Goal: Task Accomplishment & Management: Manage account settings

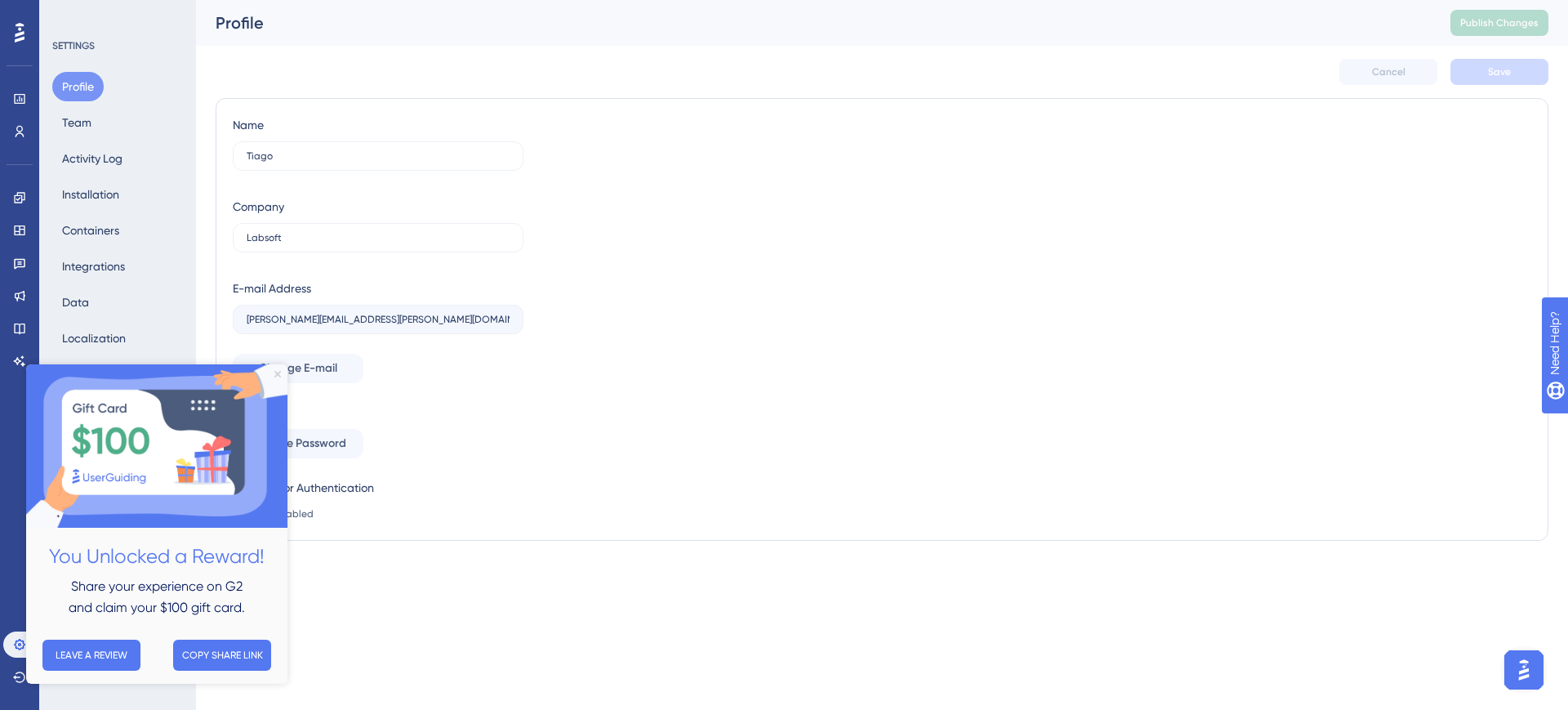
click at [279, 373] on icon "Close Preview" at bounding box center [277, 373] width 6 height 6
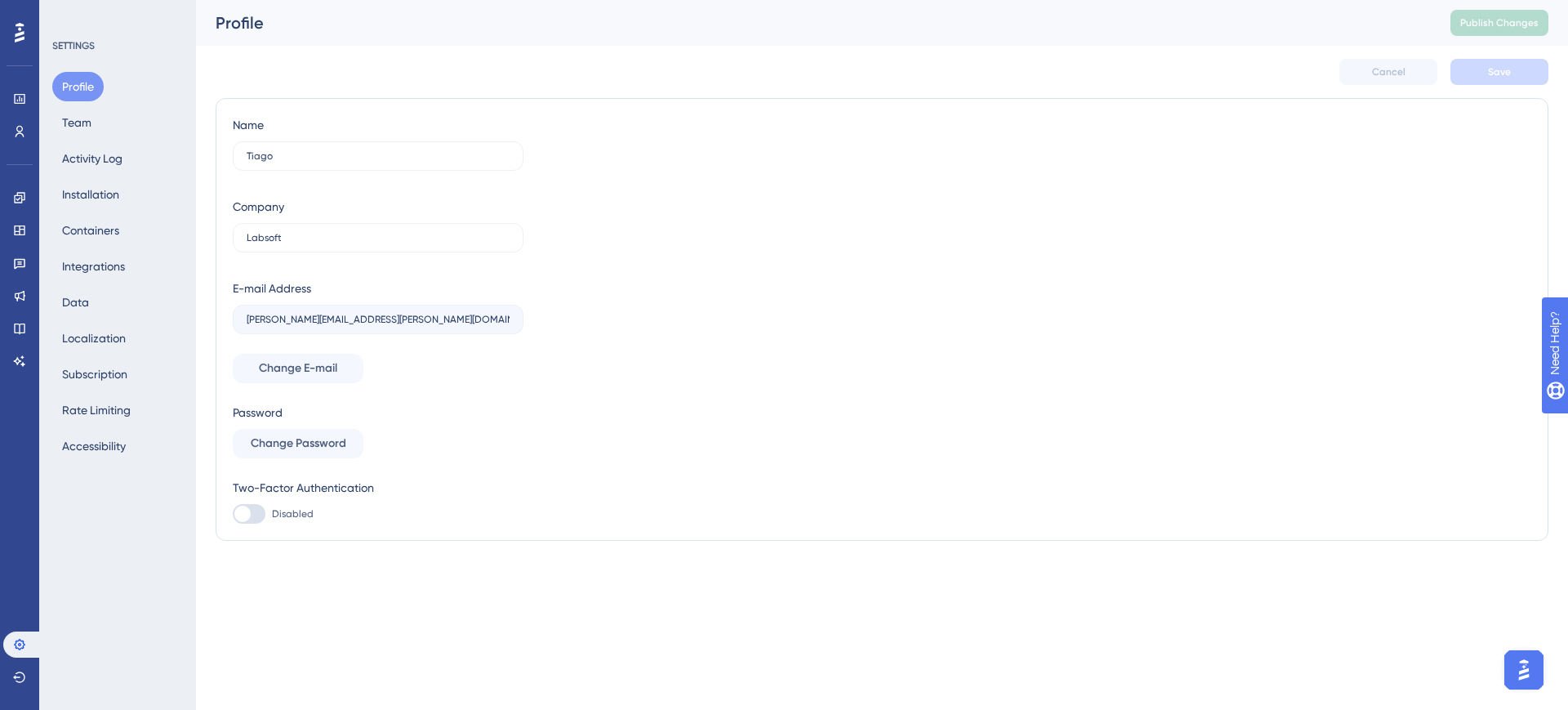
click at [150, 586] on div "SETTINGS Profile Team Activity Log Installation Containers Integrations Data Lo…" at bounding box center [118, 355] width 156 height 710
click at [31, 292] on link at bounding box center [20, 295] width 33 height 26
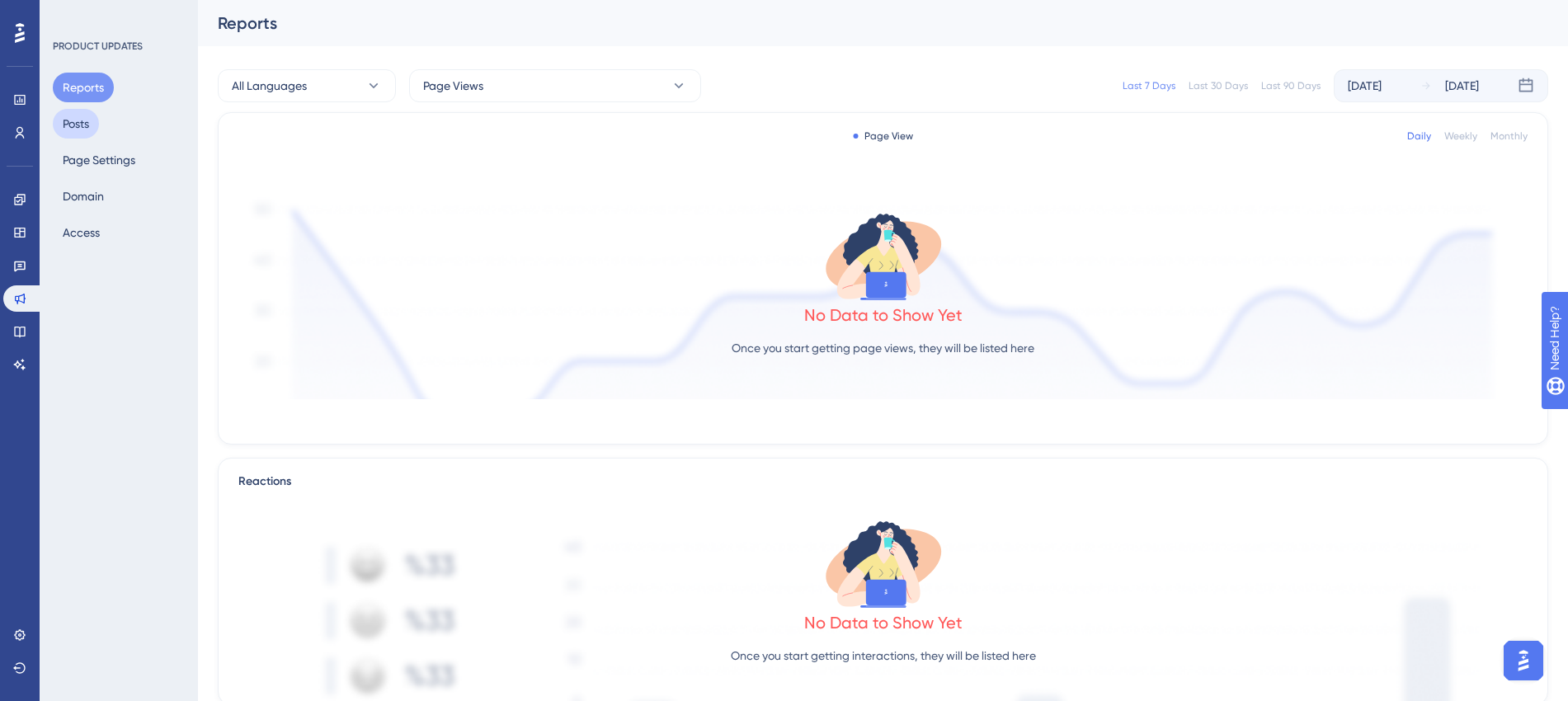
click at [72, 114] on button "Posts" at bounding box center [76, 123] width 46 height 30
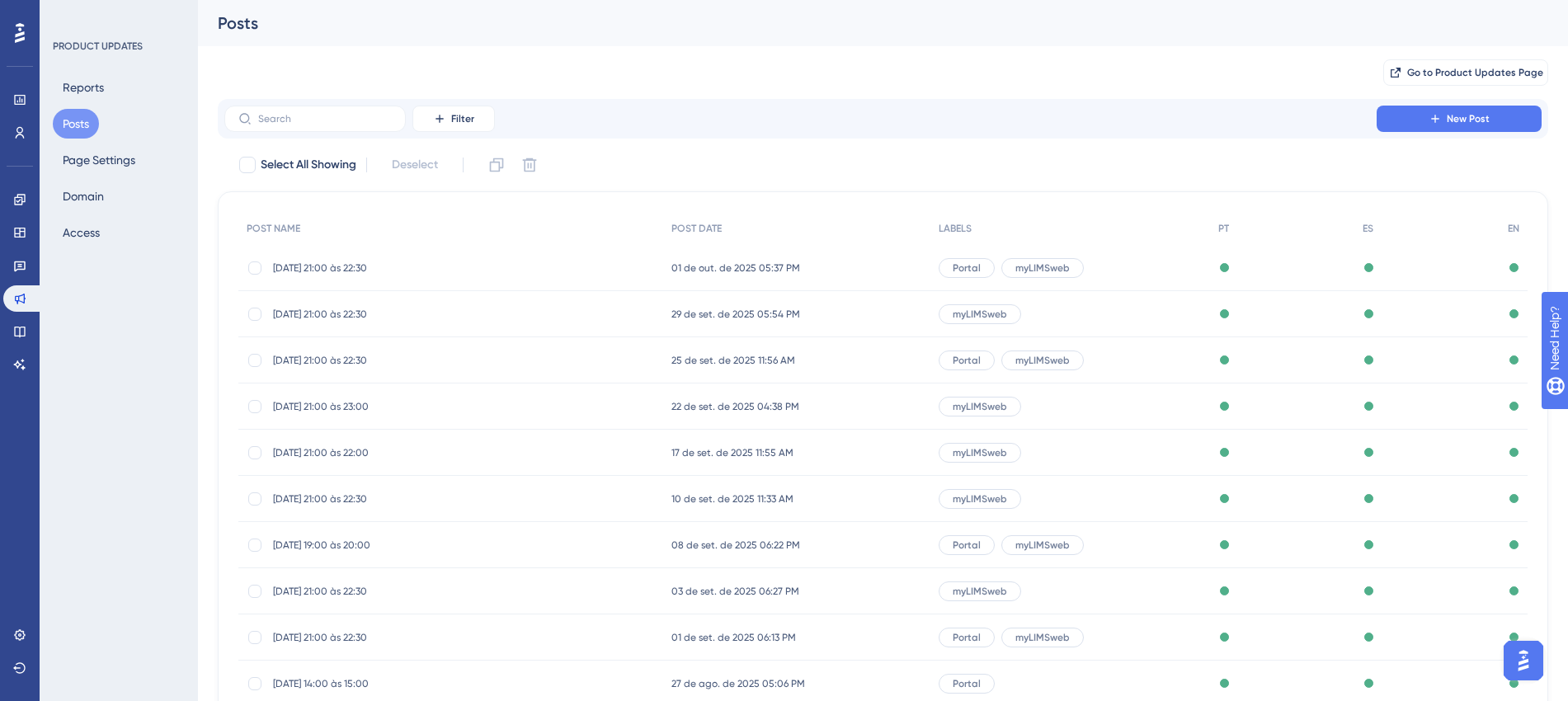
click at [1417, 108] on button "New Post" at bounding box center [1459, 119] width 165 height 26
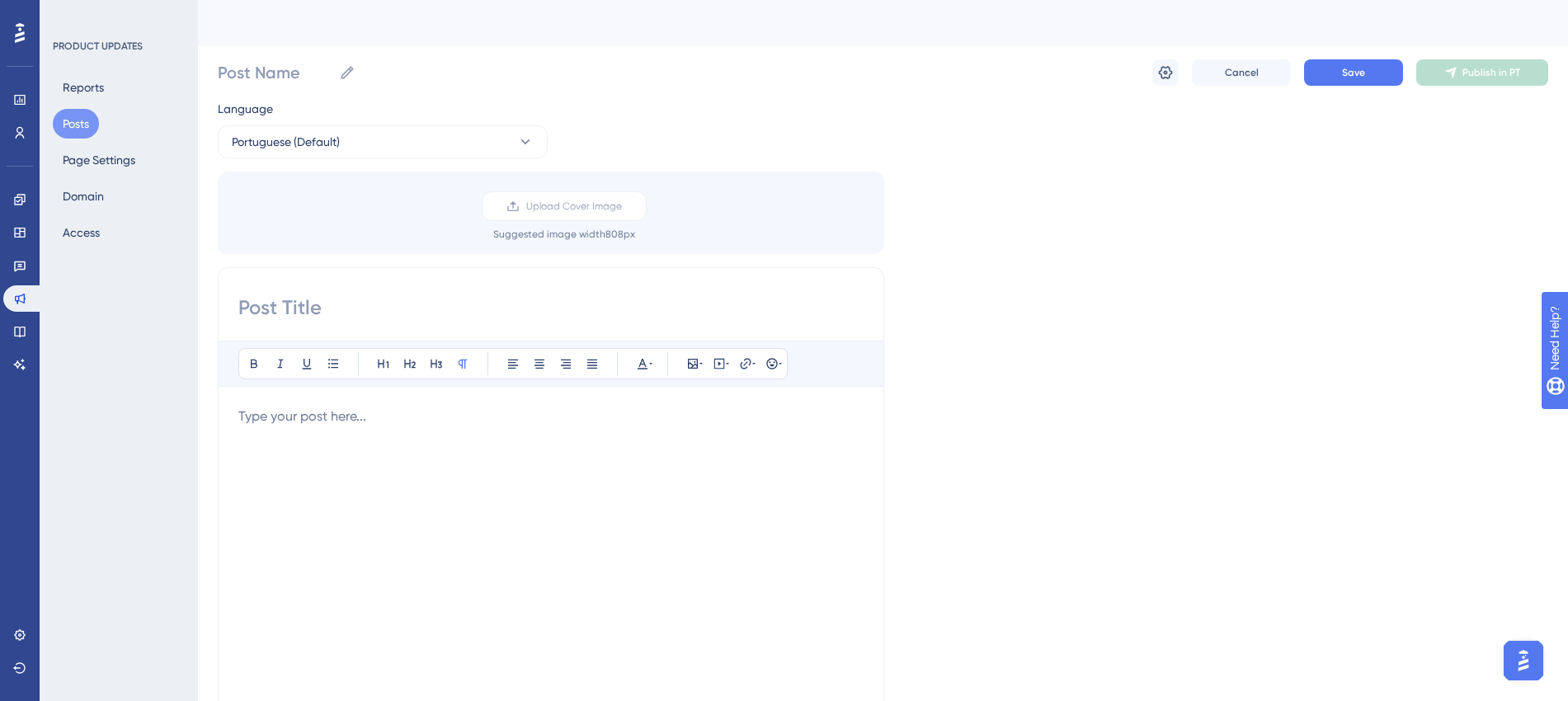
click at [363, 305] on input at bounding box center [551, 307] width 625 height 26
paste input "00/10/25 - 21:00 às 22:30 (horário de [GEOGRAPHIC_DATA])"
drag, startPoint x: 262, startPoint y: 301, endPoint x: 243, endPoint y: 306, distance: 19.6
click at [243, 306] on input "00/10/25 - 21:00 às 22:30 (horário de [GEOGRAPHIC_DATA])" at bounding box center [551, 307] width 625 height 26
type input "[DATE] 21:00 às 22:30 (horário de [GEOGRAPHIC_DATA])"
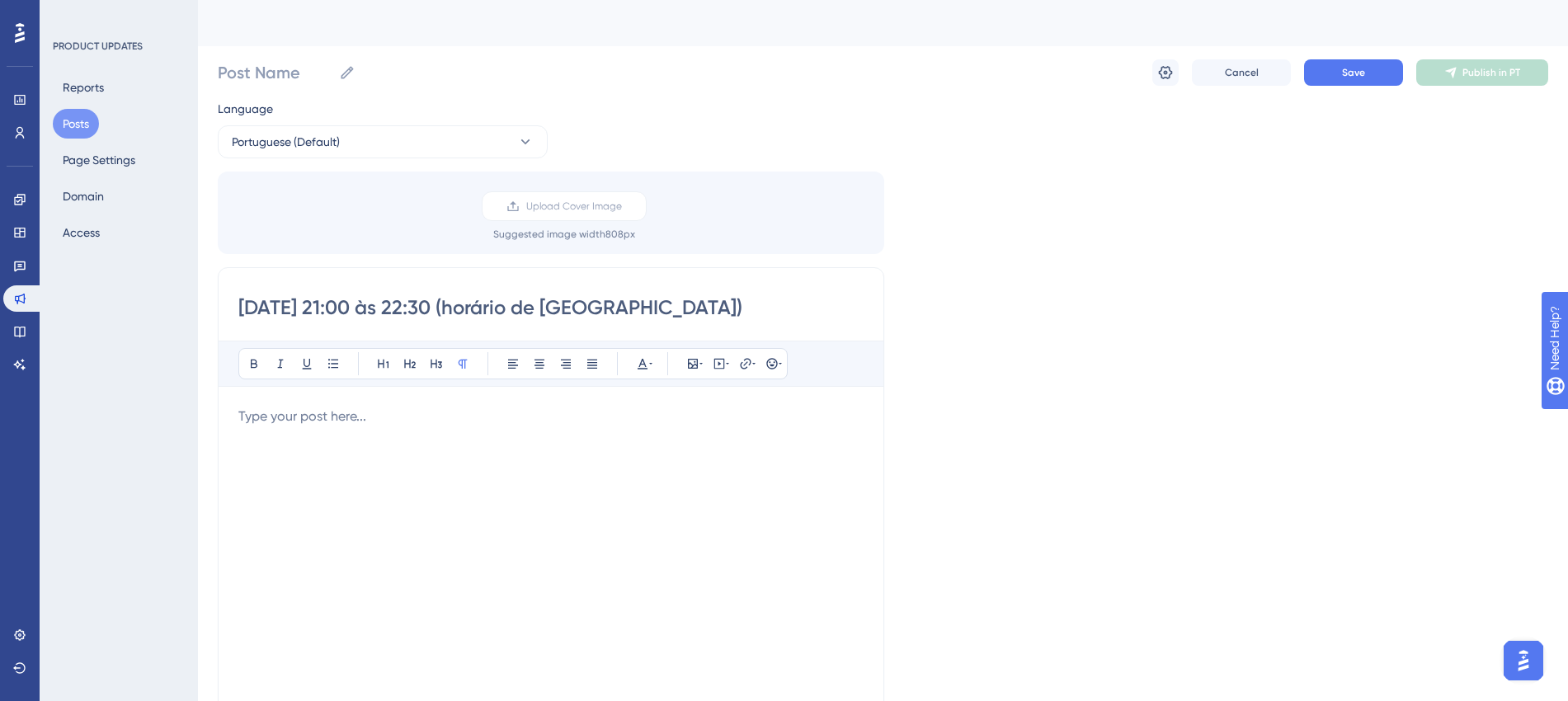
click at [511, 455] on div at bounding box center [551, 588] width 625 height 363
click at [537, 448] on div at bounding box center [551, 588] width 625 height 363
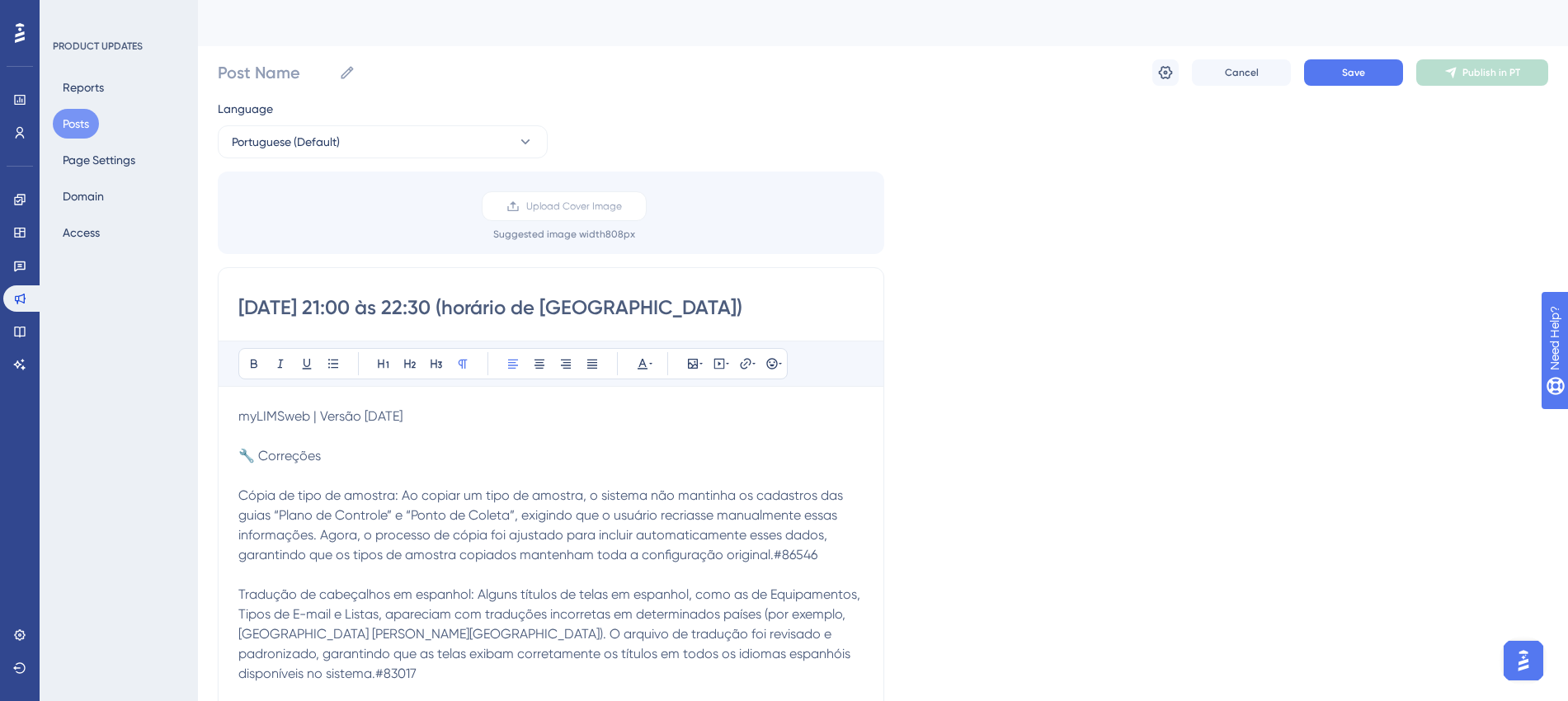
drag, startPoint x: 430, startPoint y: 411, endPoint x: 202, endPoint y: 411, distance: 228.0
click at [374, 360] on button at bounding box center [383, 363] width 23 height 23
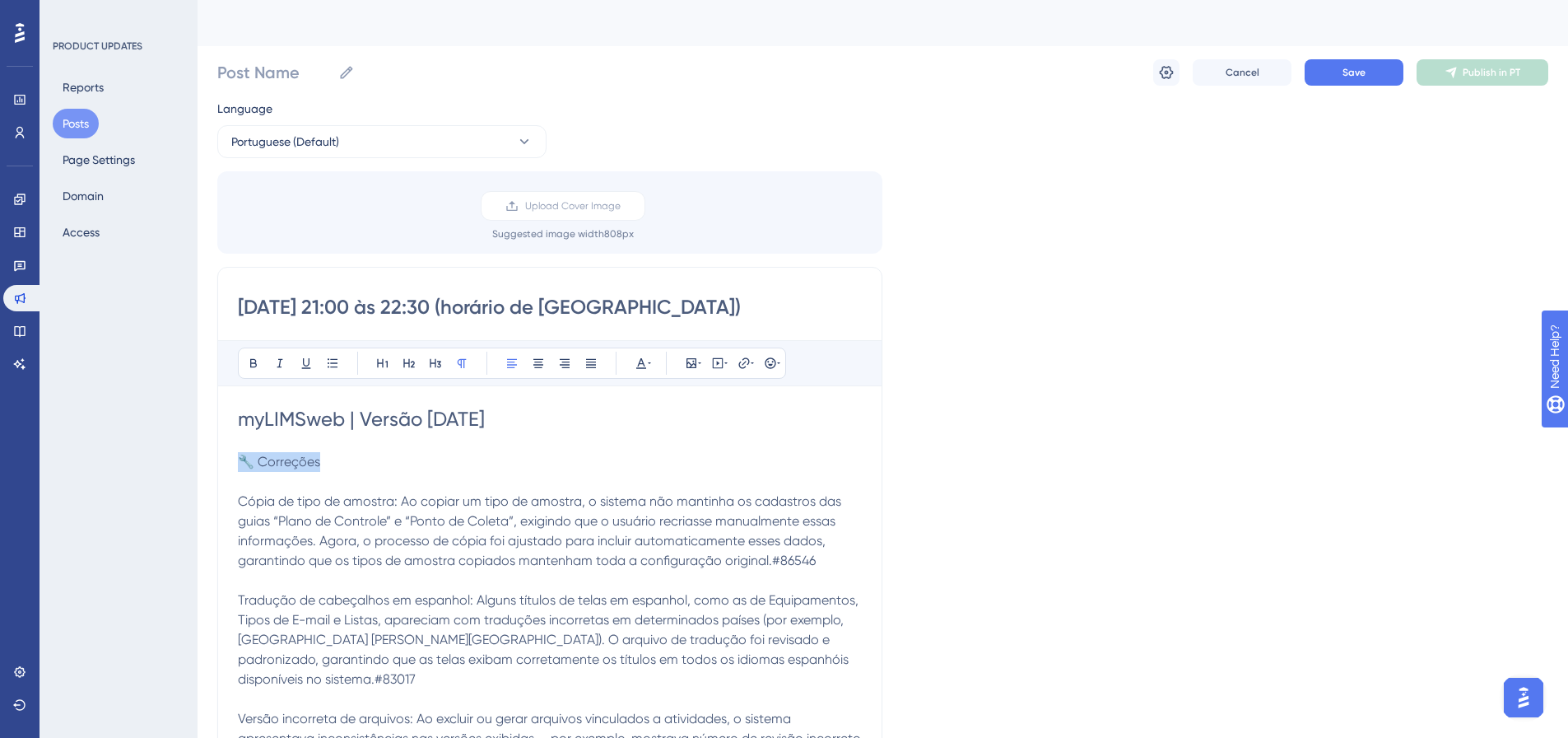
drag, startPoint x: 232, startPoint y: 460, endPoint x: 204, endPoint y: 460, distance: 28.0
drag, startPoint x: 570, startPoint y: 418, endPoint x: 241, endPoint y: 426, distance: 329.1
click at [241, 426] on h1 "myLIMSweb | Versão [DATE]" at bounding box center [550, 419] width 624 height 26
click at [252, 370] on button at bounding box center [253, 363] width 23 height 23
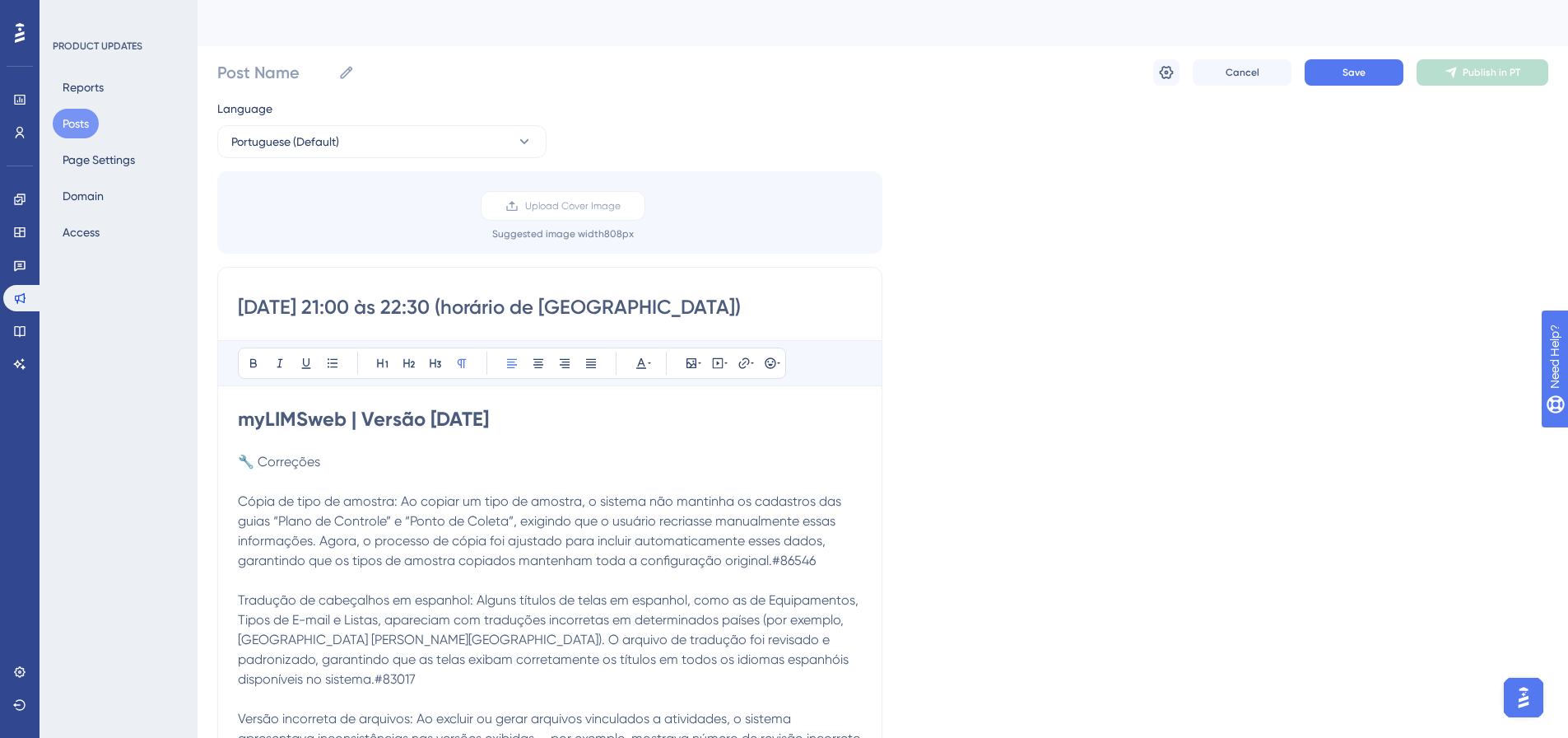
click at [382, 473] on p at bounding box center [550, 481] width 624 height 19
drag, startPoint x: 336, startPoint y: 466, endPoint x: 236, endPoint y: 465, distance: 100.0
click at [247, 368] on icon at bounding box center [253, 363] width 13 height 13
click at [406, 372] on button at bounding box center [409, 363] width 23 height 23
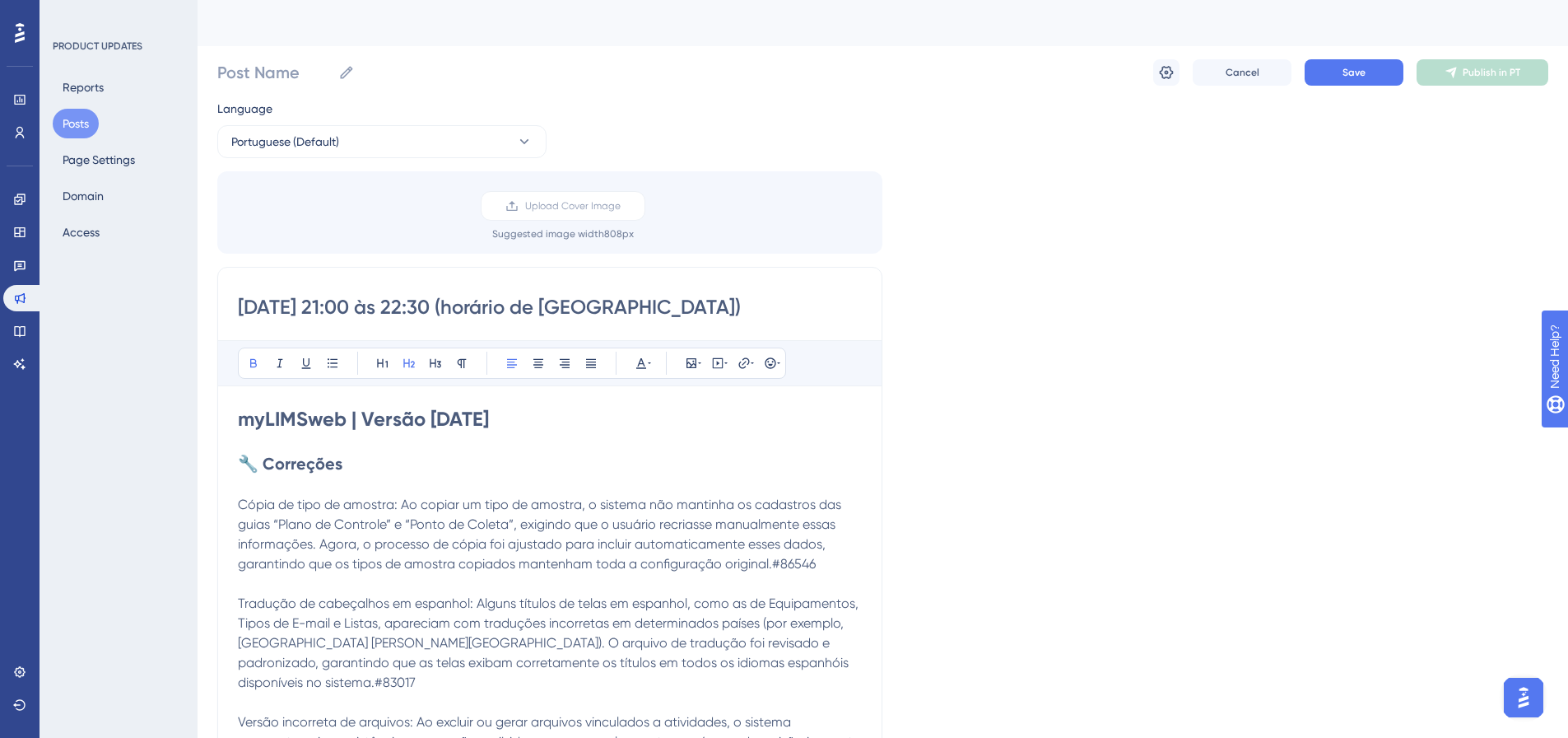
click at [382, 462] on h2 "🔧 Correções" at bounding box center [550, 464] width 624 height 23
drag, startPoint x: 400, startPoint y: 501, endPoint x: 231, endPoint y: 511, distance: 169.3
click at [335, 365] on icon at bounding box center [333, 363] width 13 height 13
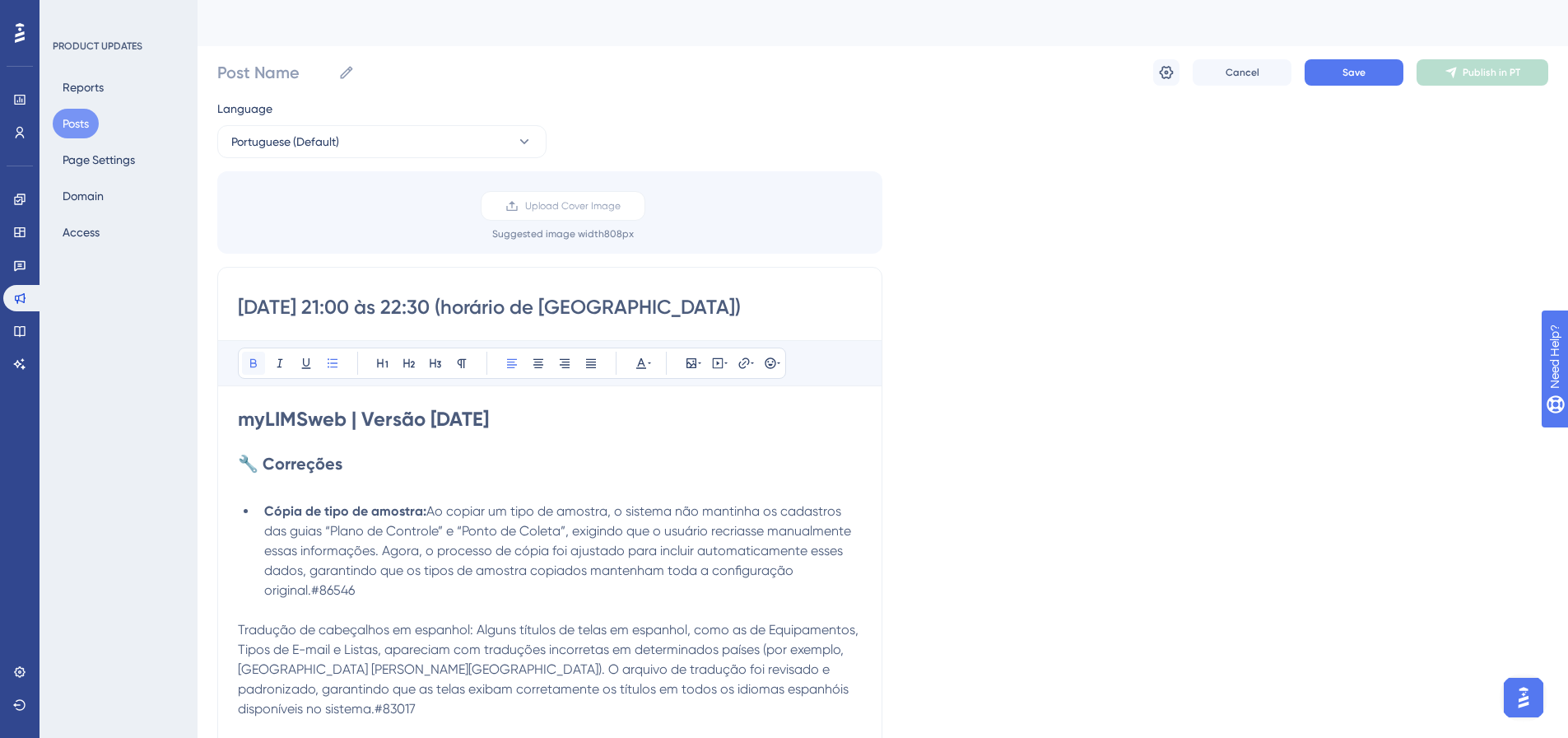
click at [255, 370] on button at bounding box center [253, 363] width 23 height 23
drag, startPoint x: 343, startPoint y: 581, endPoint x: 315, endPoint y: 585, distance: 28.3
click at [315, 585] on li "Cópia de tipo de amostra: Ao copiar um tipo de amostra, o sistema não mantinha …" at bounding box center [560, 551] width 604 height 99
click at [636, 359] on icon at bounding box center [641, 363] width 13 height 13
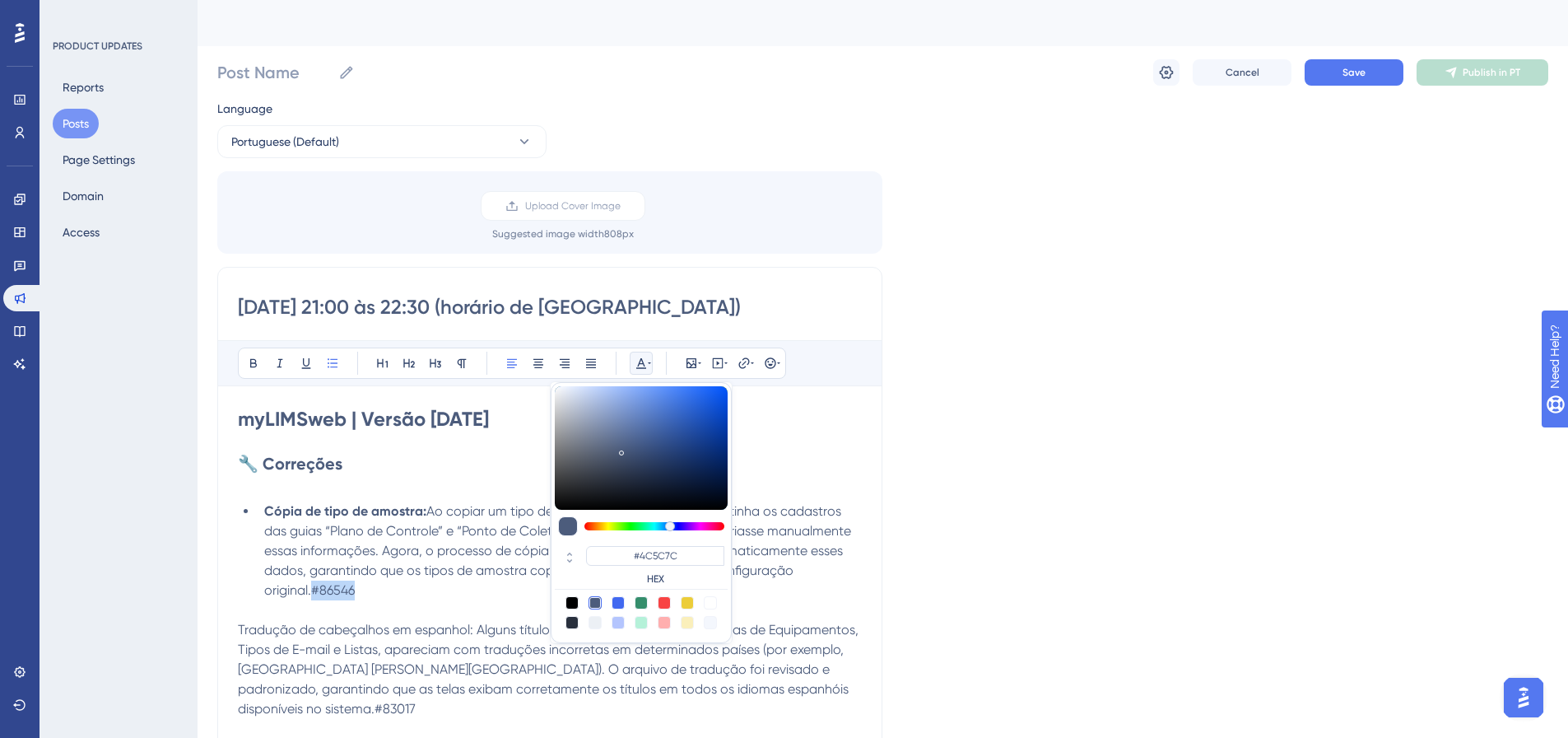
click at [709, 595] on div "#4C5C7C HEX" at bounding box center [640, 512] width 181 height 261
click at [709, 604] on div at bounding box center [710, 603] width 13 height 13
type input "#FFFFFF"
click at [420, 598] on li "Cópia de tipo de amostra: Ao copiar um tipo de amostra, o sistema não mantinha …" at bounding box center [560, 551] width 604 height 99
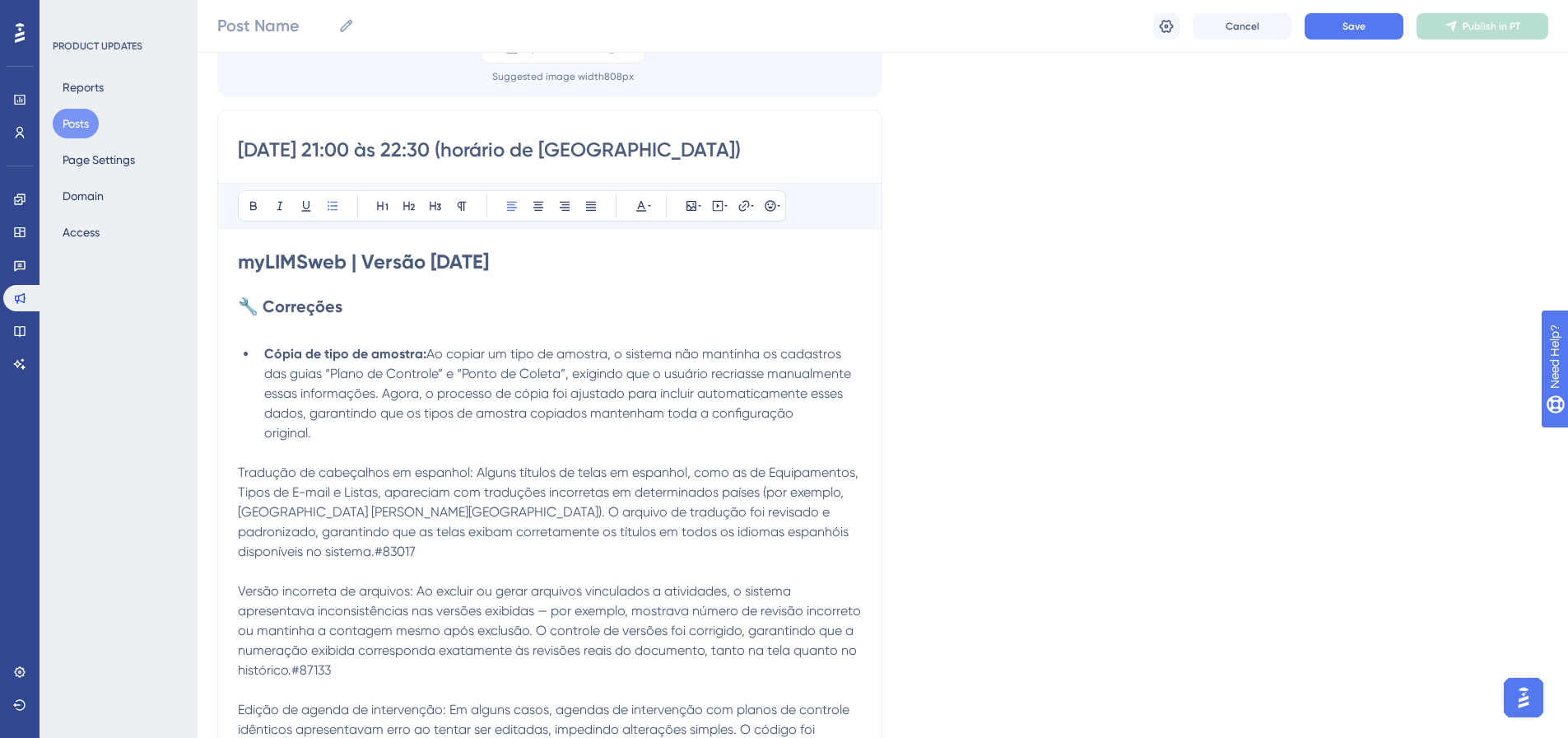
scroll to position [165, 0]
drag, startPoint x: 474, startPoint y: 470, endPoint x: 237, endPoint y: 477, distance: 237.1
click at [237, 477] on div "[DATE] 21:00 às 22:30 (horário de [GEOGRAPHIC_DATA]) Bold Italic Underline Bull…" at bounding box center [550, 641] width 665 height 1065
click at [248, 209] on icon at bounding box center [253, 205] width 13 height 13
click at [334, 200] on icon at bounding box center [333, 205] width 13 height 13
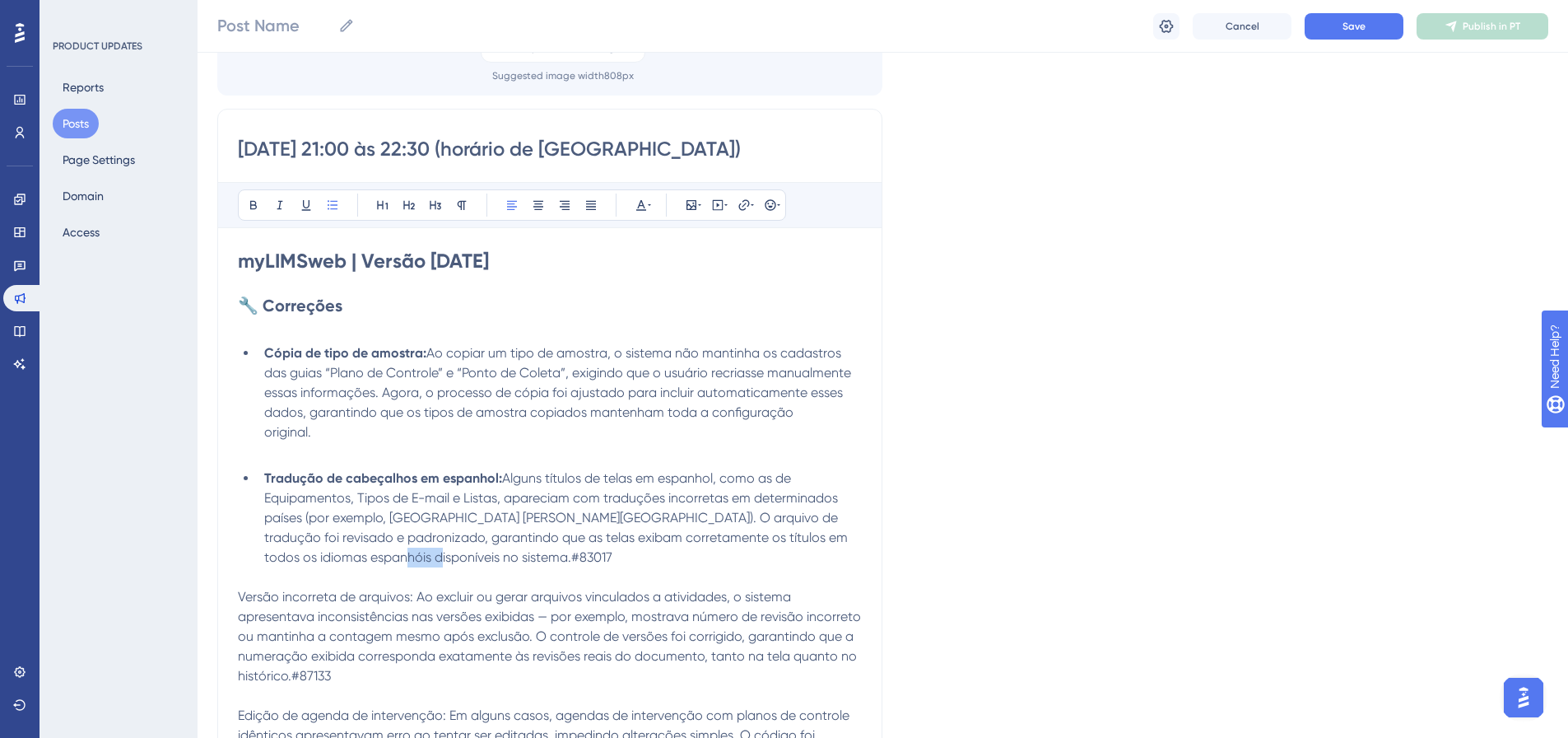
drag, startPoint x: 389, startPoint y: 555, endPoint x: 335, endPoint y: 554, distance: 54.0
click at [335, 554] on li "Tradução de cabeçalhos em espanhol: Alguns títulos de telas em espanhol, como a…" at bounding box center [560, 517] width 604 height 99
click at [643, 207] on icon at bounding box center [640, 206] width 10 height 11
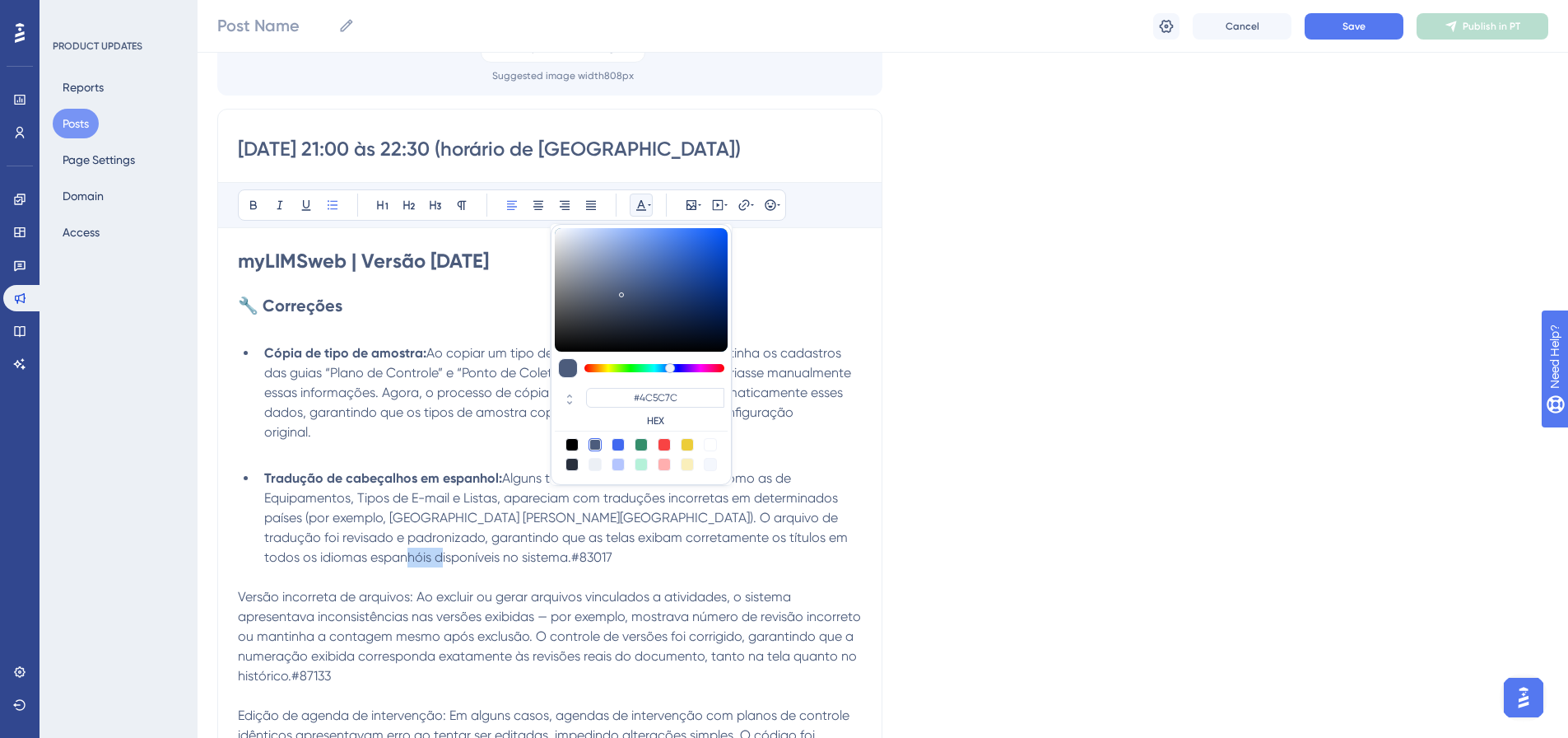
click at [706, 448] on div at bounding box center [710, 444] width 13 height 13
type input "#FFFFFF"
drag, startPoint x: 536, startPoint y: 547, endPoint x: 503, endPoint y: 571, distance: 40.8
click at [536, 548] on li "Tradução de cabeçalhos em espanhol: Alguns títulos de telas em espanhol, como a…" at bounding box center [560, 517] width 604 height 99
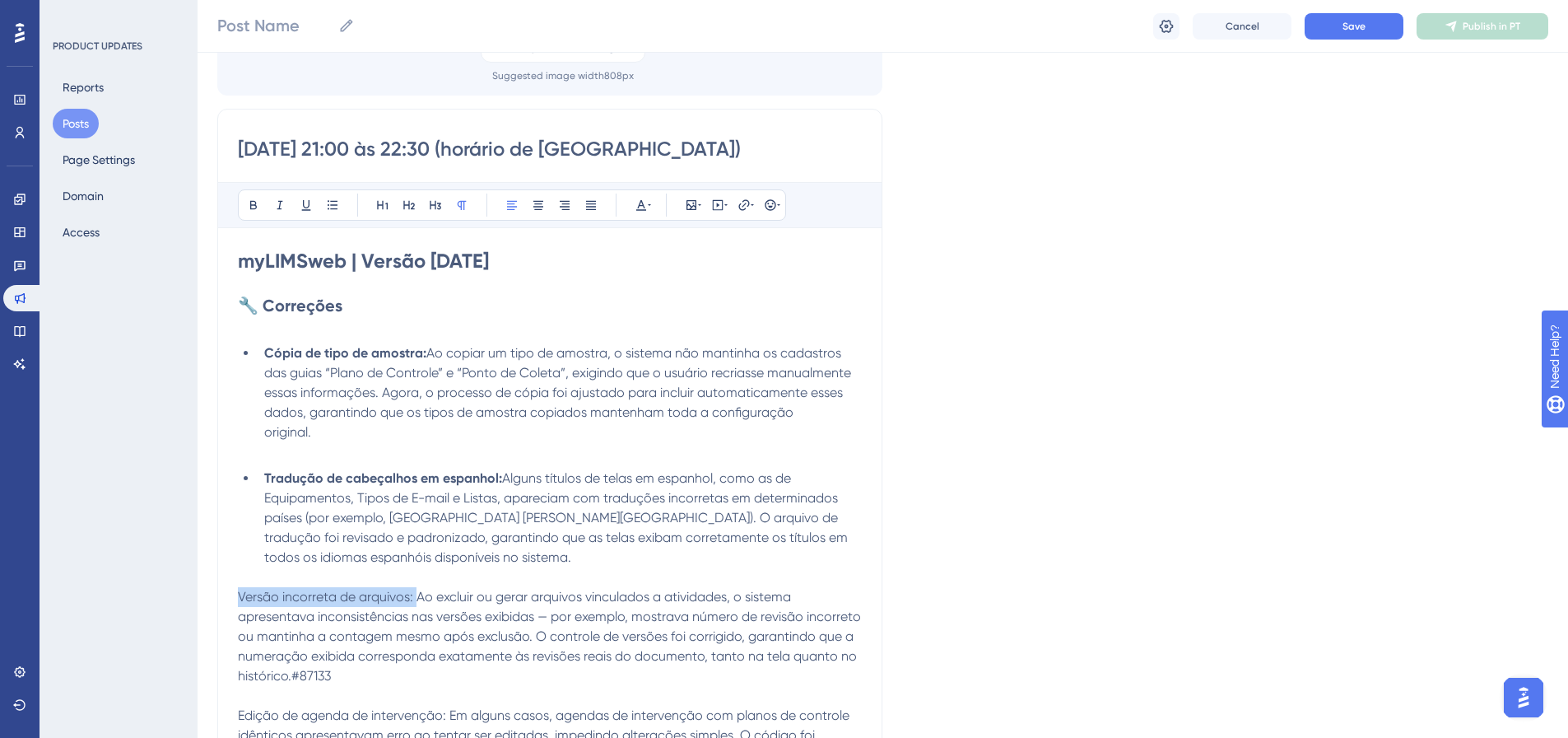
drag, startPoint x: 415, startPoint y: 596, endPoint x: 234, endPoint y: 592, distance: 181.0
click at [234, 592] on div "[DATE] 21:00 às 22:30 (horário de [GEOGRAPHIC_DATA]) Bold Italic Underline Bull…" at bounding box center [550, 644] width 665 height 1072
click at [256, 205] on icon at bounding box center [253, 205] width 13 height 13
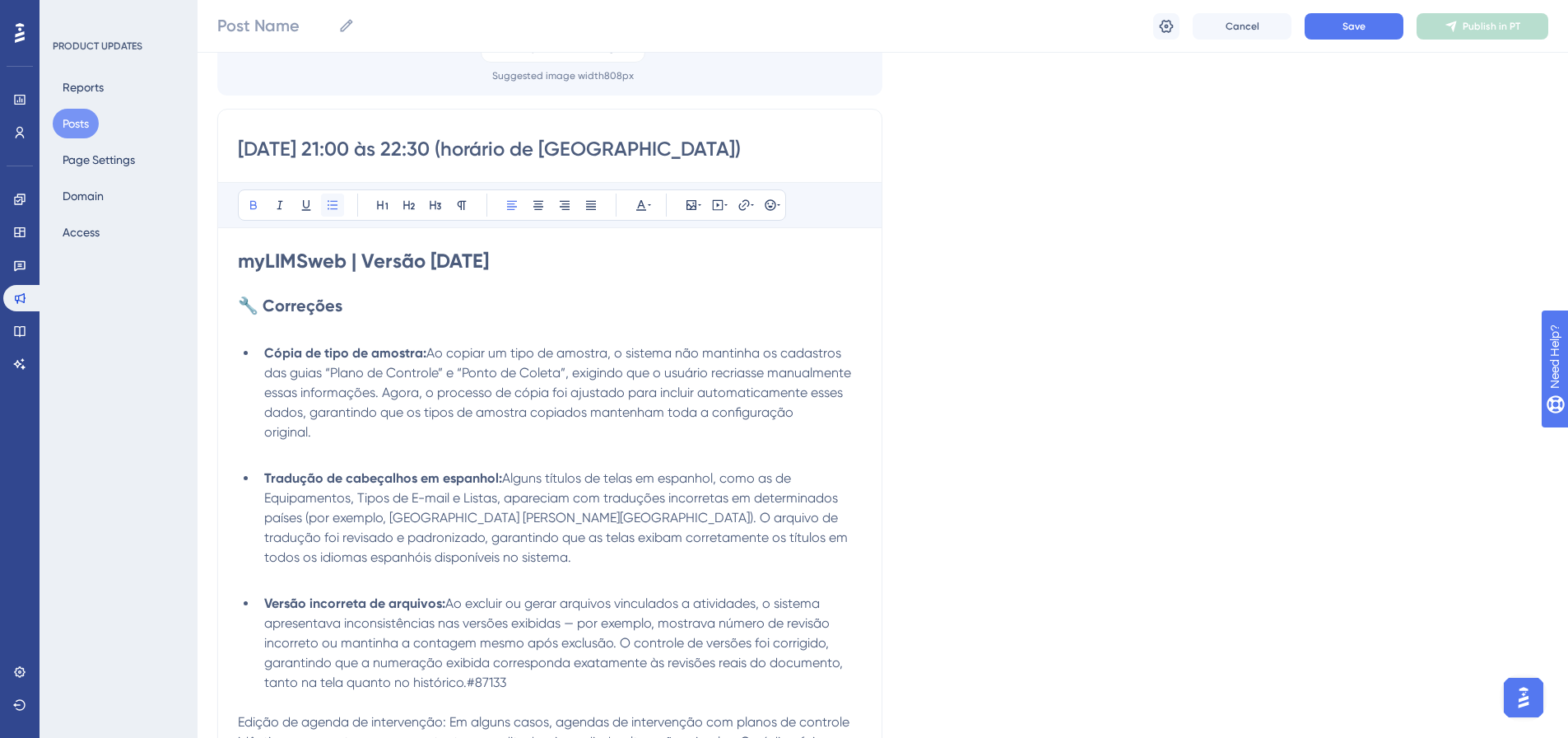
click at [343, 198] on button at bounding box center [332, 205] width 23 height 23
drag, startPoint x: 510, startPoint y: 684, endPoint x: 468, endPoint y: 681, distance: 42.1
click at [468, 681] on li "Versão incorreta de arquivos: Ao excluir ou gerar arquivos vinculados a ativida…" at bounding box center [560, 643] width 604 height 99
click at [641, 204] on icon at bounding box center [641, 205] width 13 height 13
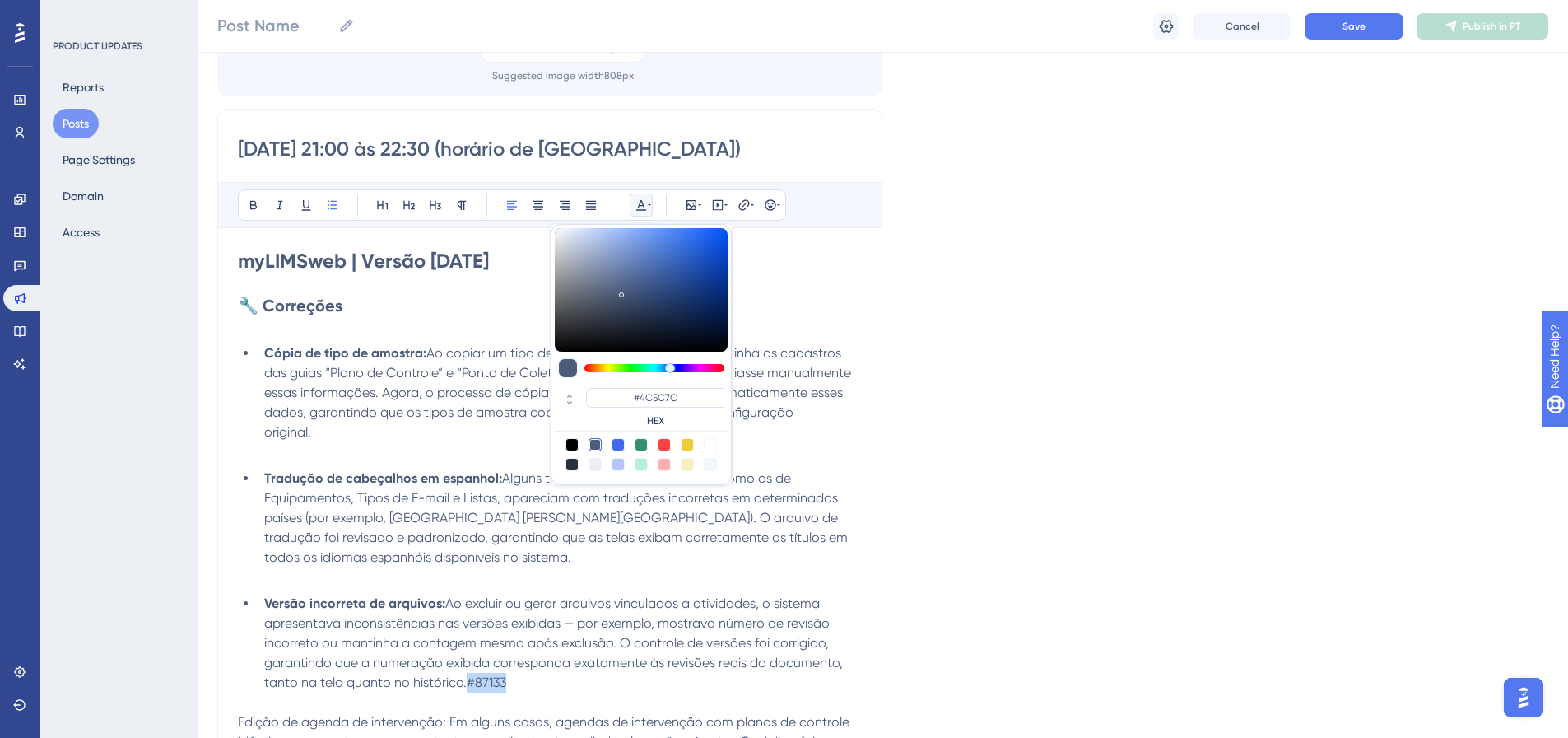
click at [710, 439] on div at bounding box center [710, 444] width 13 height 13
type input "#FFFFFF"
click at [441, 429] on li "Cópia de tipo de amostra: Ao copiar um tipo de amostra, o sistema não mantinha …" at bounding box center [560, 392] width 604 height 99
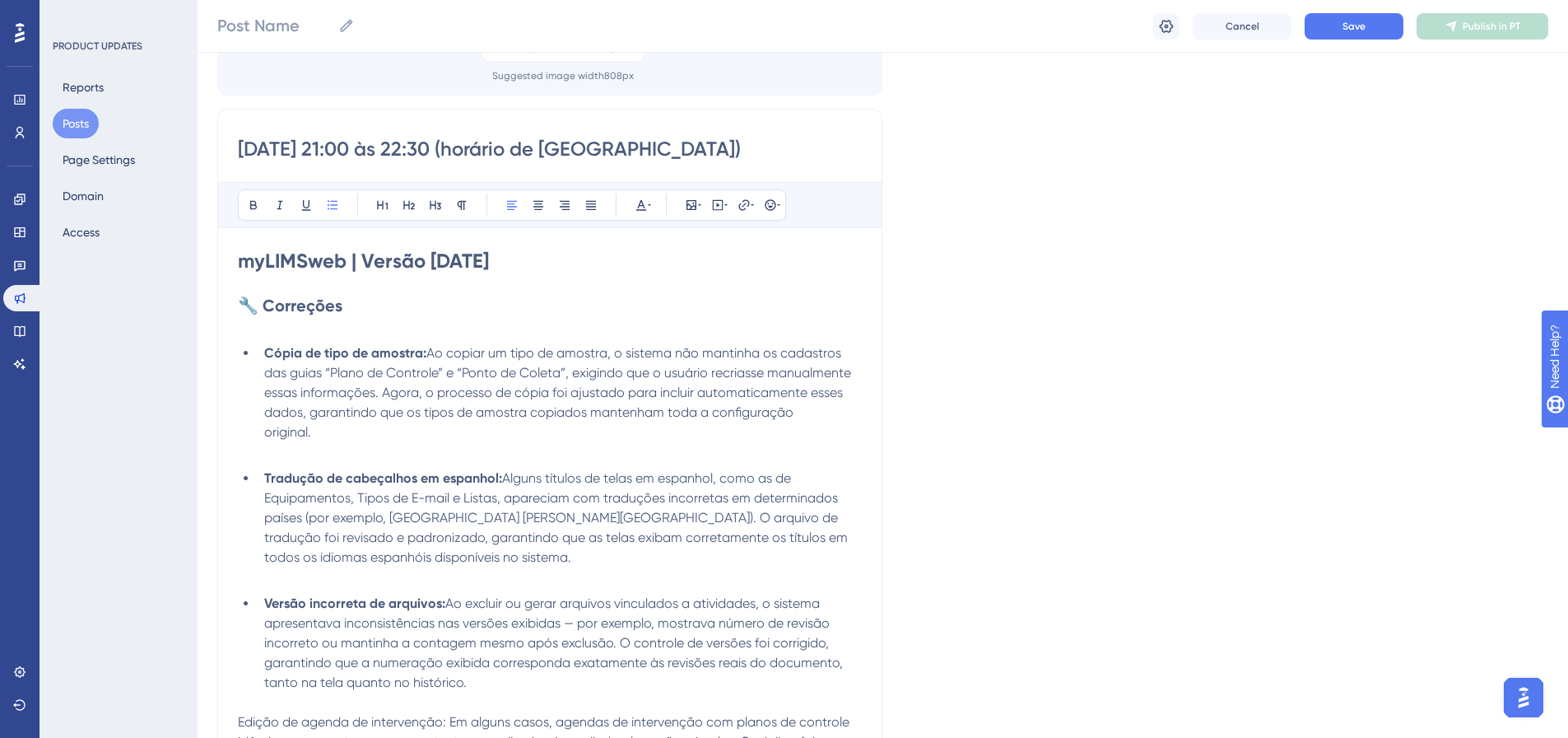
click at [409, 438] on li "Cópia de tipo de amostra: Ao copiar um tipo de amostra, o sistema não mantinha …" at bounding box center [560, 392] width 604 height 99
click at [518, 429] on li "Cópia de tipo de amostra: Ao copiar um tipo de amostra, o sistema não mantinha …" at bounding box center [560, 392] width 604 height 99
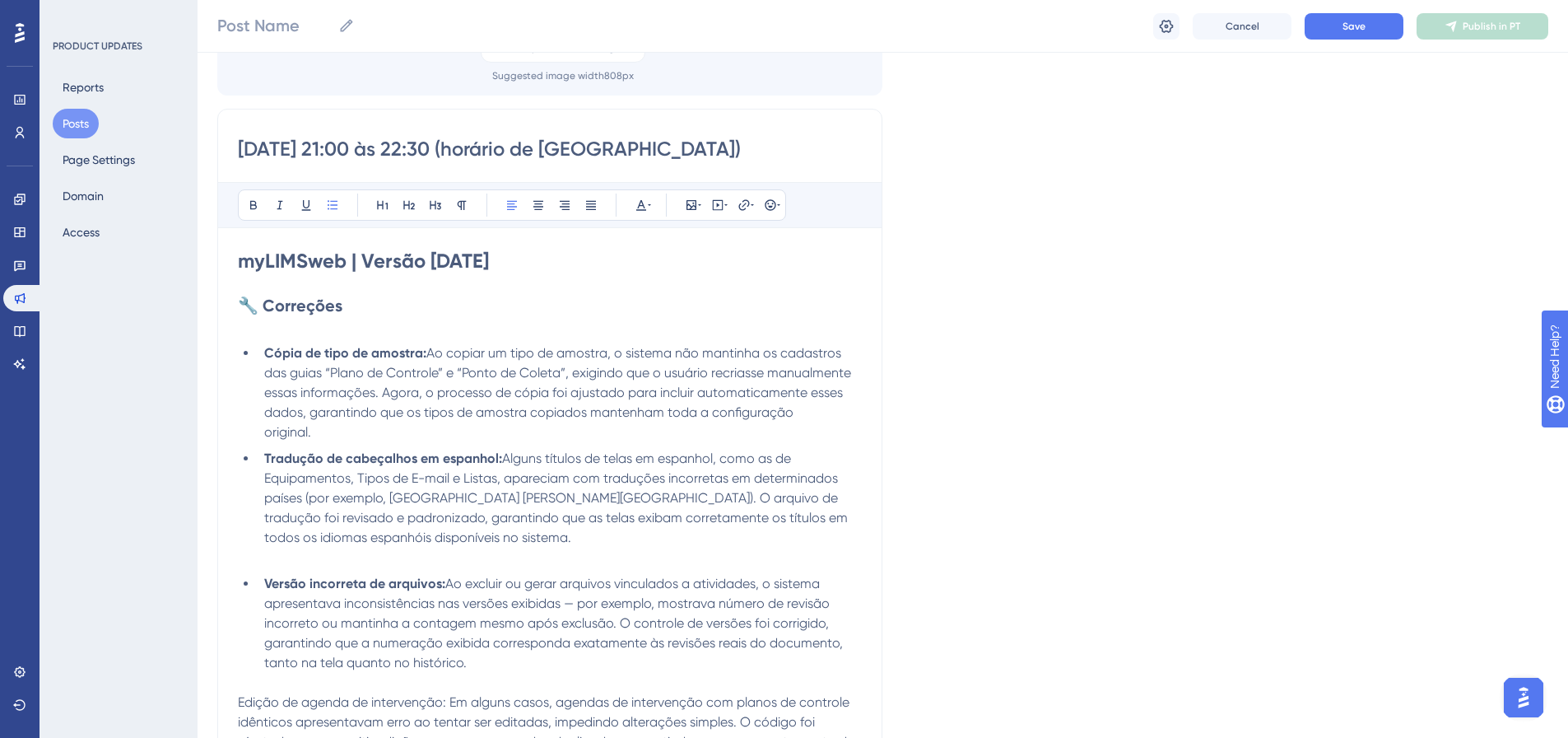
click at [667, 537] on li "Tradução de cabeçalhos em espanhol: Alguns títulos de telas em espanhol, como a…" at bounding box center [560, 498] width 604 height 99
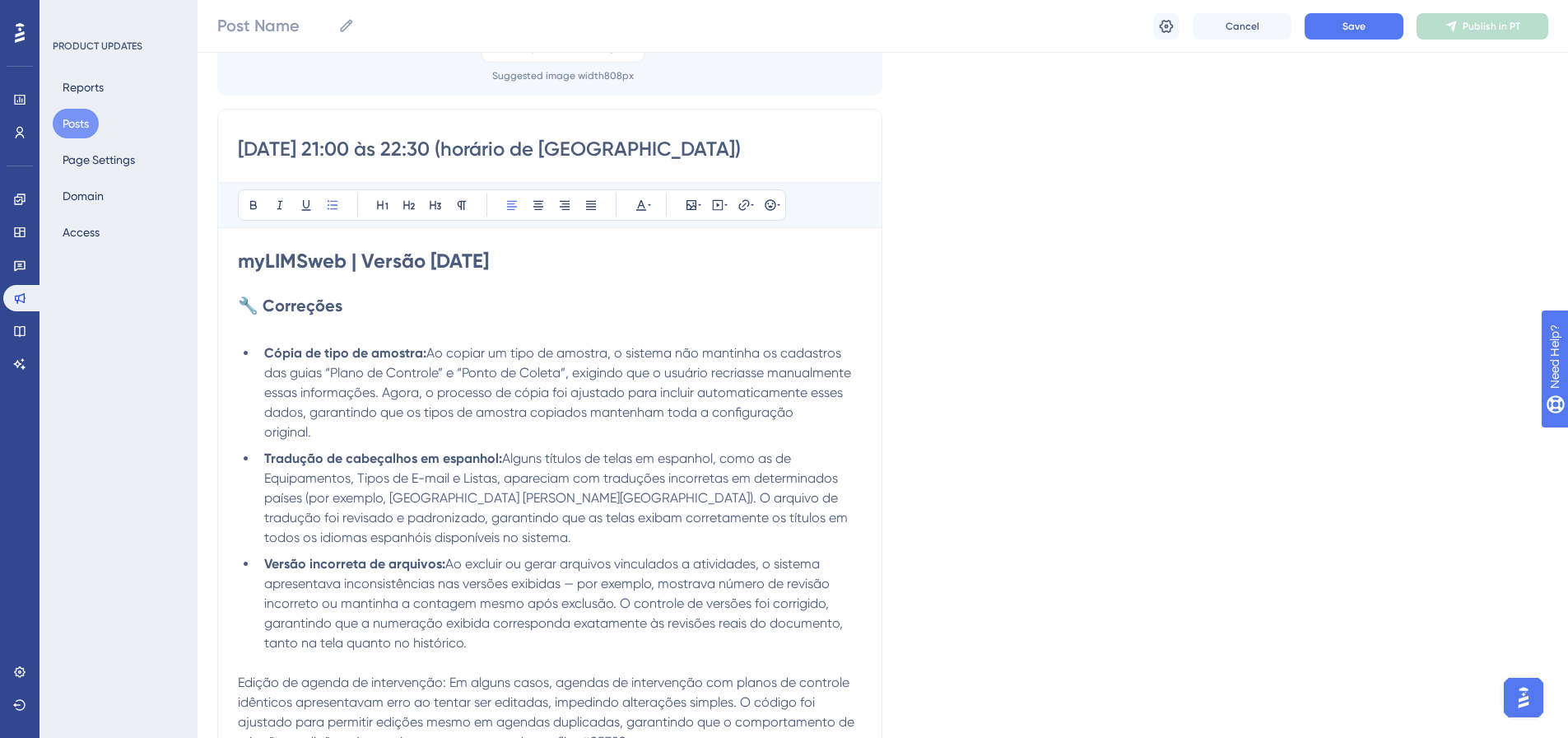
click at [354, 321] on p at bounding box center [550, 326] width 624 height 19
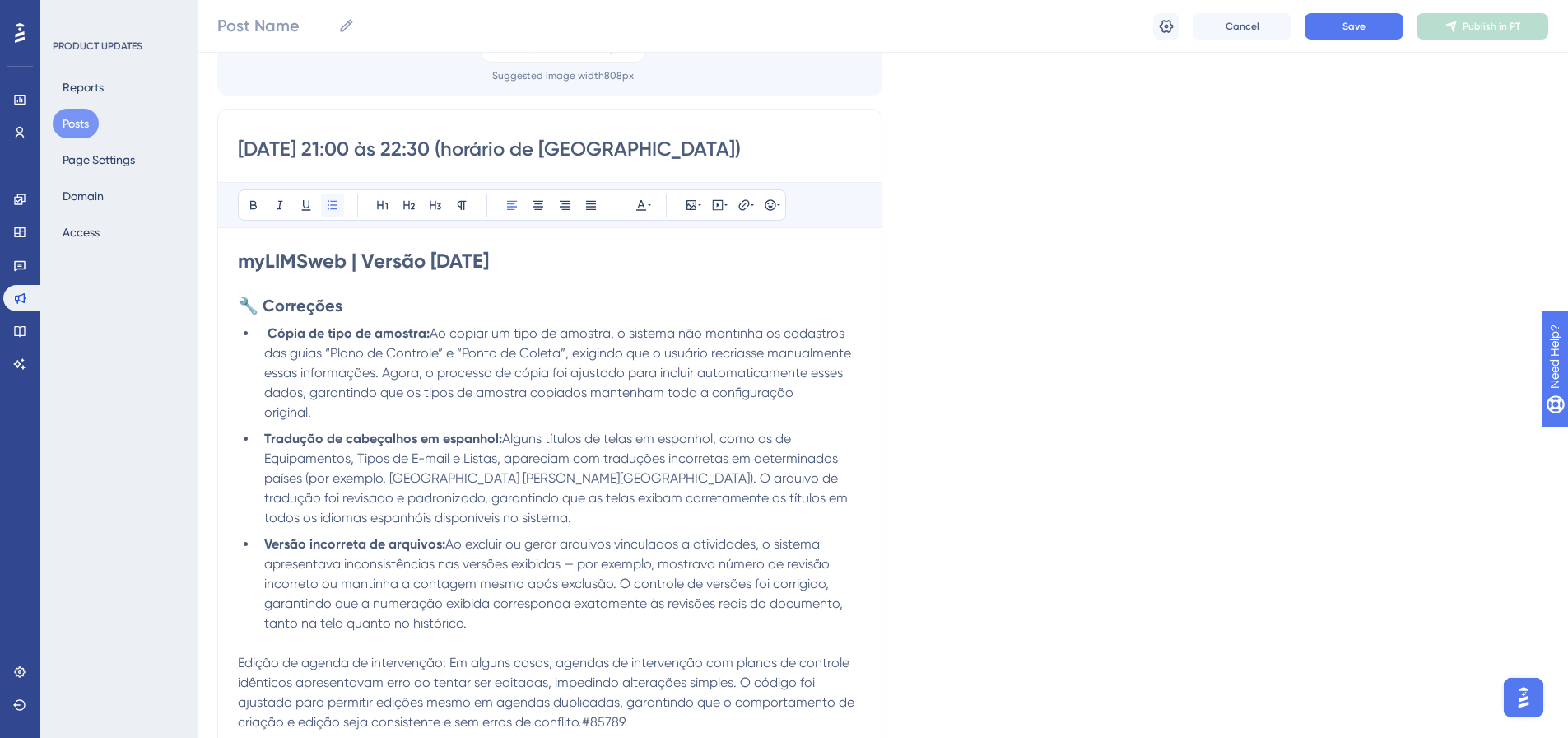
click at [326, 201] on icon at bounding box center [333, 205] width 13 height 13
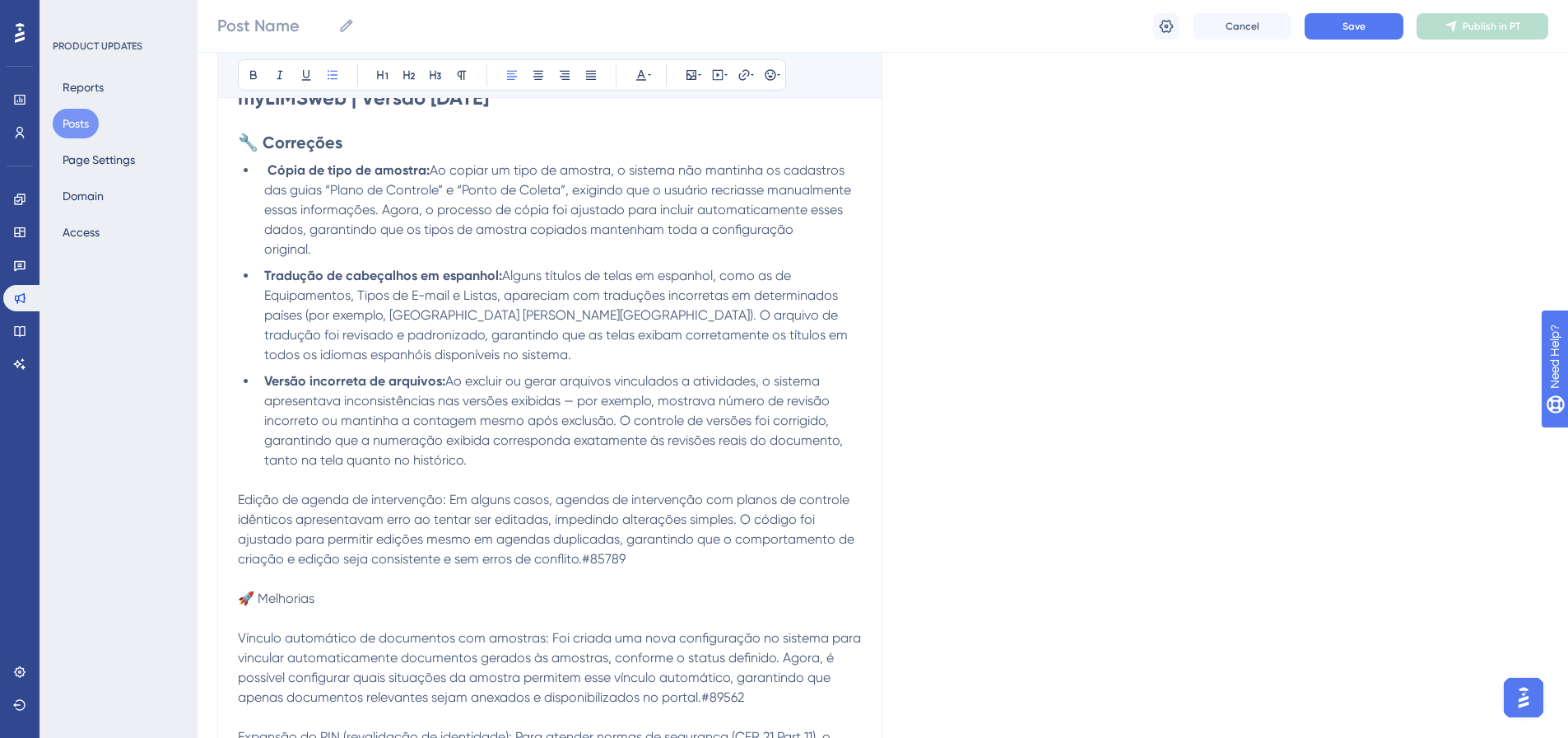
scroll to position [329, 0]
drag, startPoint x: 449, startPoint y: 499, endPoint x: 241, endPoint y: 498, distance: 208.0
click at [241, 498] on span "Edição de agenda de intervenção: Em alguns casos, agendas de intervenção com pl…" at bounding box center [548, 527] width 620 height 75
click at [253, 76] on icon at bounding box center [253, 75] width 13 height 13
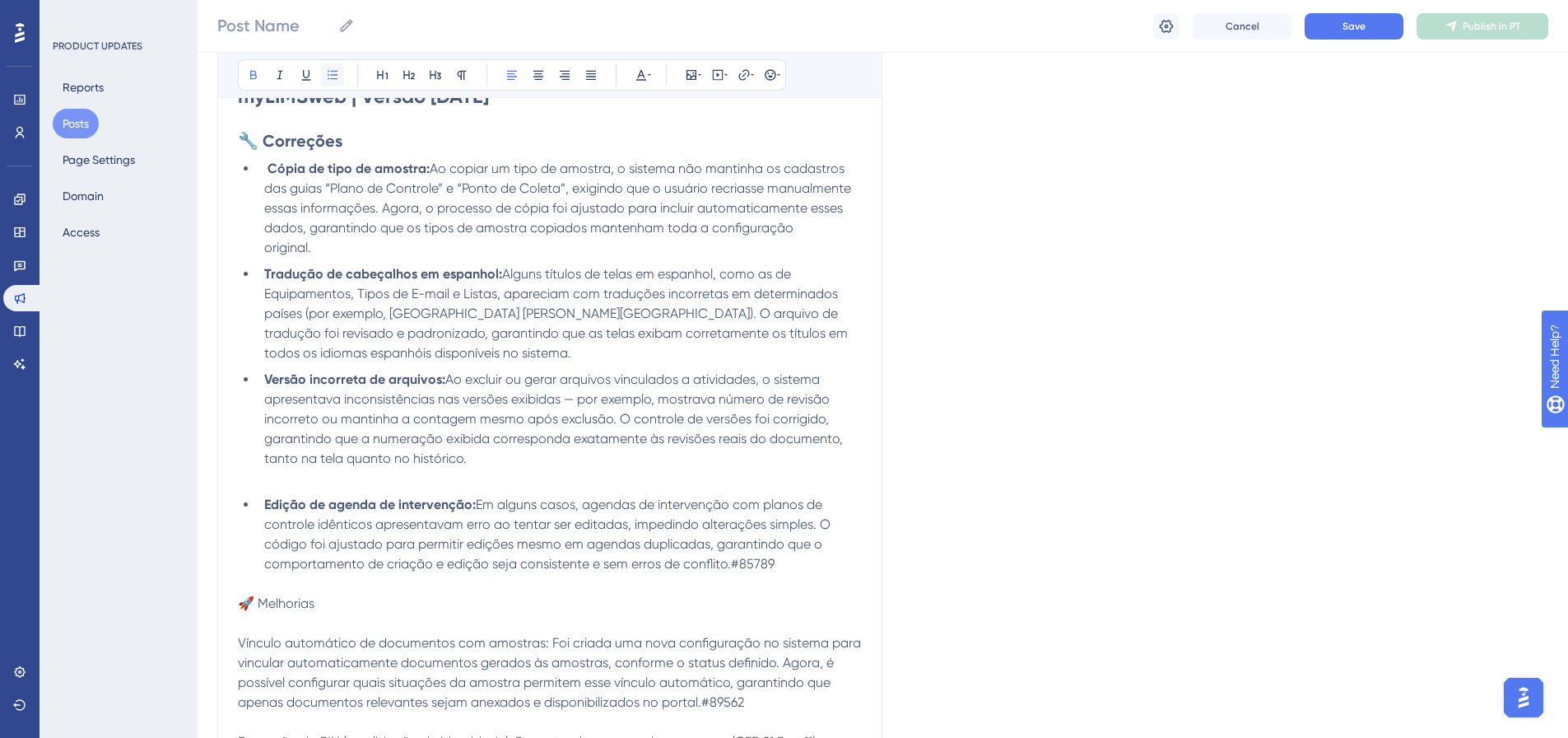
click at [331, 74] on icon at bounding box center [333, 75] width 13 height 13
drag, startPoint x: 786, startPoint y: 562, endPoint x: 731, endPoint y: 563, distance: 55.0
click at [731, 563] on li "Edição de agenda de intervenção: Em alguns casos, agendas de intervenção com pl…" at bounding box center [560, 534] width 604 height 79
click at [640, 77] on icon at bounding box center [641, 75] width 13 height 13
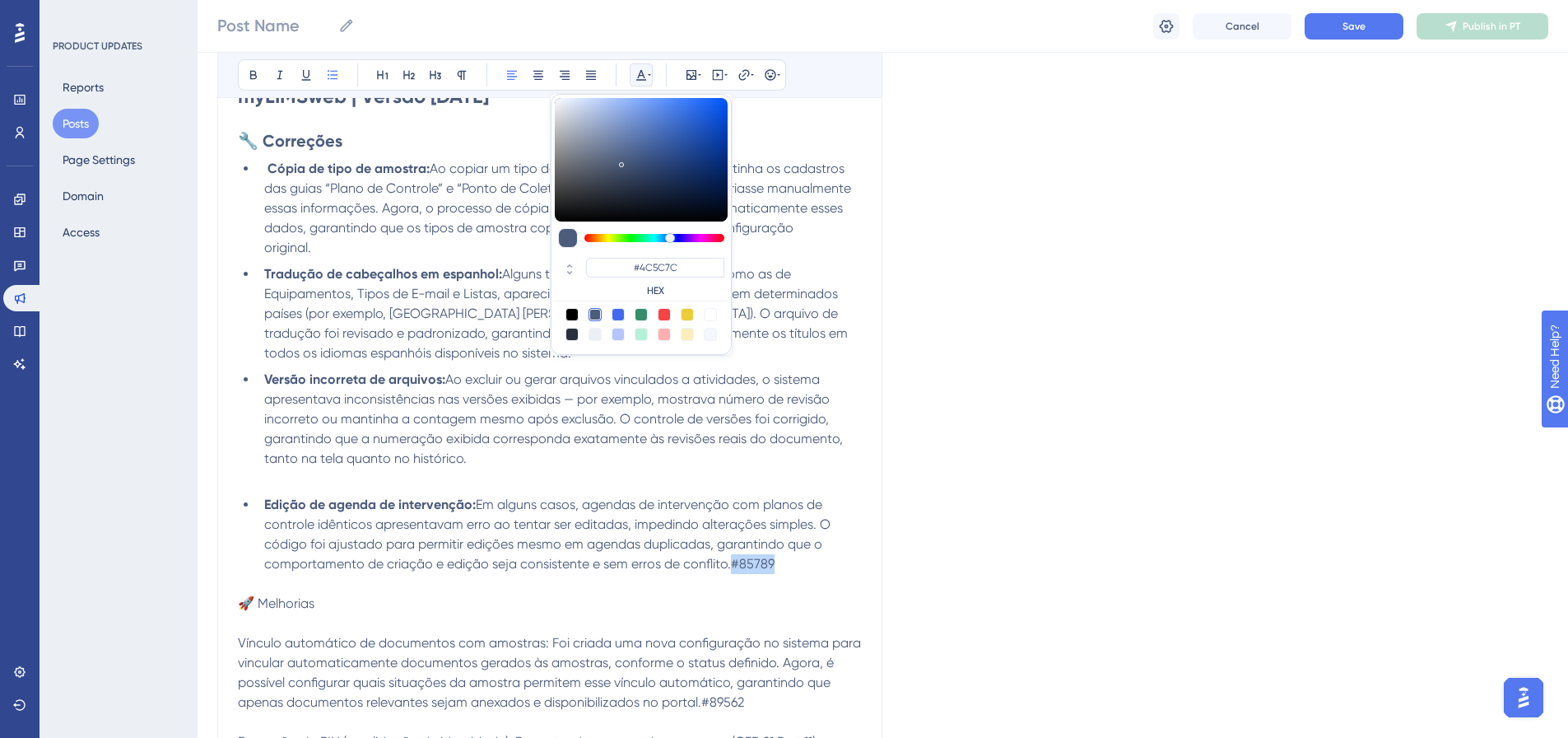
click at [714, 317] on div at bounding box center [710, 314] width 13 height 13
type input "#FFFFFF"
click at [803, 459] on li "Versão incorreta de arquivos: Ao excluir ou gerar arquivos vinculados a ativida…" at bounding box center [560, 419] width 604 height 99
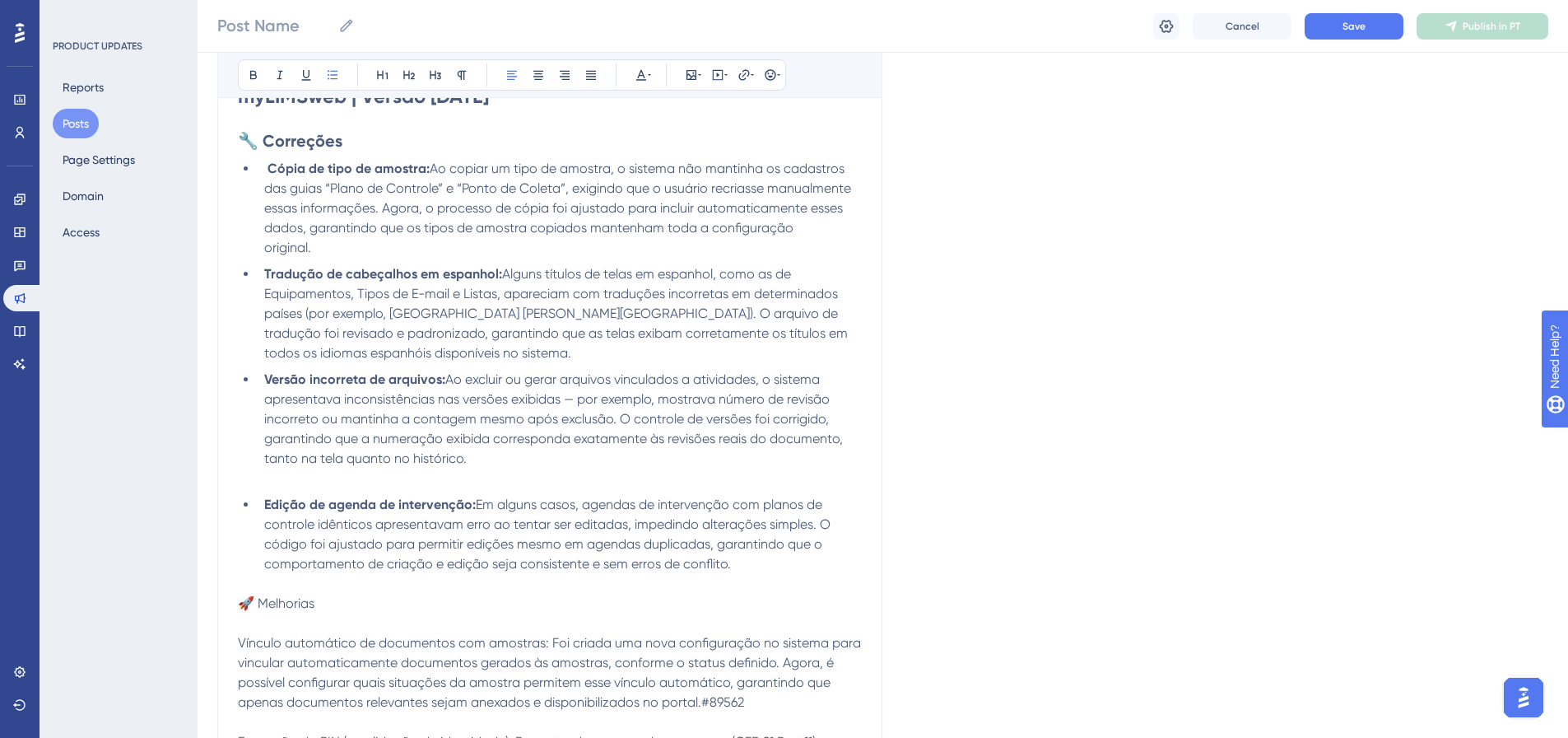
click at [591, 455] on li "Versão incorreta de arquivos: Ao excluir ou gerar arquivos vinculados a ativida…" at bounding box center [560, 419] width 604 height 99
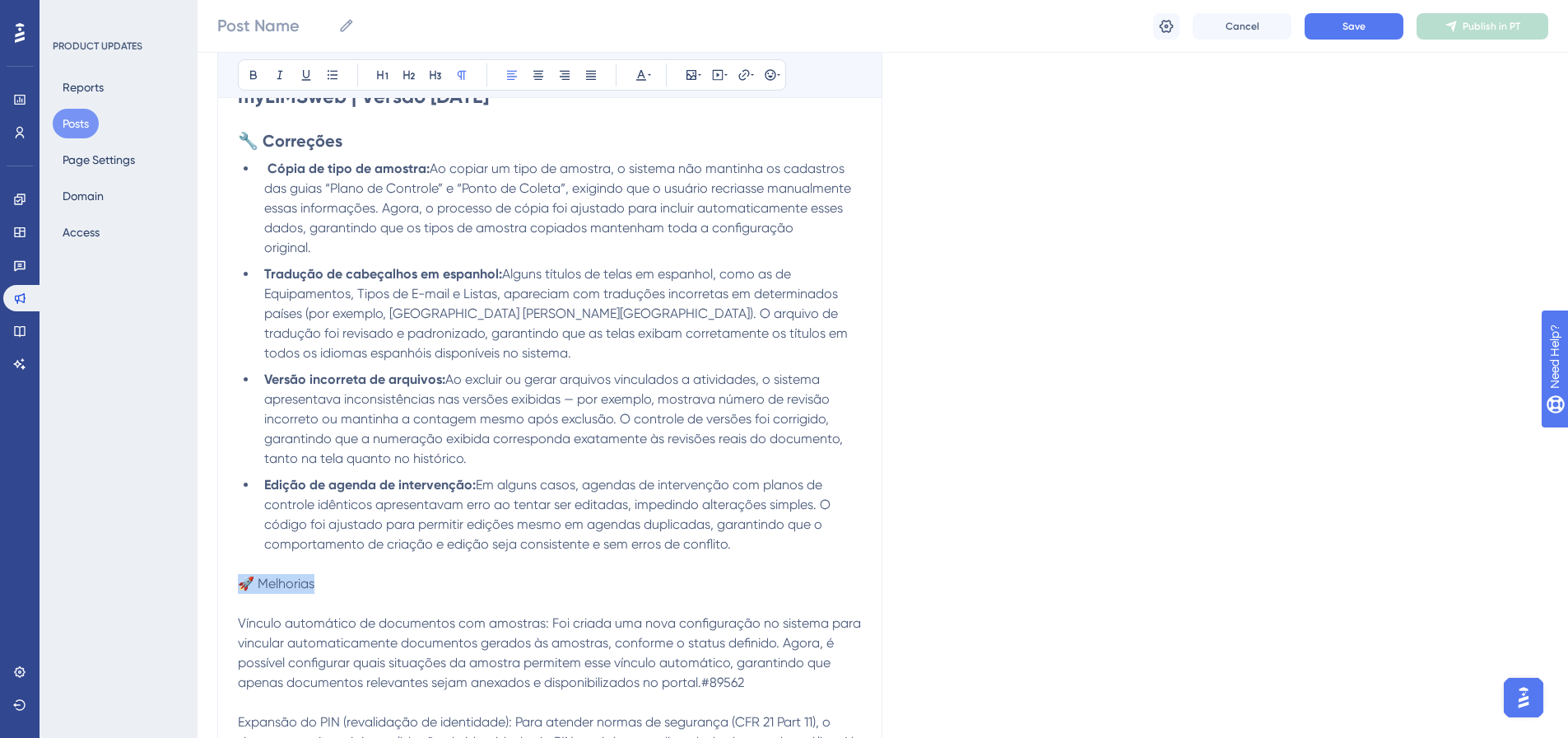
drag, startPoint x: 352, startPoint y: 579, endPoint x: 244, endPoint y: 579, distance: 108.0
click at [244, 579] on p "🚀 Melhorias" at bounding box center [550, 583] width 624 height 19
click at [259, 83] on button at bounding box center [253, 74] width 23 height 23
click at [404, 75] on icon at bounding box center [409, 75] width 11 height 9
drag, startPoint x: 548, startPoint y: 628, endPoint x: 240, endPoint y: 629, distance: 308.0
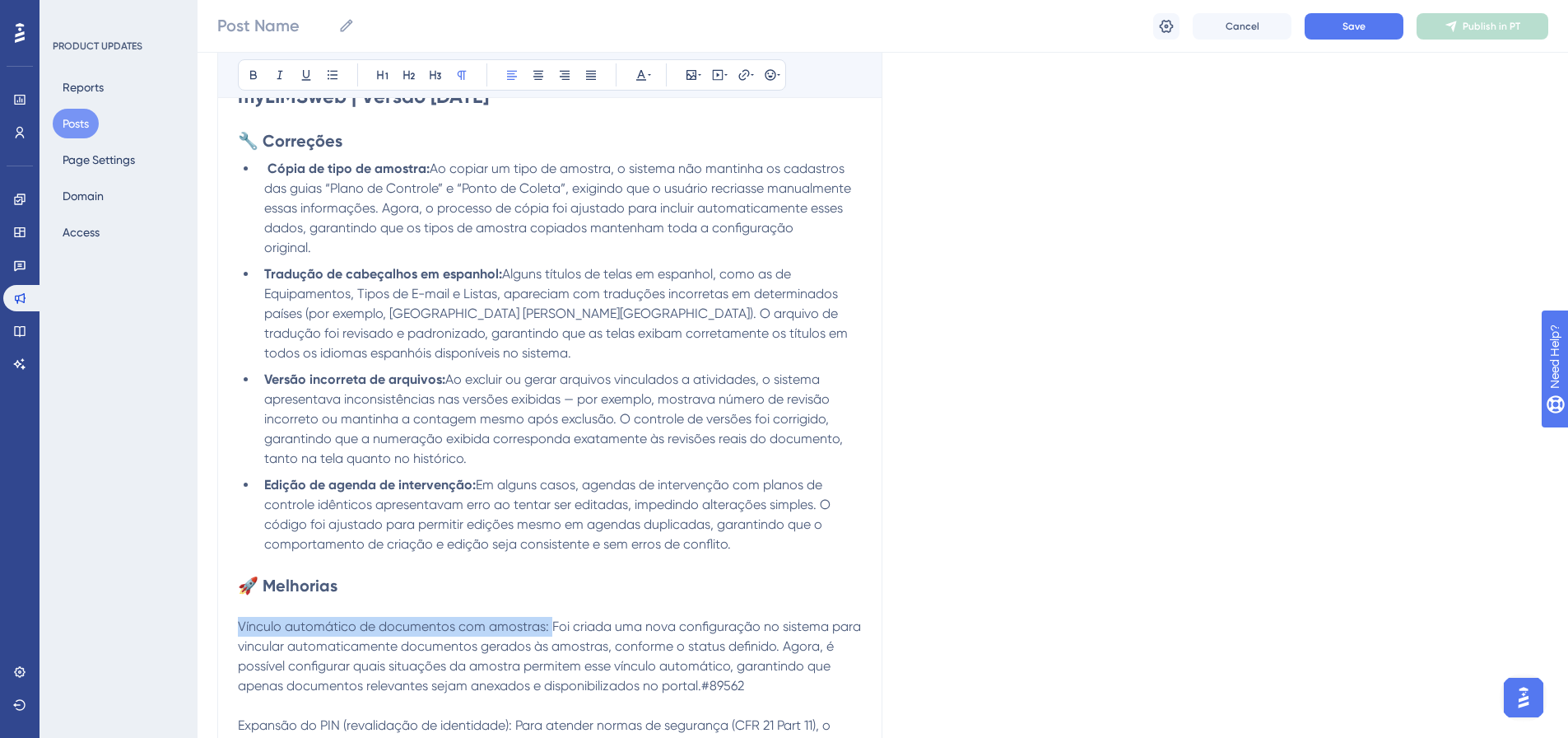
click at [240, 629] on span "Vínculo automático de documentos com amostras: Foi criada uma nova configuração…" at bounding box center [551, 655] width 626 height 75
click at [258, 73] on icon at bounding box center [253, 75] width 13 height 13
click at [325, 84] on button at bounding box center [332, 74] width 23 height 23
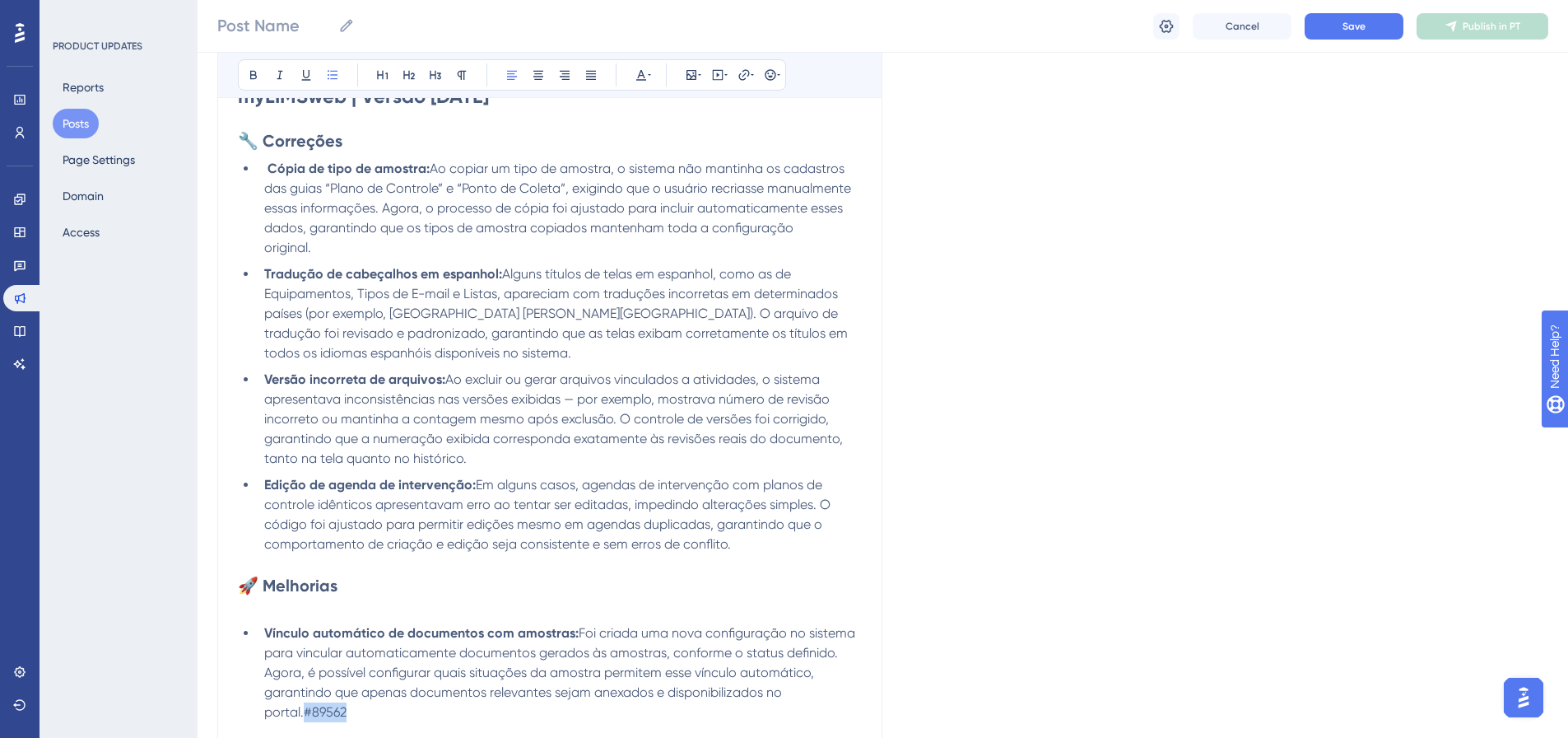
drag, startPoint x: 348, startPoint y: 711, endPoint x: 305, endPoint y: 712, distance: 43.0
click at [305, 712] on li "Vínculo automático de documentos com amostras: Foi criada uma nova configuração…" at bounding box center [560, 672] width 604 height 99
click at [637, 75] on icon at bounding box center [641, 75] width 13 height 13
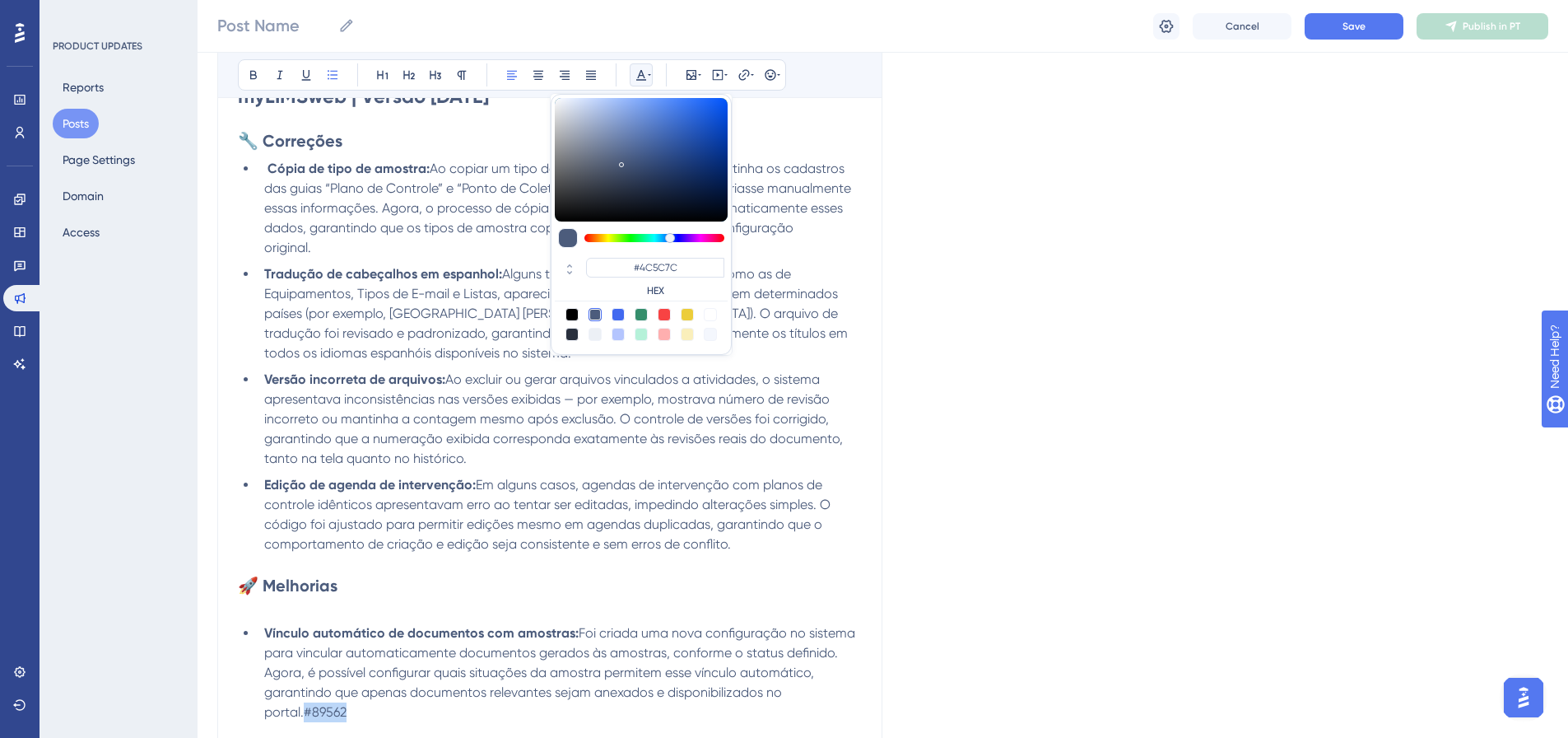
click at [714, 312] on div at bounding box center [710, 314] width 13 height 13
type input "#FFFFFF"
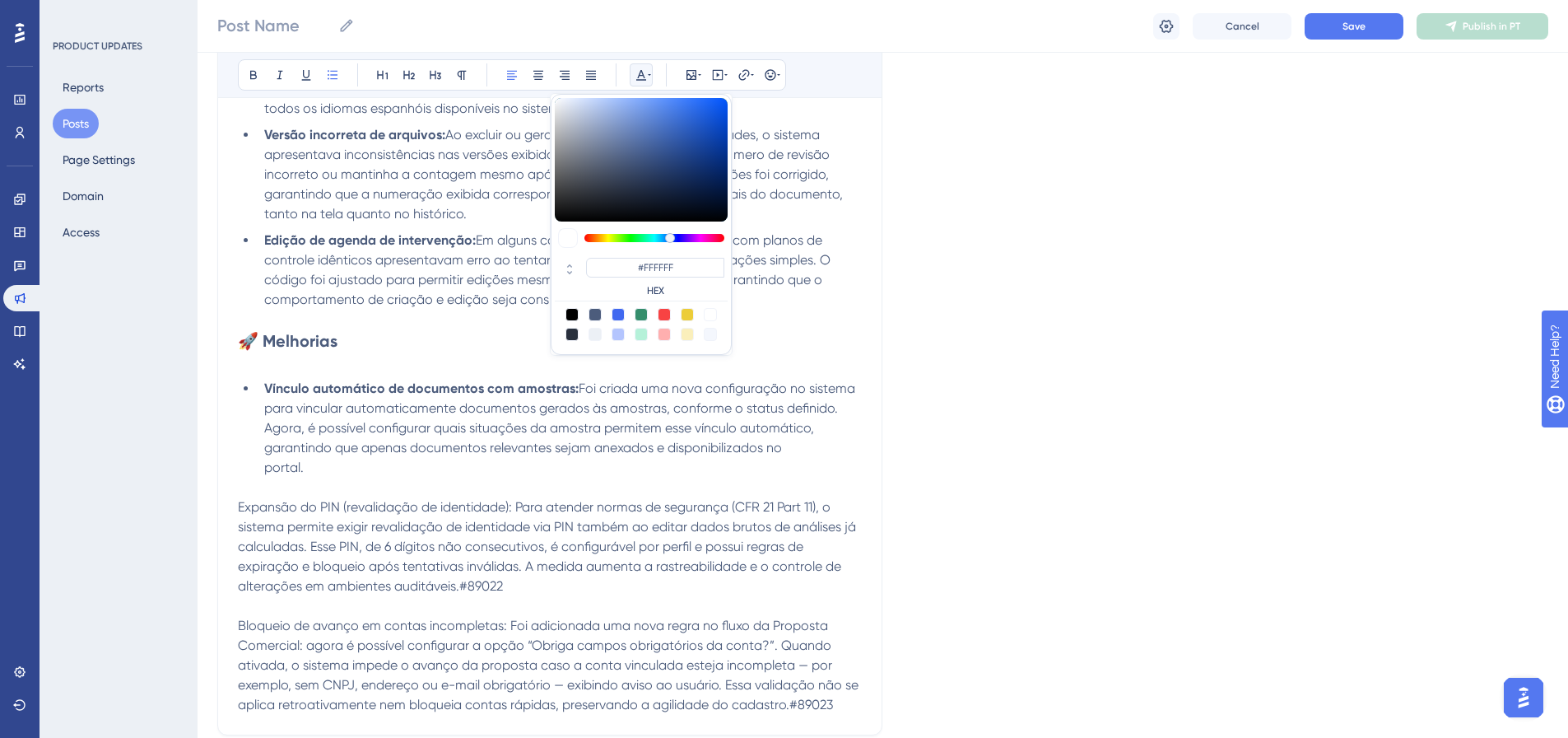
scroll to position [577, 0]
click at [573, 548] on span "Expansão do PIN (revalidação de identidade): Para atender normas de segurança (…" at bounding box center [549, 543] width 621 height 95
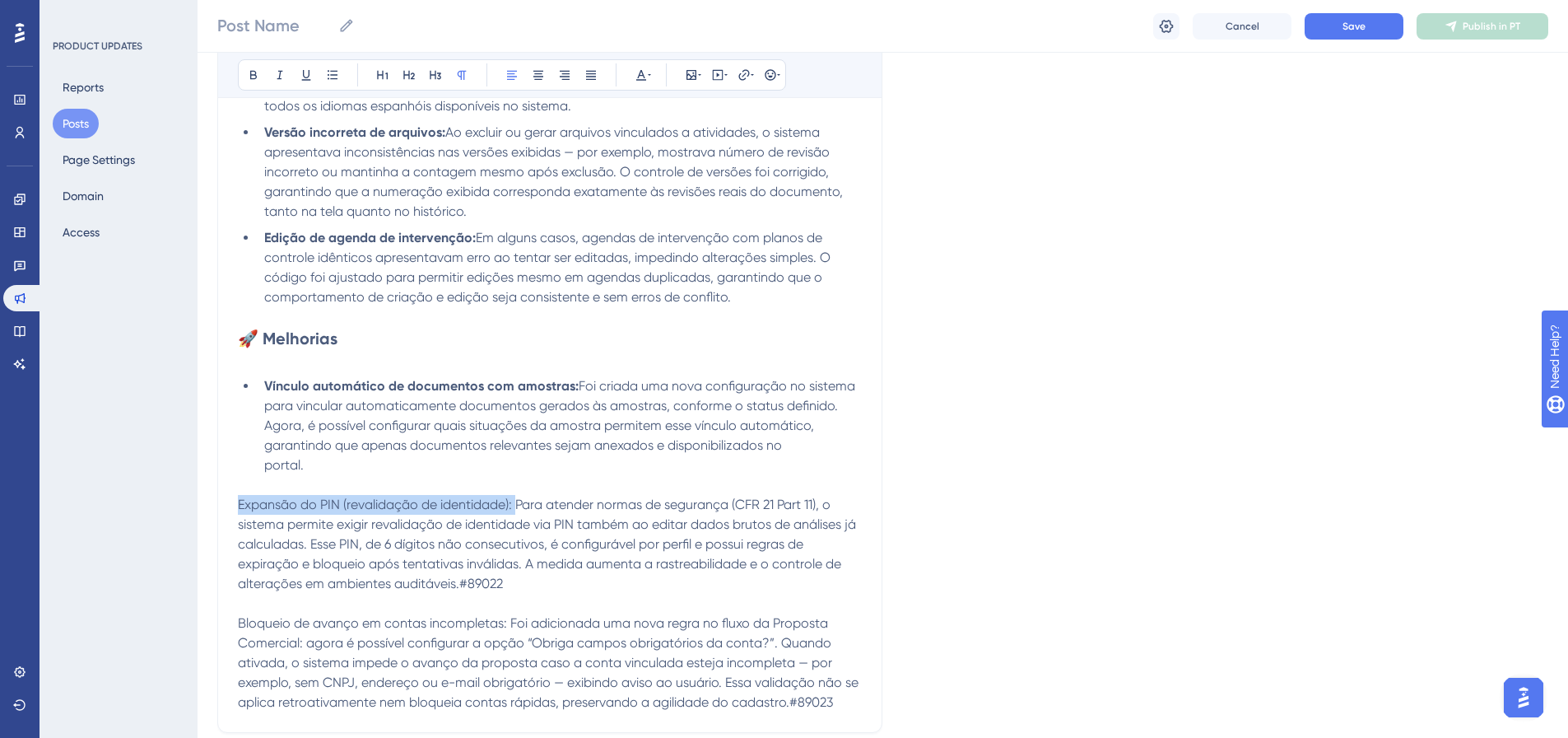
drag, startPoint x: 518, startPoint y: 506, endPoint x: 234, endPoint y: 501, distance: 284.0
click at [234, 501] on div "[DATE] 21:00 às 22:30 (horário de [GEOGRAPHIC_DATA]) Bold Italic Underline Bull…" at bounding box center [550, 214] width 665 height 1036
click at [248, 73] on icon at bounding box center [253, 75] width 13 height 13
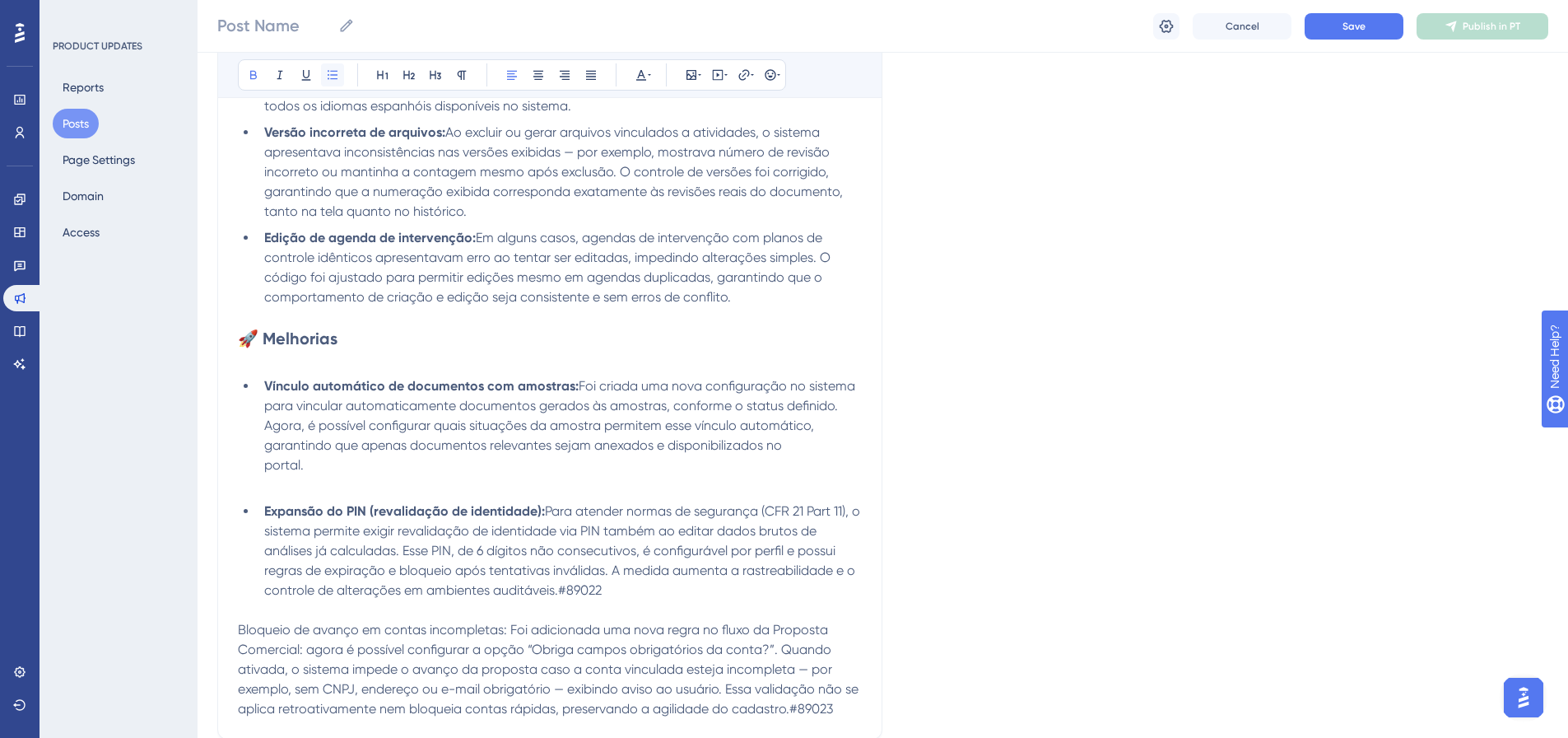
click at [331, 77] on icon at bounding box center [333, 75] width 13 height 13
click at [522, 514] on strong "Expansão do PIN (revalidação de identidade):" at bounding box center [404, 511] width 281 height 16
drag, startPoint x: 374, startPoint y: 509, endPoint x: 266, endPoint y: 513, distance: 108.1
click at [266, 513] on strong "Expansão do PIN (revalidação de identidade):" at bounding box center [404, 511] width 281 height 16
click at [433, 510] on strong "Revalidação de identidade):" at bounding box center [351, 511] width 174 height 16
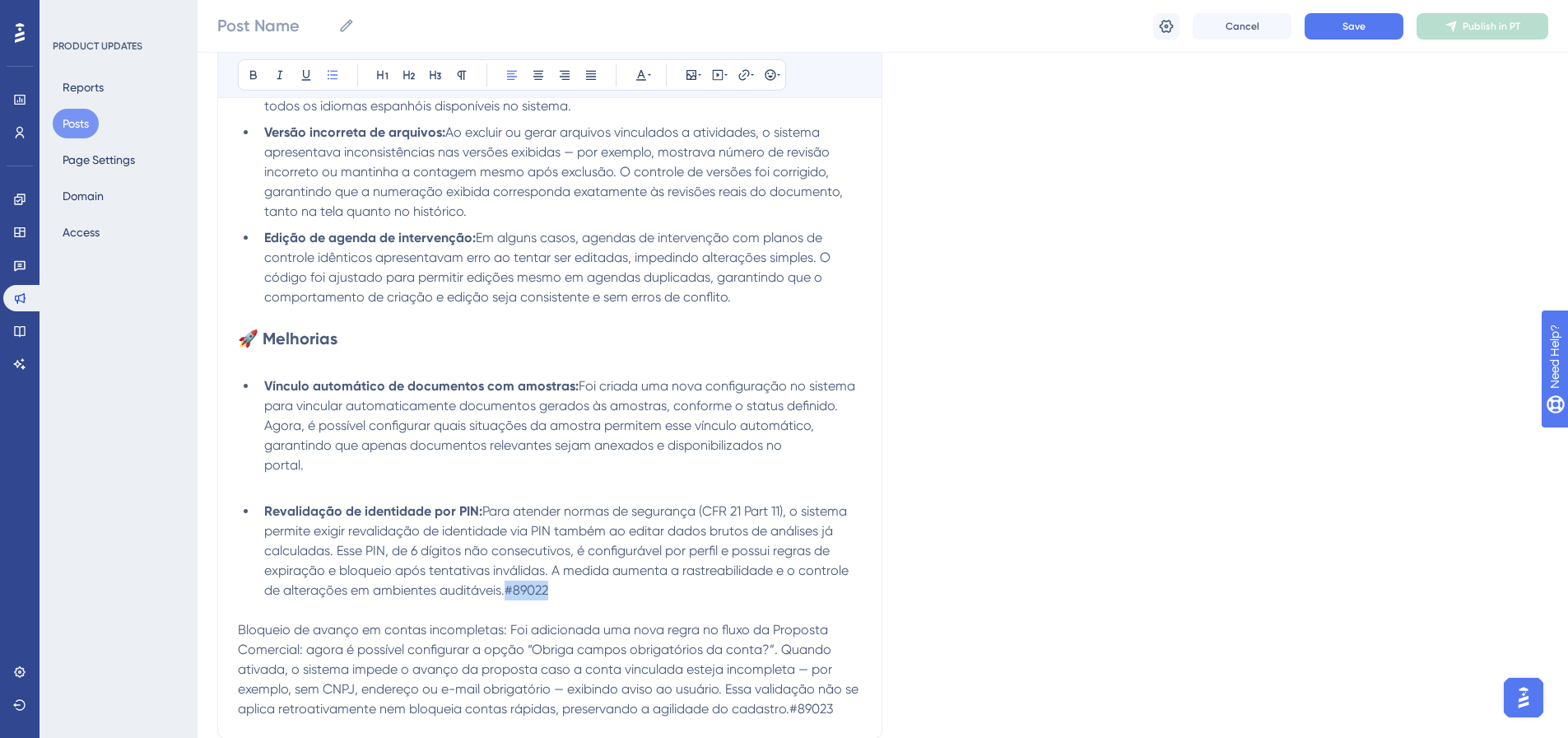
drag, startPoint x: 574, startPoint y: 590, endPoint x: 504, endPoint y: 592, distance: 70.0
click at [504, 592] on li "Revalidação de identidade por PIN: Para atender normas de segurança (CFR 21 Par…" at bounding box center [560, 551] width 604 height 99
click at [646, 77] on icon at bounding box center [641, 75] width 13 height 13
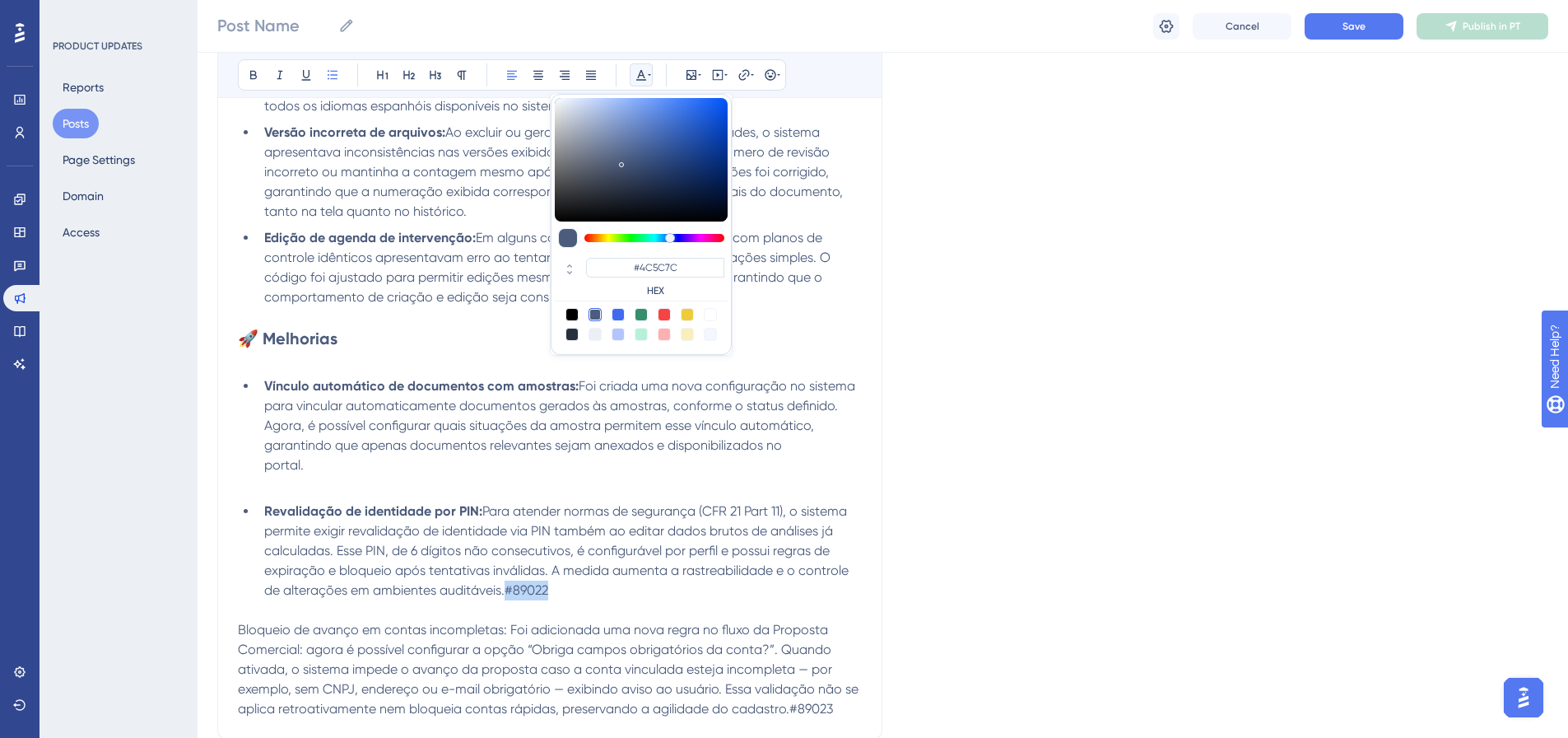
click at [711, 312] on div at bounding box center [710, 314] width 13 height 13
type input "#FFFFFF"
click at [631, 503] on li "Revalidação de identidade por PIN: Para atender normas de segurança (CFR 21 Par…" at bounding box center [560, 551] width 604 height 99
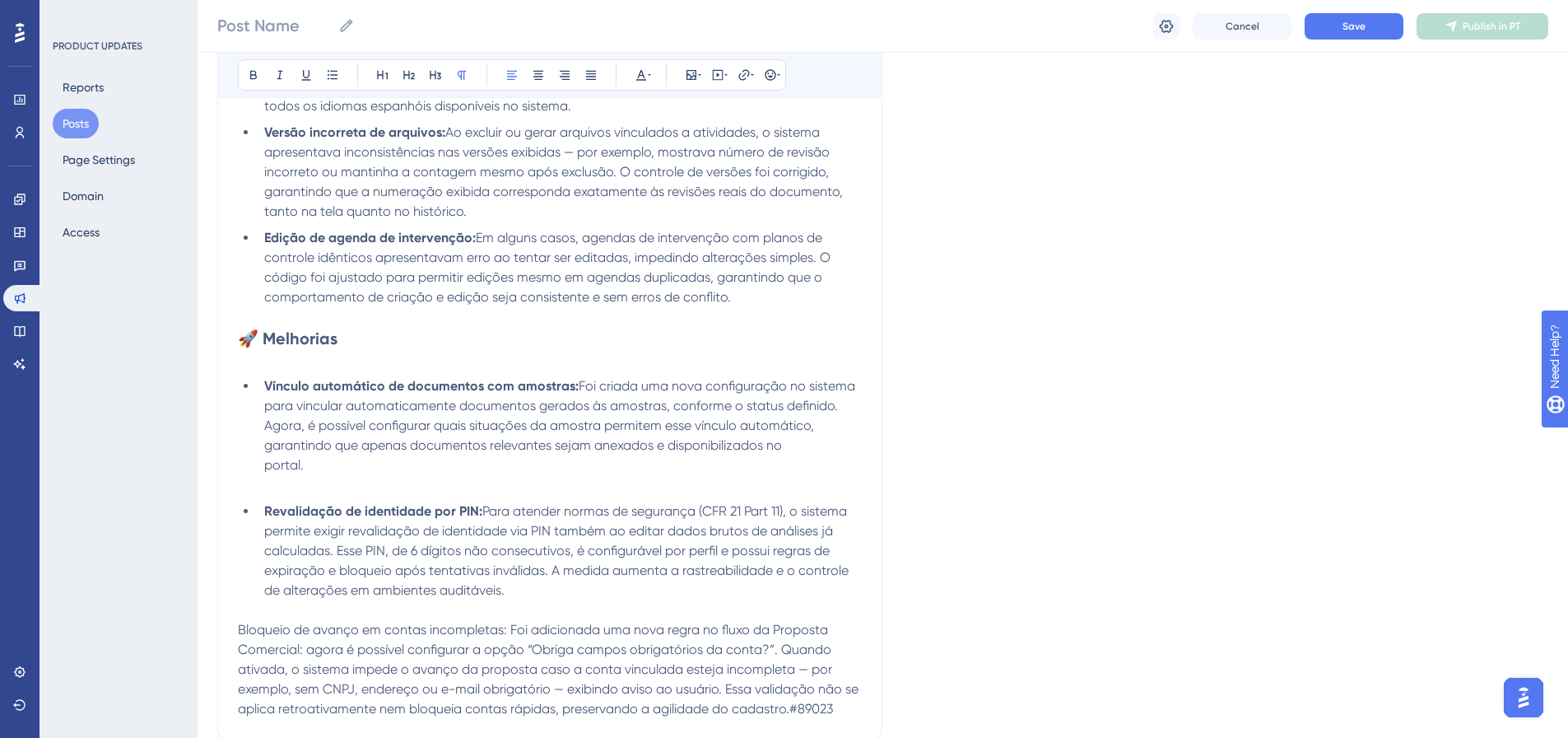
click at [552, 488] on p at bounding box center [550, 484] width 624 height 19
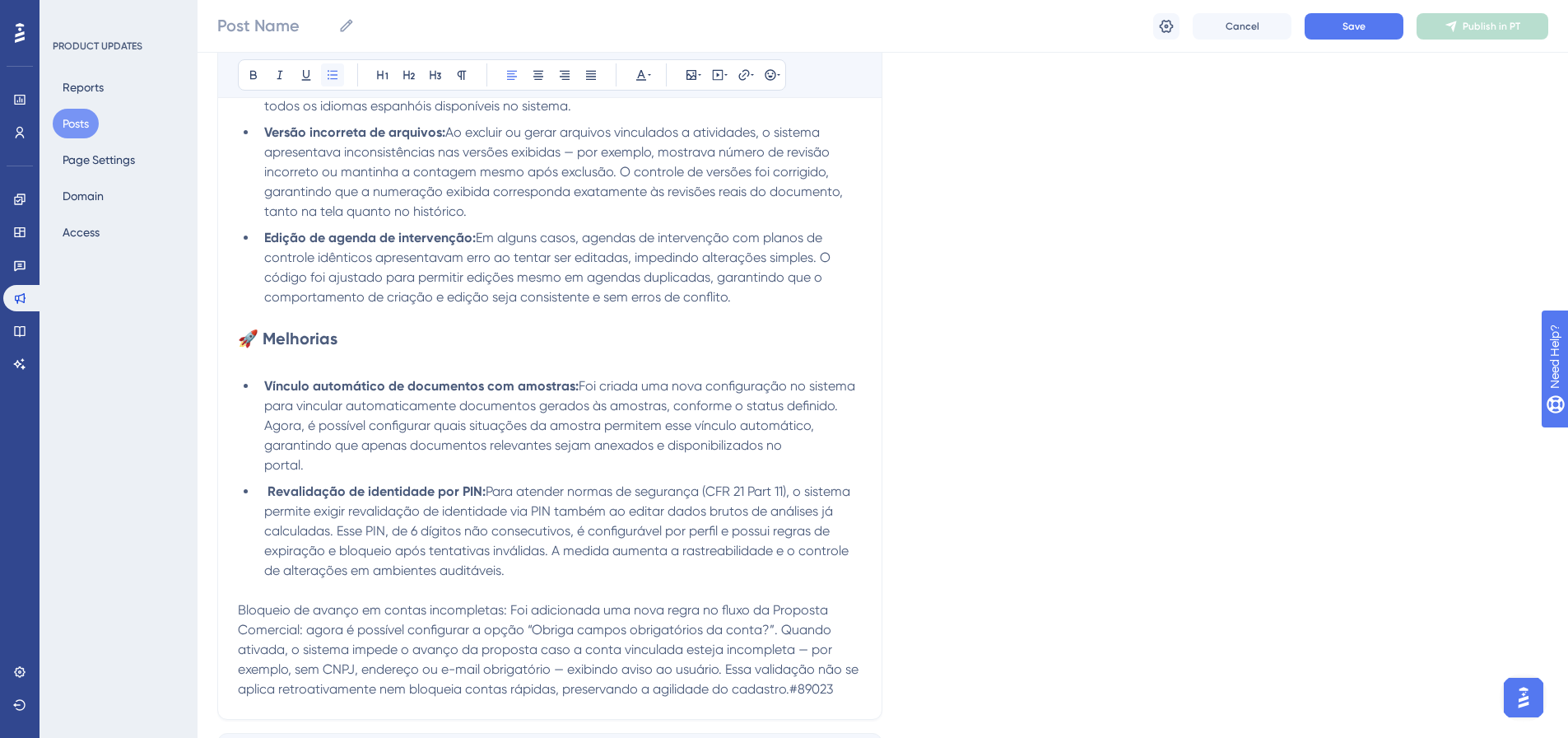
click at [330, 77] on icon at bounding box center [333, 75] width 13 height 13
click at [250, 592] on p at bounding box center [550, 590] width 624 height 19
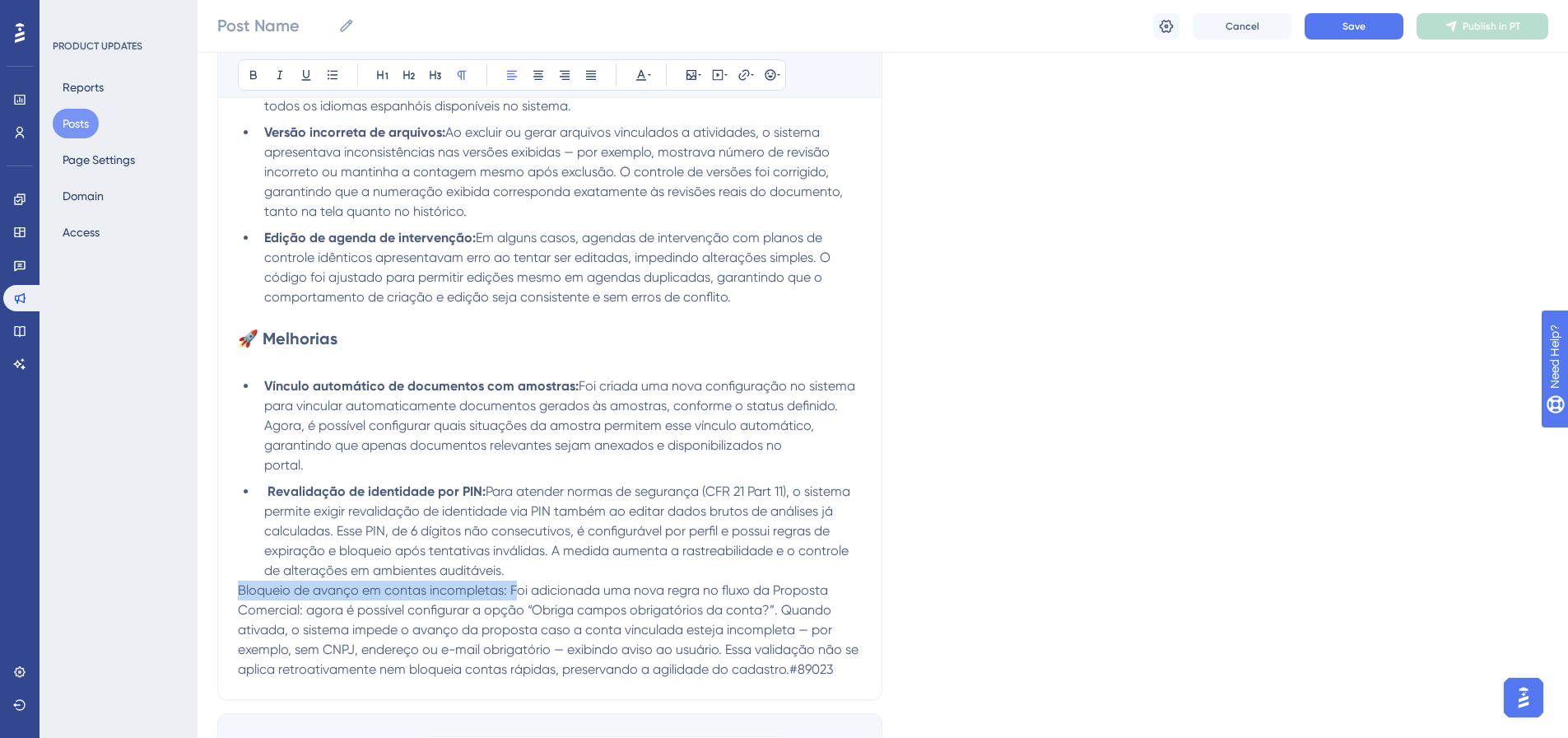
drag, startPoint x: 512, startPoint y: 594, endPoint x: 209, endPoint y: 599, distance: 303.0
click at [209, 599] on div "Performance Users Engagement Widgets Feedback Product Updates Knowledge Base AI…" at bounding box center [882, 276] width 1371 height 1706
click at [257, 63] on button at bounding box center [253, 74] width 23 height 23
click at [332, 74] on icon at bounding box center [333, 75] width 13 height 13
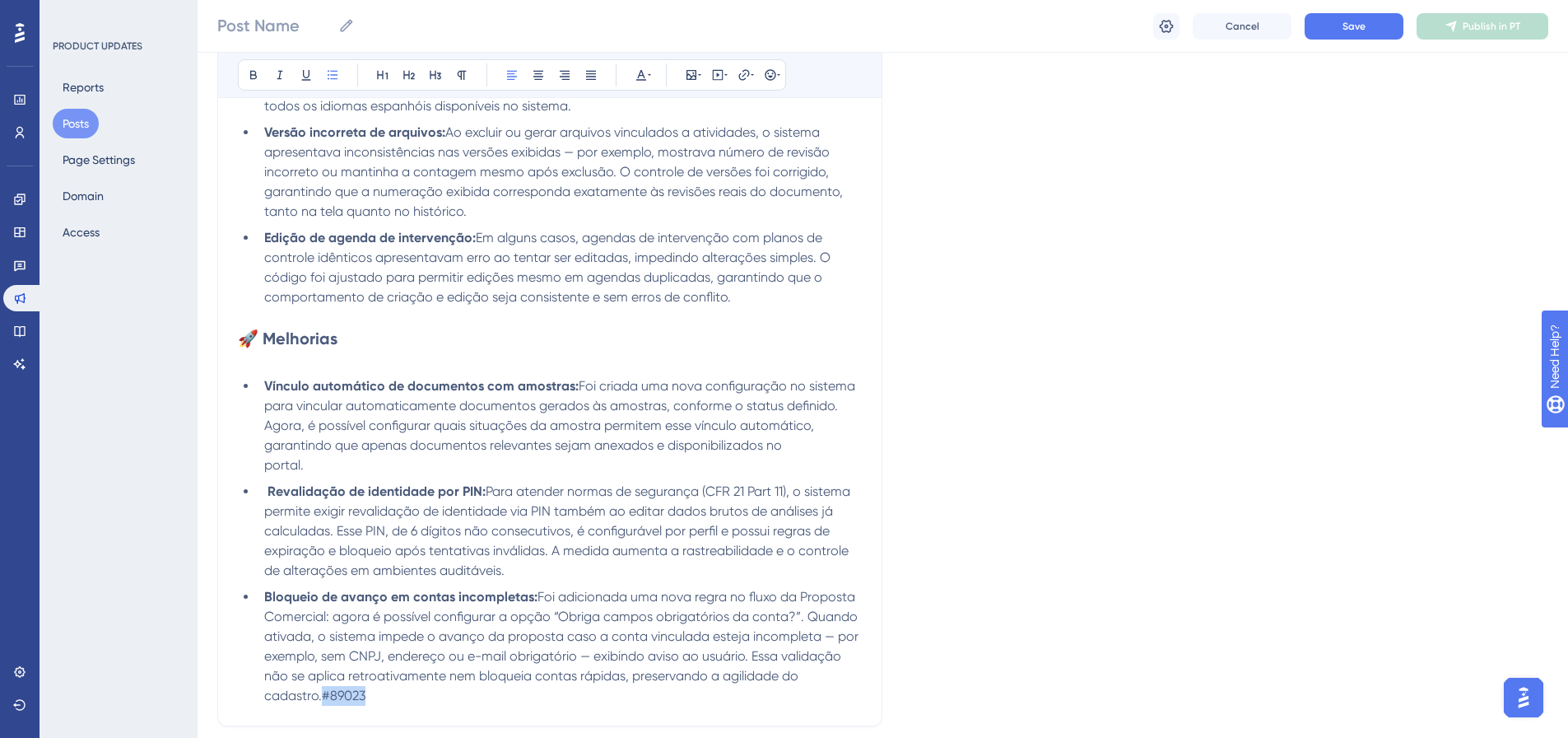
drag, startPoint x: 364, startPoint y: 690, endPoint x: 322, endPoint y: 686, distance: 42.2
click at [322, 686] on li "Bloqueio de avanço em contas incompletas: Foi adicionada uma nova regra no flux…" at bounding box center [560, 646] width 604 height 119
click at [644, 72] on icon at bounding box center [641, 75] width 13 height 13
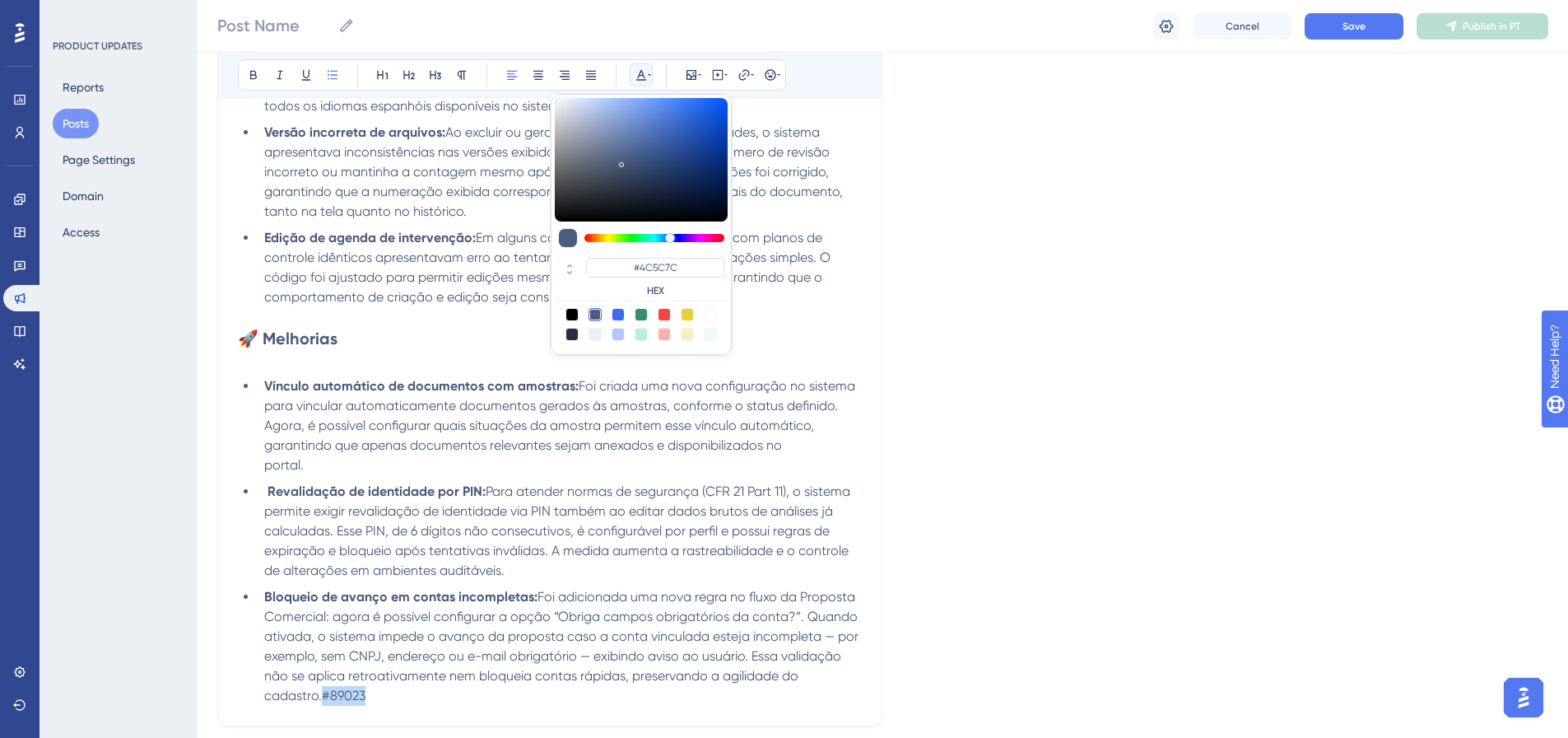
click at [709, 319] on div at bounding box center [710, 314] width 13 height 13
type input "#FFFFFF"
click at [848, 388] on span "Foi criada uma nova configuração no sistema para vincular automaticamente docum…" at bounding box center [561, 426] width 594 height 95
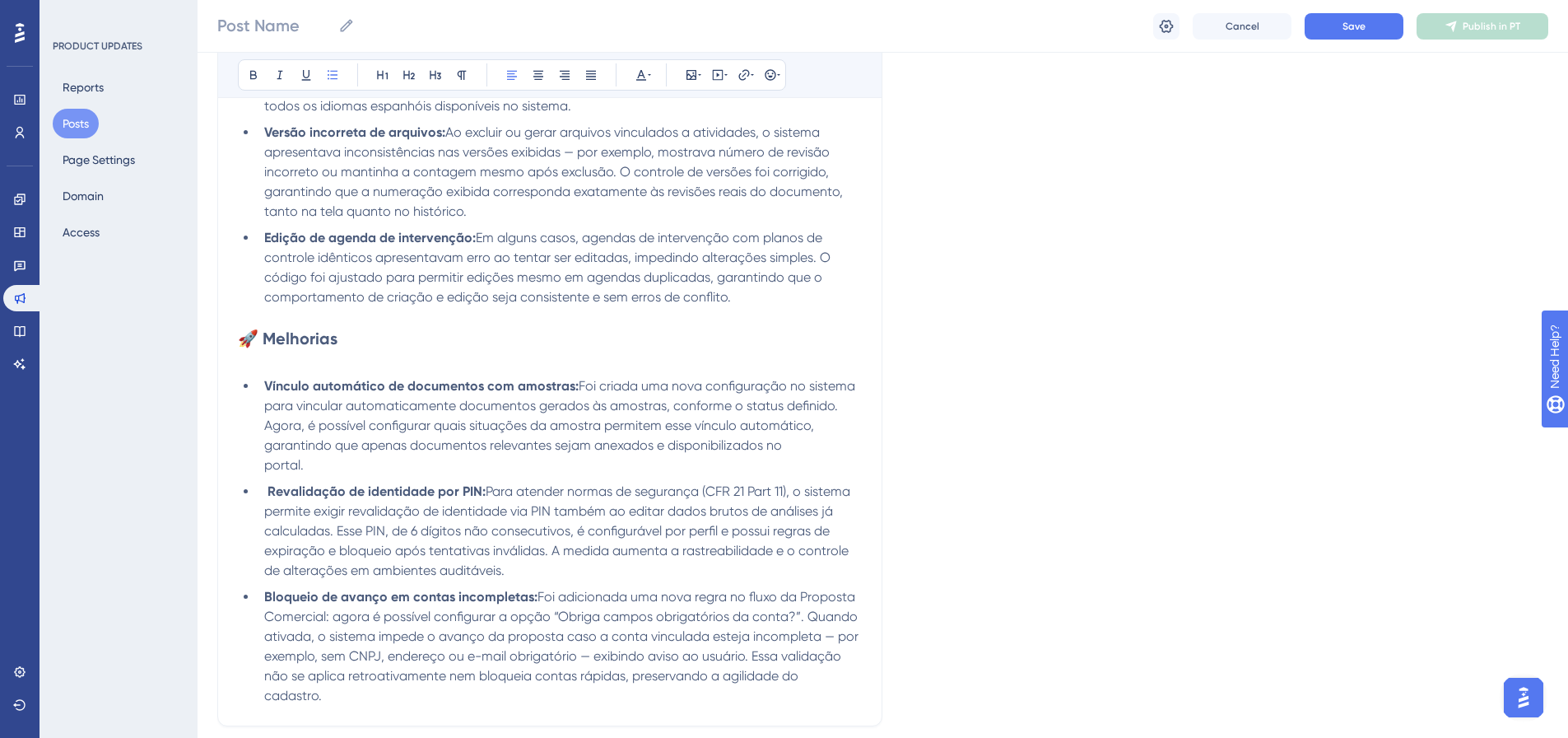
click at [276, 360] on p at bounding box center [550, 359] width 624 height 19
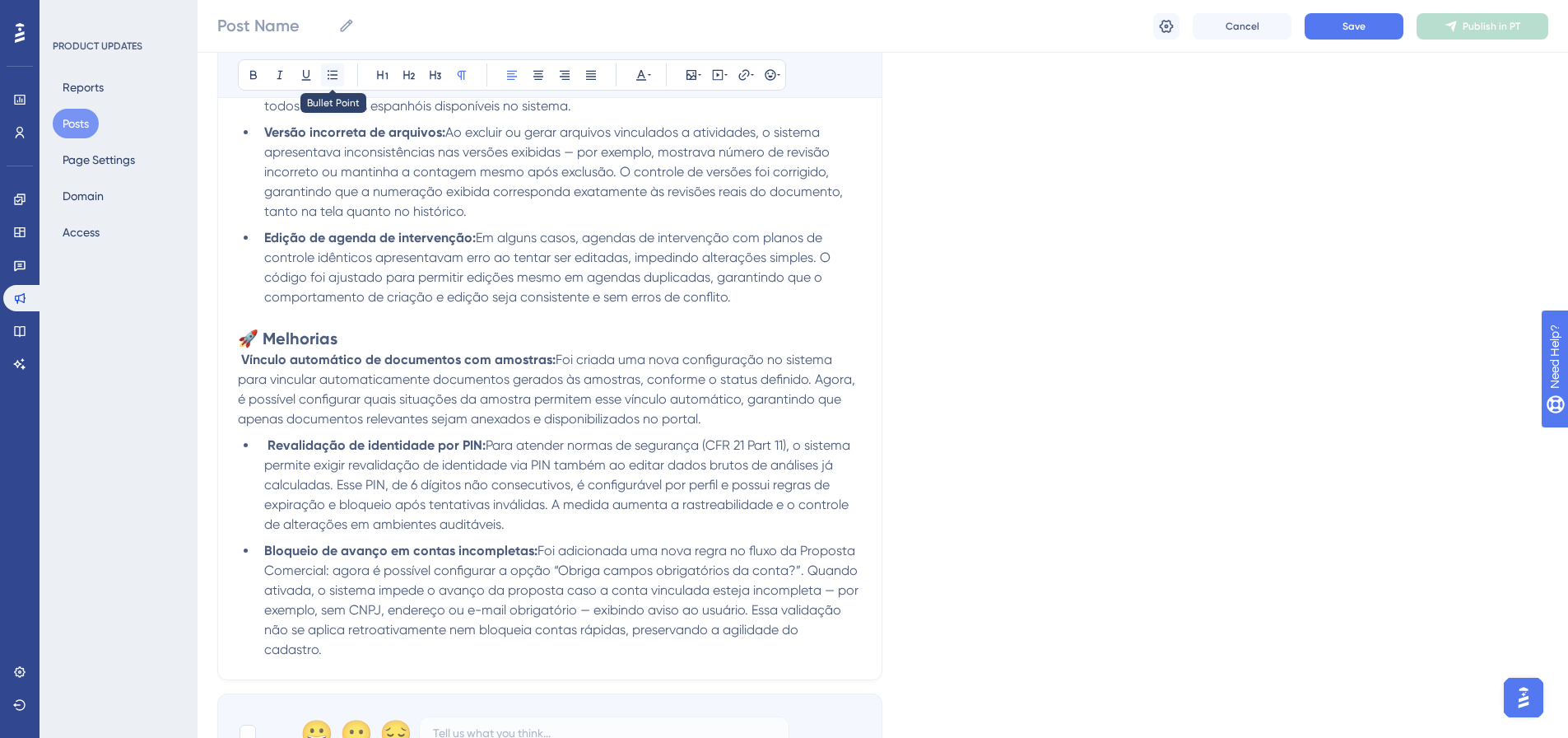
click at [340, 78] on button at bounding box center [332, 74] width 23 height 23
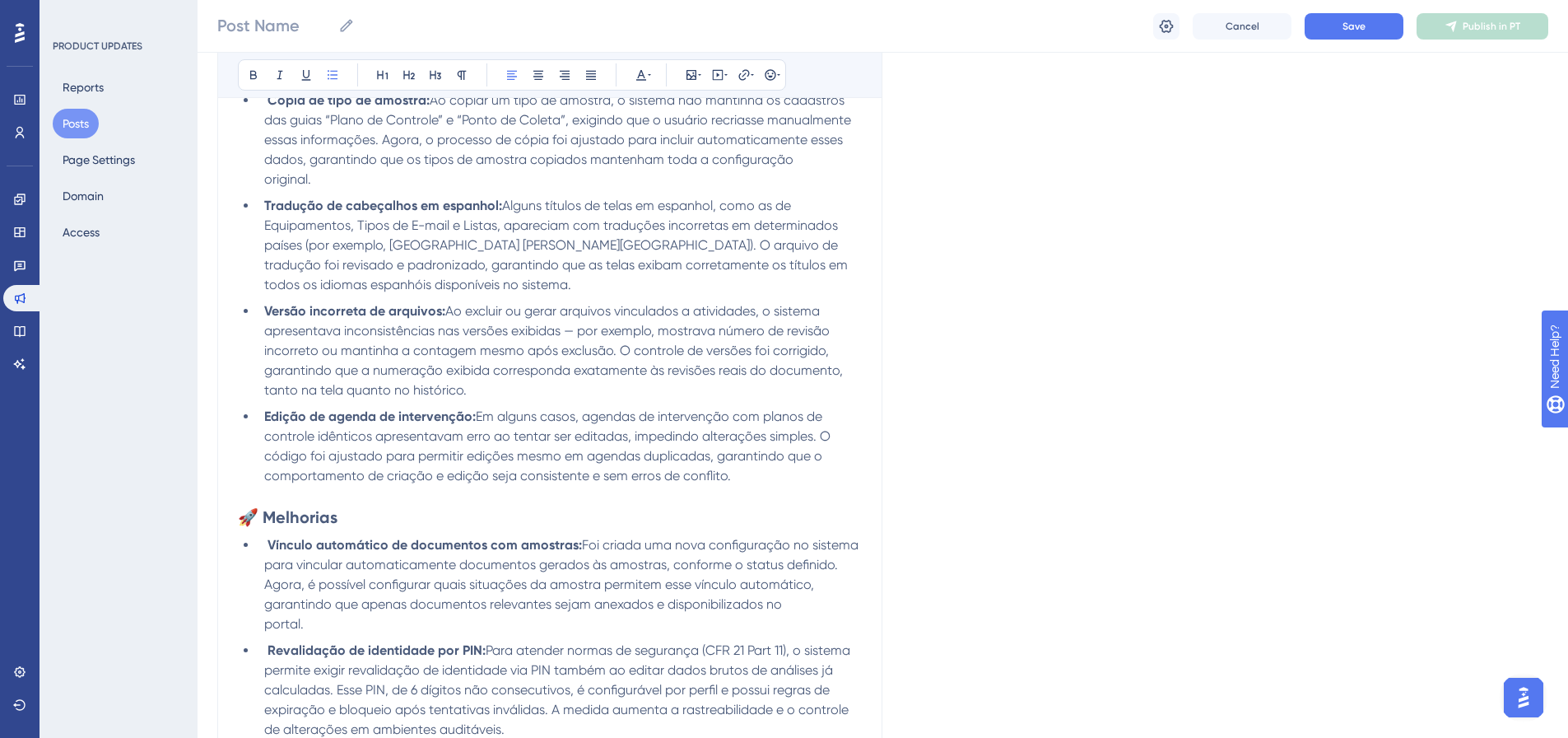
scroll to position [329, 0]
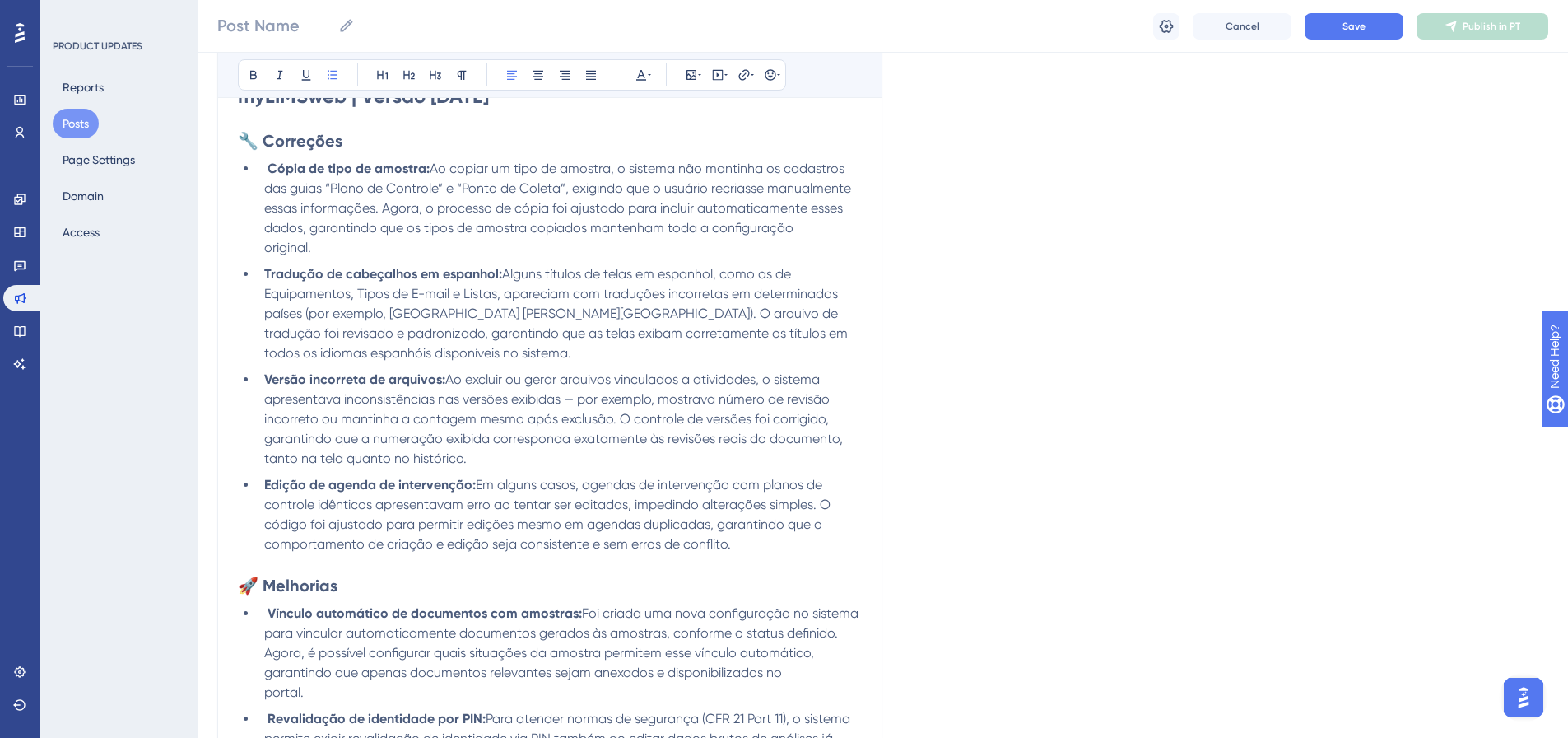
click at [910, 483] on div "Language Portuguese (Default) Upload Cover Image Suggested image width 808 px […" at bounding box center [882, 410] width 1331 height 1269
click at [1348, 24] on span "Save" at bounding box center [1353, 26] width 23 height 13
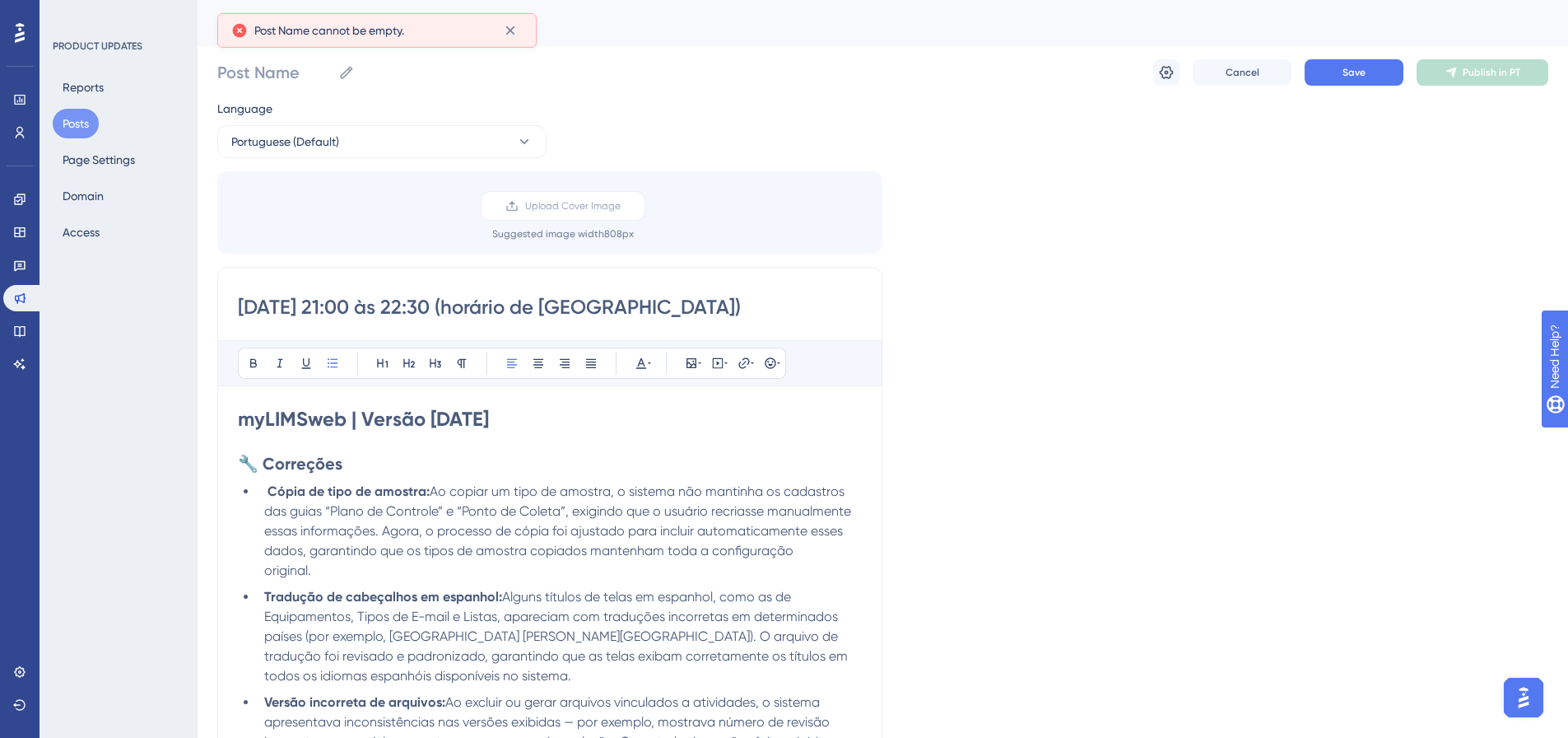
drag, startPoint x: 474, startPoint y: 304, endPoint x: 205, endPoint y: 300, distance: 269.0
click at [317, 69] on input "Post Name" at bounding box center [273, 72] width 114 height 23
paste input "[DATE] 21:00 às 22:30"
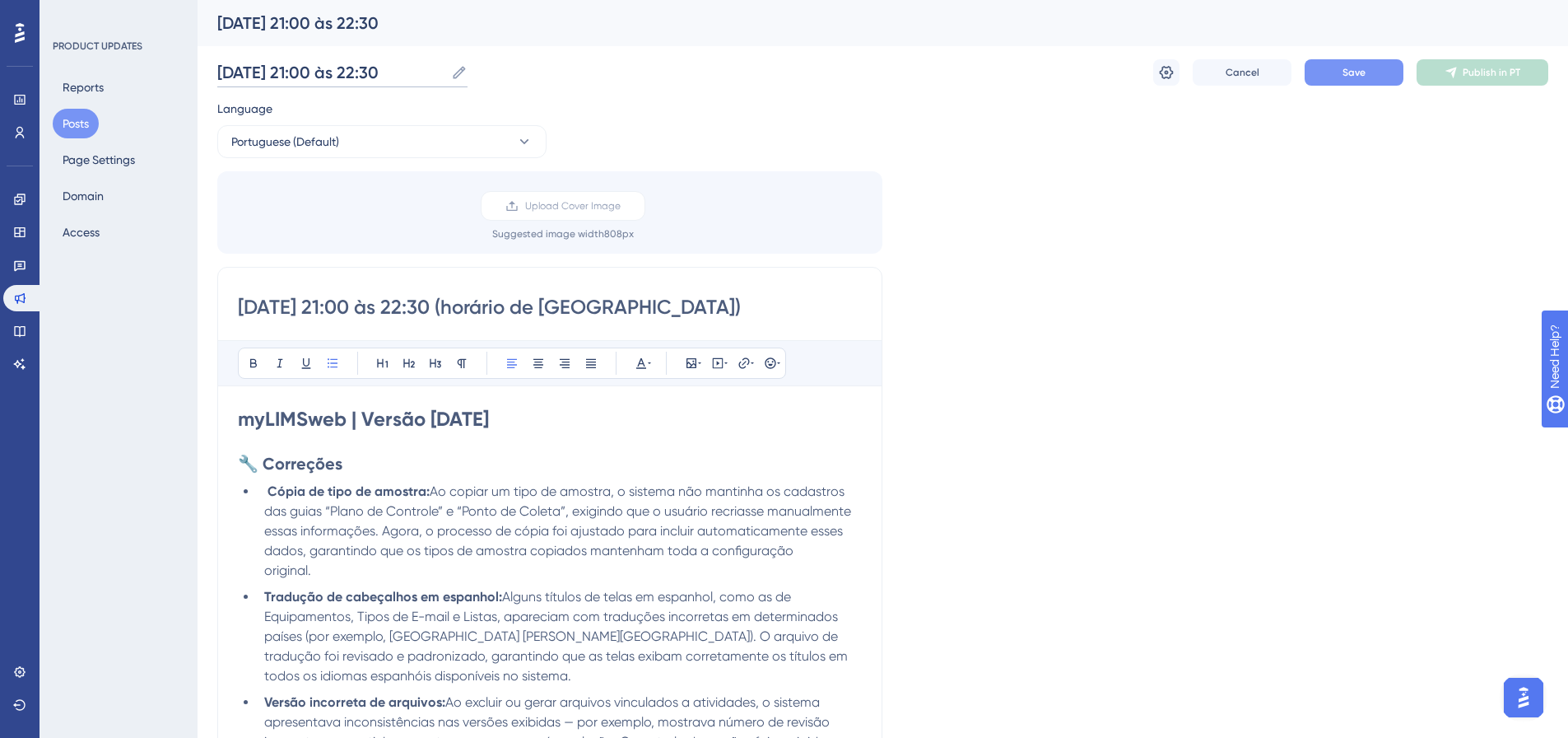
type input "[DATE] 21:00 às 22:30"
click at [1372, 63] on button "Save" at bounding box center [1353, 72] width 99 height 26
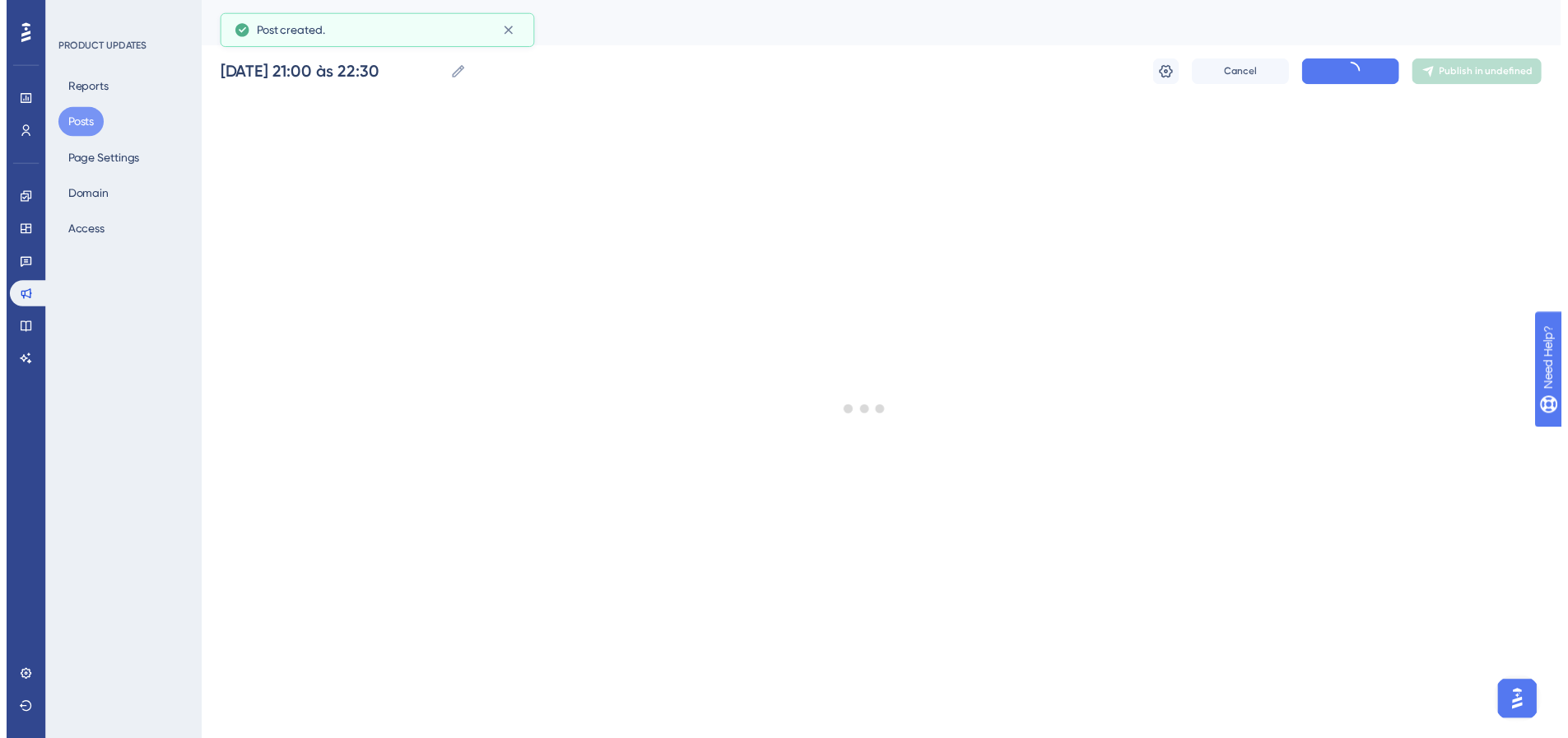
scroll to position [503, 0]
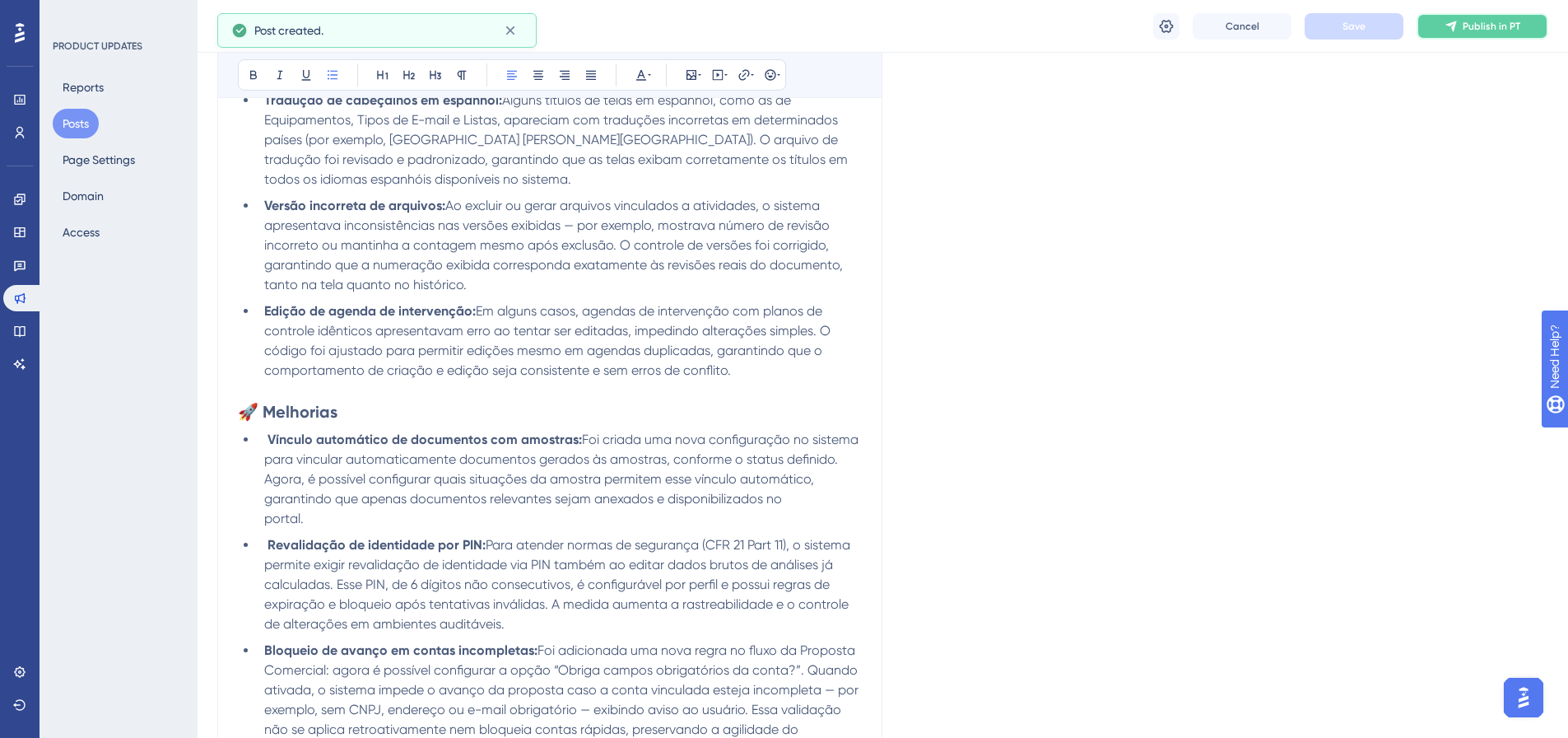
click at [1451, 32] on icon at bounding box center [1450, 26] width 13 height 13
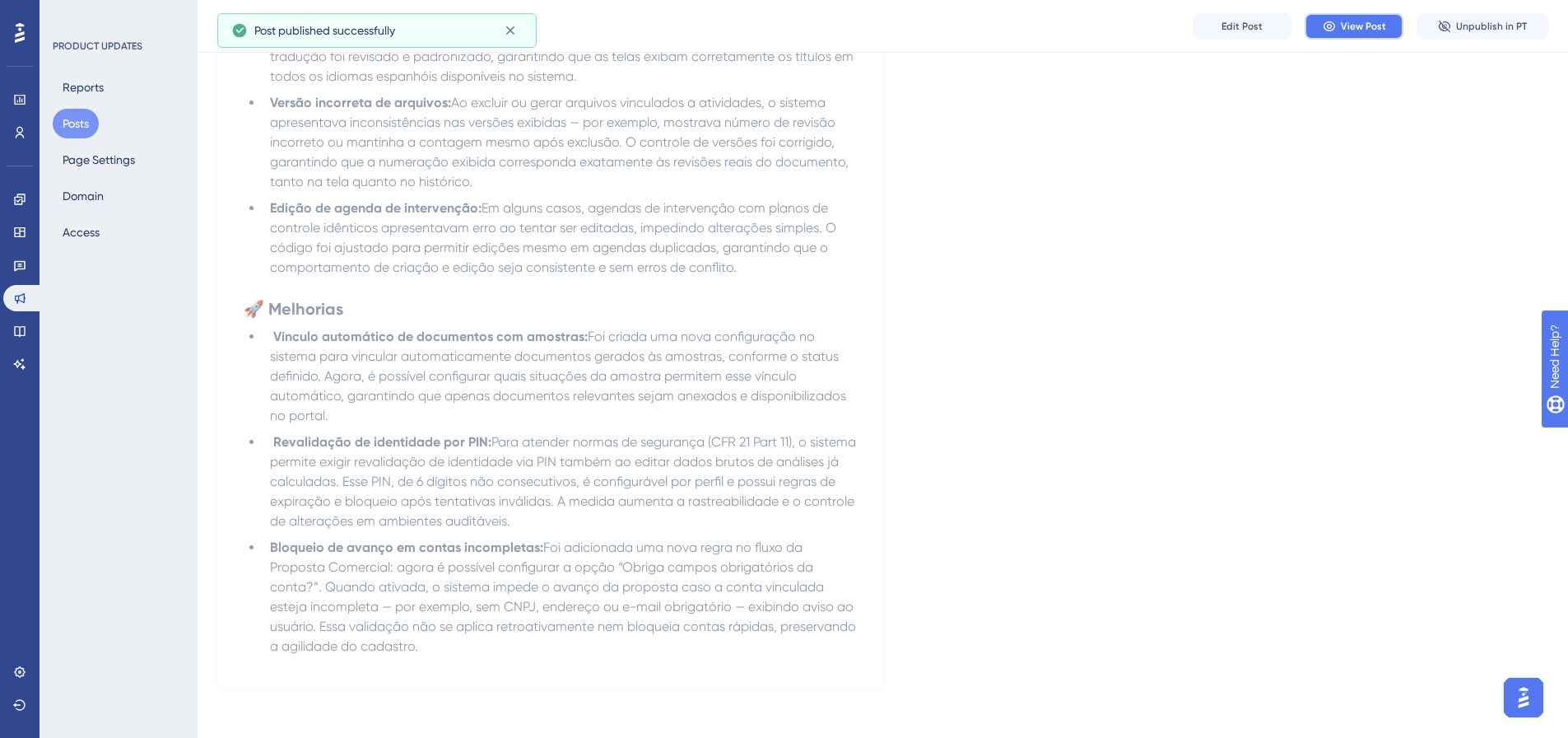
click at [1344, 25] on span "View Post" at bounding box center [1363, 26] width 45 height 13
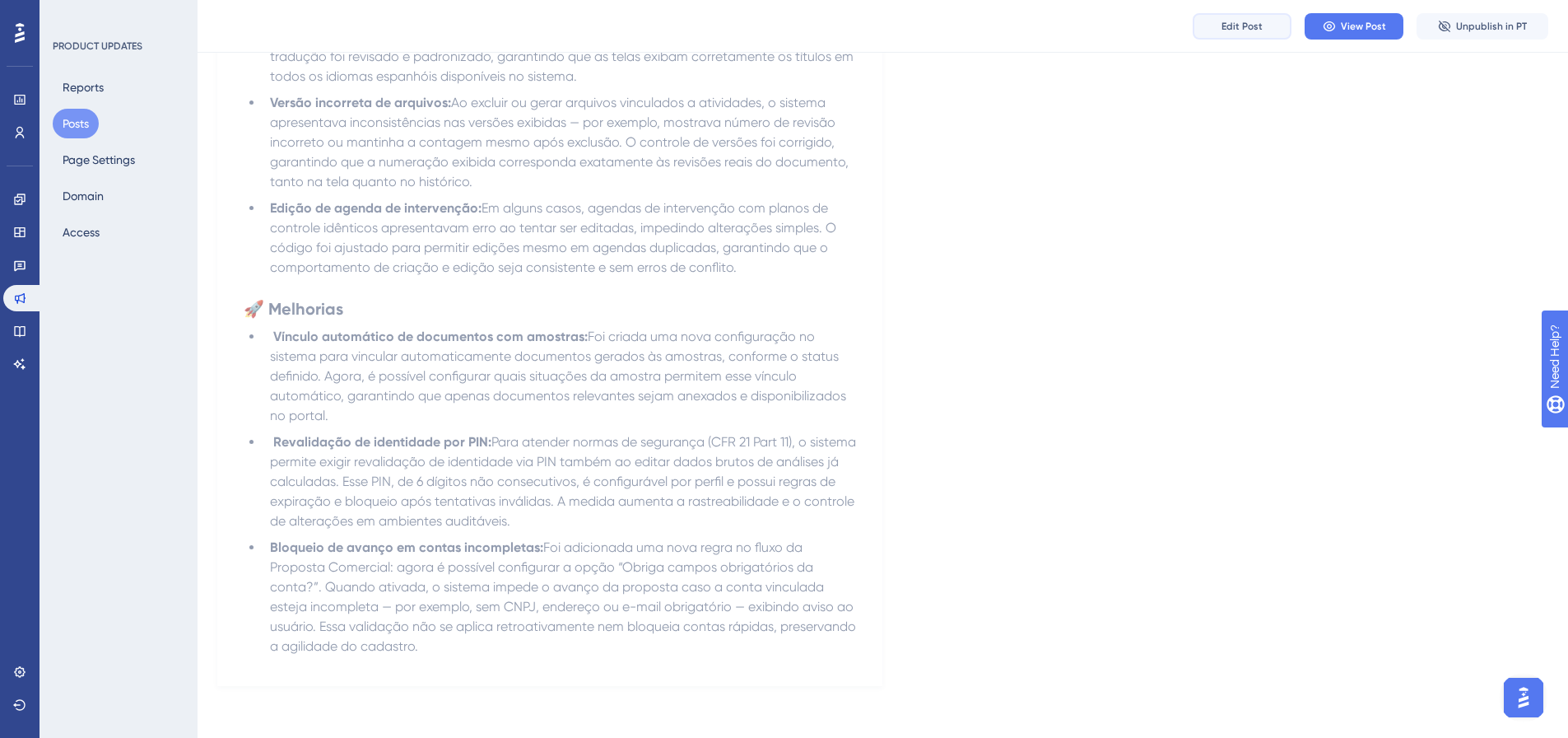
click at [1231, 26] on span "Edit Post" at bounding box center [1242, 26] width 41 height 13
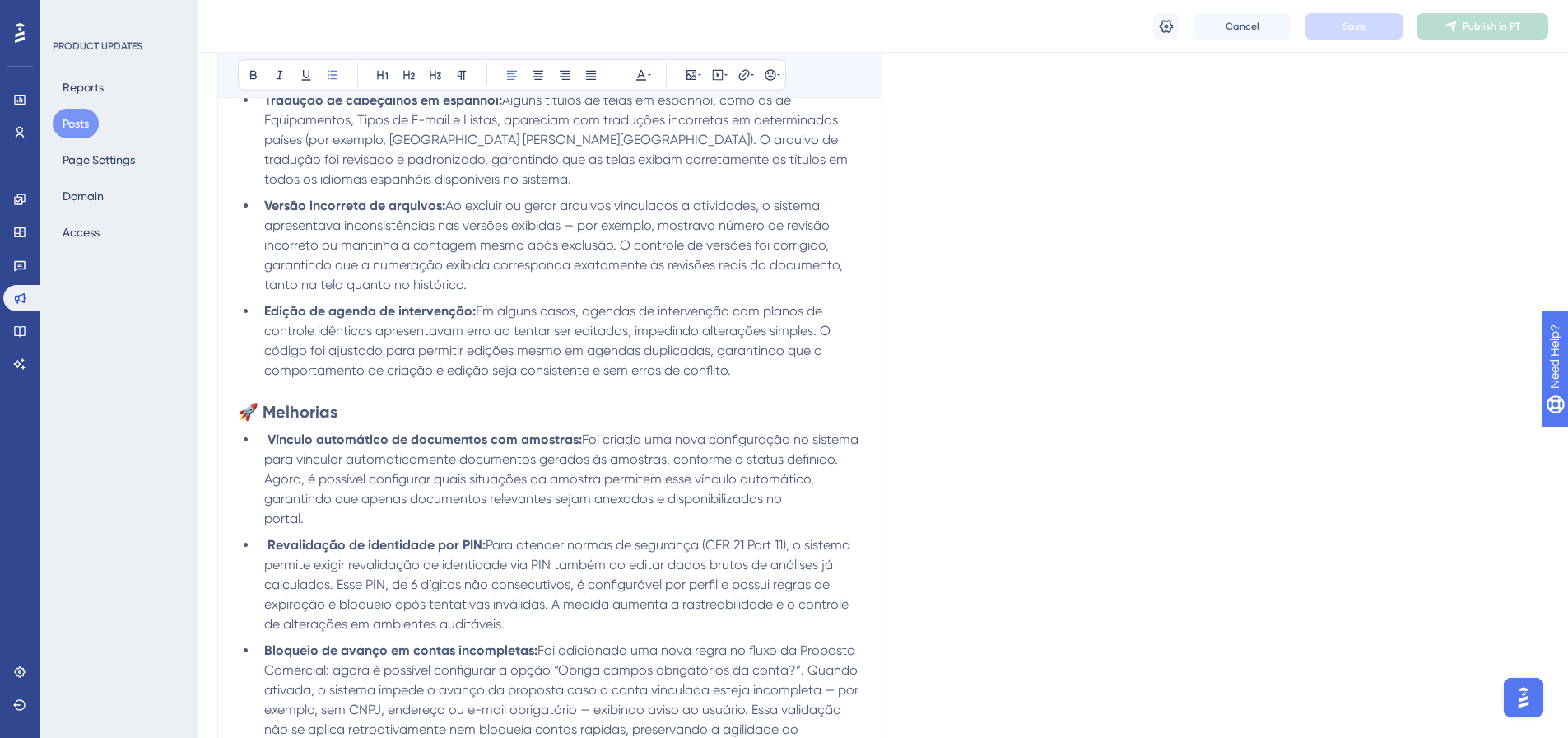
scroll to position [510, 0]
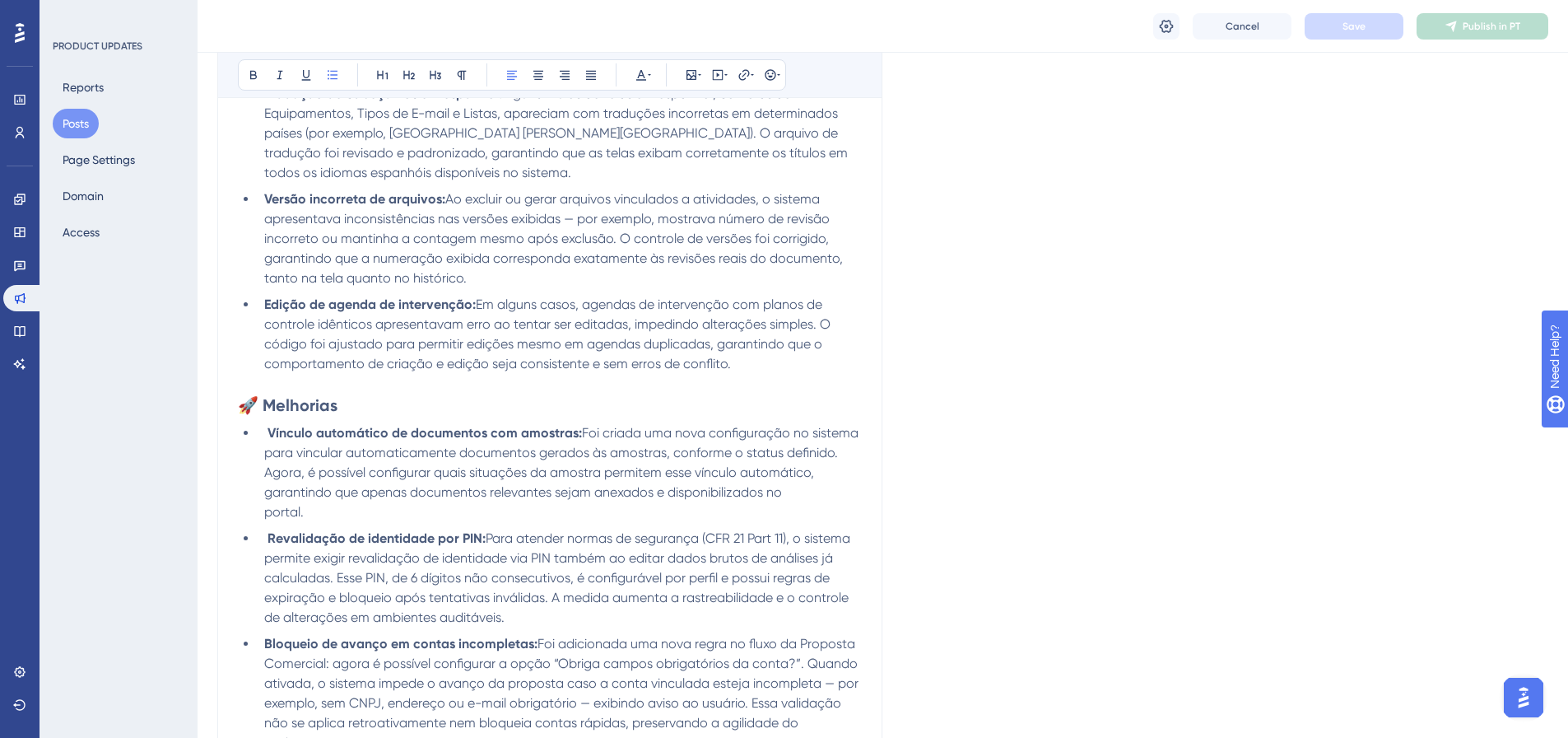
click at [460, 173] on li "Tradução de cabeçalhos em espanhol: Alguns títulos de telas em espanhol, como a…" at bounding box center [560, 134] width 604 height 99
click at [264, 200] on strong "Versão incorreta de arquivos:" at bounding box center [354, 198] width 181 height 16
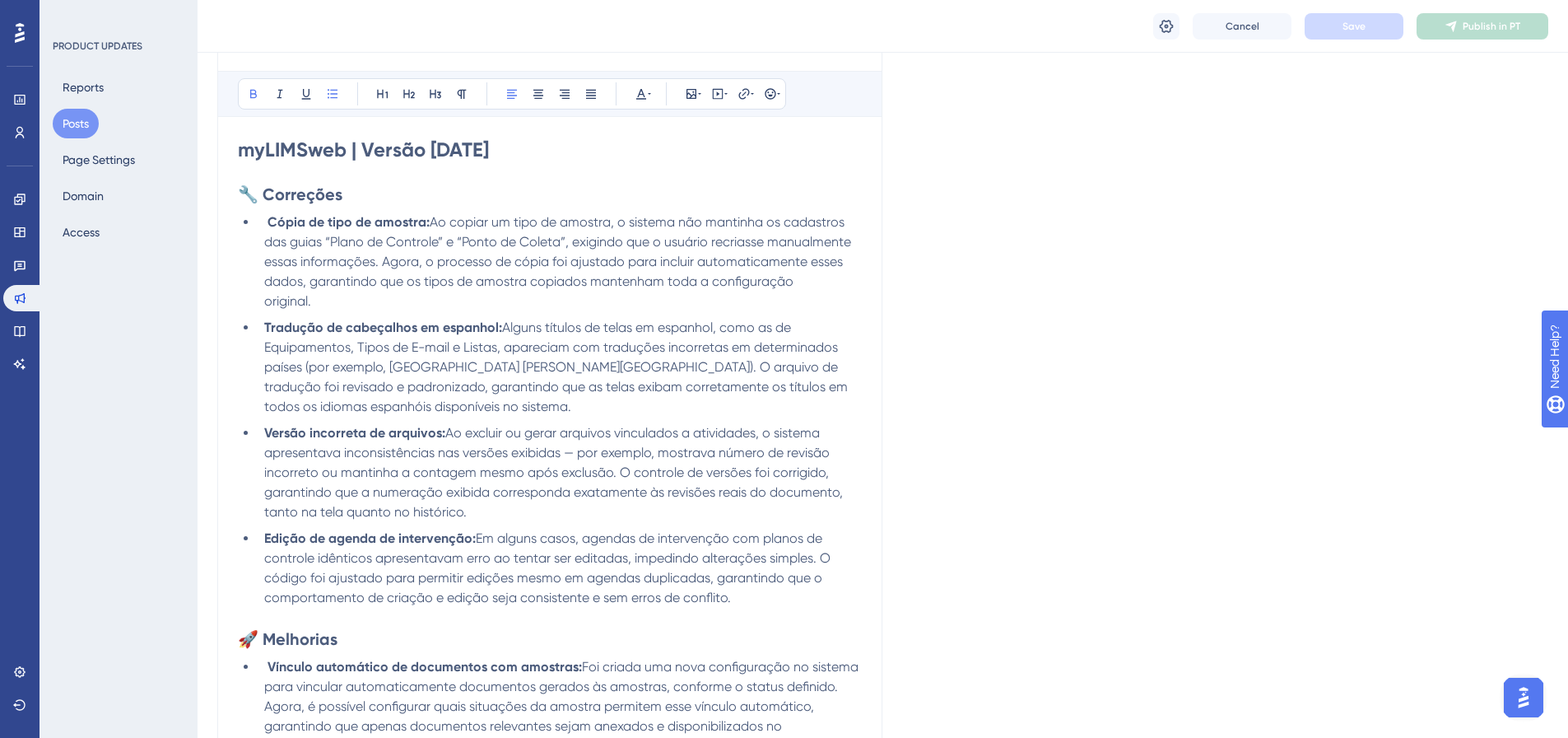
scroll to position [180, 0]
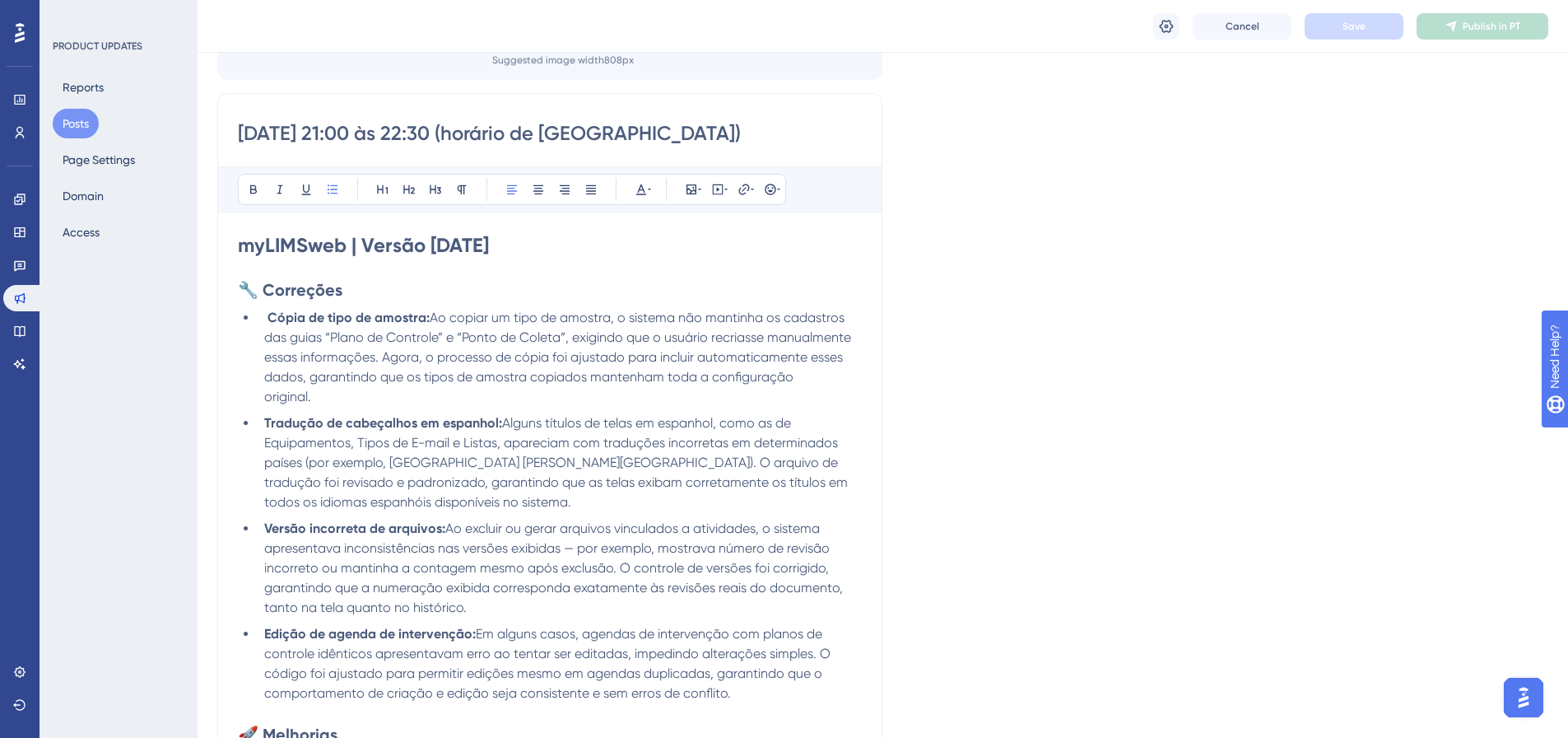
click at [602, 403] on li "Cópia de tipo de amostra: Ao copiar um tipo de amostra, o sistema não mantinha …" at bounding box center [560, 357] width 604 height 99
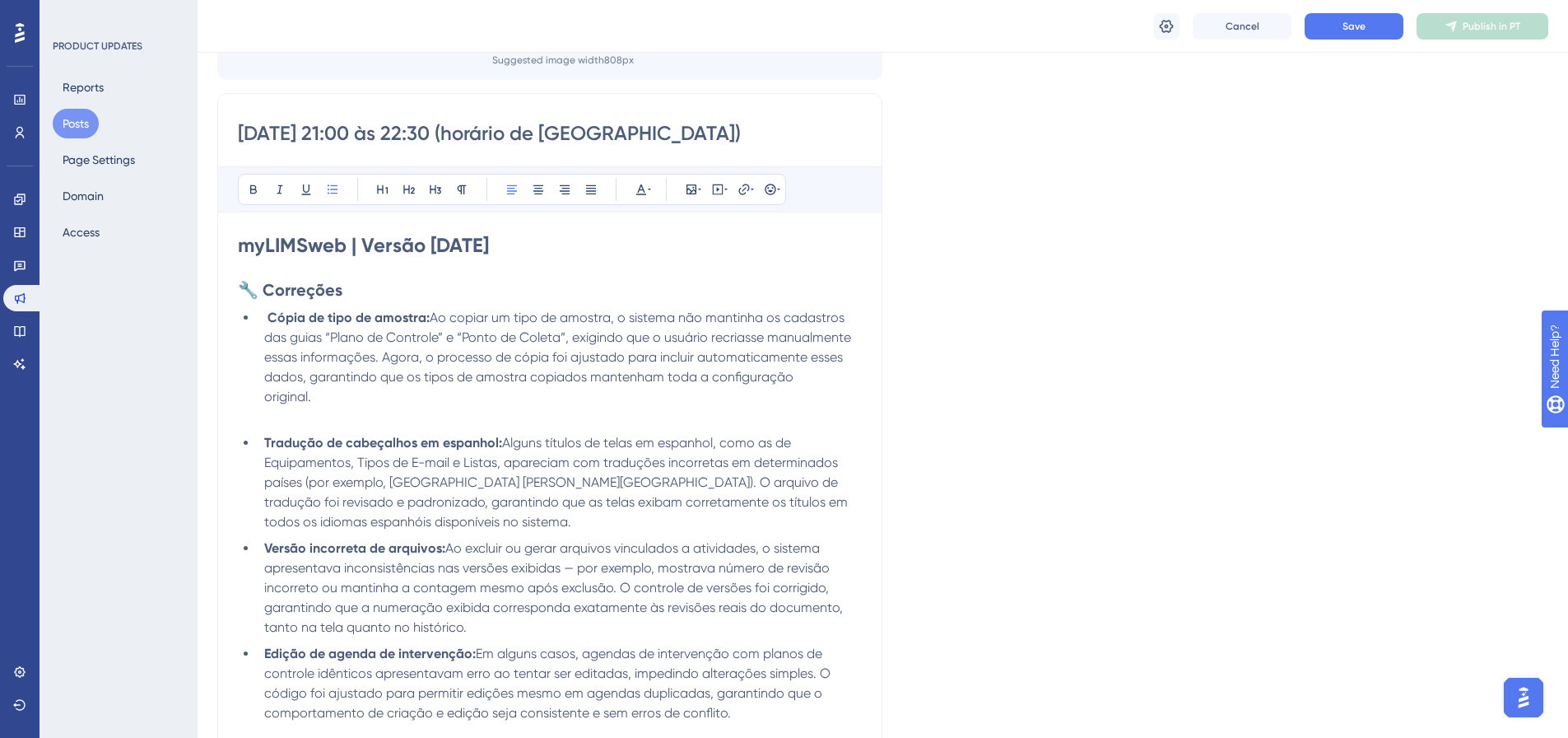
click at [449, 519] on li "Tradução de cabeçalhos em espanhol: Alguns títulos de telas em espanhol, como a…" at bounding box center [560, 482] width 604 height 99
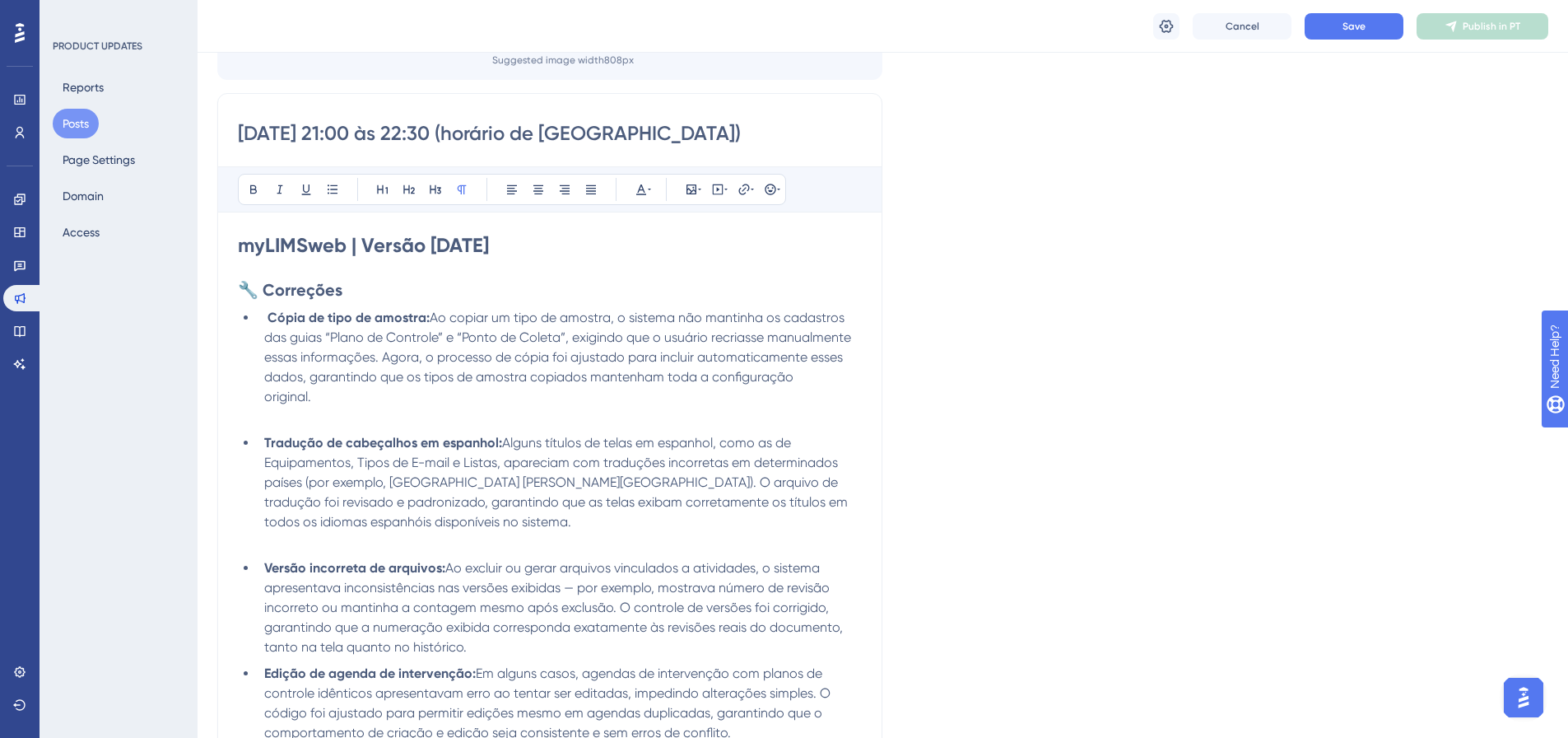
click at [540, 651] on li "Versão incorreta de arquivos: Ao excluir ou gerar arquivos vinculados a ativida…" at bounding box center [560, 607] width 604 height 99
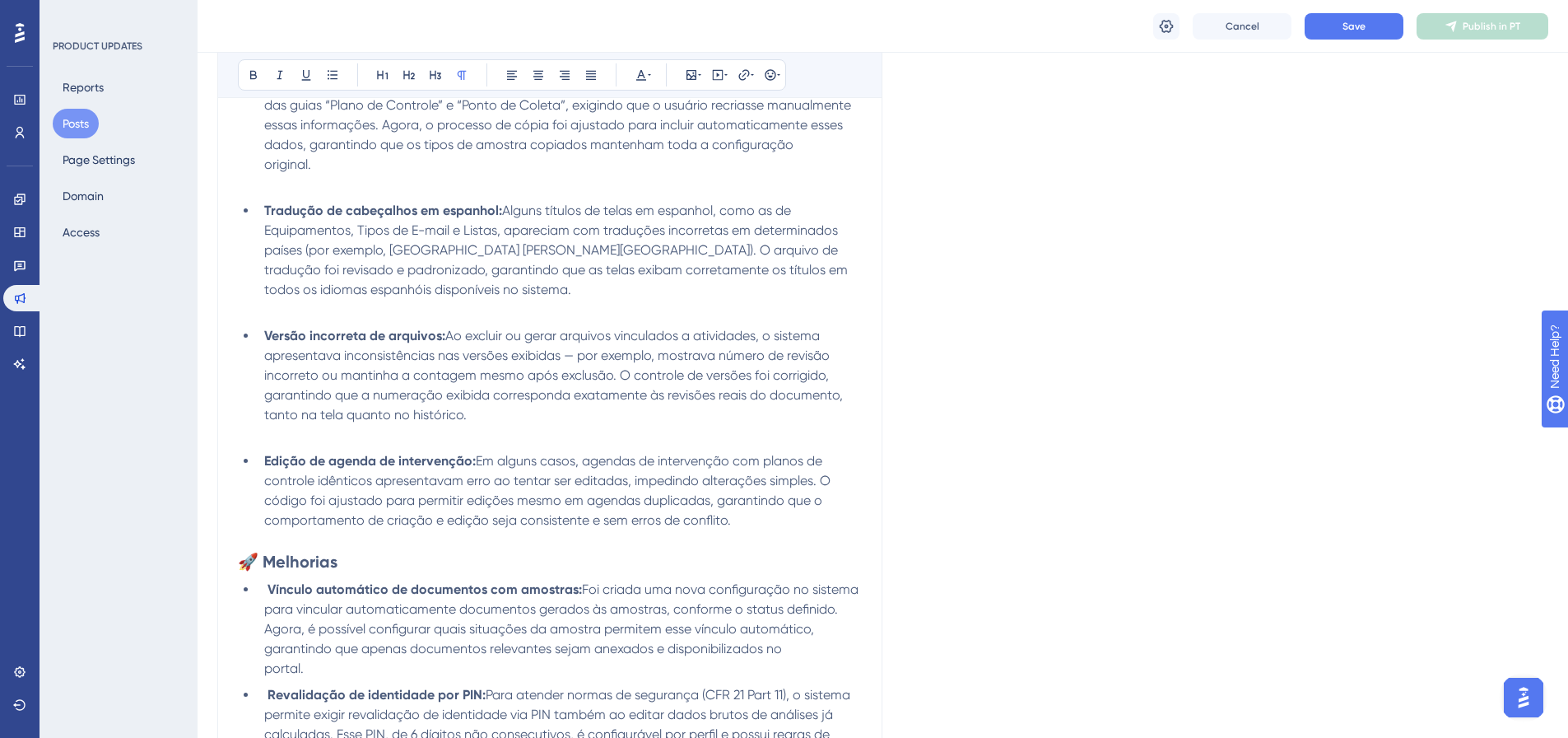
scroll to position [510, 0]
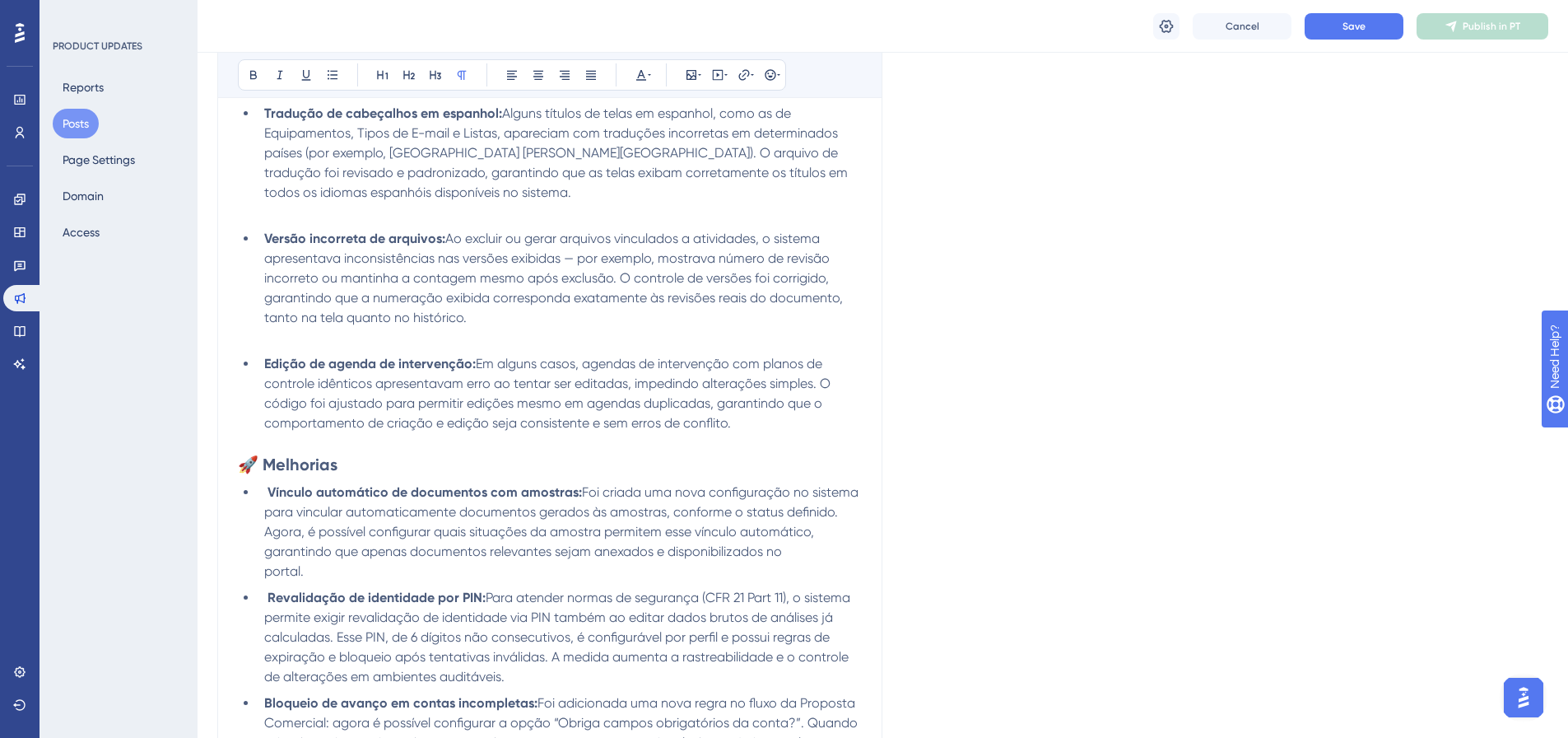
click at [473, 578] on li "Vínculo automático de documentos com amostras: Foi criada uma nova configuração…" at bounding box center [560, 531] width 604 height 99
click at [474, 570] on li "Vínculo automático de documentos com amostras: Foi criada uma nova configuração…" at bounding box center [560, 531] width 604 height 99
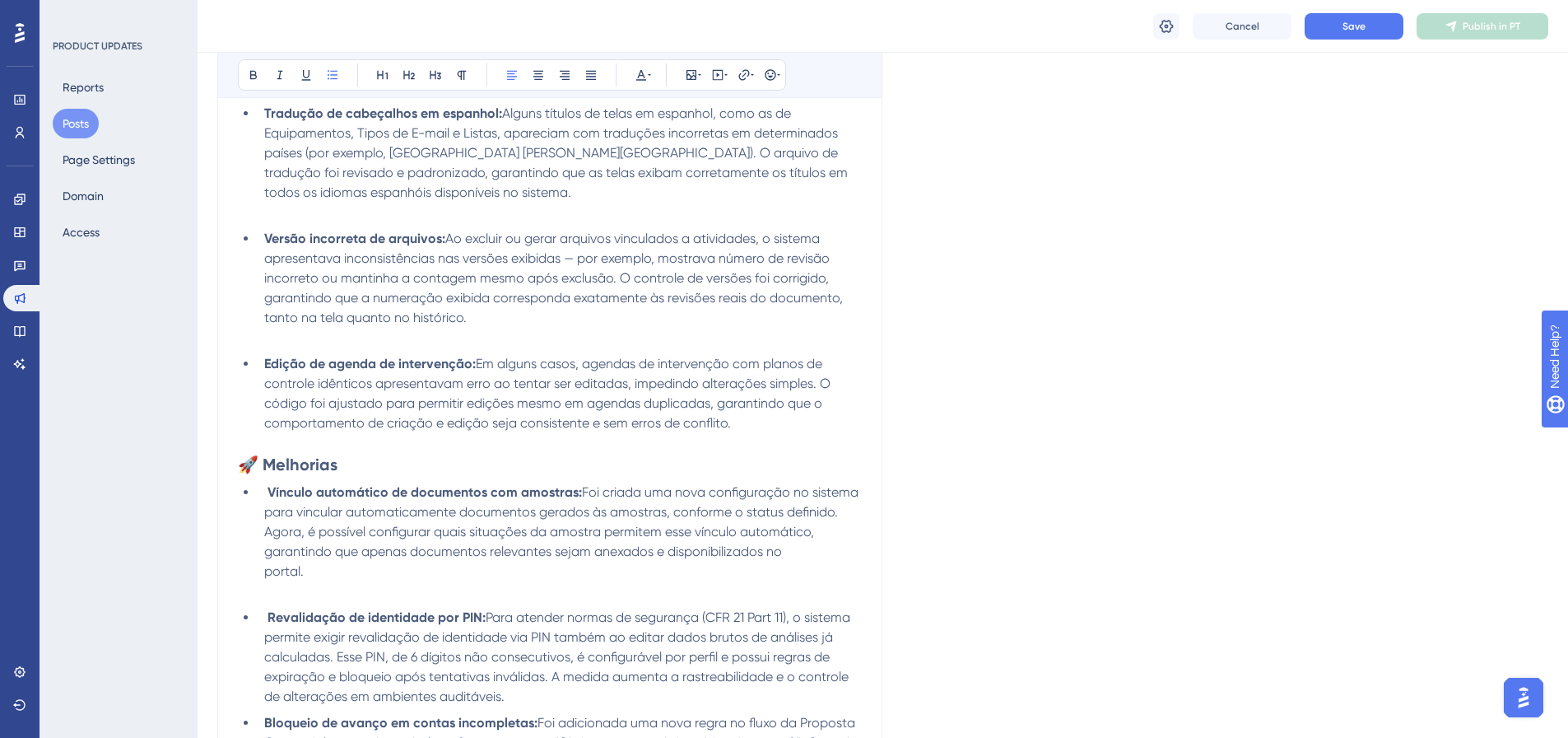
click at [613, 696] on li "Revalidação de identidade por PIN: Para atender normas de segurança (CFR 21 Par…" at bounding box center [560, 656] width 604 height 99
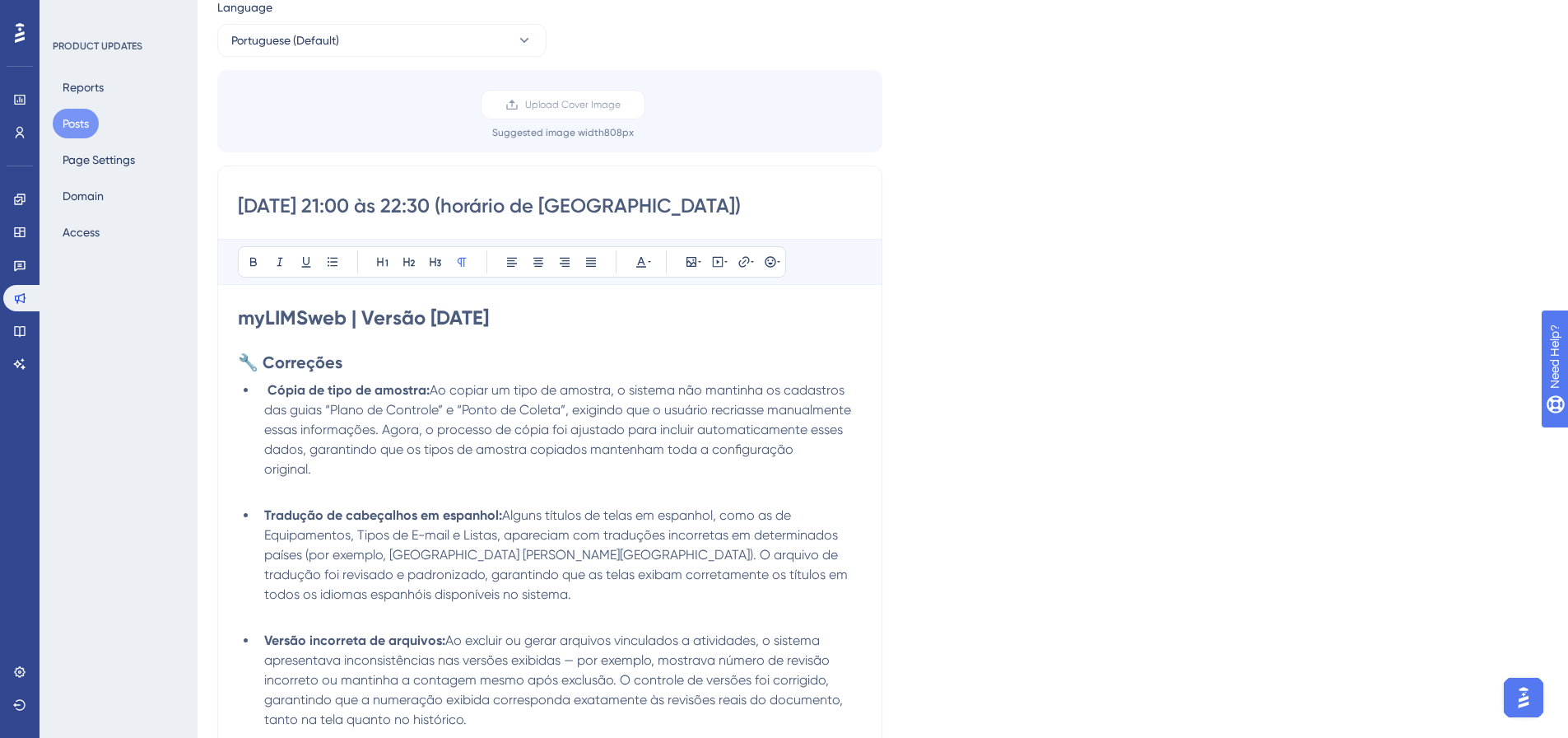
scroll to position [16, 0]
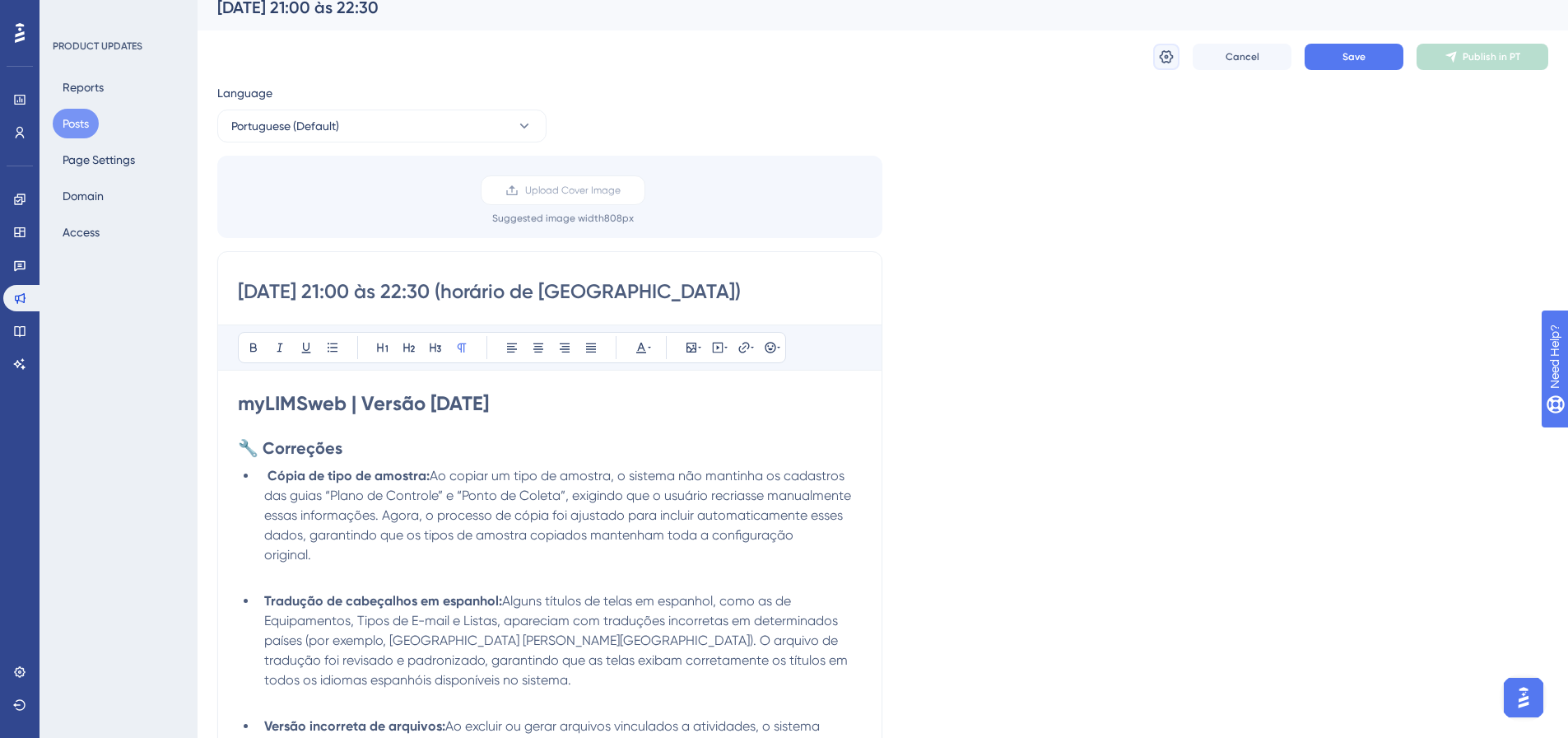
click at [1177, 64] on button at bounding box center [1166, 57] width 26 height 26
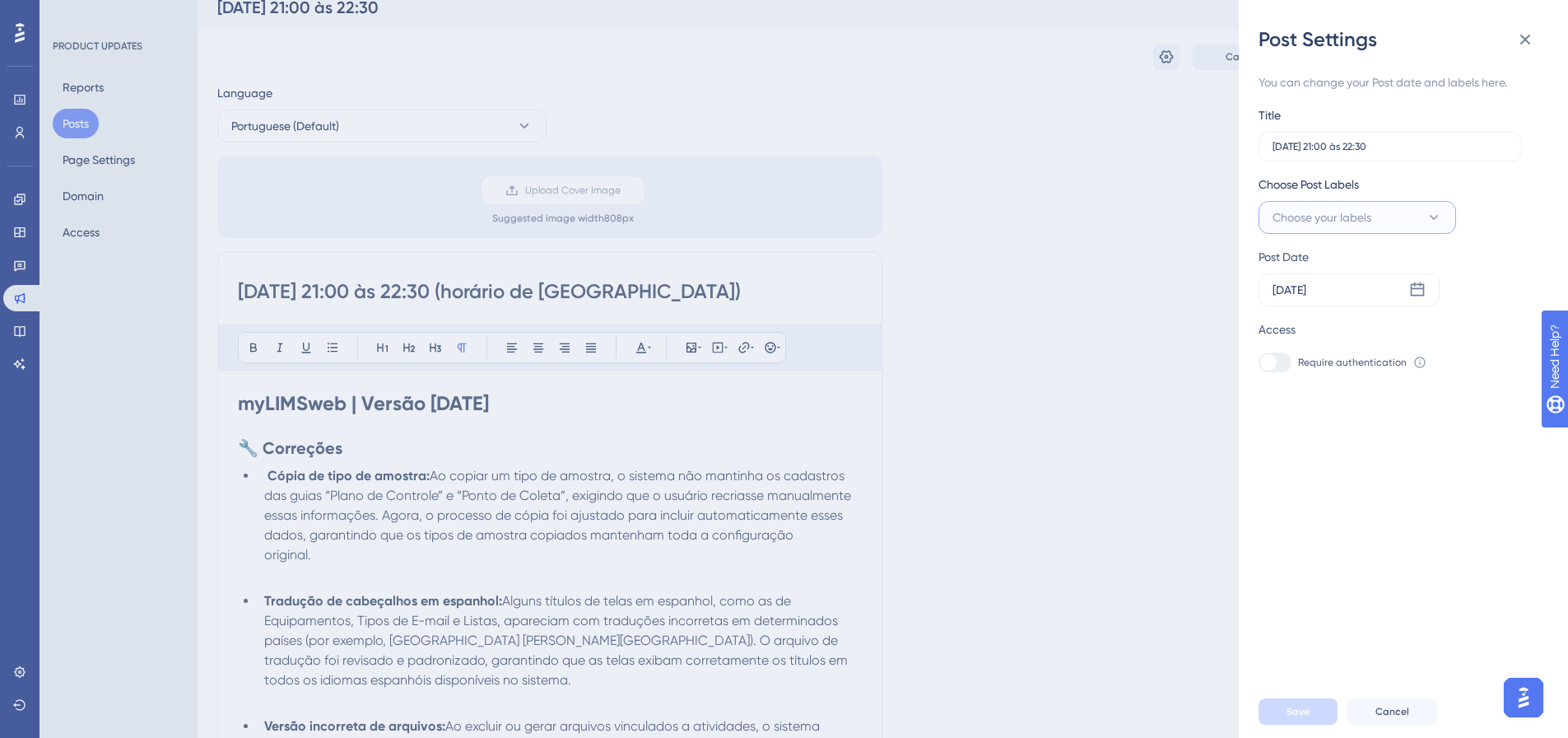
click at [1309, 225] on span "Choose your labels" at bounding box center [1321, 217] width 99 height 19
click at [1279, 352] on div at bounding box center [1277, 350] width 13 height 13
checkbox input "true"
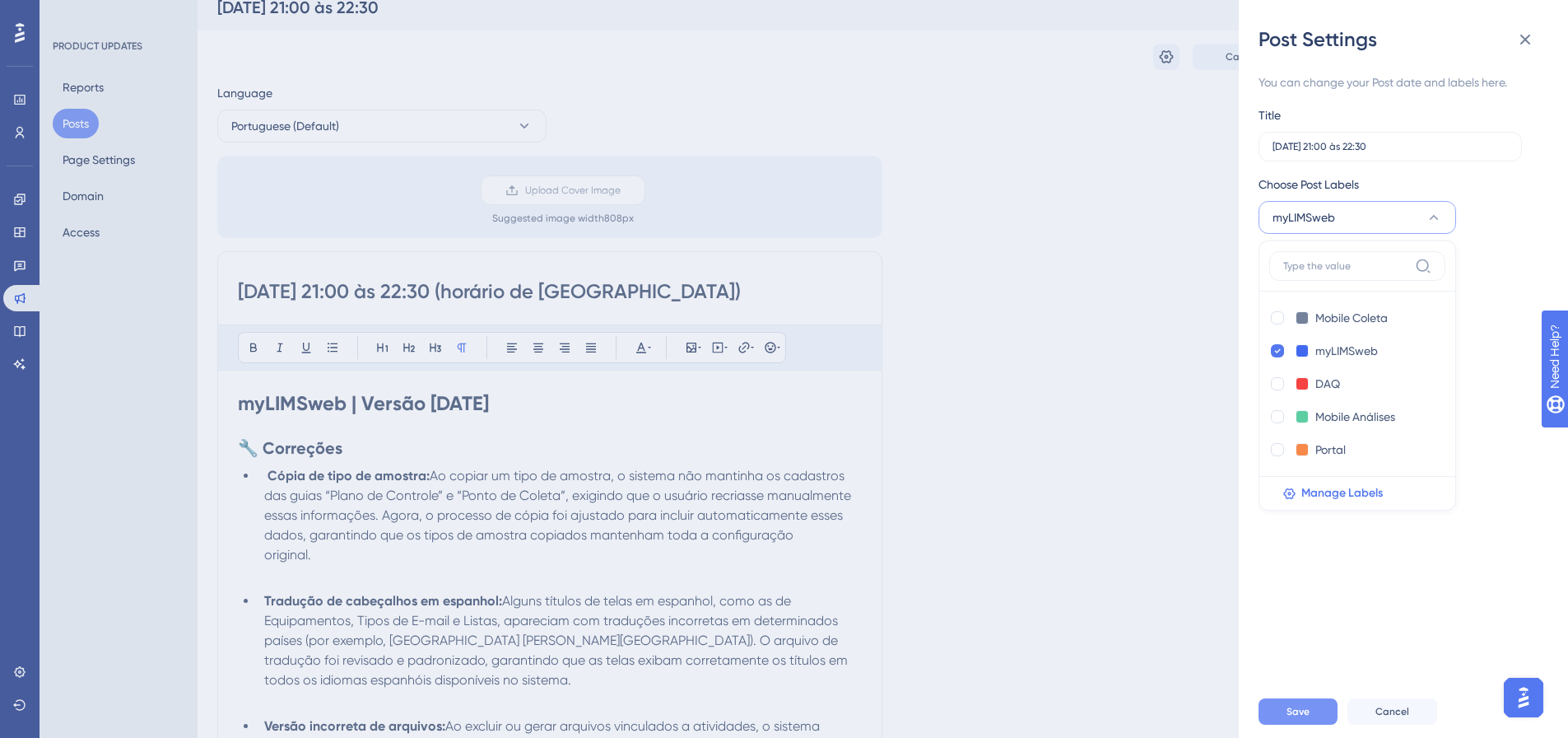
click at [1318, 715] on button "Save" at bounding box center [1297, 711] width 79 height 26
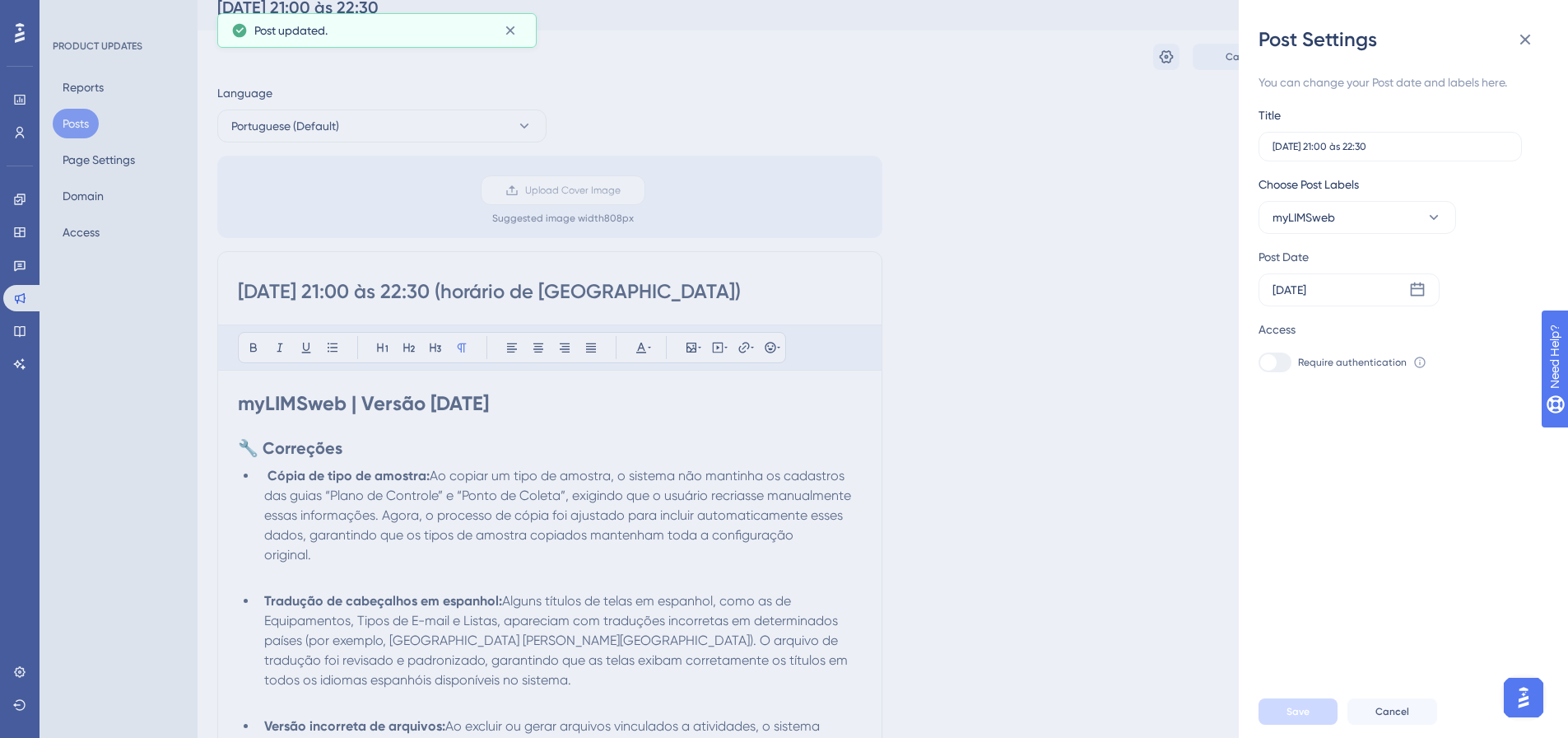
click at [1090, 436] on div "Post Settings You can change your Post date and labels here. Title [DATE] 21:00…" at bounding box center [784, 369] width 1568 height 738
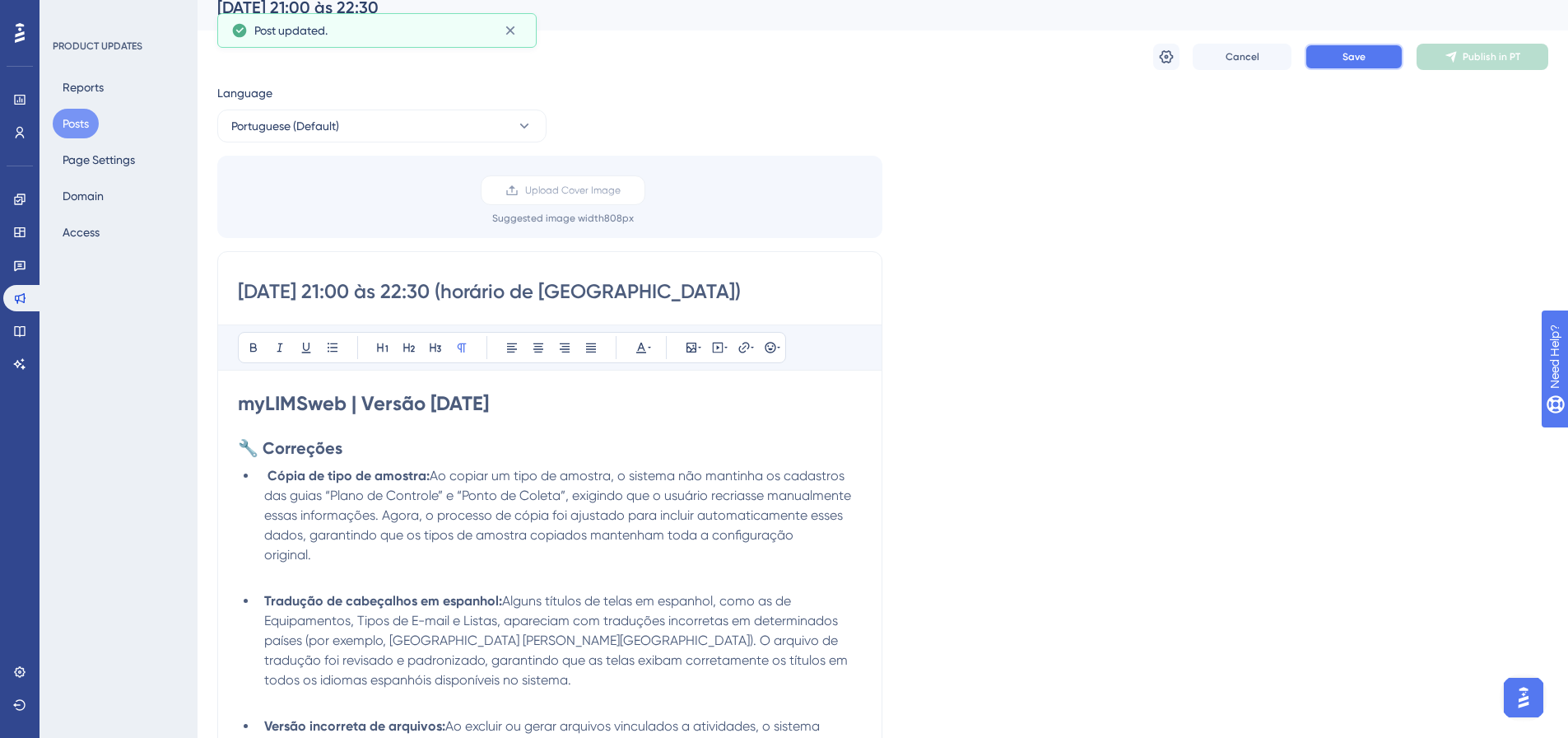
click at [1342, 56] on span "Save" at bounding box center [1353, 57] width 23 height 13
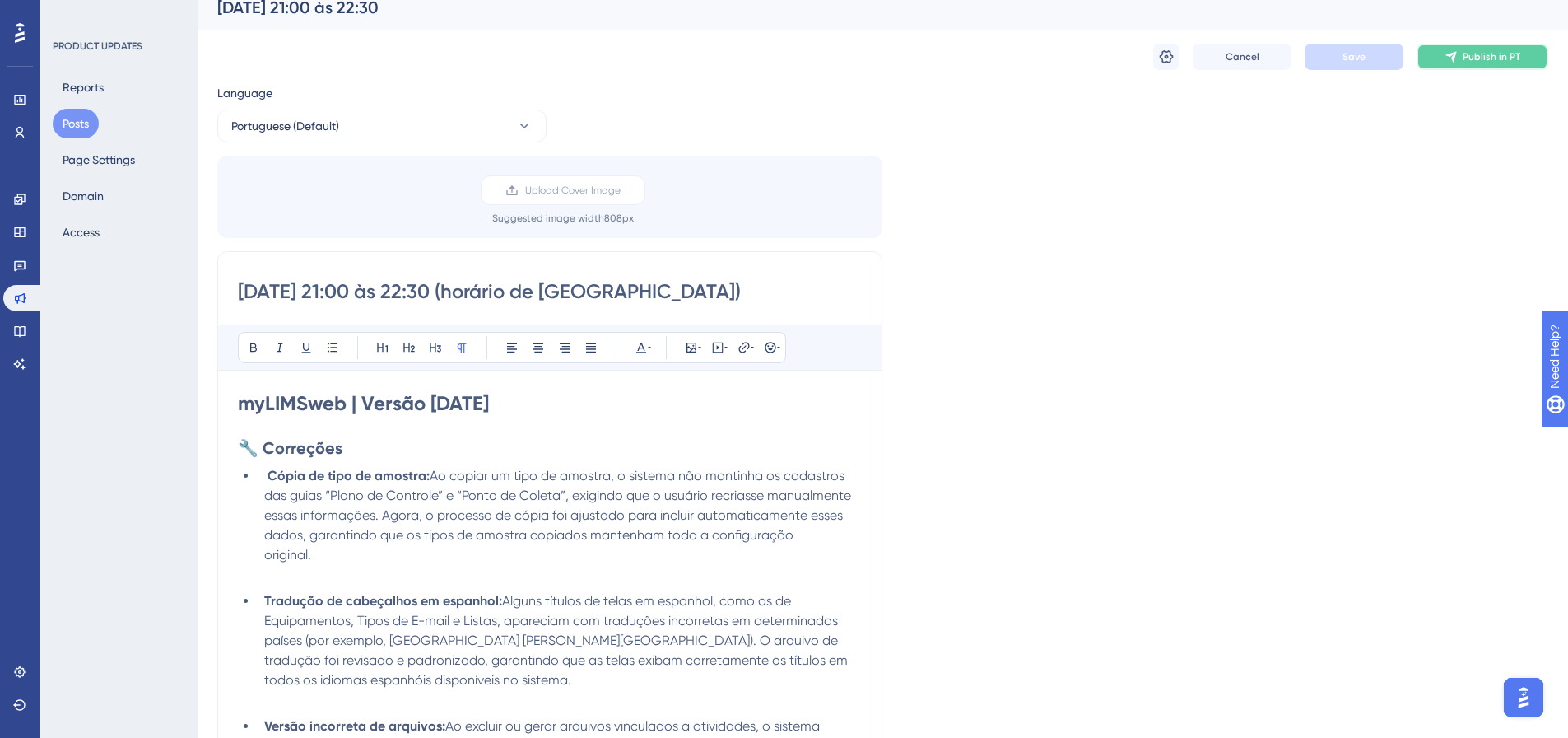
click at [1511, 62] on span "Publish in PT" at bounding box center [1491, 57] width 57 height 13
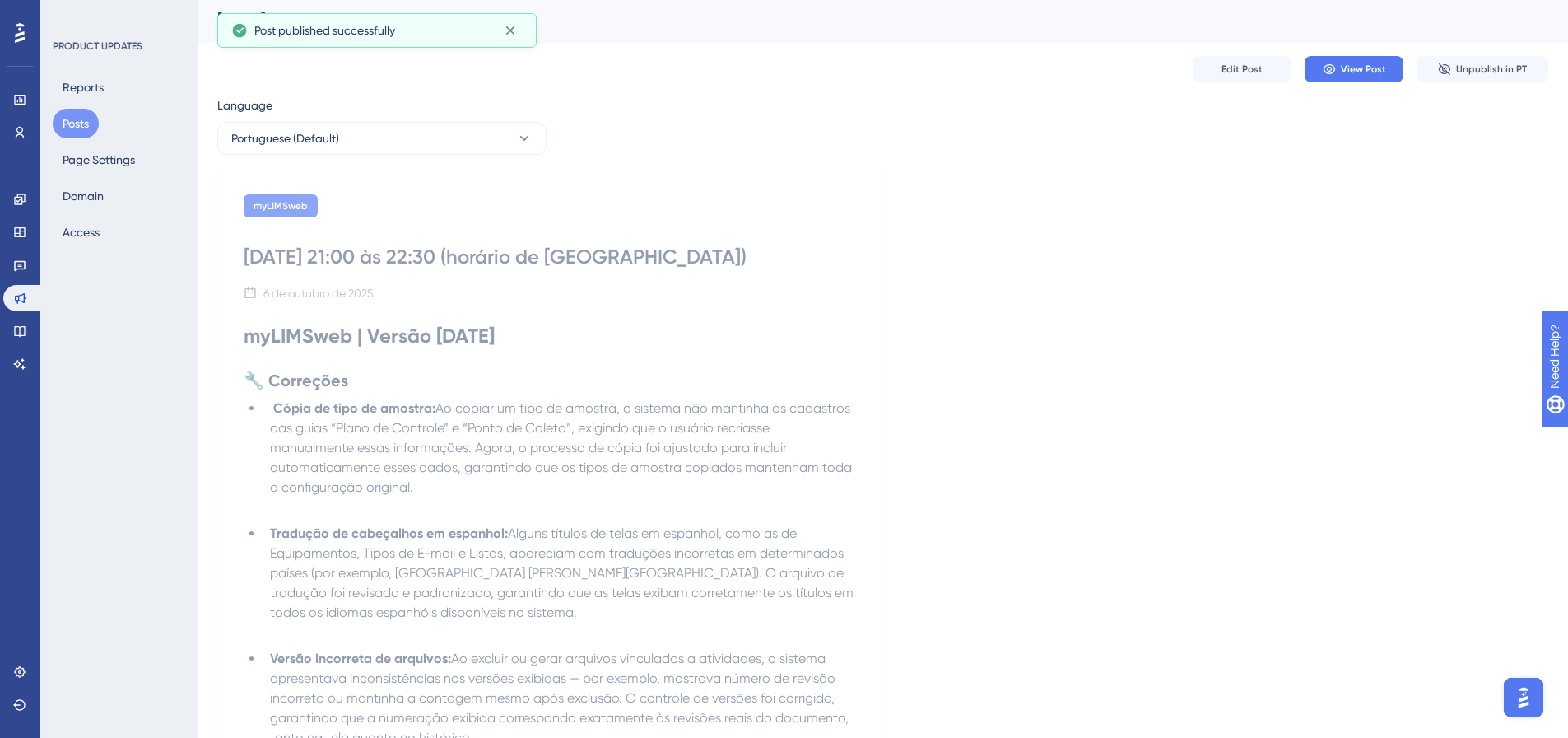
scroll to position [0, 0]
click at [525, 147] on icon at bounding box center [525, 142] width 17 height 17
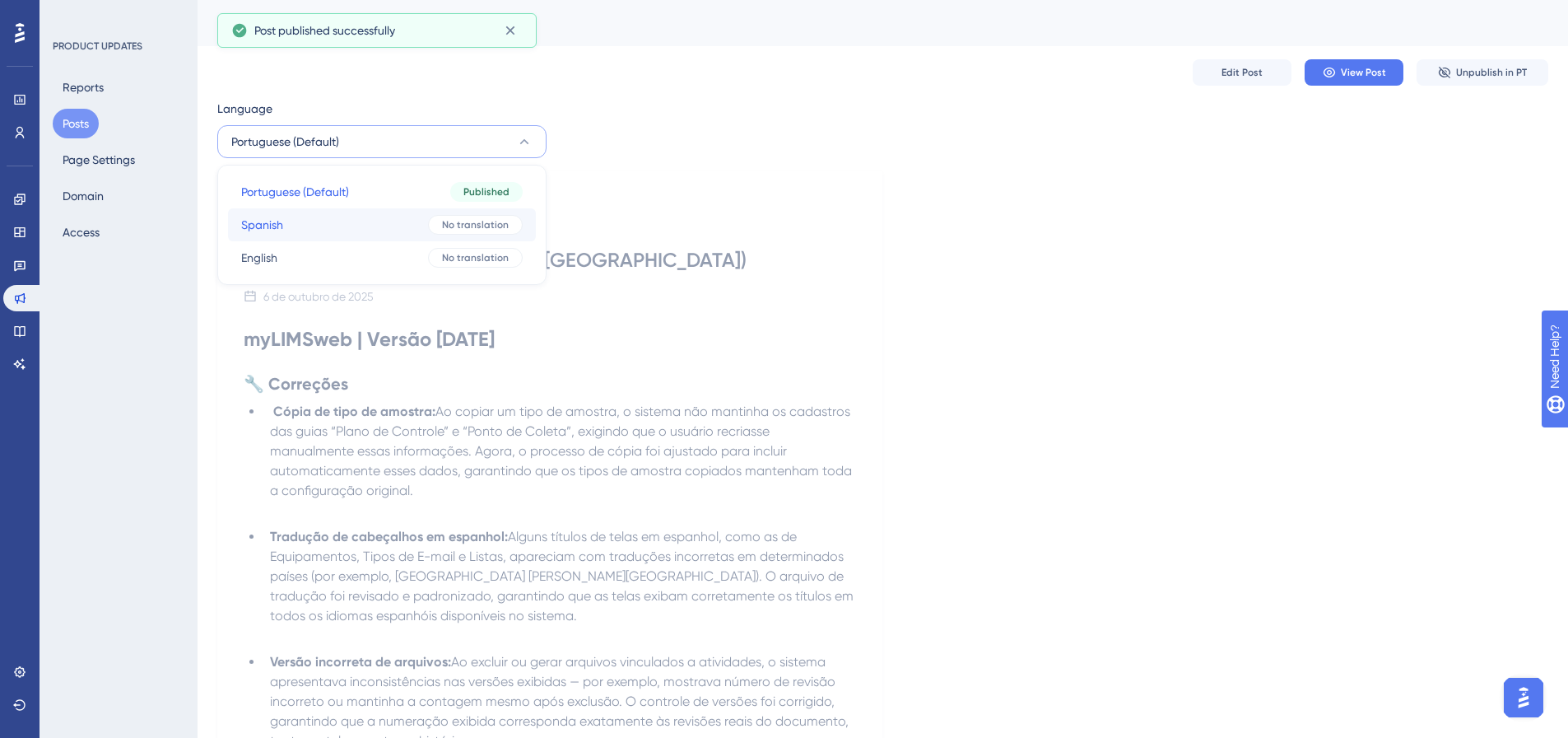
click at [343, 219] on button "Spanish Spanish No translation" at bounding box center [382, 225] width 308 height 33
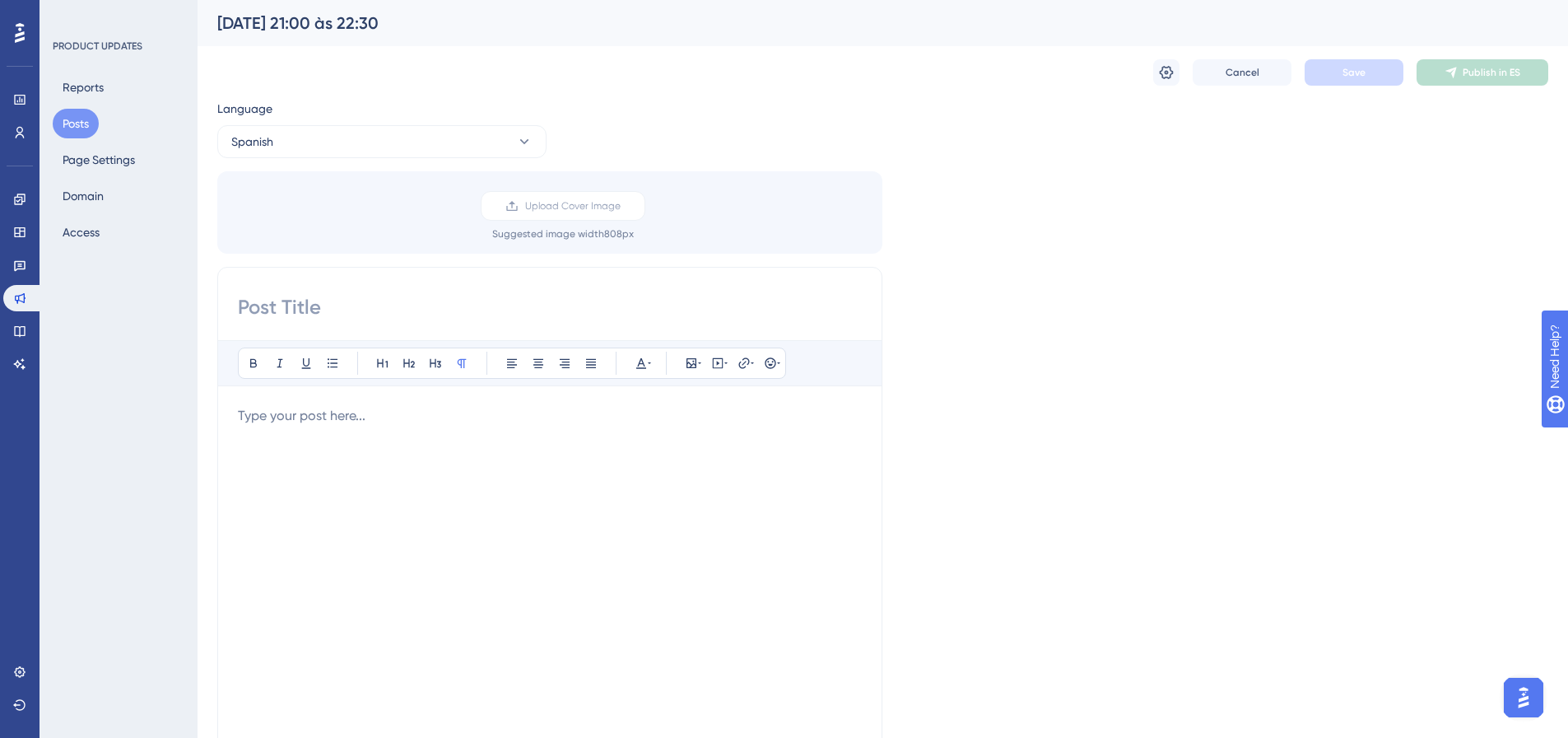
click at [364, 309] on input at bounding box center [550, 307] width 624 height 26
paste input "00/10/25 – de 21:00 a 22:30 (UTC-3, Hora de [GEOGRAPHIC_DATA])"
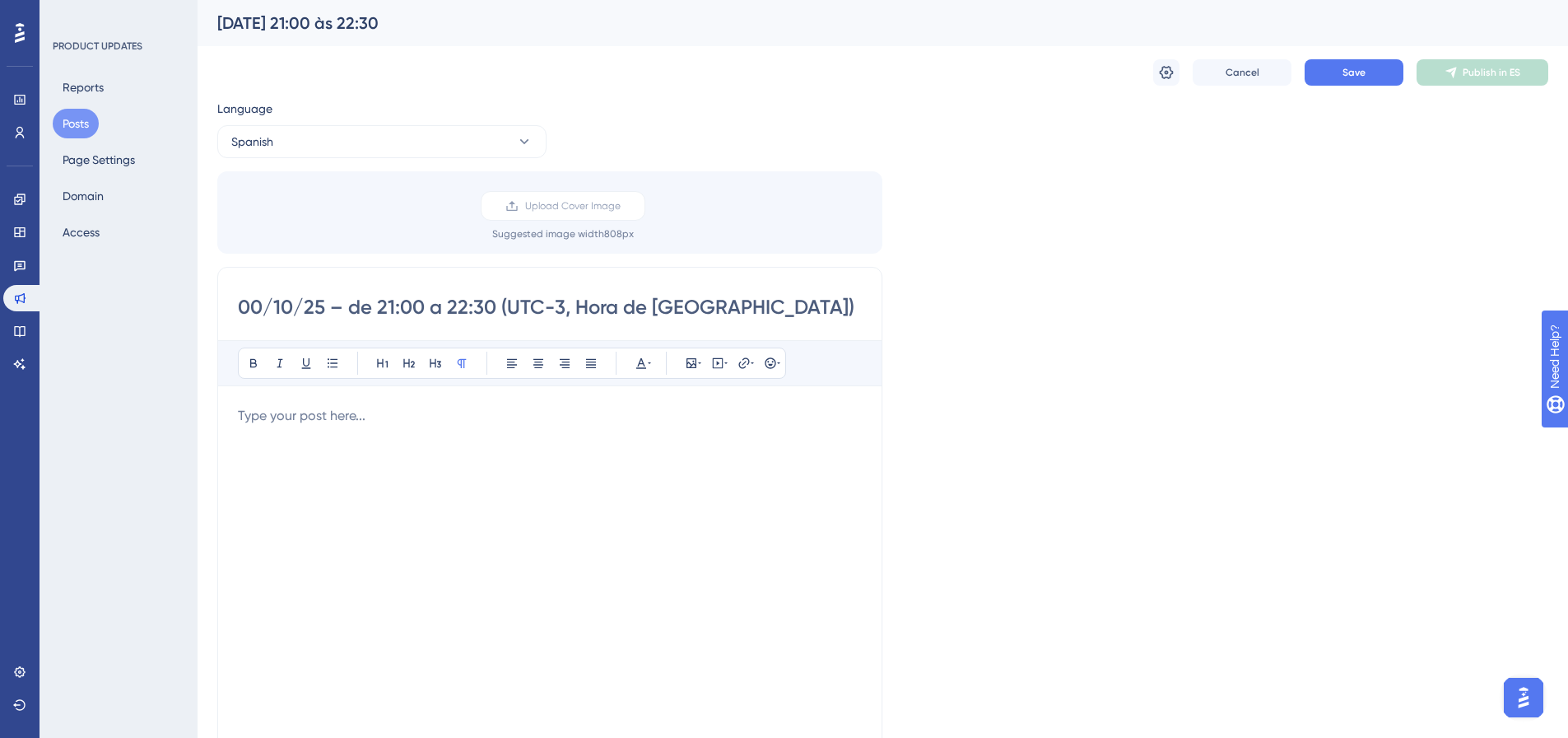
click at [254, 311] on input "00/10/25 – de 21:00 a 22:30 (UTC-3, Hora de [GEOGRAPHIC_DATA])" at bounding box center [550, 307] width 624 height 26
type input "[DATE] – de 21:00 a 22:30 (UTC-3, Hora de [GEOGRAPHIC_DATA])"
click at [283, 401] on div "Bold Italic Underline Bullet Point Heading 1 Heading 2 Heading 3 Normal Align L…" at bounding box center [550, 554] width 624 height 428
click at [285, 405] on div "Bold Italic Underline Bullet Point Heading 1 Heading 2 Heading 3 Normal Align L…" at bounding box center [550, 554] width 624 height 428
click at [292, 414] on p at bounding box center [550, 415] width 624 height 19
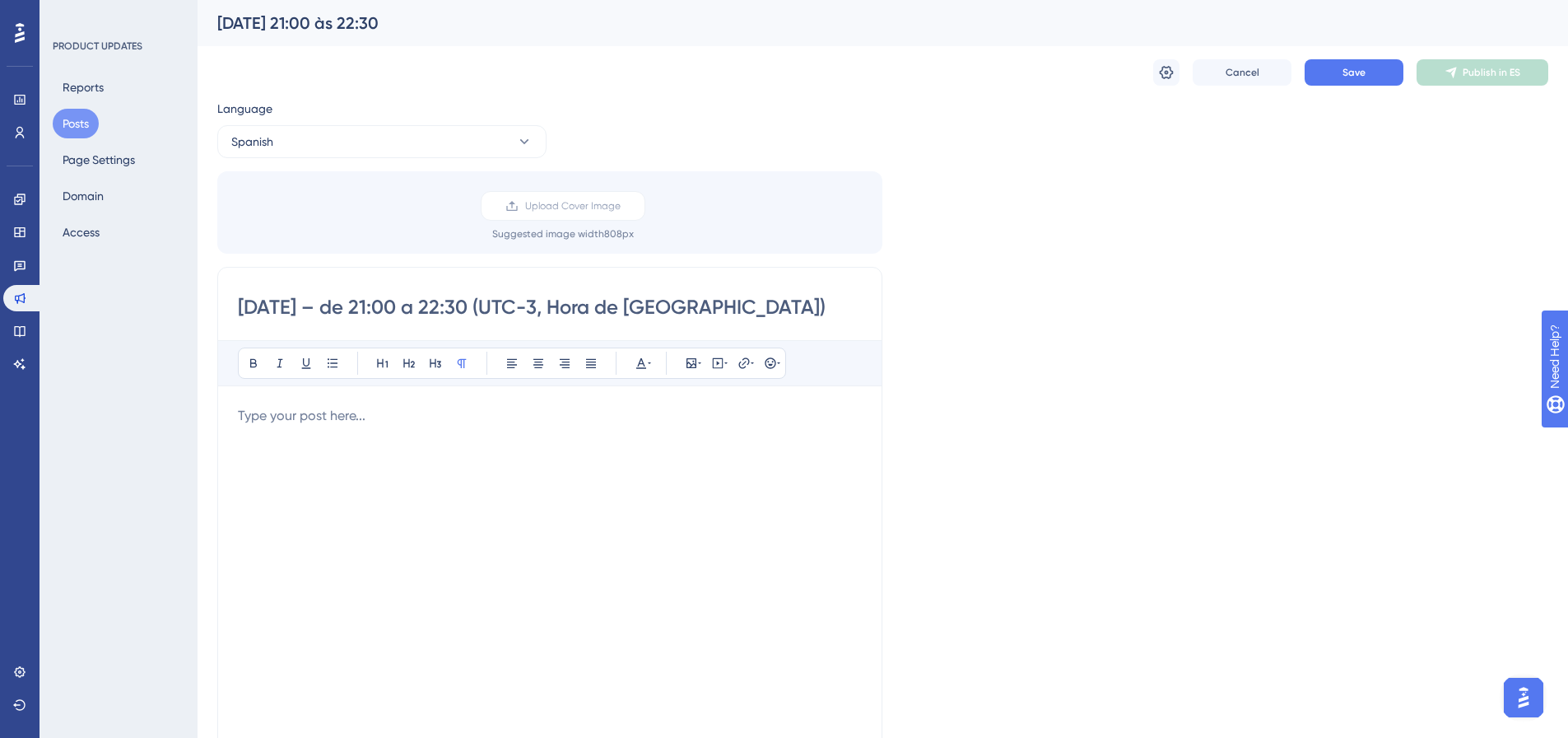
click at [546, 421] on p at bounding box center [550, 415] width 624 height 19
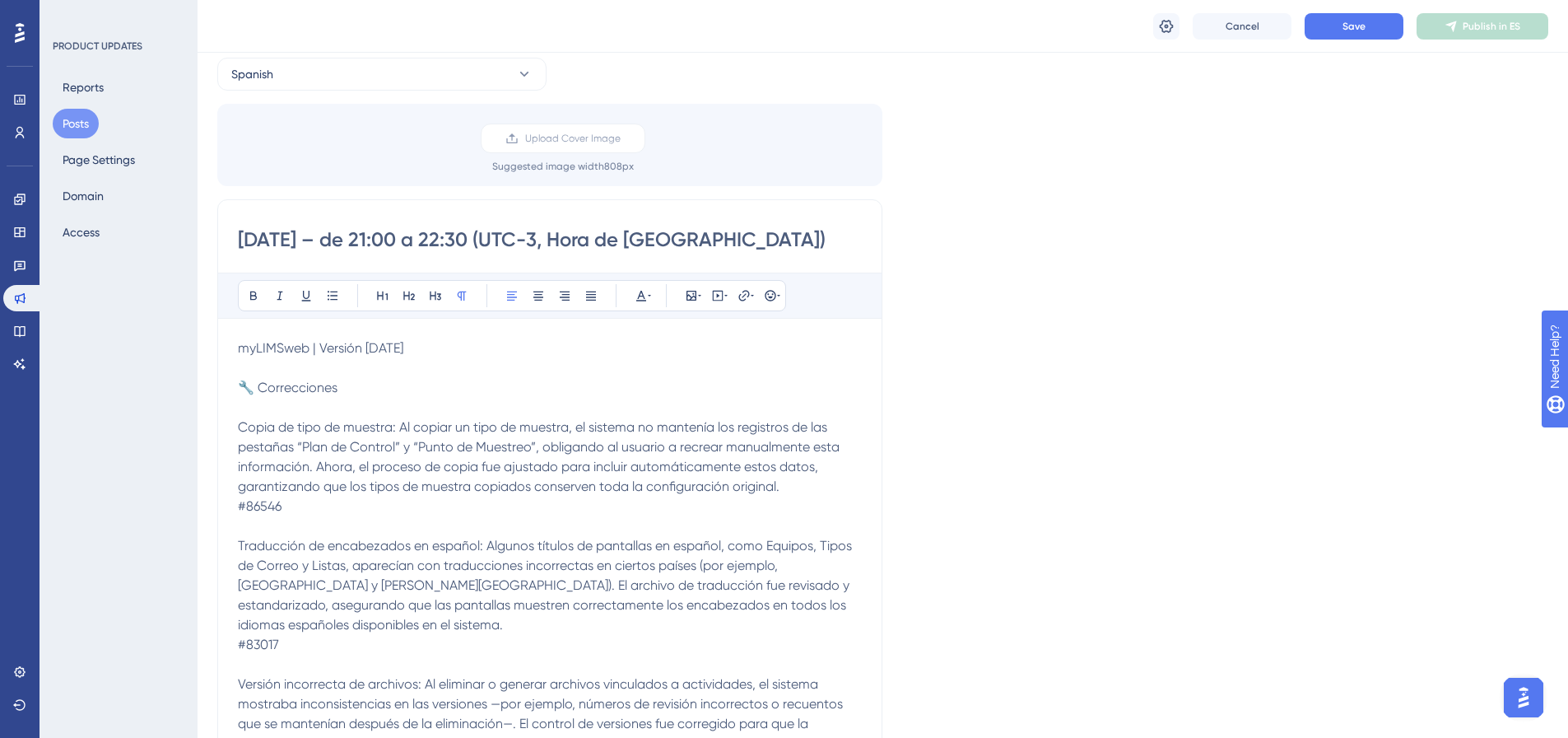
scroll to position [3, 0]
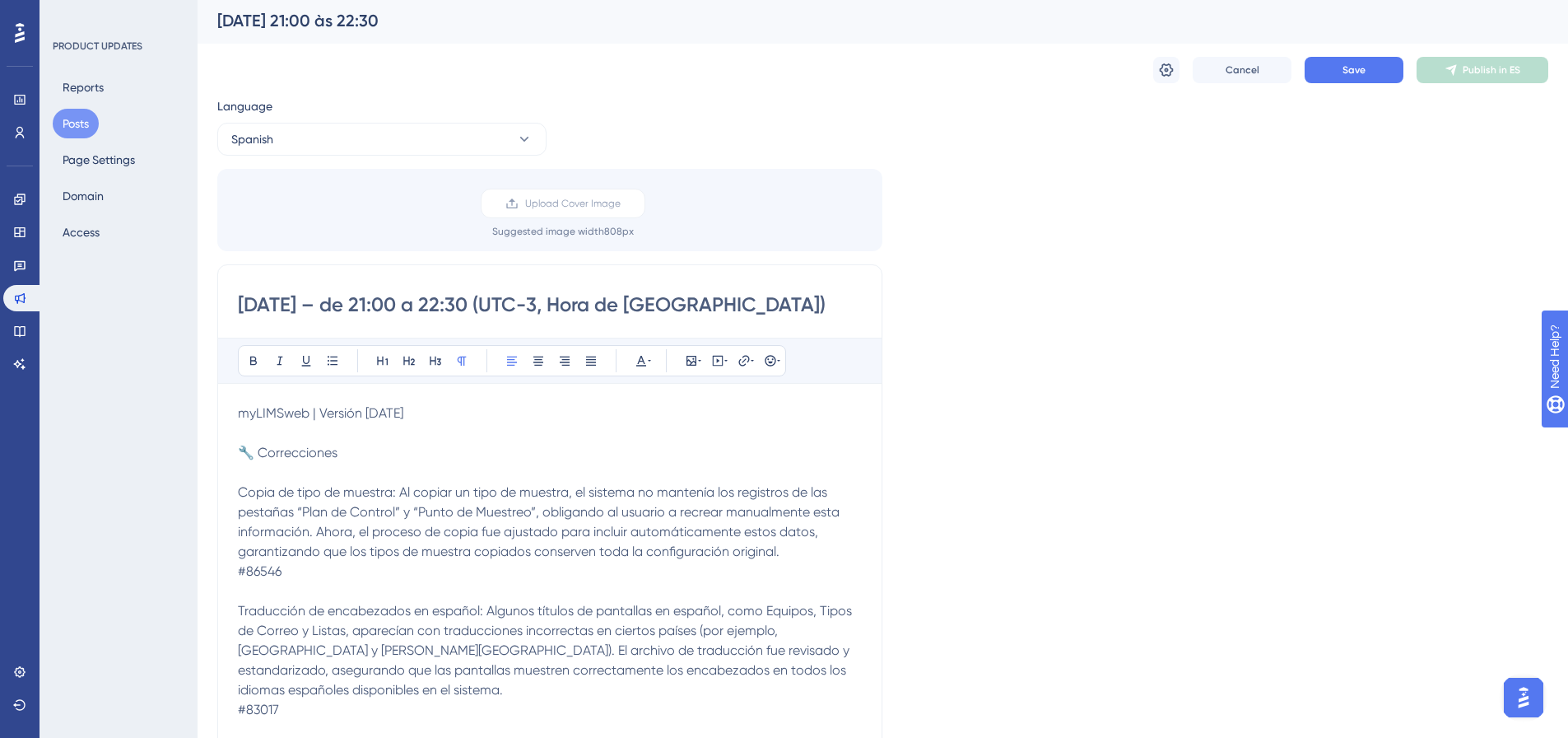
drag, startPoint x: 429, startPoint y: 411, endPoint x: 224, endPoint y: 401, distance: 205.2
click at [246, 362] on button at bounding box center [253, 361] width 23 height 23
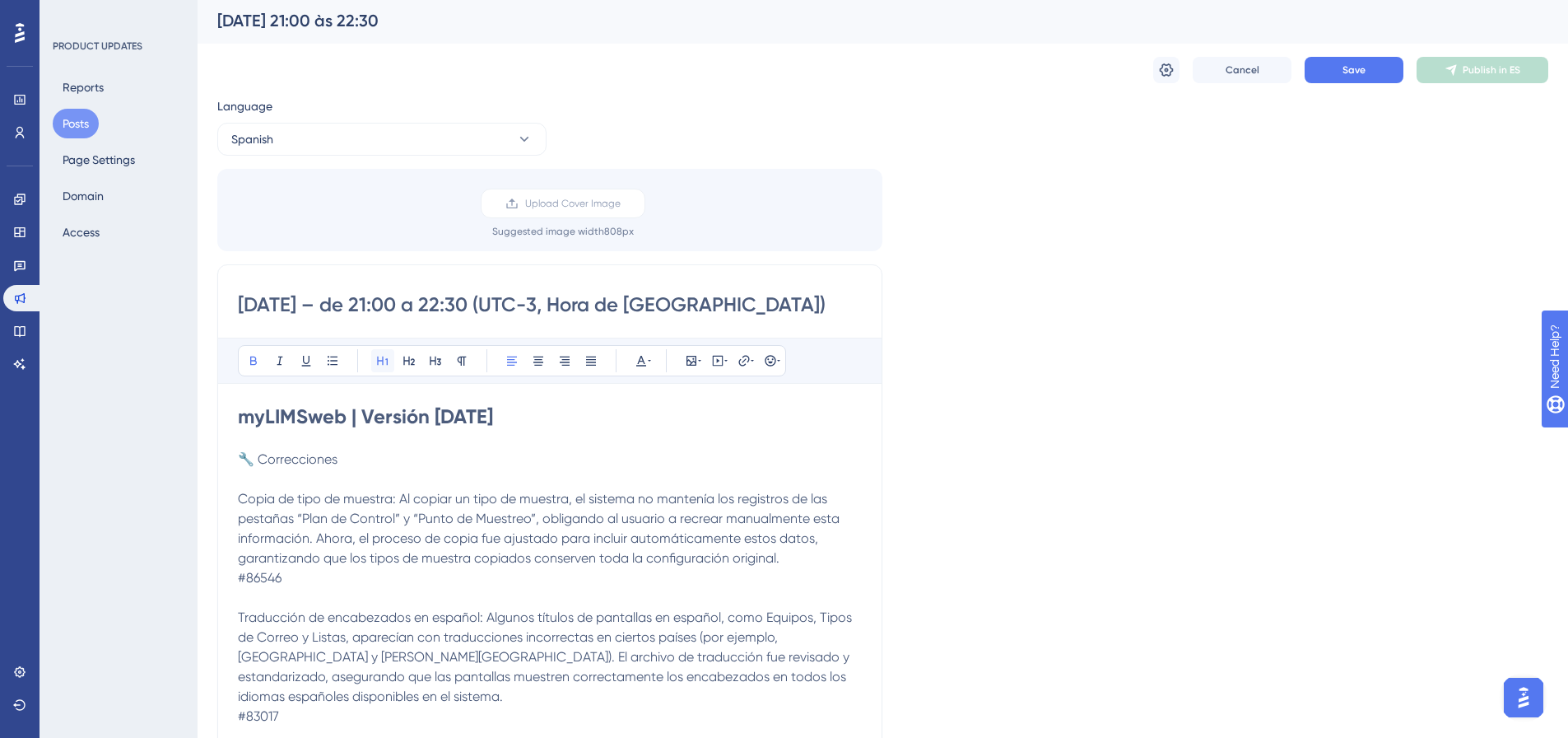
click at [378, 350] on button at bounding box center [382, 361] width 23 height 23
drag, startPoint x: 353, startPoint y: 468, endPoint x: 220, endPoint y: 457, distance: 133.5
click at [252, 350] on button at bounding box center [253, 361] width 23 height 23
click at [406, 363] on icon at bounding box center [409, 361] width 13 height 13
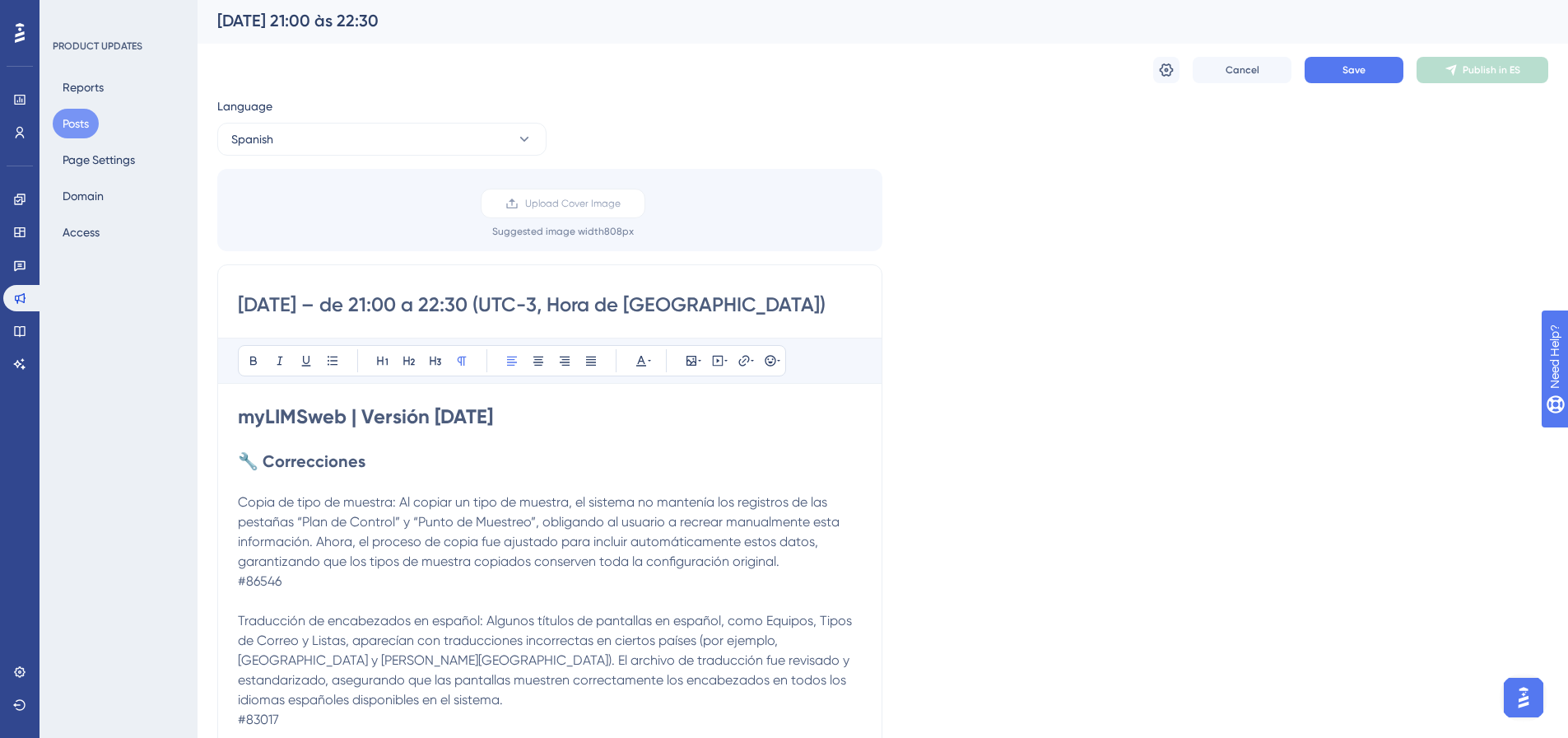
click at [375, 482] on p at bounding box center [550, 482] width 624 height 19
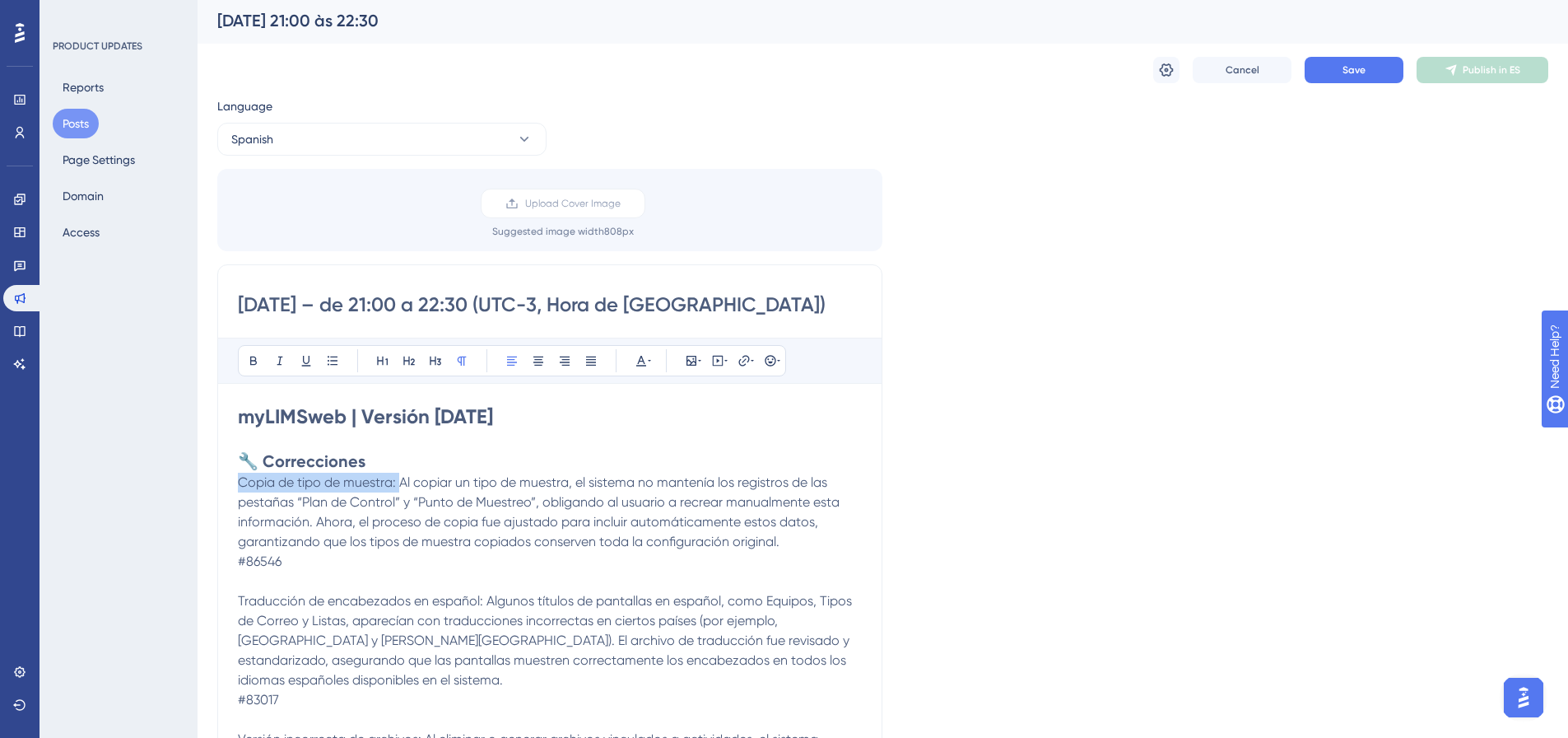
drag, startPoint x: 398, startPoint y: 487, endPoint x: 239, endPoint y: 484, distance: 159.0
click at [239, 484] on span "Copia de tipo de muestra: Al copiar un tipo de muestra, el sistema no mantenía …" at bounding box center [540, 511] width 605 height 75
click at [256, 360] on icon at bounding box center [253, 362] width 6 height 9
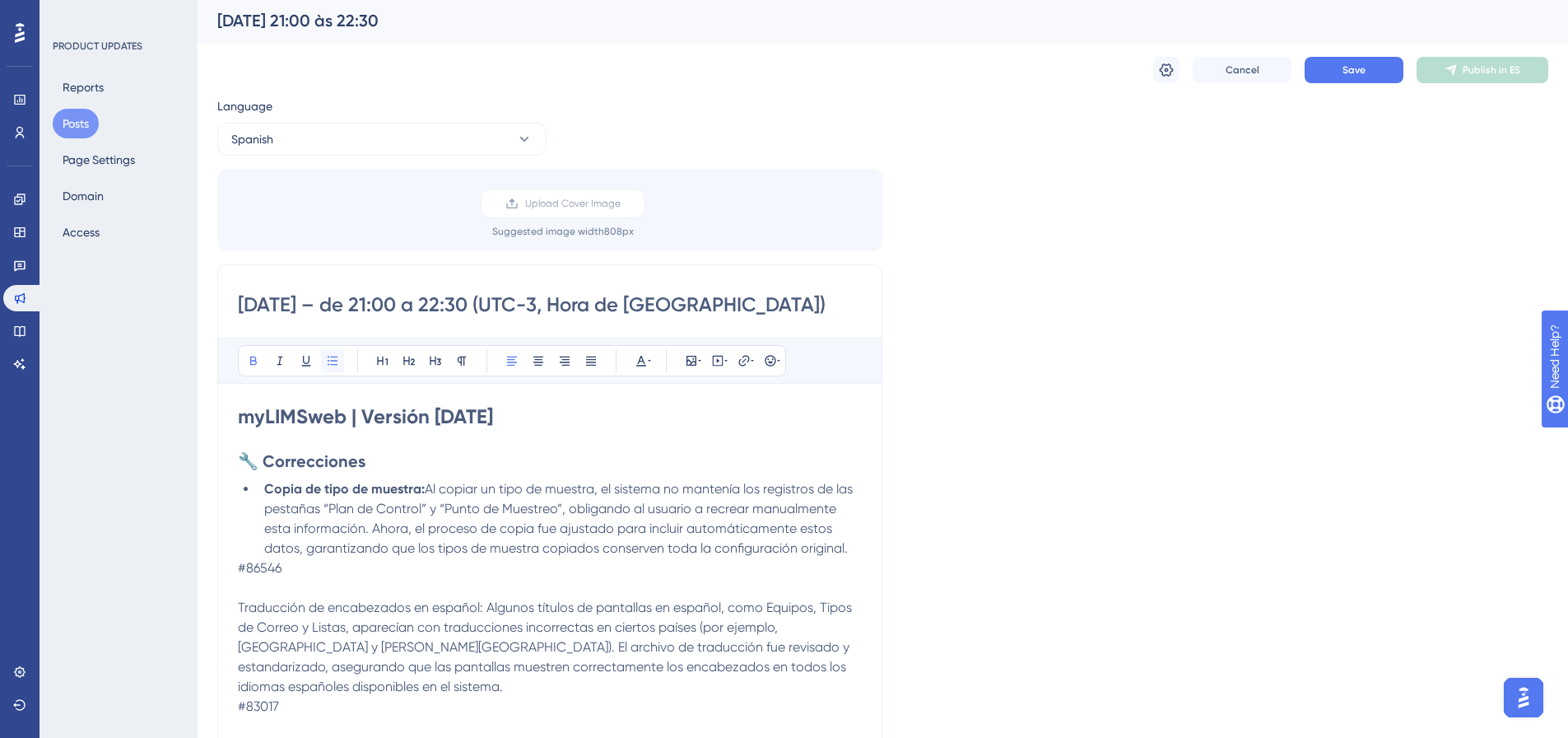
click at [327, 357] on icon at bounding box center [333, 361] width 13 height 13
click at [310, 574] on p "#86546" at bounding box center [550, 567] width 624 height 19
click at [853, 548] on li "Copia de tipo de muestra: Al copiar un tipo de muestra, el sistema no mantenía …" at bounding box center [560, 518] width 604 height 79
drag, startPoint x: 365, startPoint y: 563, endPoint x: 313, endPoint y: 562, distance: 52.0
click at [313, 562] on li "Copia de tipo de muestra: Al copiar un tipo de muestra, el sistema no mantenía …" at bounding box center [560, 528] width 604 height 99
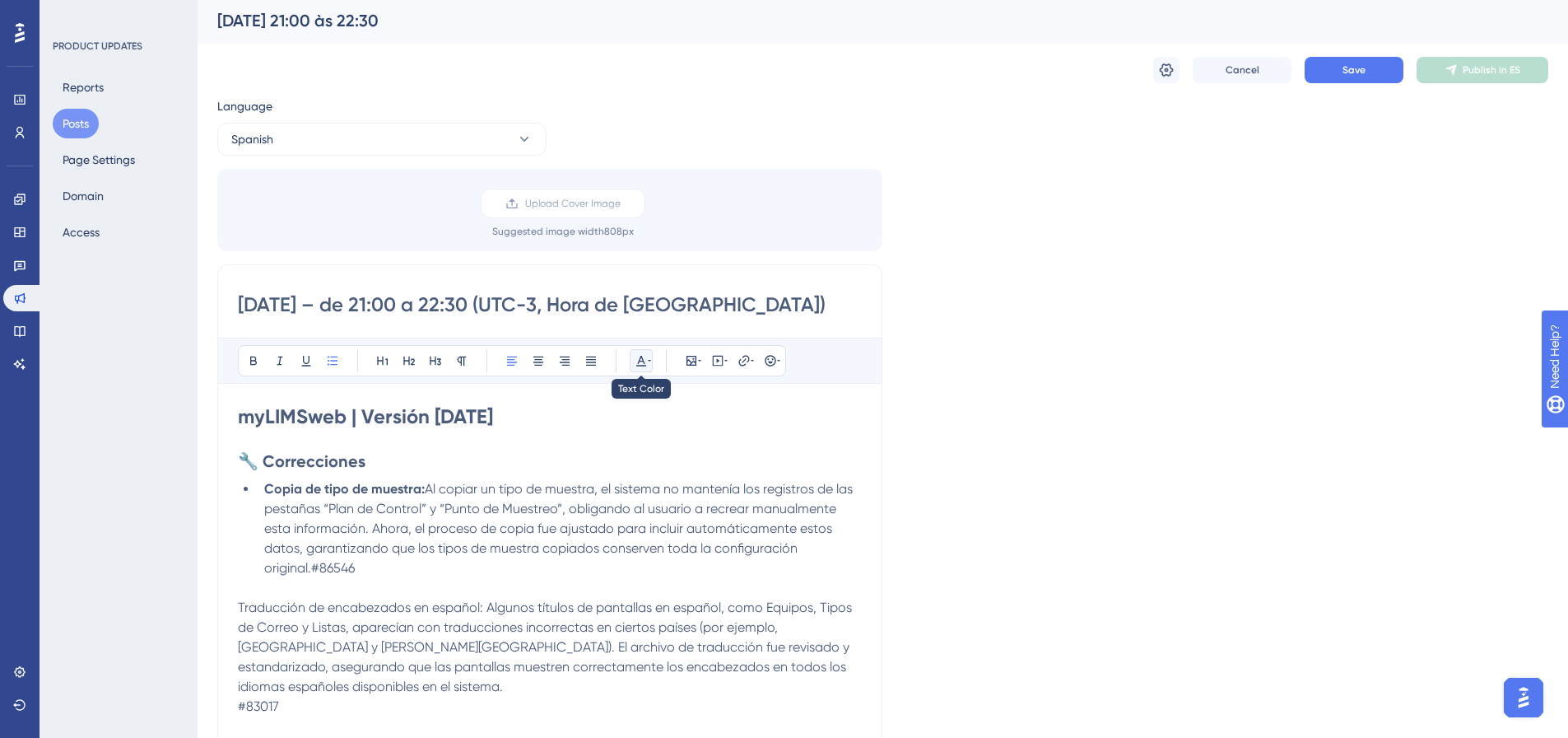
click at [644, 360] on icon at bounding box center [641, 361] width 13 height 13
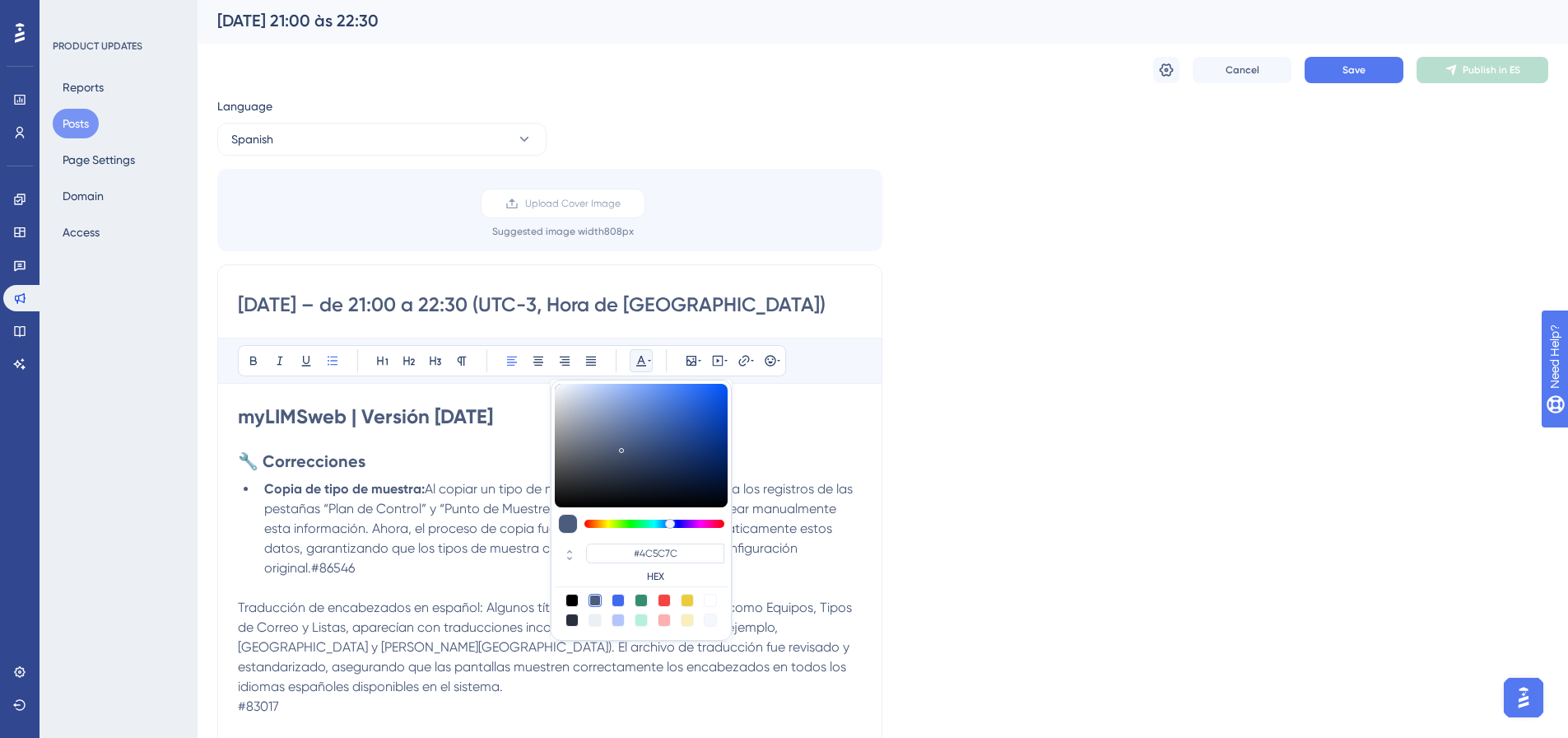
click at [712, 602] on div at bounding box center [710, 600] width 13 height 13
type input "#FFFFFF"
click at [522, 588] on p at bounding box center [550, 587] width 624 height 19
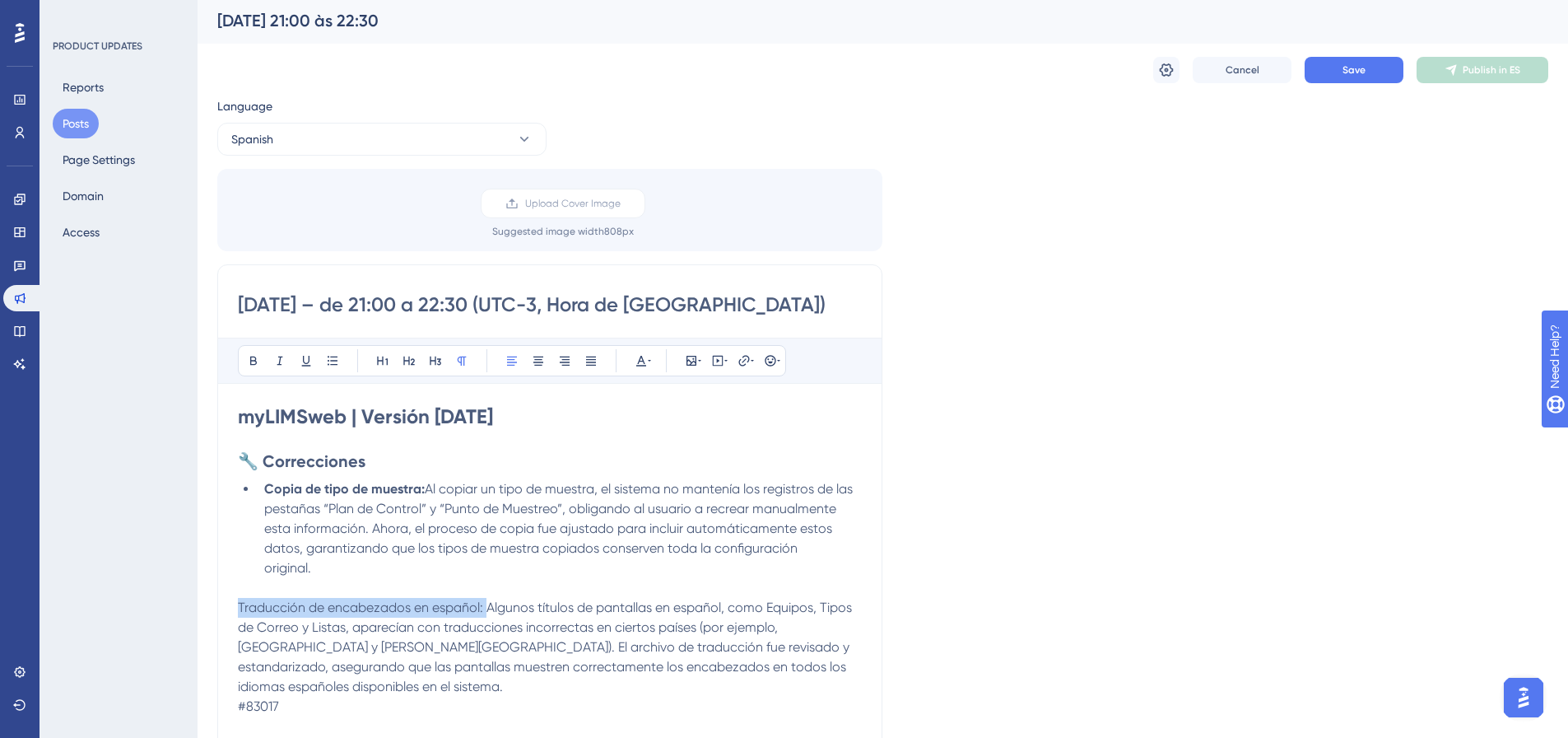
drag, startPoint x: 487, startPoint y: 611, endPoint x: 234, endPoint y: 601, distance: 253.2
click at [258, 366] on icon at bounding box center [253, 361] width 13 height 13
click at [339, 367] on button at bounding box center [332, 361] width 23 height 23
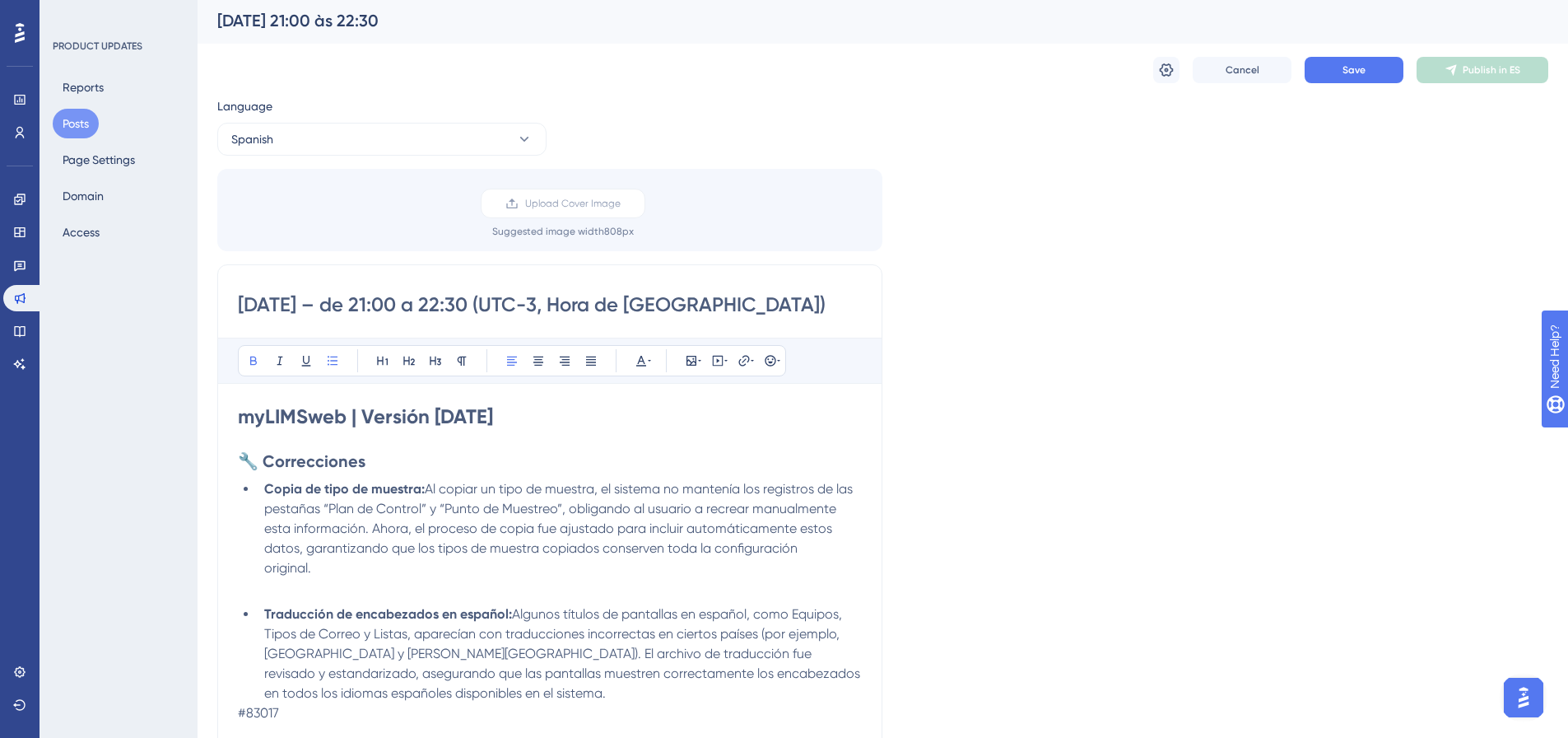
click at [537, 680] on span "Algunos títulos de pantallas en español, como Equipos, Tipos de Correo y Listas…" at bounding box center [563, 654] width 599 height 95
click at [537, 694] on li "Traducción de encabezados en español: Algunos títulos de pantallas en español, …" at bounding box center [560, 654] width 604 height 99
drag, startPoint x: 369, startPoint y: 692, endPoint x: 330, endPoint y: 694, distance: 39.1
click at [330, 694] on li "Traducción de encabezados en español: Algunos títulos de pantallas en español, …" at bounding box center [560, 654] width 604 height 99
click at [639, 367] on button at bounding box center [640, 361] width 23 height 23
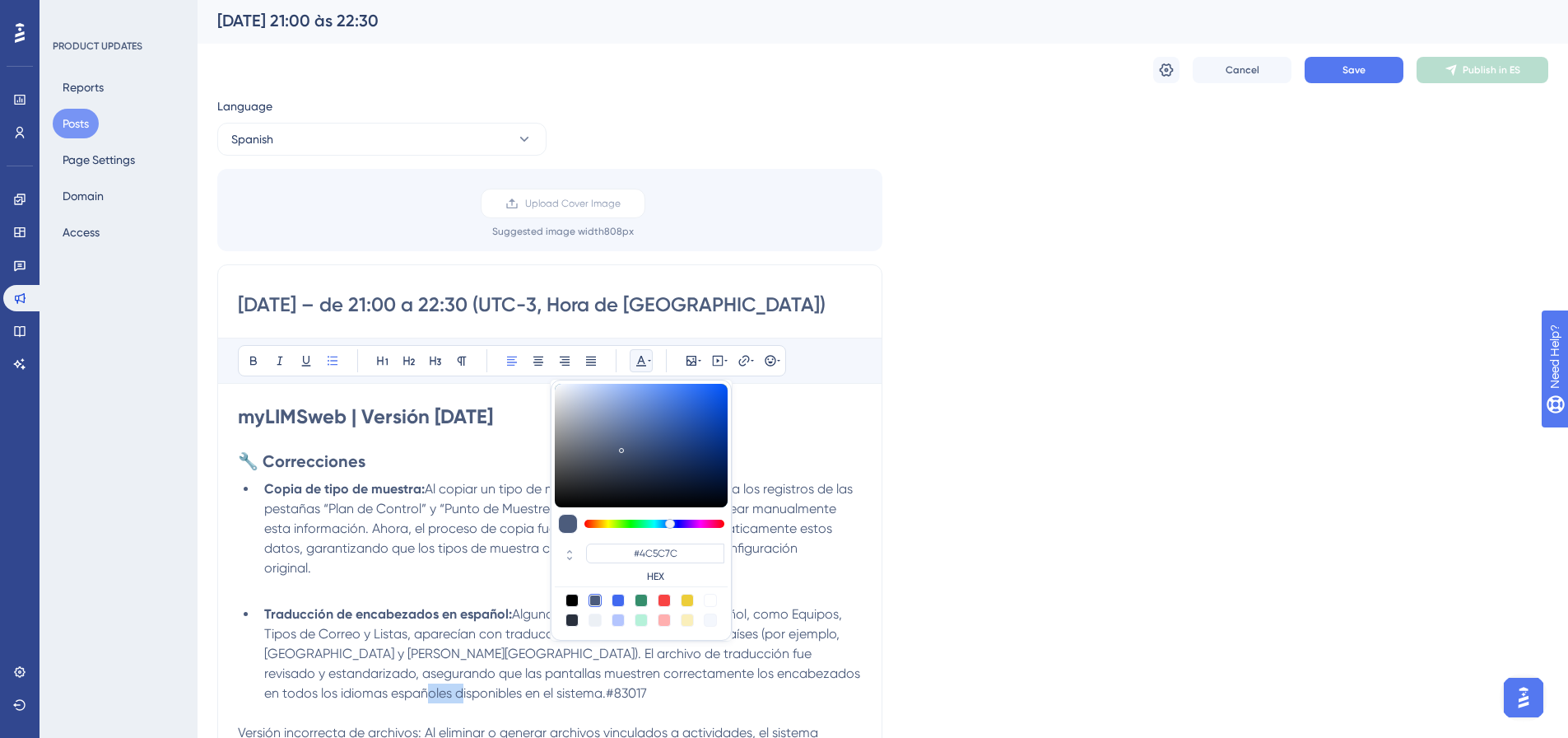
click at [714, 599] on div at bounding box center [710, 600] width 13 height 13
type input "#FFFFFF"
click at [531, 676] on span "Algunos títulos de pantallas en español, como Equipos, Tipos de Correo y Listas…" at bounding box center [563, 654] width 599 height 95
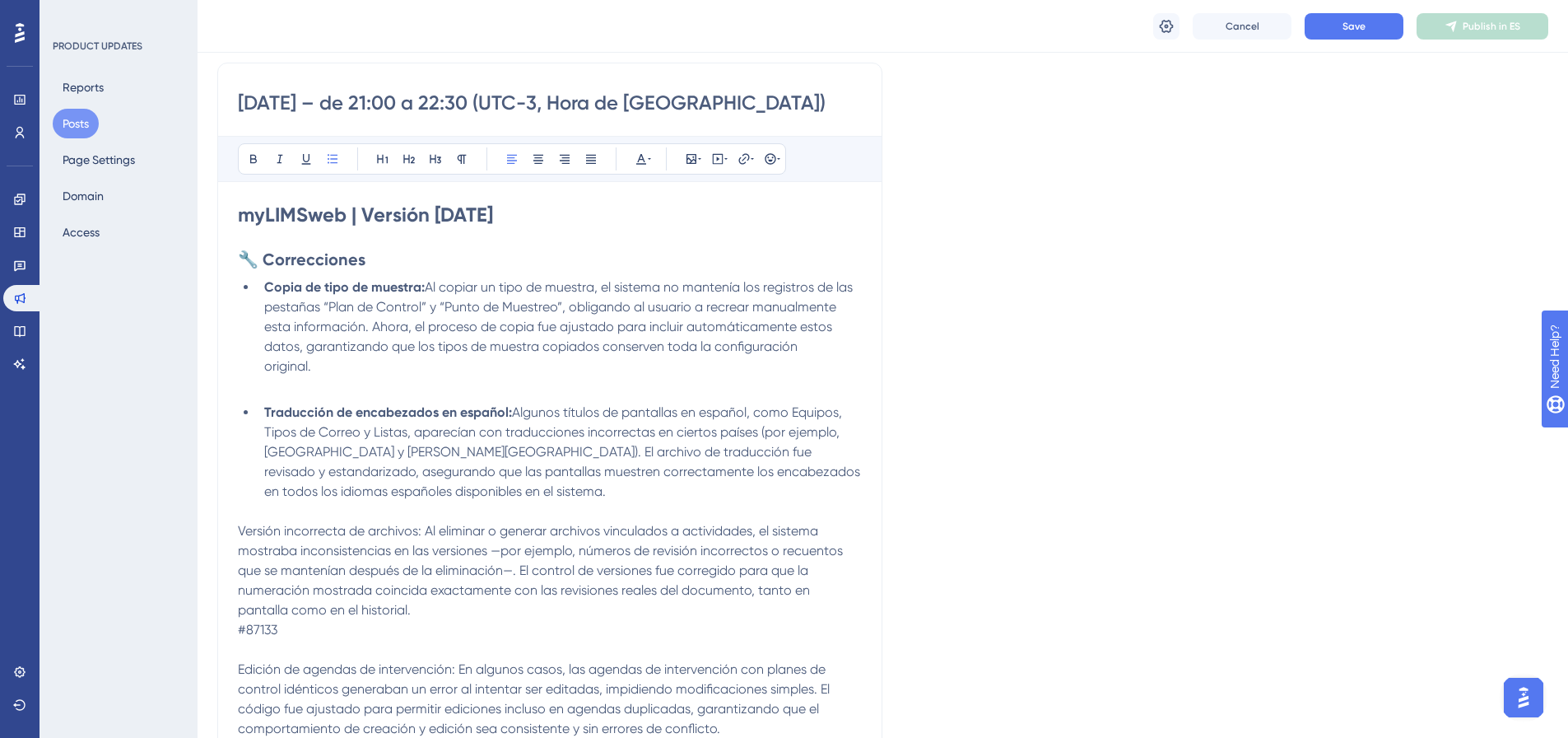
scroll to position [249, 0]
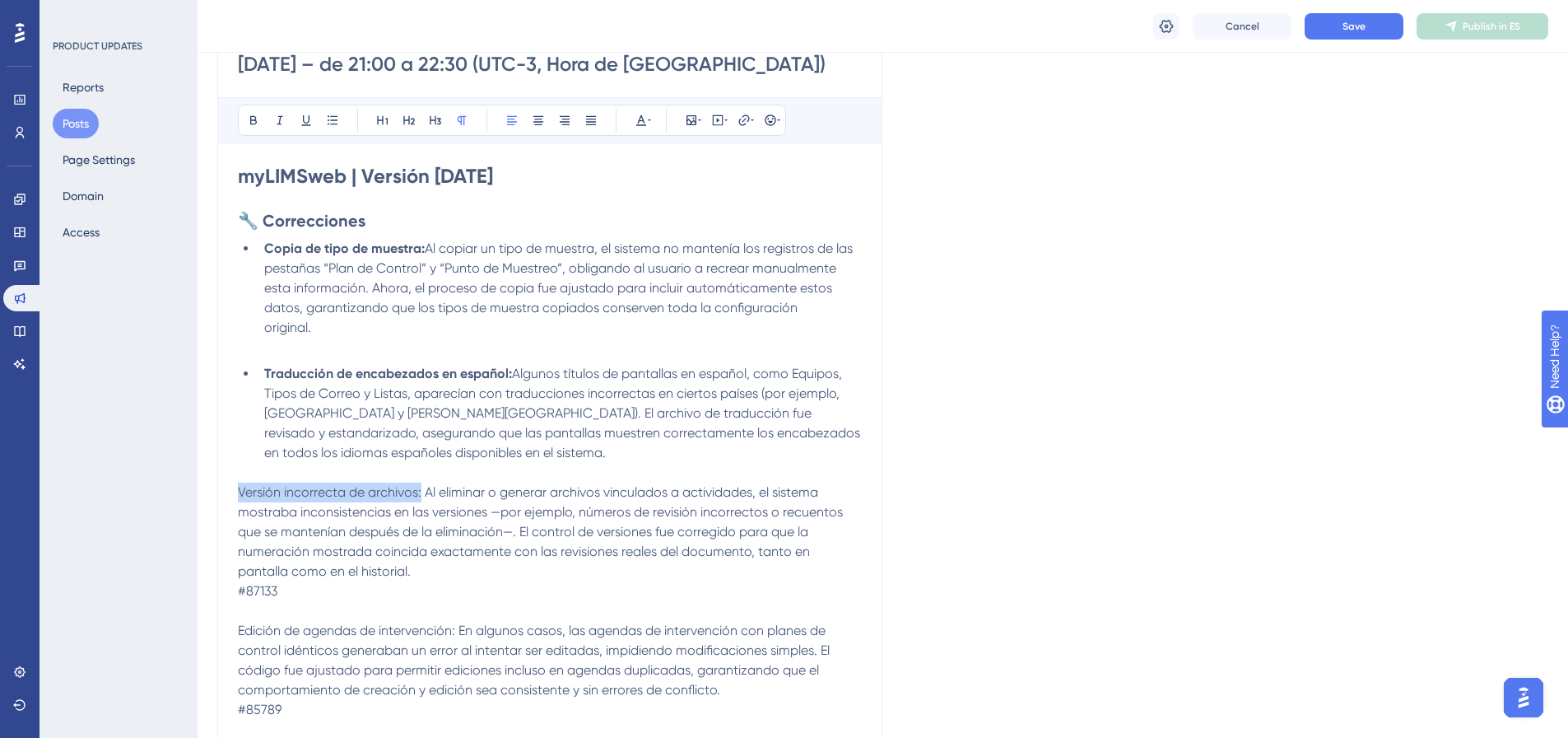
drag, startPoint x: 422, startPoint y: 494, endPoint x: 234, endPoint y: 488, distance: 188.1
click at [234, 488] on div "[DATE] – de 21:00 a 22:30 (UTC-3, Hora de [GEOGRAPHIC_DATA]) Bold Italic Underl…" at bounding box center [550, 609] width 665 height 1171
click at [249, 130] on button at bounding box center [253, 120] width 23 height 23
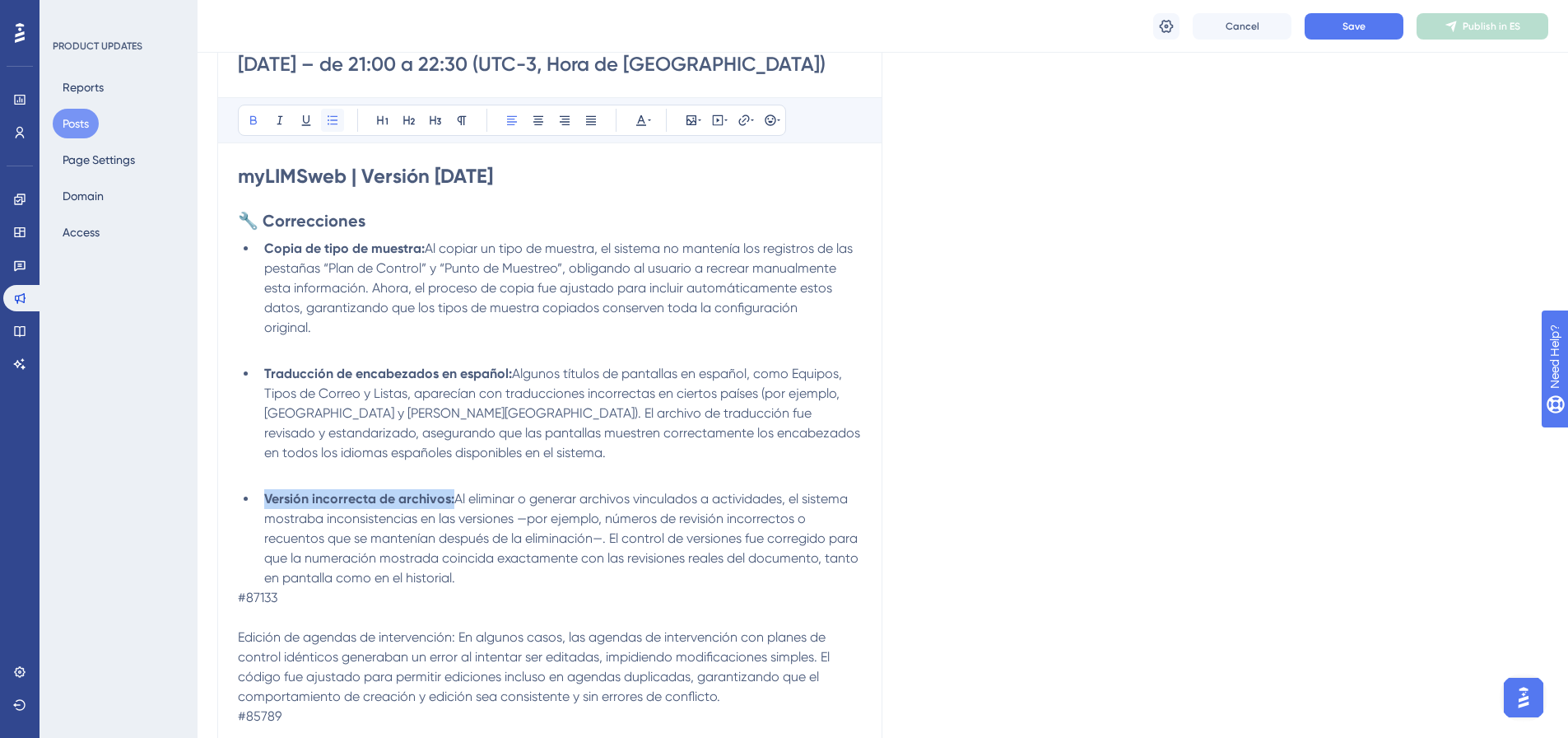
click at [327, 124] on icon at bounding box center [333, 121] width 13 height 13
click at [473, 558] on span "Al eliminar o generar archivos vinculados a actividades, el sistema mostraba in…" at bounding box center [563, 538] width 598 height 95
click at [472, 578] on li "Versión incorrecta de archivos: Al eliminar o generar archivos vinculados a act…" at bounding box center [560, 538] width 604 height 99
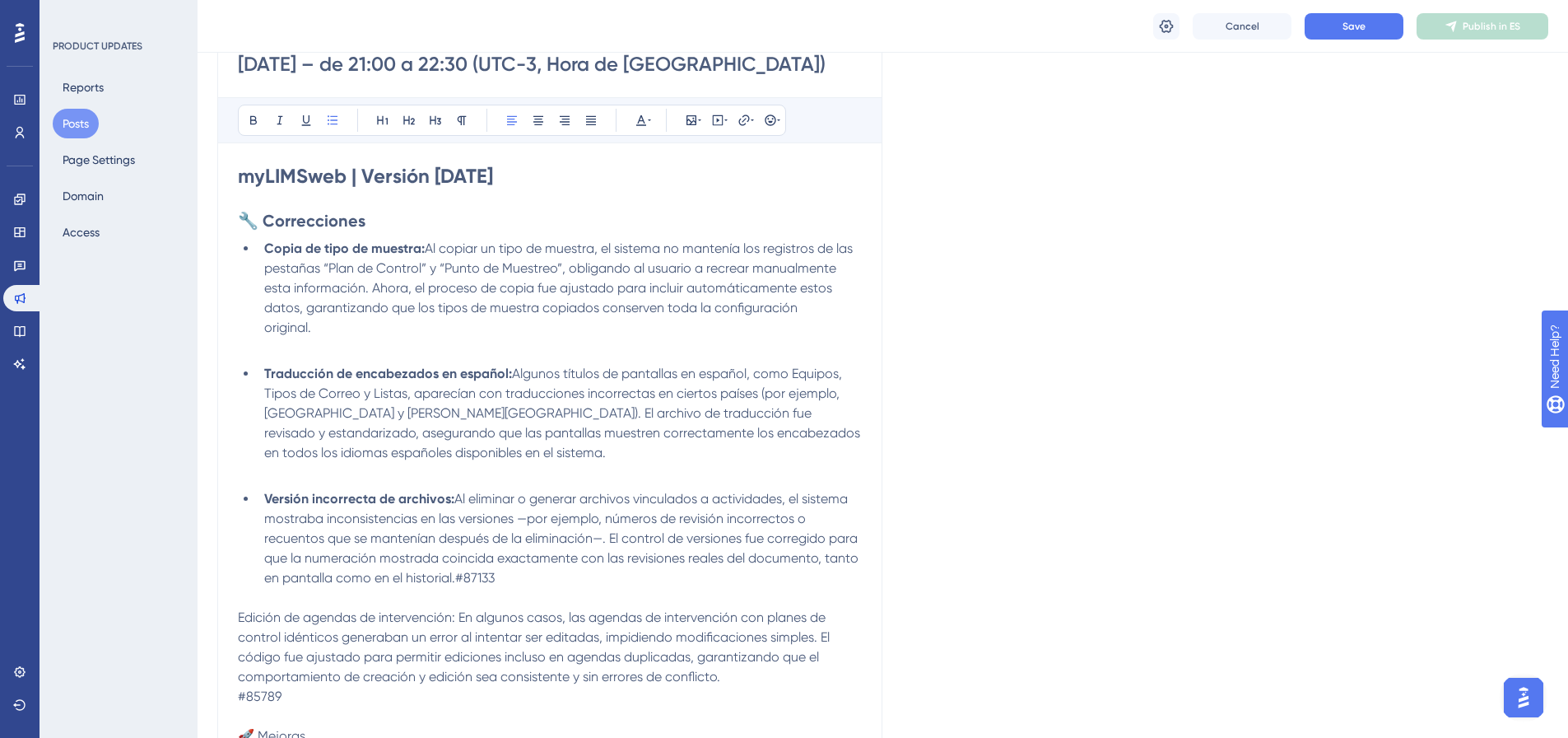
drag, startPoint x: 499, startPoint y: 573, endPoint x: 459, endPoint y: 578, distance: 40.3
click at [459, 578] on li "Versión incorrecta de archivos: Al eliminar o generar archivos vinculados a act…" at bounding box center [560, 538] width 604 height 99
click at [646, 114] on icon at bounding box center [641, 121] width 13 height 13
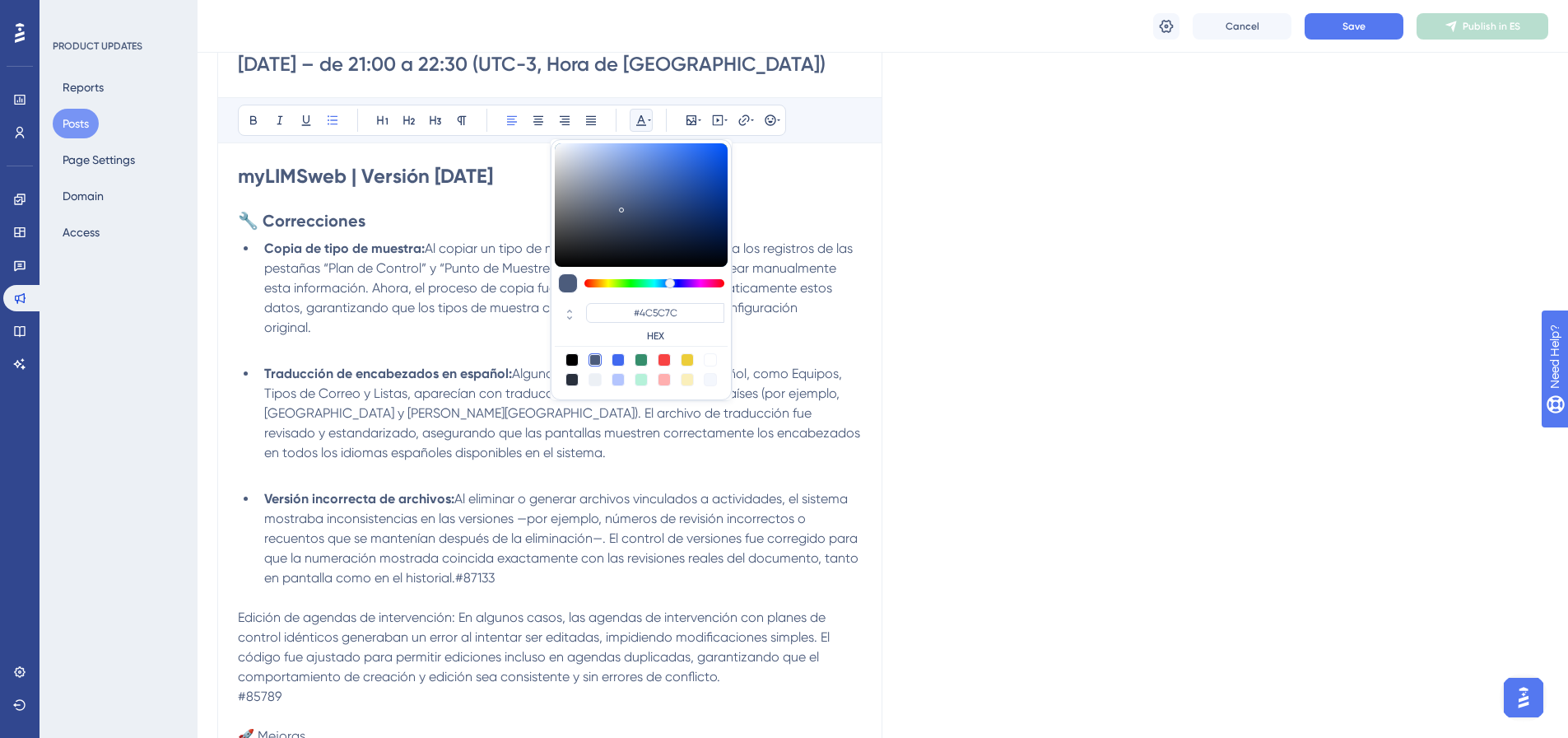
click at [710, 361] on div at bounding box center [710, 360] width 13 height 13
type input "#FFFFFF"
click at [679, 517] on span "Al eliminar o generar archivos vinculados a actividades, el sistema mostraba in…" at bounding box center [563, 538] width 598 height 95
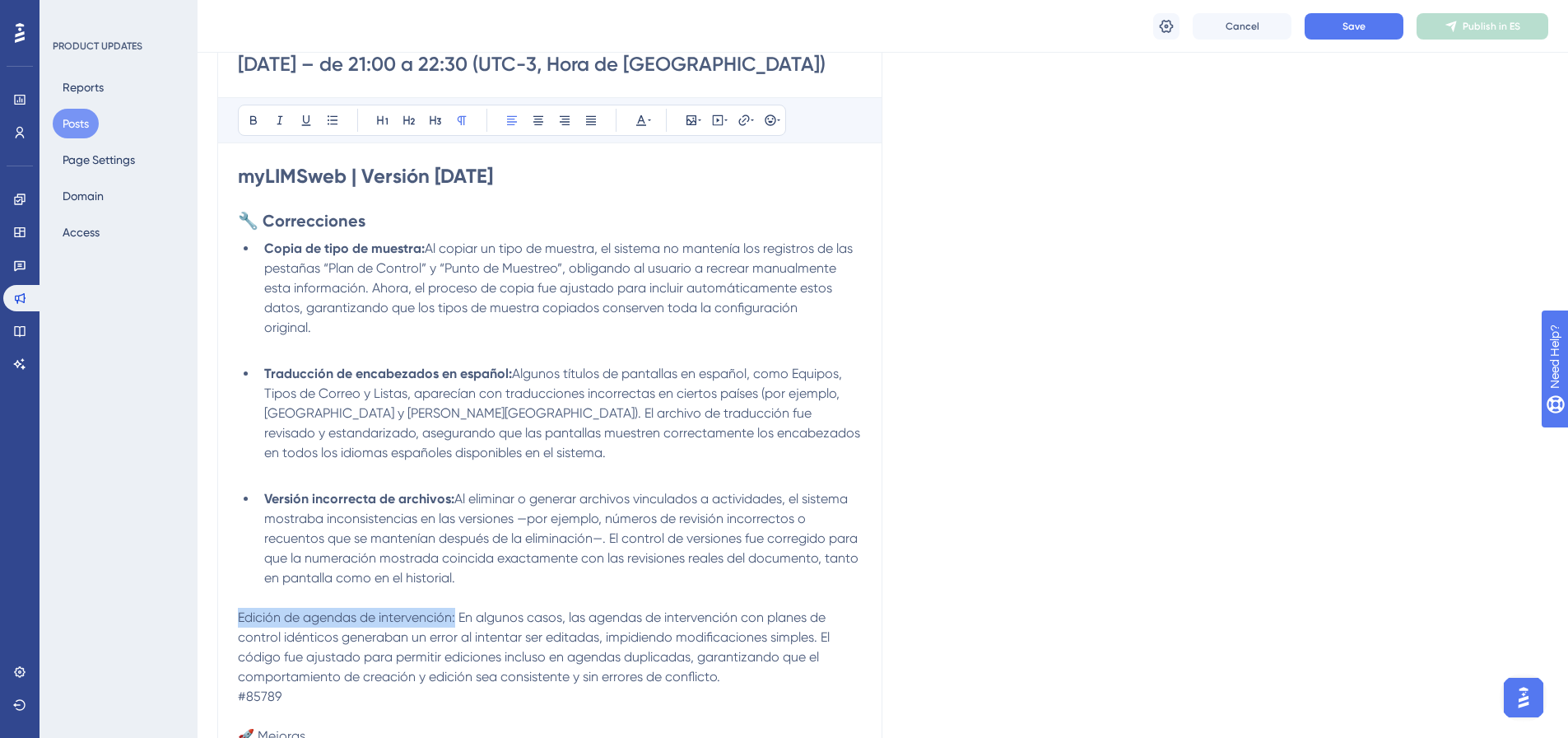
drag, startPoint x: 459, startPoint y: 620, endPoint x: 235, endPoint y: 617, distance: 224.0
click at [235, 617] on div "[DATE] – de 21:00 a 22:30 (UTC-3, Hora de [GEOGRAPHIC_DATA]) Bold Italic Underl…" at bounding box center [550, 603] width 665 height 1158
click at [259, 117] on icon at bounding box center [253, 121] width 13 height 13
click at [331, 127] on button at bounding box center [332, 120] width 23 height 23
click at [762, 691] on li "Edición de agendas de intervención: En algunos casos, las agendas de intervenci…" at bounding box center [560, 653] width 604 height 79
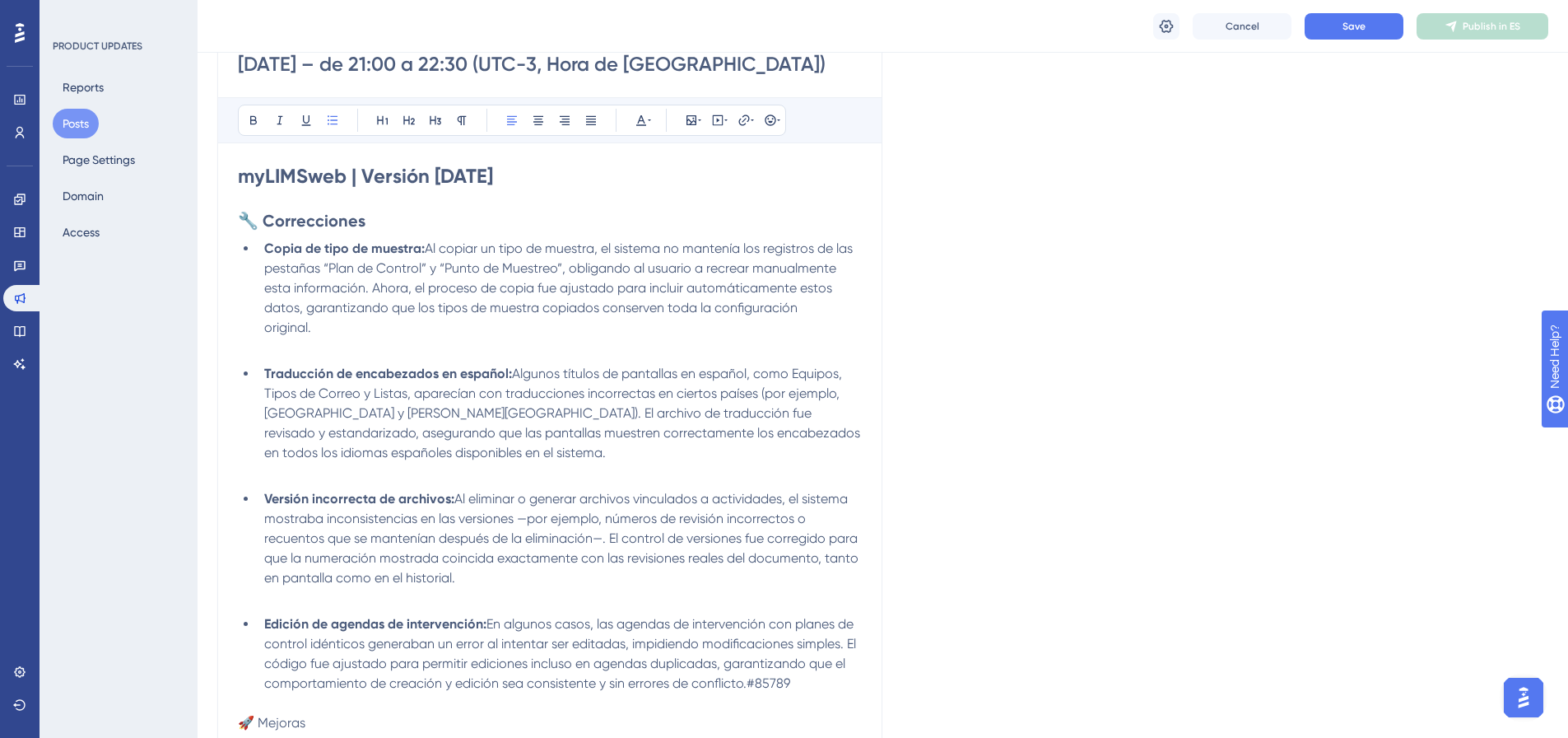
drag, startPoint x: 791, startPoint y: 687, endPoint x: 745, endPoint y: 690, distance: 46.1
click at [745, 690] on li "Edición de agendas de intervención: En algunos casos, las agendas de intervenci…" at bounding box center [560, 653] width 604 height 79
click at [646, 120] on icon at bounding box center [641, 121] width 13 height 13
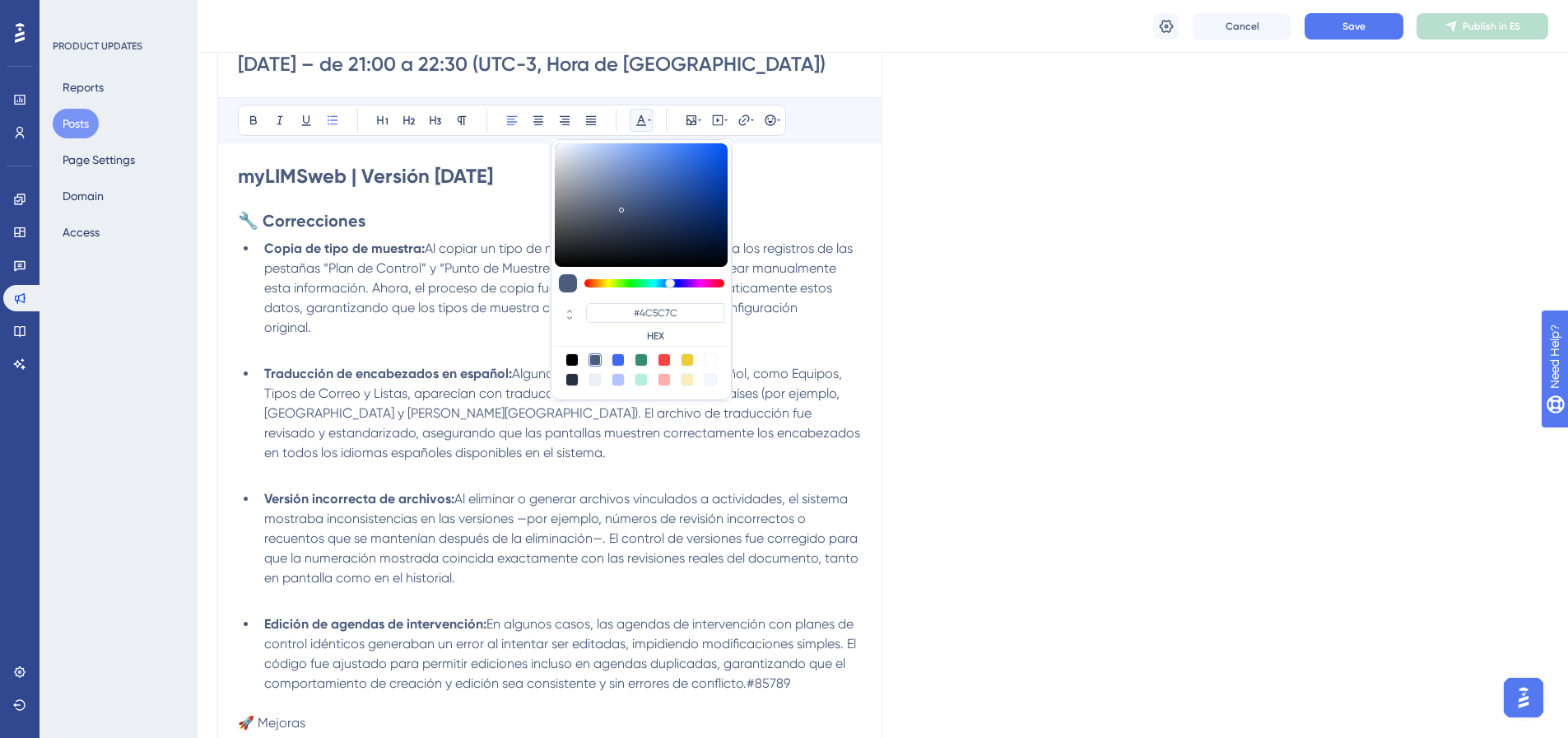
click at [709, 356] on div at bounding box center [710, 360] width 13 height 13
type input "#FFFFFF"
click at [553, 590] on p at bounding box center [550, 597] width 624 height 19
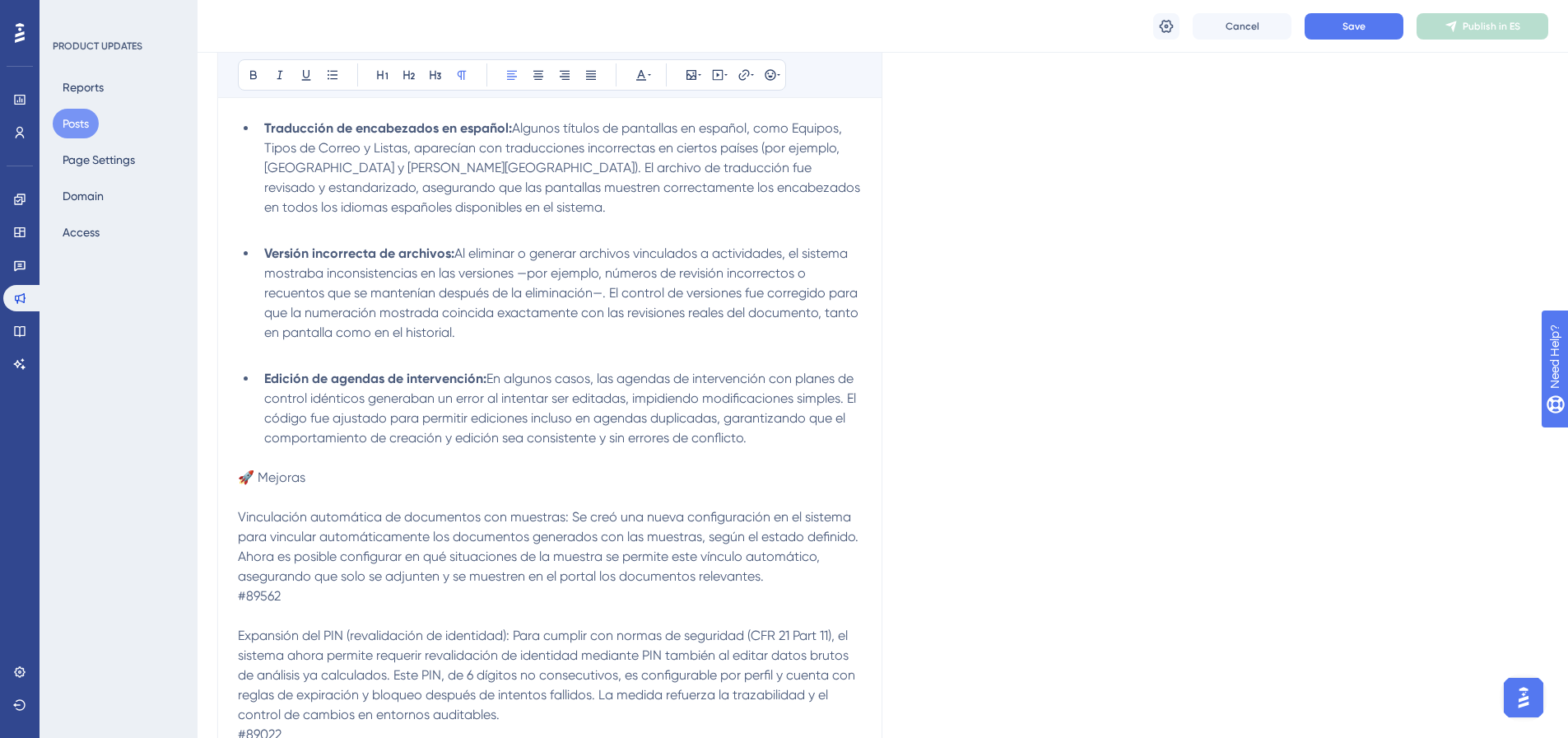
scroll to position [496, 0]
drag, startPoint x: 247, startPoint y: 478, endPoint x: 217, endPoint y: 478, distance: 30.0
click at [217, 478] on div "Performance Users Engagement Widgets Feedback Product Updates Knowledge Base AI…" at bounding box center [882, 427] width 1371 height 1848
click at [254, 77] on icon at bounding box center [253, 75] width 13 height 13
click at [406, 71] on icon at bounding box center [409, 75] width 13 height 13
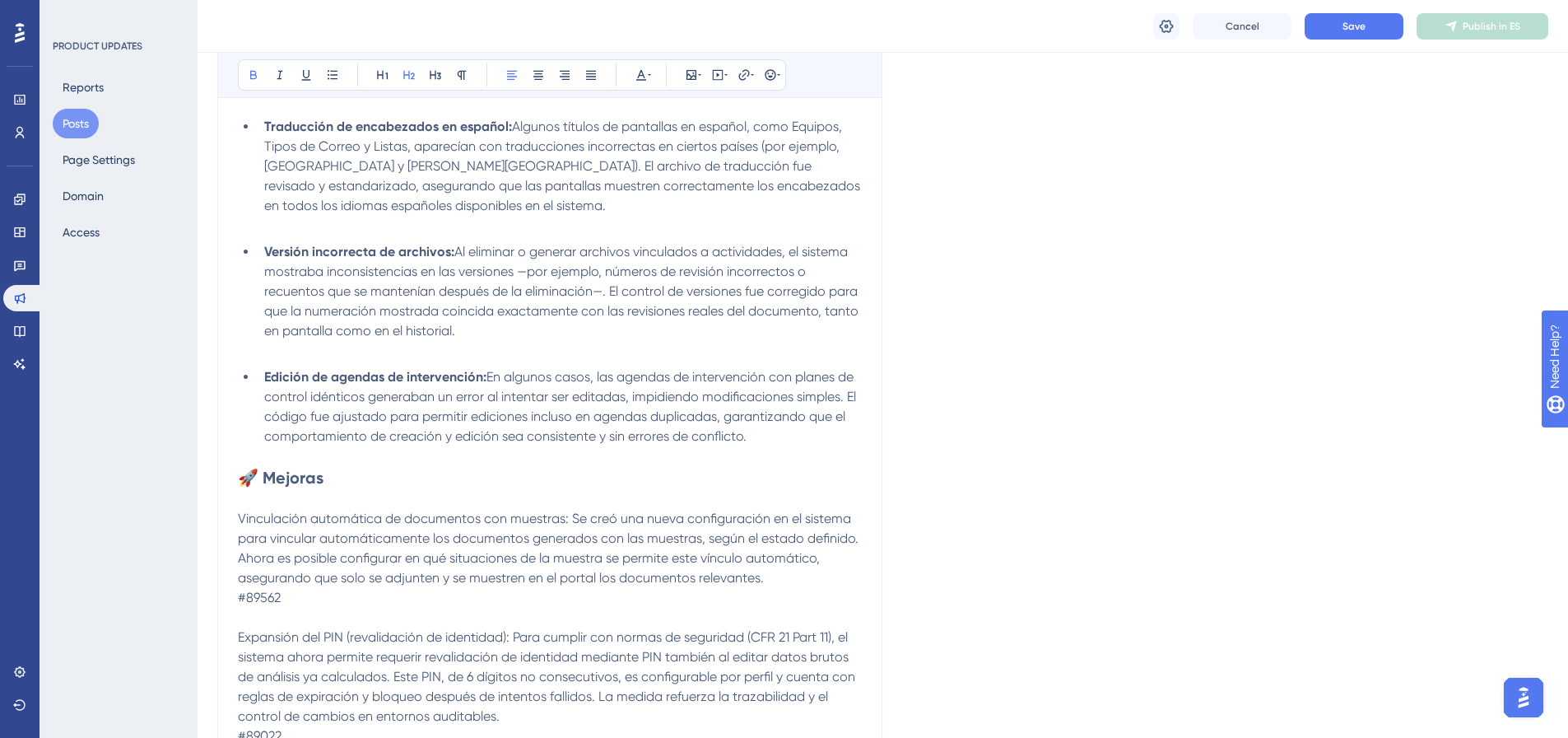
click at [362, 497] on p at bounding box center [550, 498] width 624 height 19
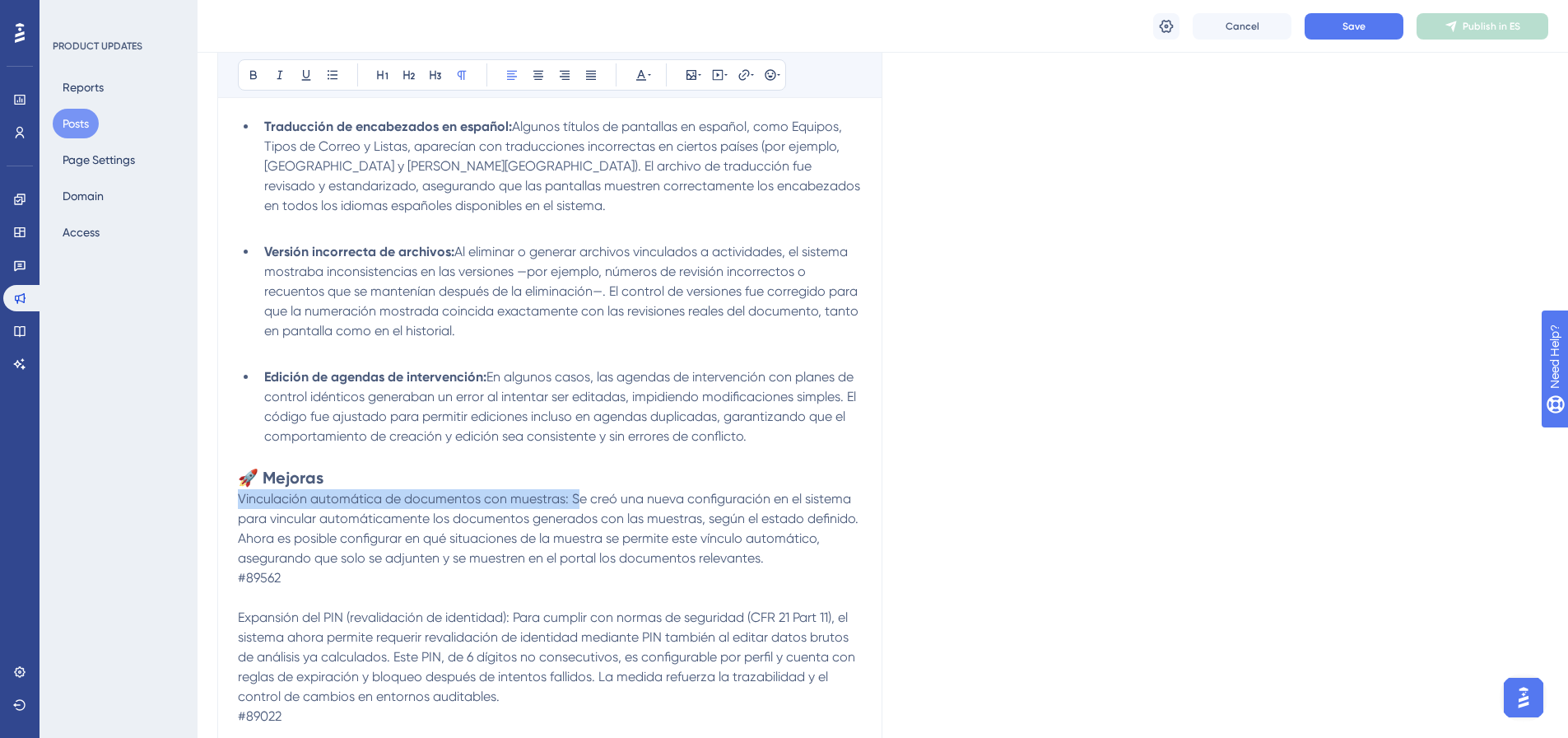
drag, startPoint x: 571, startPoint y: 503, endPoint x: 234, endPoint y: 499, distance: 337.0
click at [234, 499] on div "[DATE] – de 21:00 a 22:30 (UTC-3, Hora de [GEOGRAPHIC_DATA]) Bold Italic Underl…" at bounding box center [550, 340] width 665 height 1128
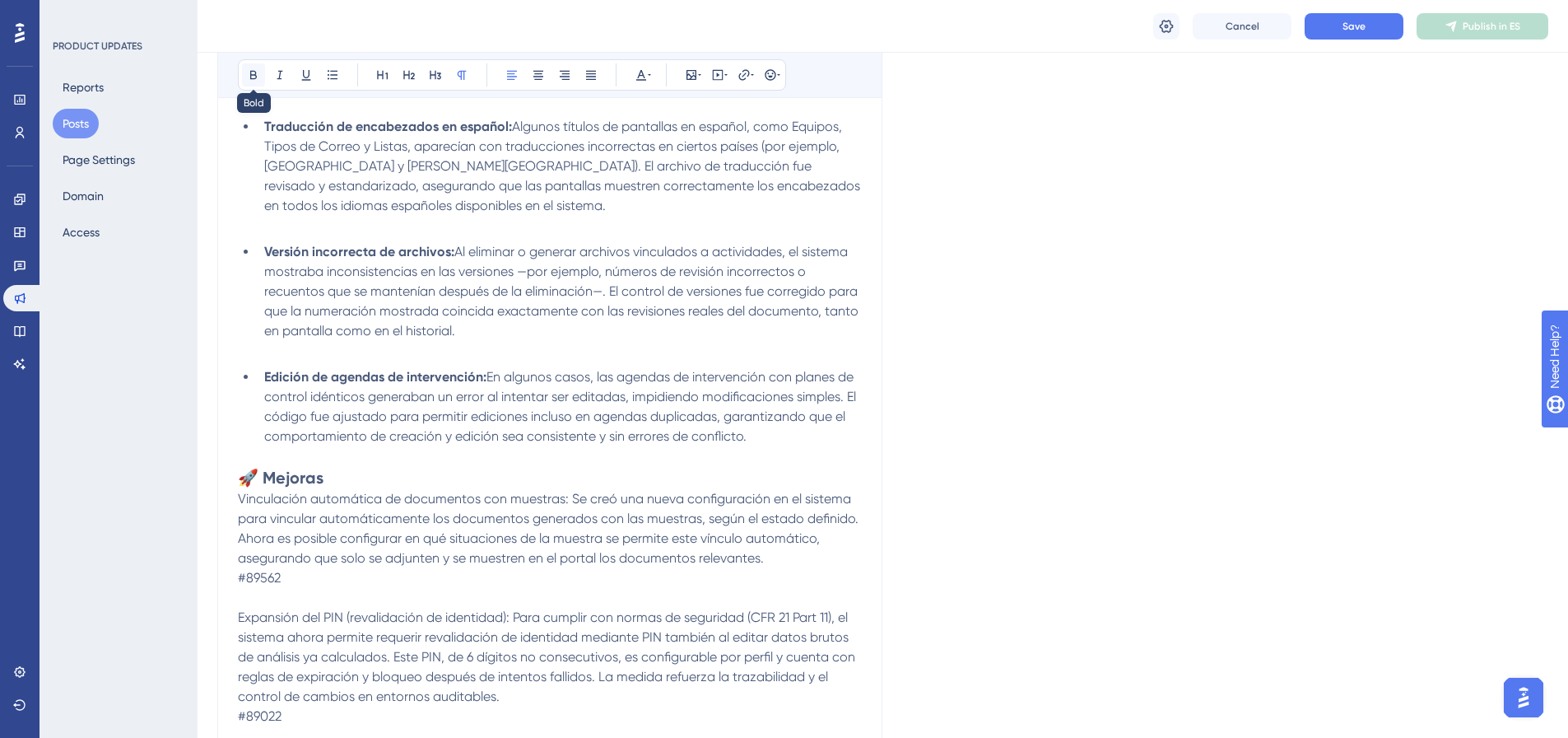
click at [259, 75] on icon at bounding box center [253, 75] width 13 height 13
click at [335, 71] on icon at bounding box center [332, 74] width 10 height 9
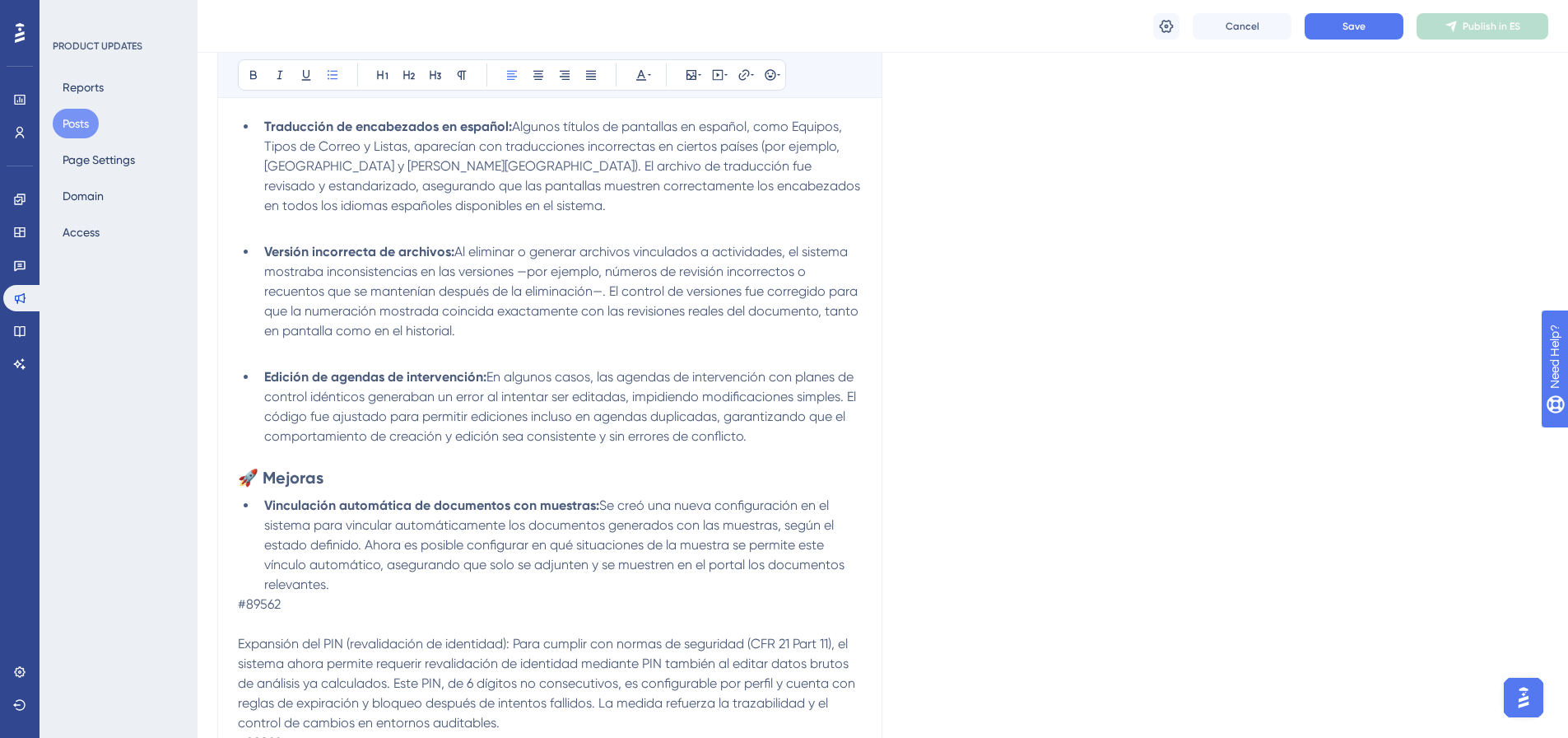
click at [513, 583] on li "Vinculación automática de documentos con muestras: Se creó una nueva configurac…" at bounding box center [560, 545] width 604 height 99
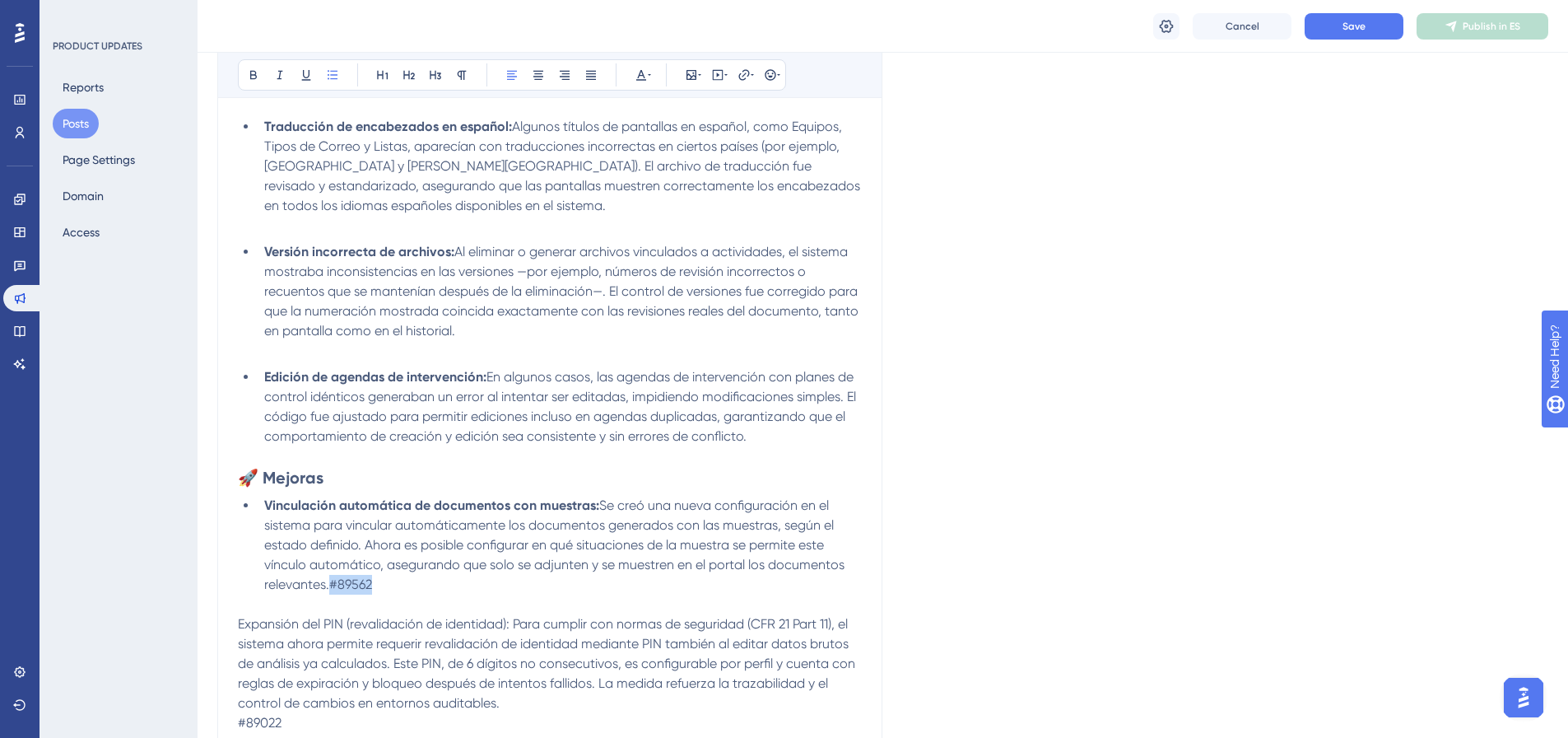
drag, startPoint x: 371, startPoint y: 582, endPoint x: 330, endPoint y: 584, distance: 41.0
click at [330, 584] on li "Vinculación automática de documentos con muestras: Se creó una nueva configurac…" at bounding box center [560, 545] width 604 height 99
click at [643, 84] on button at bounding box center [640, 74] width 23 height 23
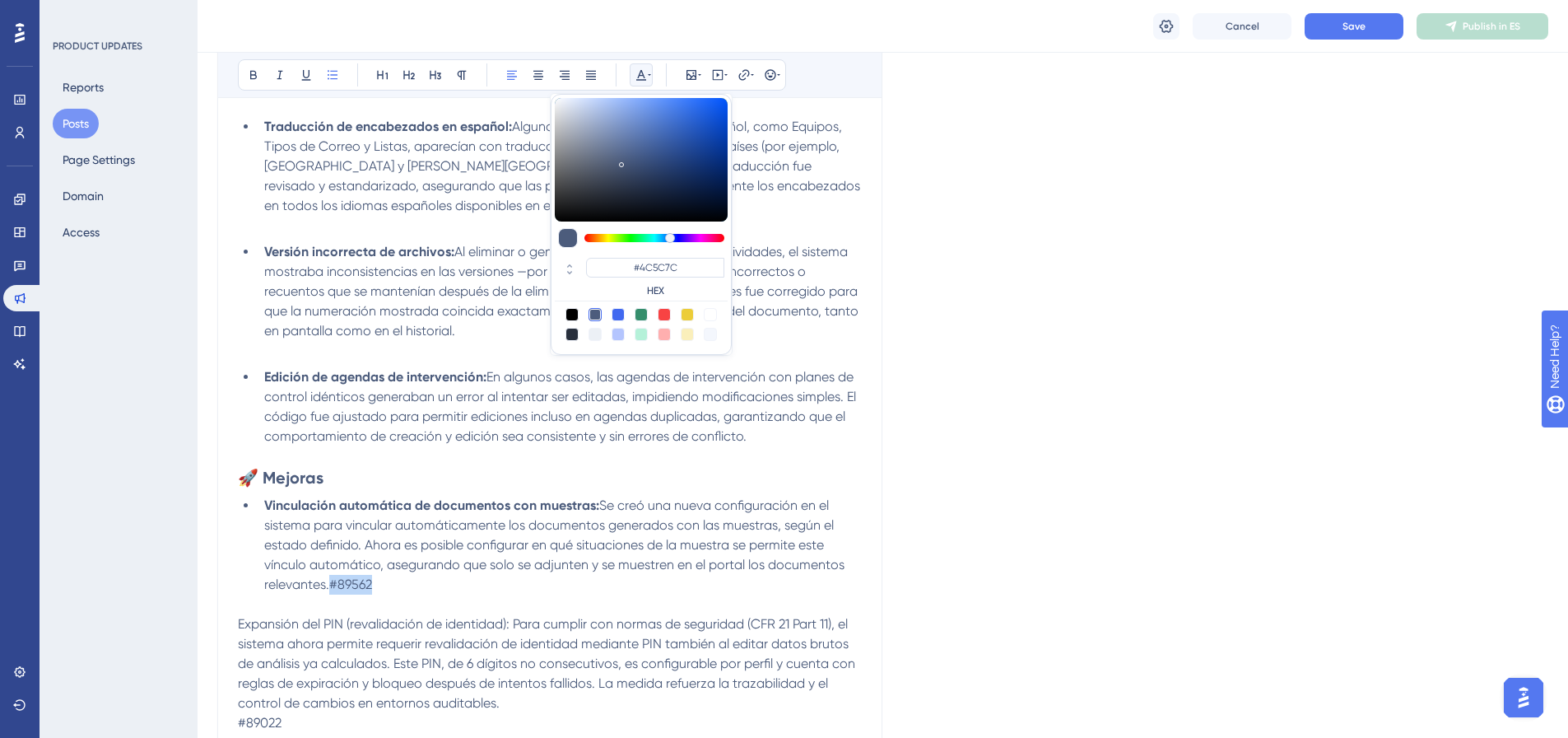
click at [714, 315] on div at bounding box center [710, 314] width 13 height 13
type input "#FFFFFF"
drag, startPoint x: 350, startPoint y: 626, endPoint x: 231, endPoint y: 617, distance: 119.3
click at [231, 617] on div "[DATE] – de 21:00 a 22:30 (UTC-3, Hora de [GEOGRAPHIC_DATA]) Bold Italic Underl…" at bounding box center [550, 344] width 665 height 1135
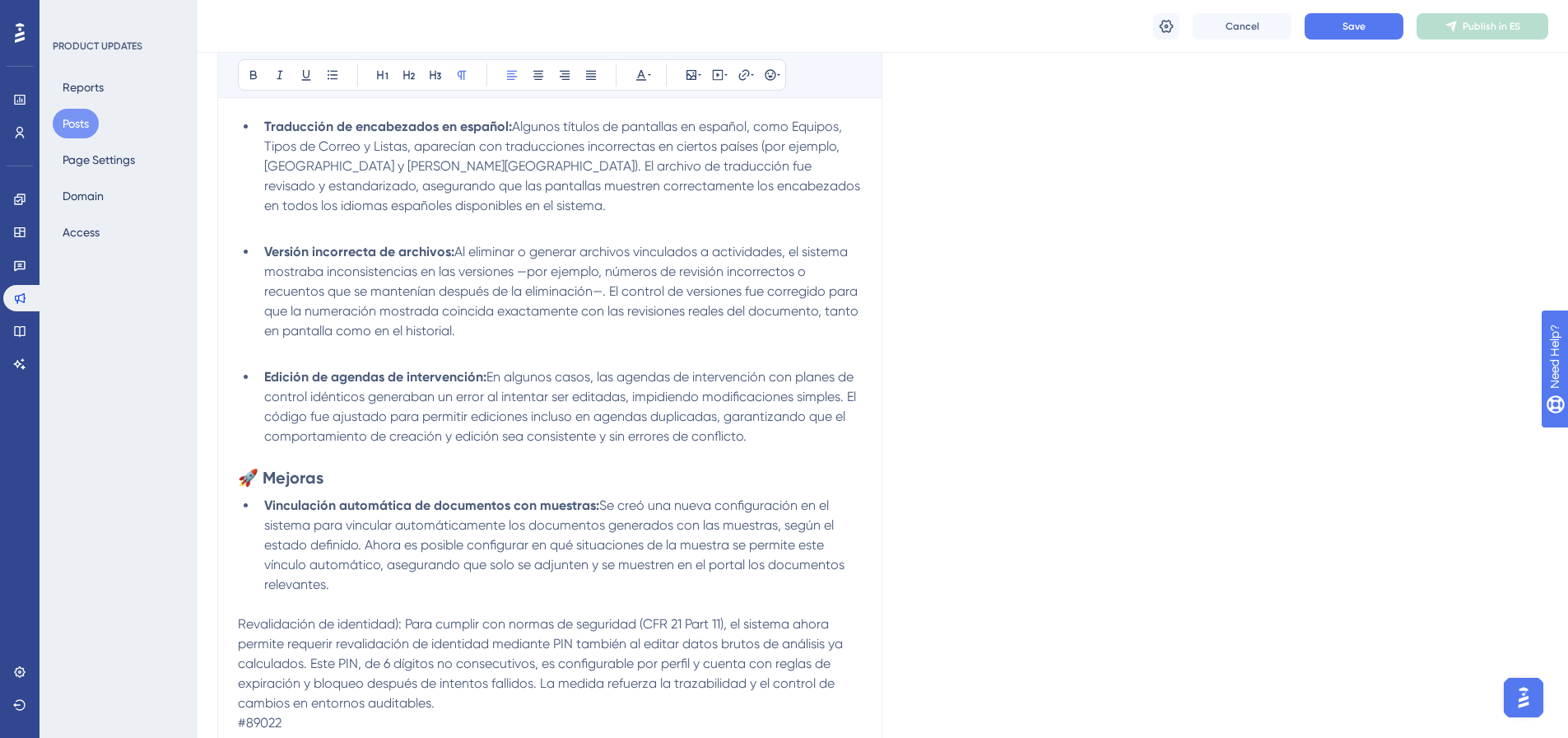
click at [400, 626] on span "Revalidación de identidad): Para cumplir con normas de seguridad (CFR 21 Part 1…" at bounding box center [542, 663] width 608 height 95
drag, startPoint x: 452, startPoint y: 622, endPoint x: 238, endPoint y: 623, distance: 214.0
click at [238, 623] on span "Revalidación de identidad por PIN: Para cumplir con normas de seguridad (CFR 21…" at bounding box center [538, 663] width 601 height 95
click at [257, 77] on icon at bounding box center [253, 75] width 13 height 13
click at [326, 78] on icon at bounding box center [333, 75] width 13 height 13
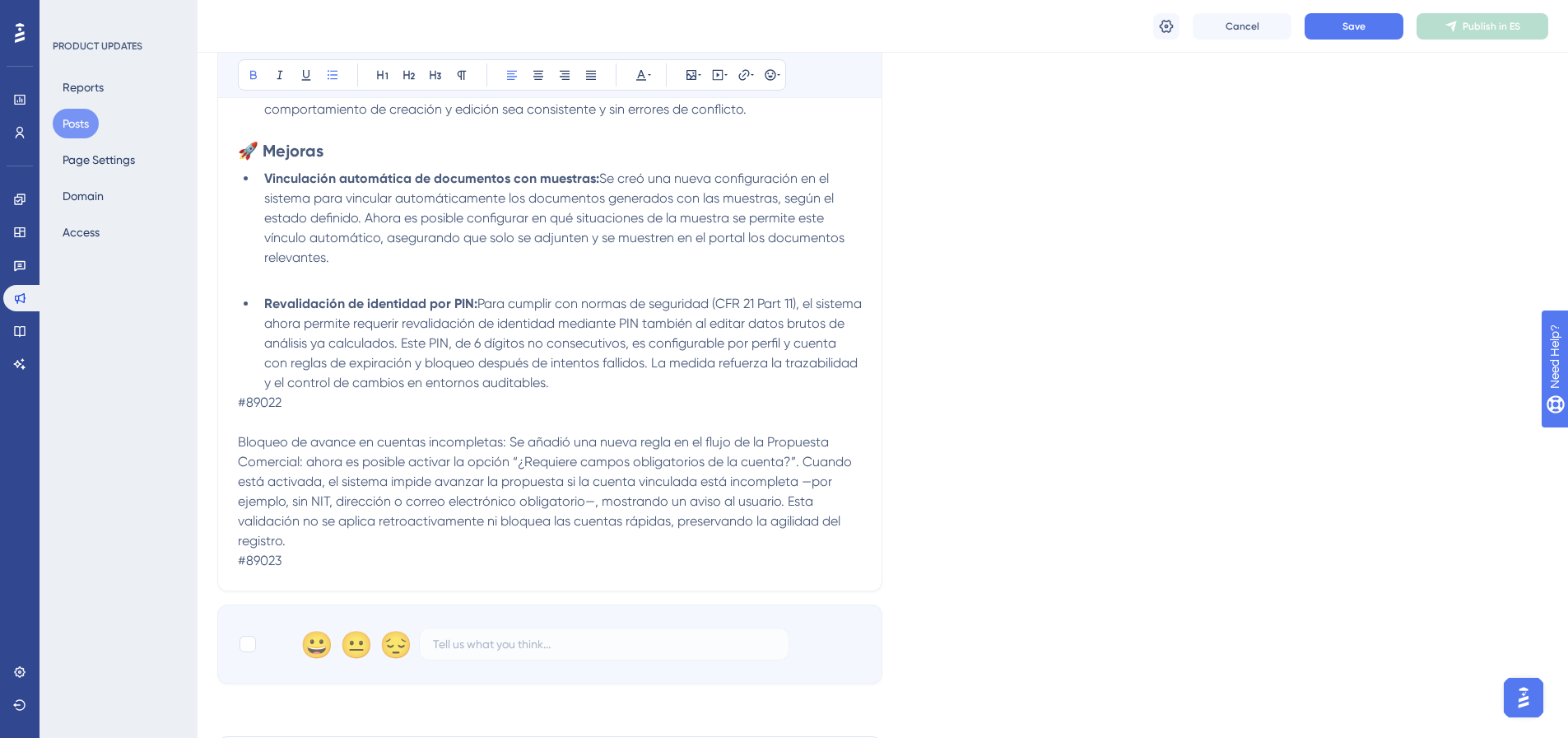
scroll to position [826, 0]
click at [640, 372] on li "Revalidación de identidad por PIN: Para cumplir con normas de seguridad (CFR 21…" at bounding box center [560, 340] width 604 height 99
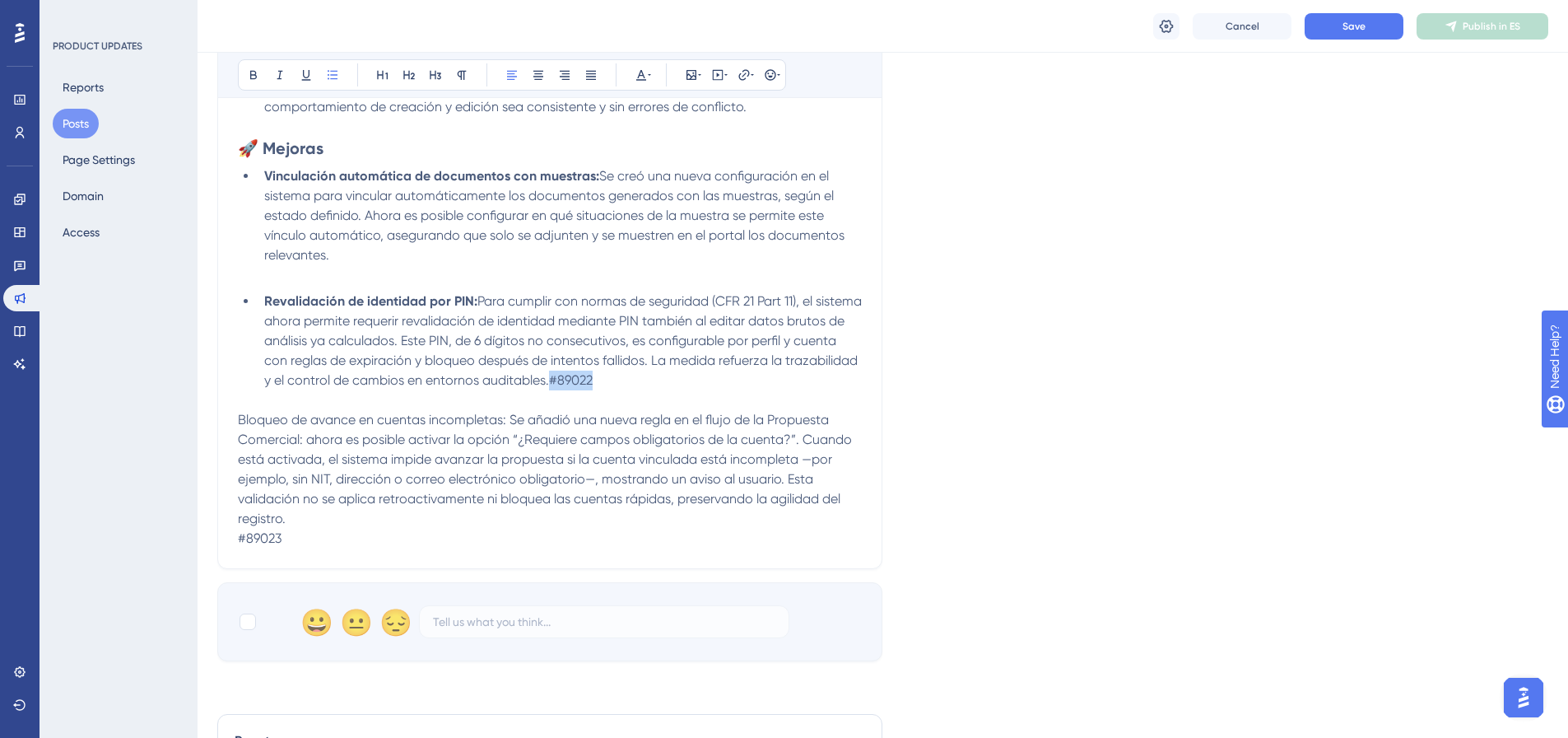
drag, startPoint x: 696, startPoint y: 387, endPoint x: 625, endPoint y: 379, distance: 71.4
click at [625, 379] on li "Revalidación de identidad por PIN: Para cumplir con normas de seguridad (CFR 21…" at bounding box center [560, 340] width 604 height 99
click at [636, 69] on icon at bounding box center [641, 75] width 13 height 13
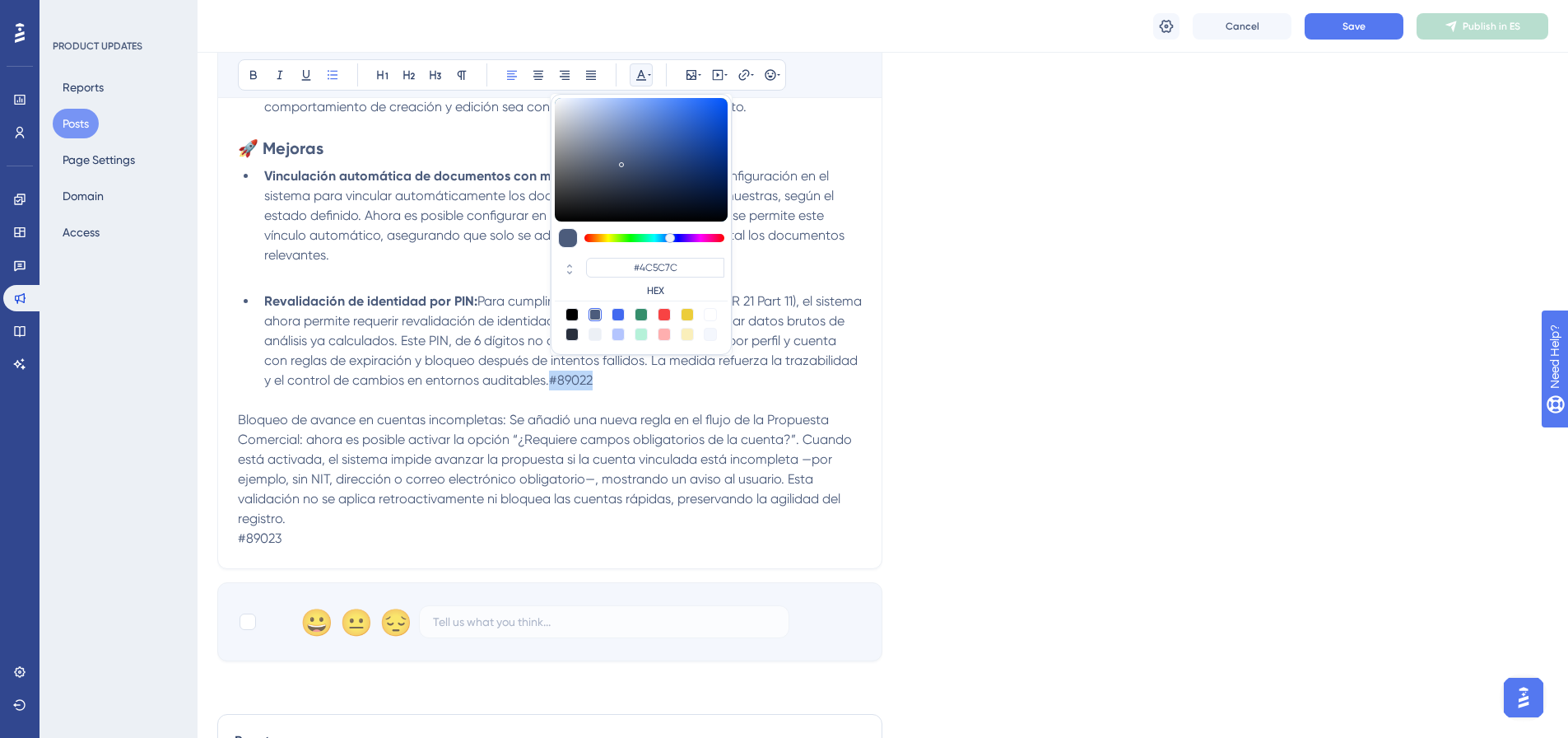
click at [711, 312] on div at bounding box center [710, 314] width 13 height 13
type input "#FFFFFF"
click at [736, 367] on span "Para cumplir con normas de seguridad (CFR 21 Part 11), el sistema ahora permite…" at bounding box center [564, 340] width 601 height 95
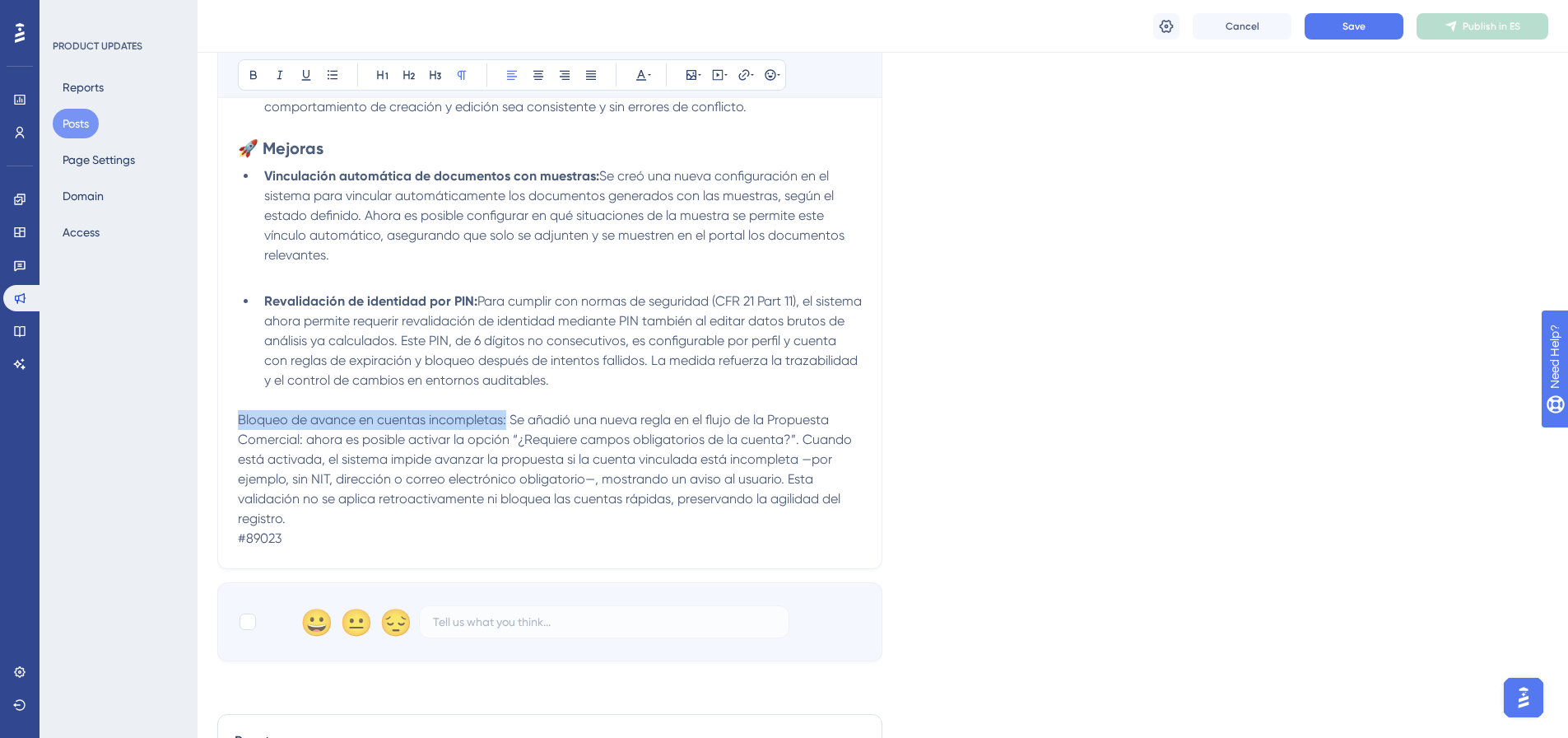
drag, startPoint x: 507, startPoint y: 418, endPoint x: 240, endPoint y: 415, distance: 267.0
click at [240, 415] on span "Bloqueo de avance en cuentas incompletas: Se añadió una nueva regla en el flujo…" at bounding box center [547, 468] width 617 height 114
click at [256, 83] on button at bounding box center [253, 74] width 23 height 23
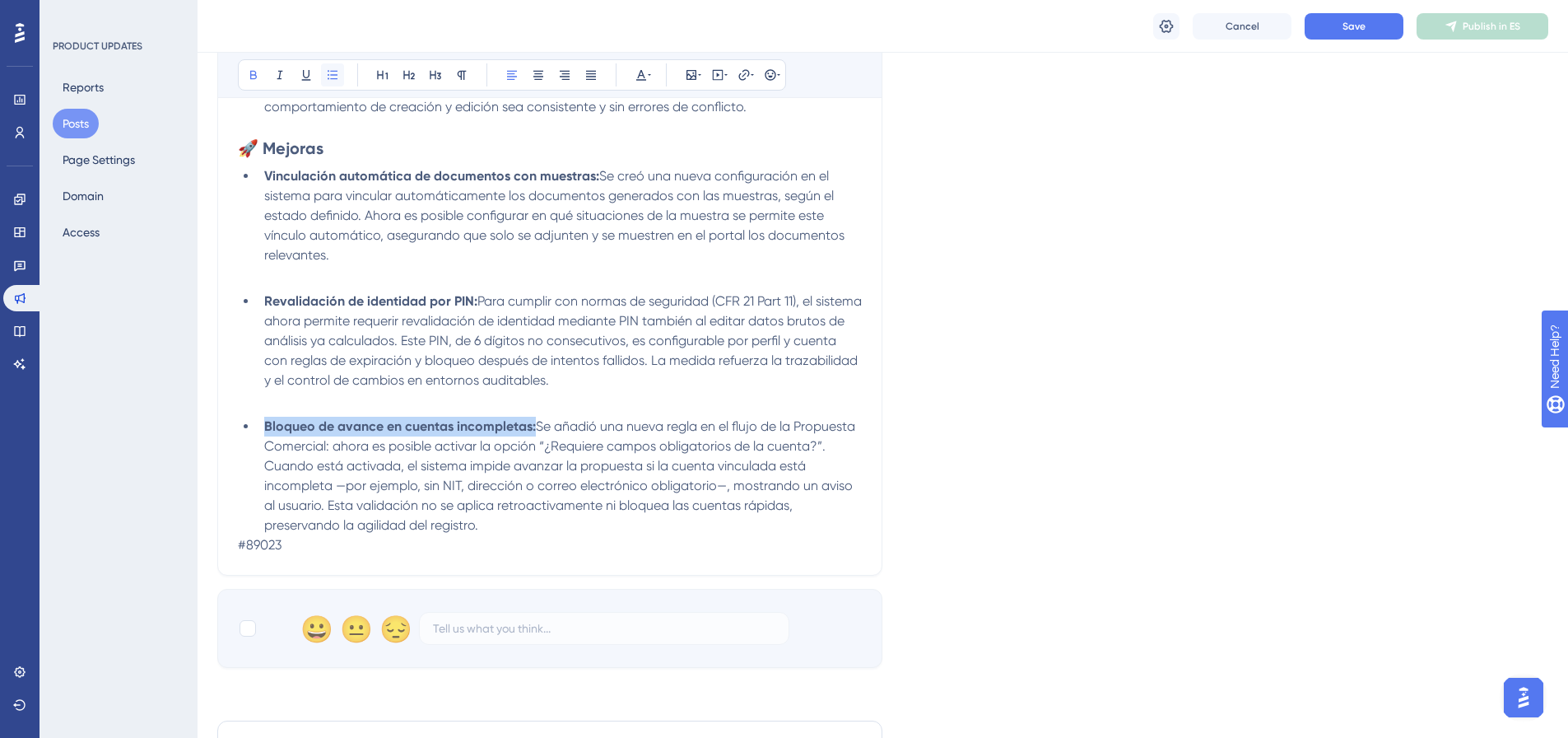
click at [327, 73] on icon at bounding box center [333, 75] width 13 height 13
click at [505, 528] on li "Bloqueo de avance en cuentas incompletas: Se añadió una nueva regla en el flujo…" at bounding box center [560, 476] width 604 height 119
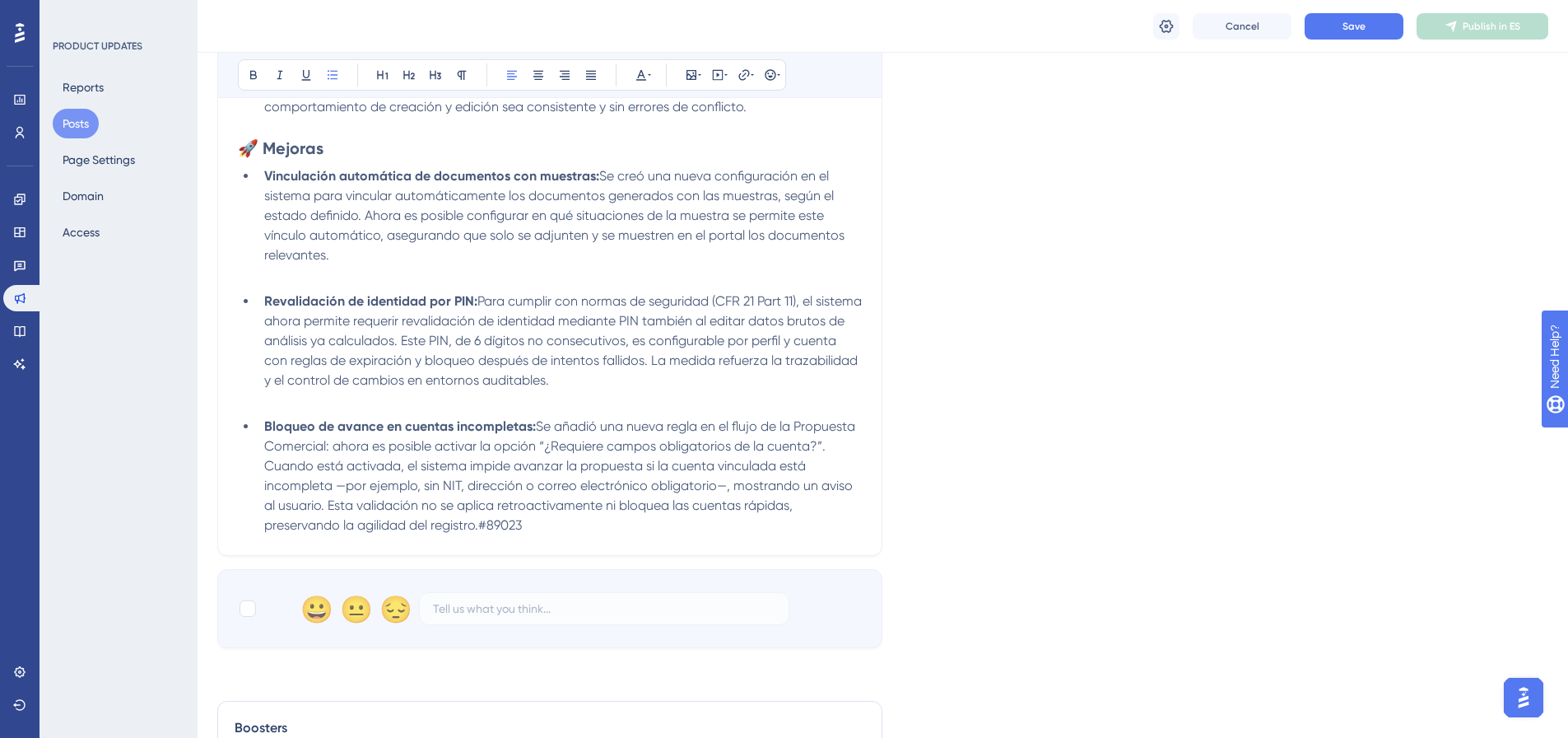
drag, startPoint x: 535, startPoint y: 526, endPoint x: 483, endPoint y: 527, distance: 52.0
click at [483, 527] on li "Bloqueo de avance en cuentas incompletas: Se añadió una nueva regla en el flujo…" at bounding box center [560, 476] width 604 height 119
click at [254, 80] on icon at bounding box center [253, 75] width 13 height 13
click at [646, 78] on icon at bounding box center [641, 75] width 13 height 13
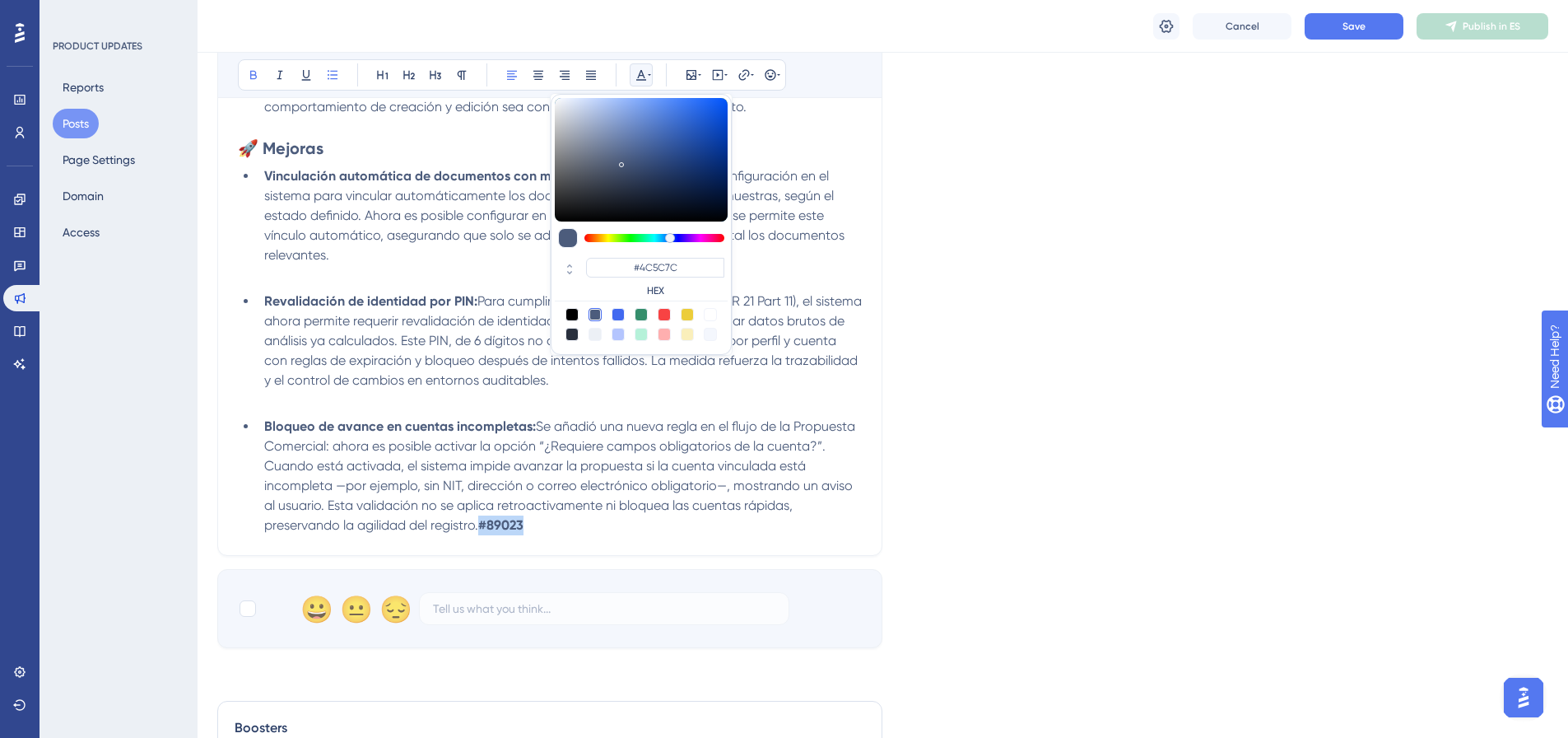
click at [708, 317] on div at bounding box center [710, 314] width 13 height 13
type input "#FFFFFF"
click at [833, 472] on li "Bloqueo de avance en cuentas incompletas: Se añadió una nueva regla en el flujo…" at bounding box center [560, 476] width 604 height 119
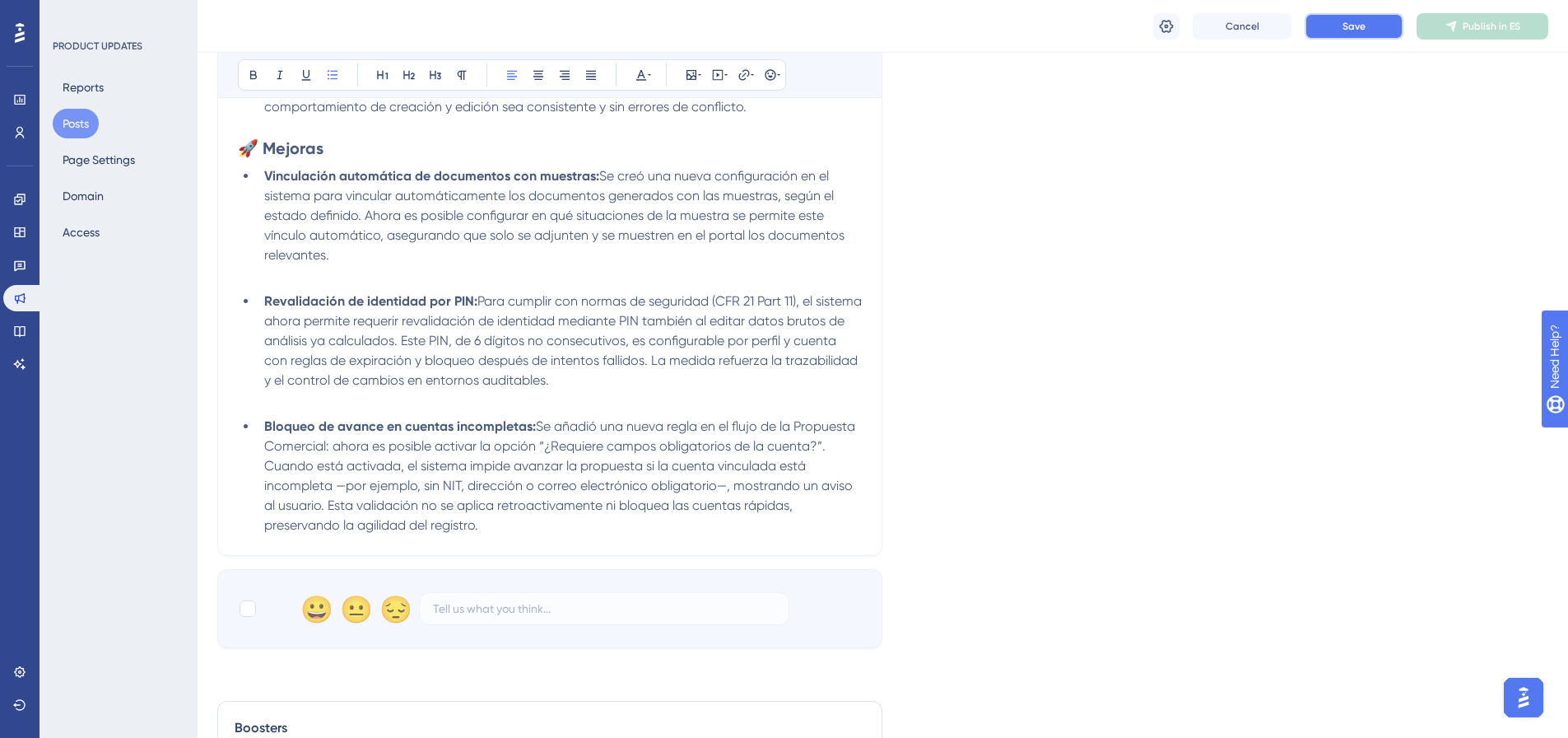
click at [1384, 30] on button "Save" at bounding box center [1353, 26] width 99 height 26
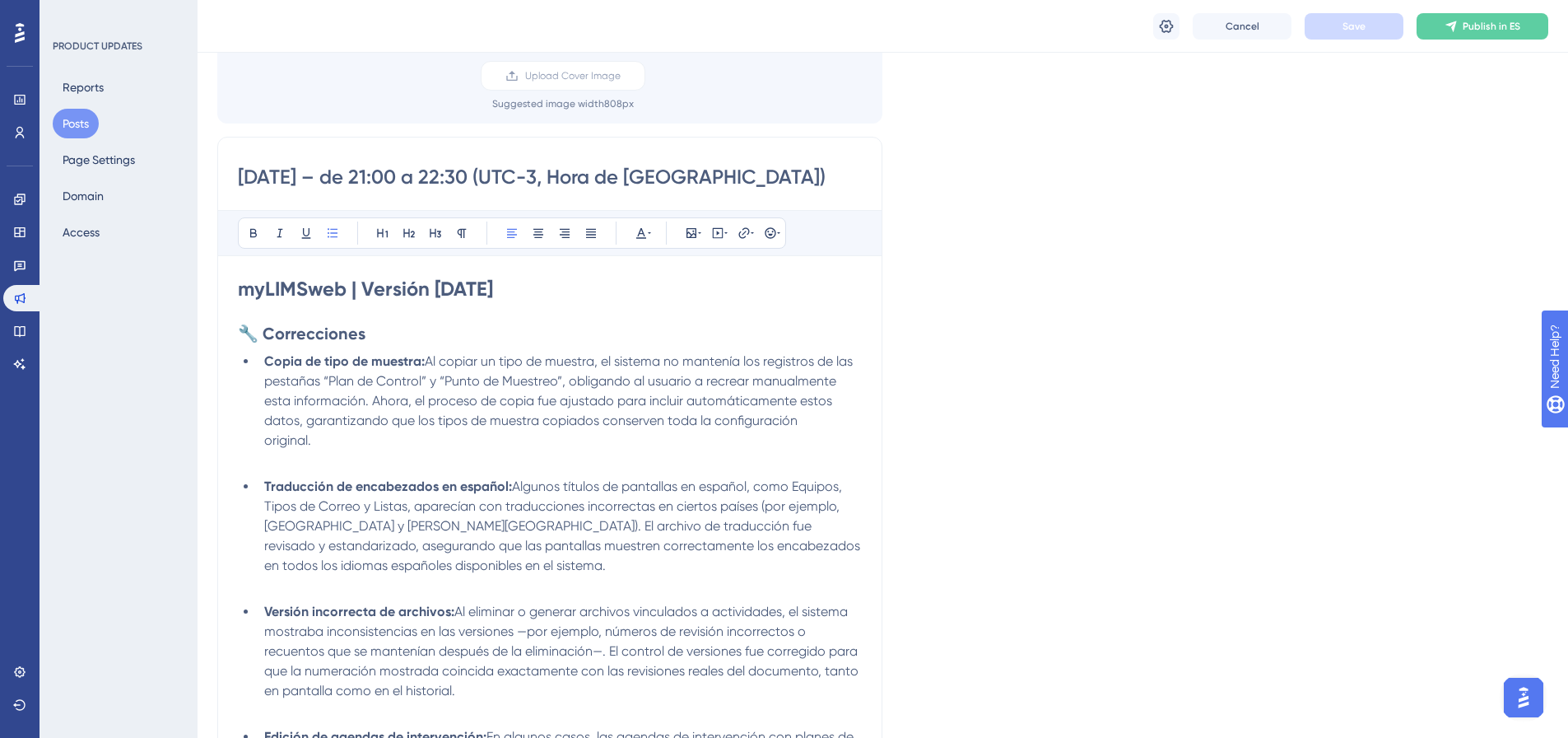
scroll to position [84, 0]
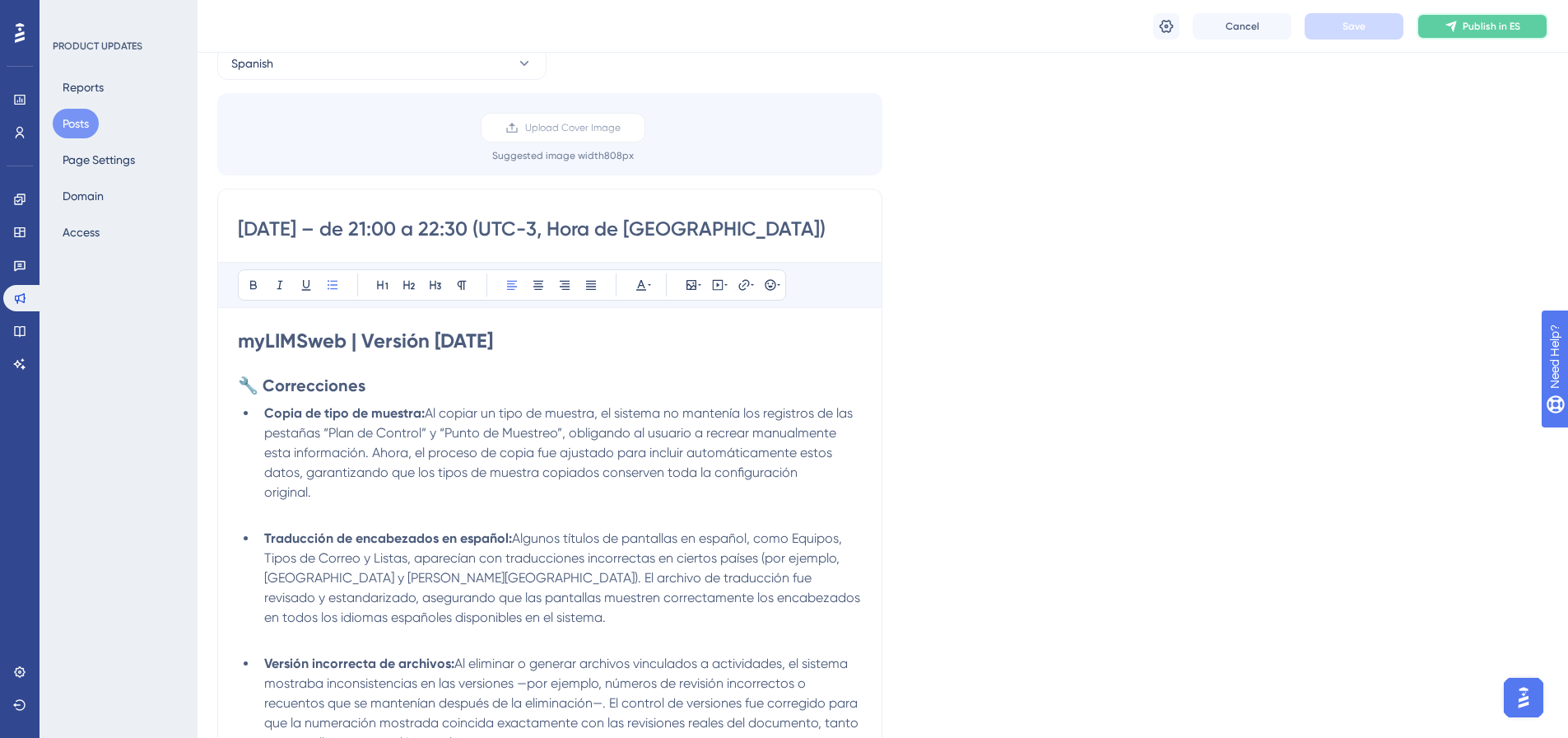
click at [1503, 31] on span "Publish in ES" at bounding box center [1491, 26] width 57 height 13
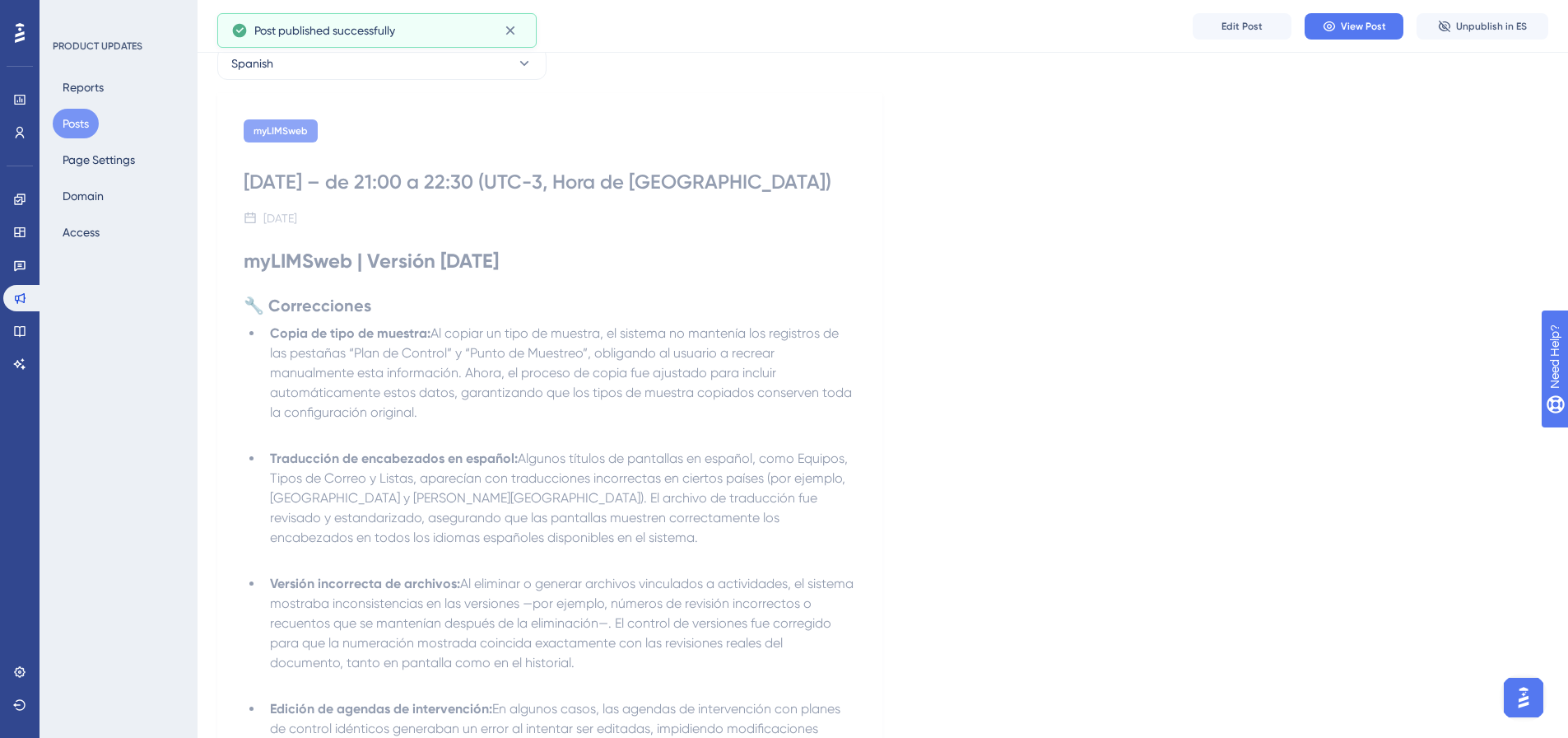
scroll to position [0, 0]
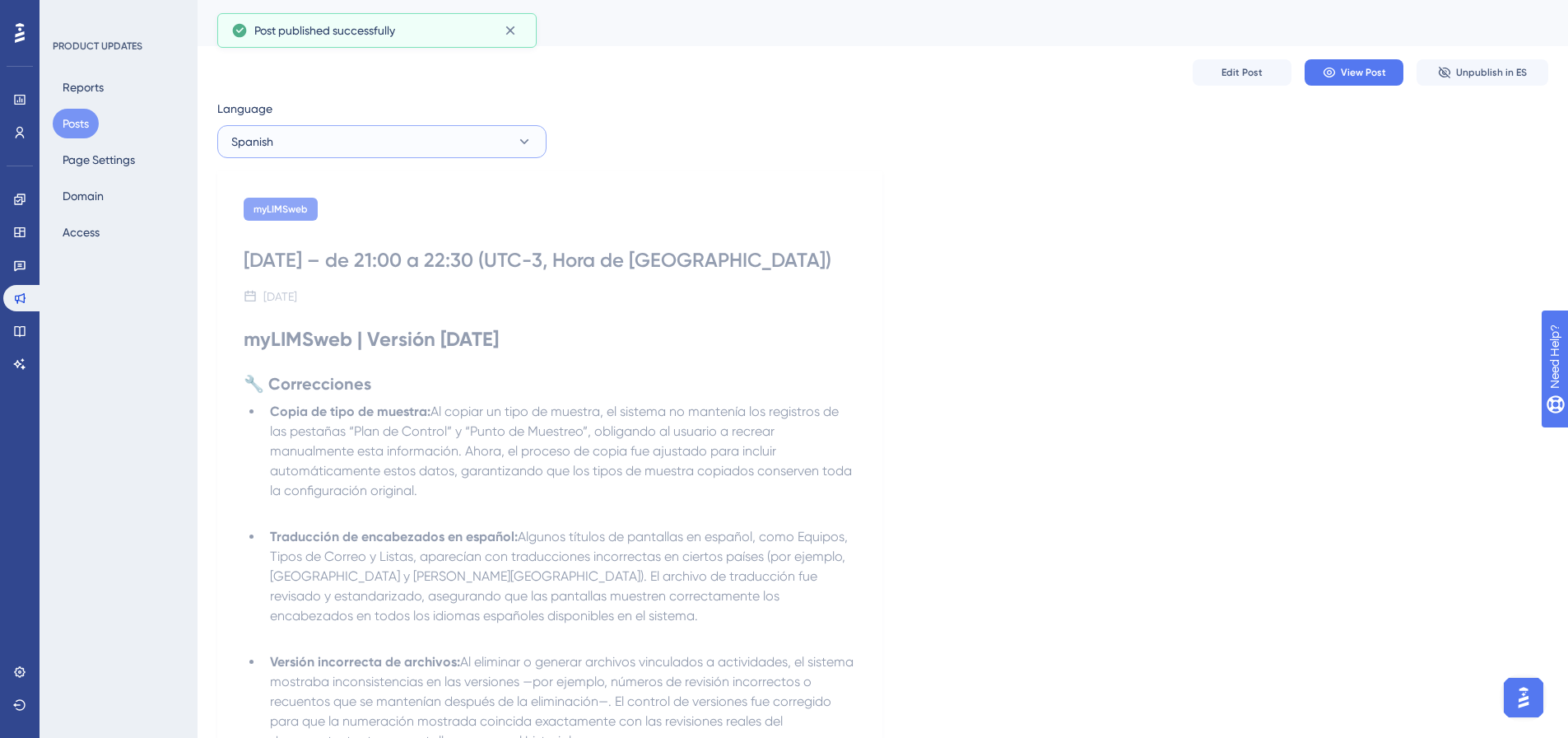
click at [432, 140] on button "Spanish" at bounding box center [381, 142] width 329 height 33
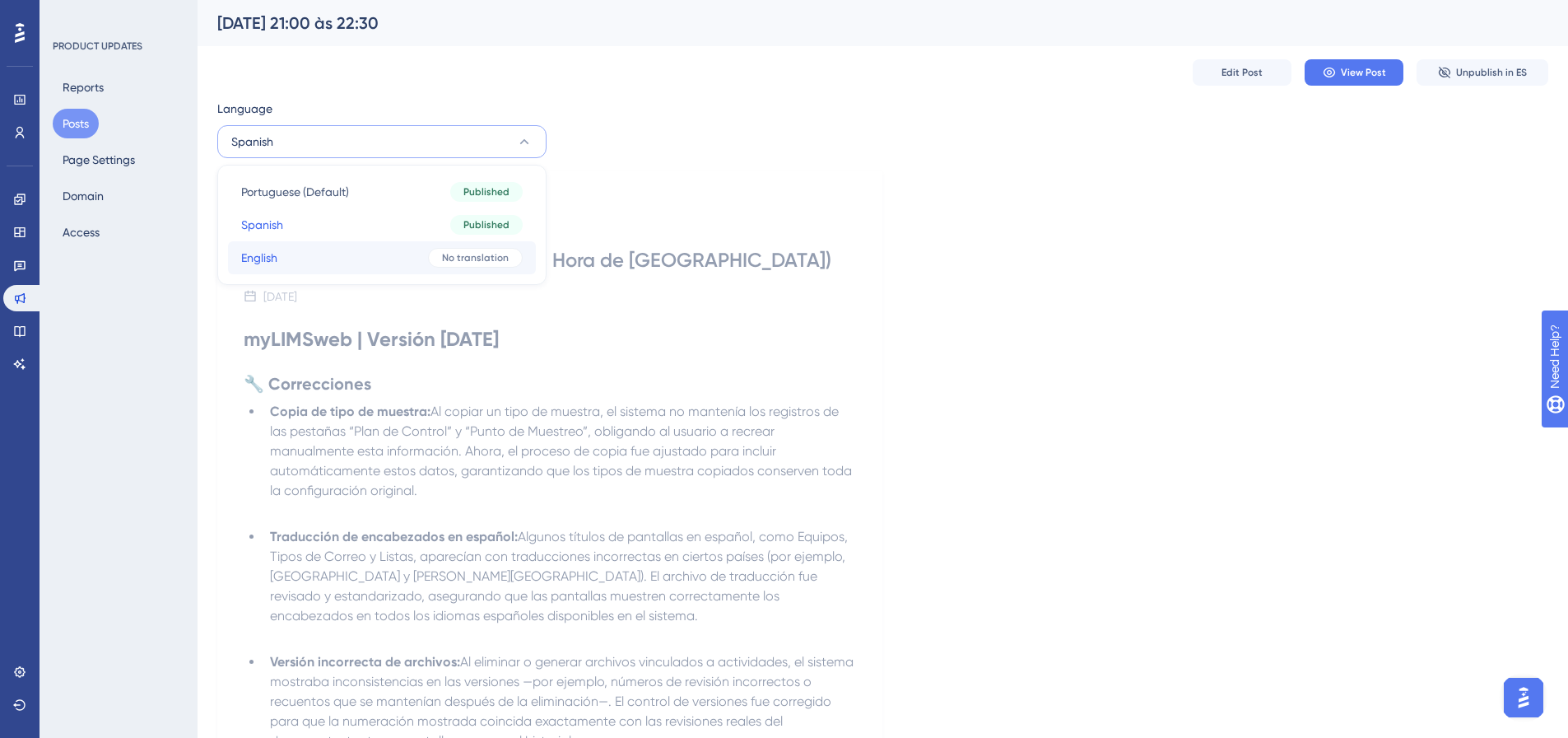
click at [286, 256] on button "English English No translation" at bounding box center [382, 258] width 308 height 33
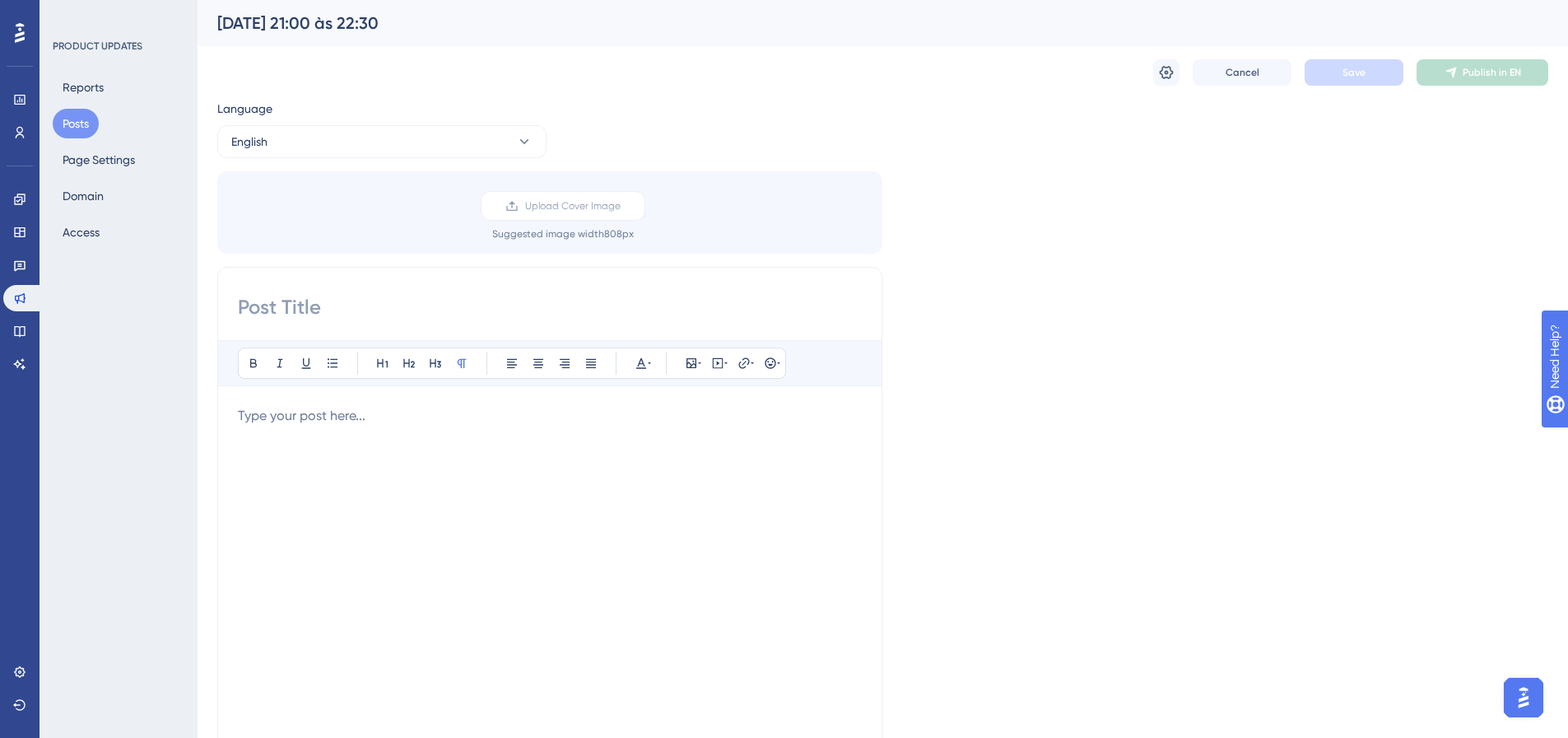
click at [336, 308] on input at bounding box center [550, 307] width 624 height 26
click at [423, 296] on input at bounding box center [550, 307] width 624 height 26
paste input "10/00/25 – from 9:00 PM to 10:30 PM (UTC-3, Brasilia Time)"
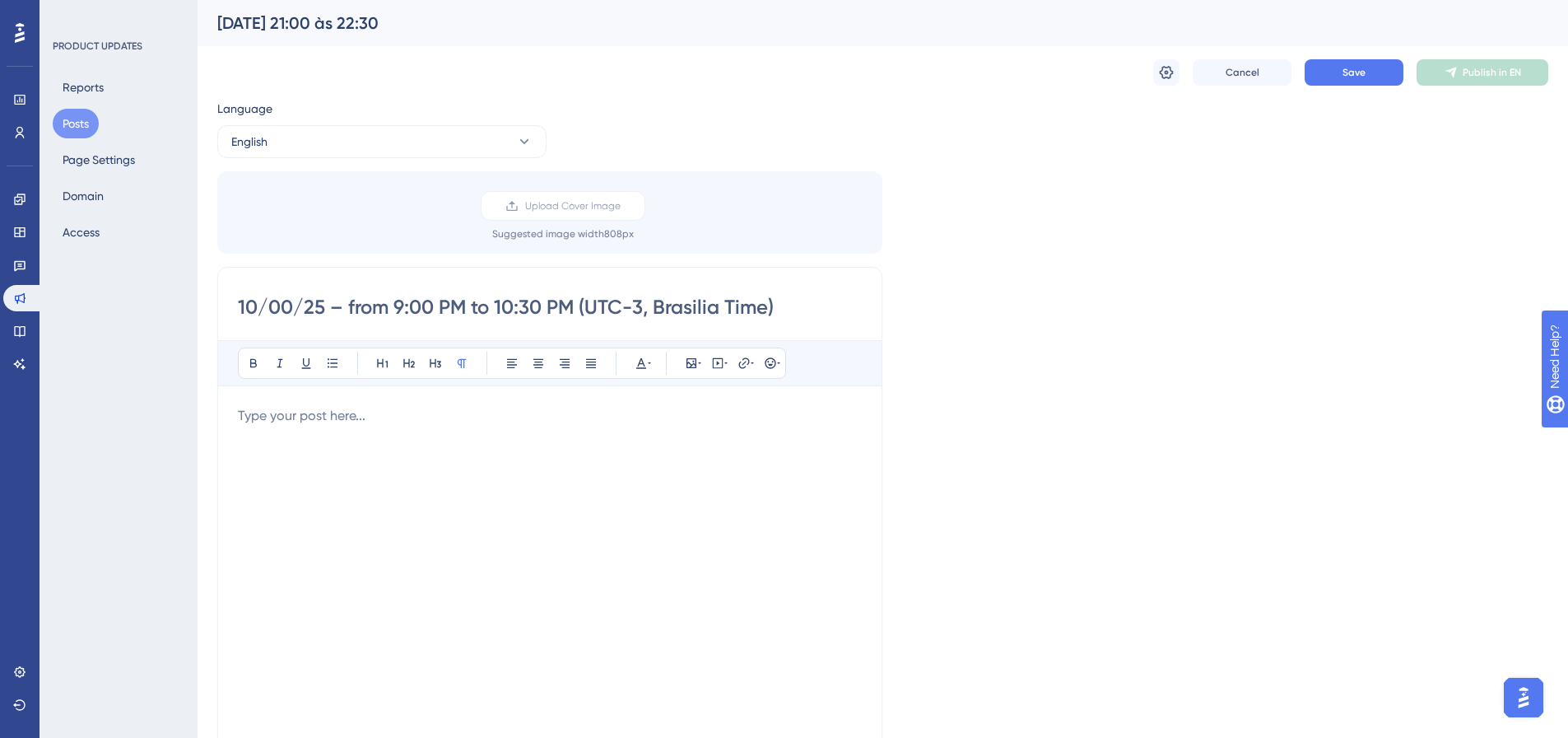
click at [283, 305] on input "10/00/25 – from 9:00 PM to 10:30 PM (UTC-3, Brasilia Time)" at bounding box center [550, 307] width 624 height 26
type input "[DATE] – from 9:00 PM to 10:30 PM (UTC-3, Brasilia Time)"
click at [335, 418] on p at bounding box center [550, 415] width 624 height 19
click at [642, 443] on div at bounding box center [550, 587] width 624 height 363
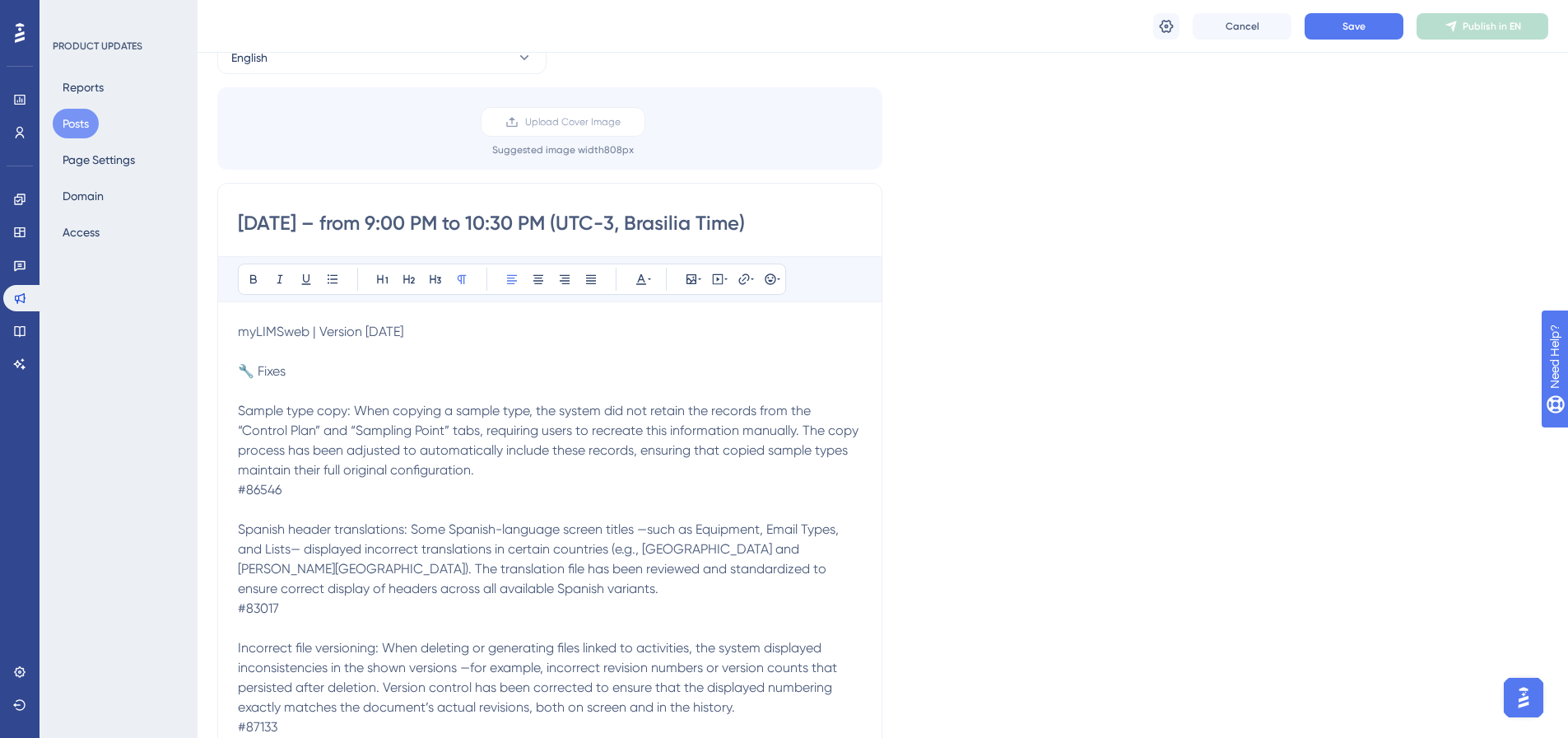
scroll to position [88, 0]
drag, startPoint x: 386, startPoint y: 329, endPoint x: 200, endPoint y: 309, distance: 187.1
click at [248, 276] on icon at bounding box center [253, 282] width 13 height 13
click at [380, 279] on icon at bounding box center [383, 282] width 13 height 13
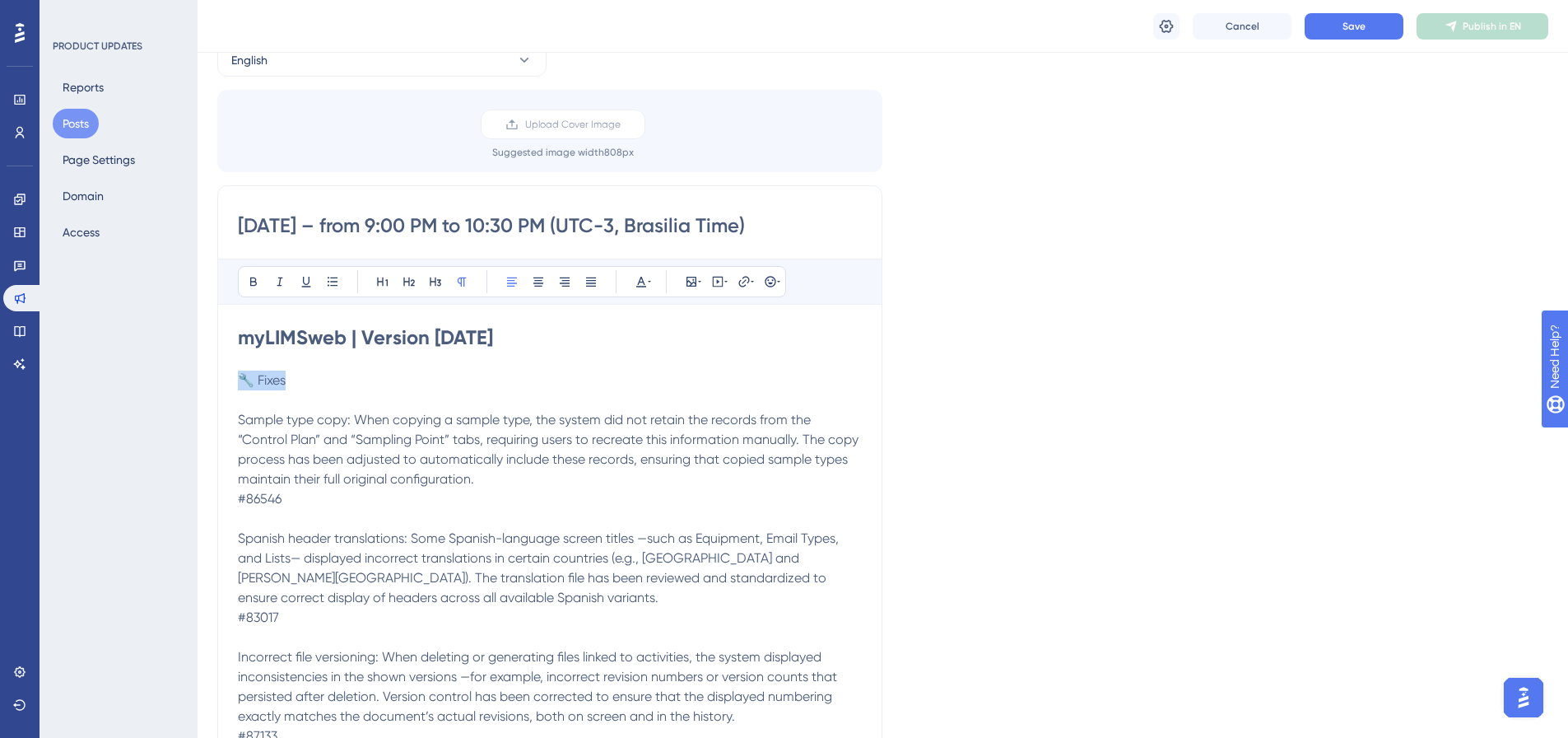
drag, startPoint x: 297, startPoint y: 378, endPoint x: 227, endPoint y: 371, distance: 70.3
click at [227, 371] on div "[DATE] – from 9:00 PM to 10:30 PM (UTC-3, Brasilia Time) Bold Italic Underline …" at bounding box center [550, 732] width 665 height 1095
click at [239, 269] on div "Bold Italic Underline Bullet Point Heading 1 Heading 2 Heading 3 Normal Align L…" at bounding box center [512, 282] width 548 height 32
click at [252, 282] on icon at bounding box center [253, 282] width 6 height 9
click at [412, 277] on icon at bounding box center [409, 282] width 13 height 13
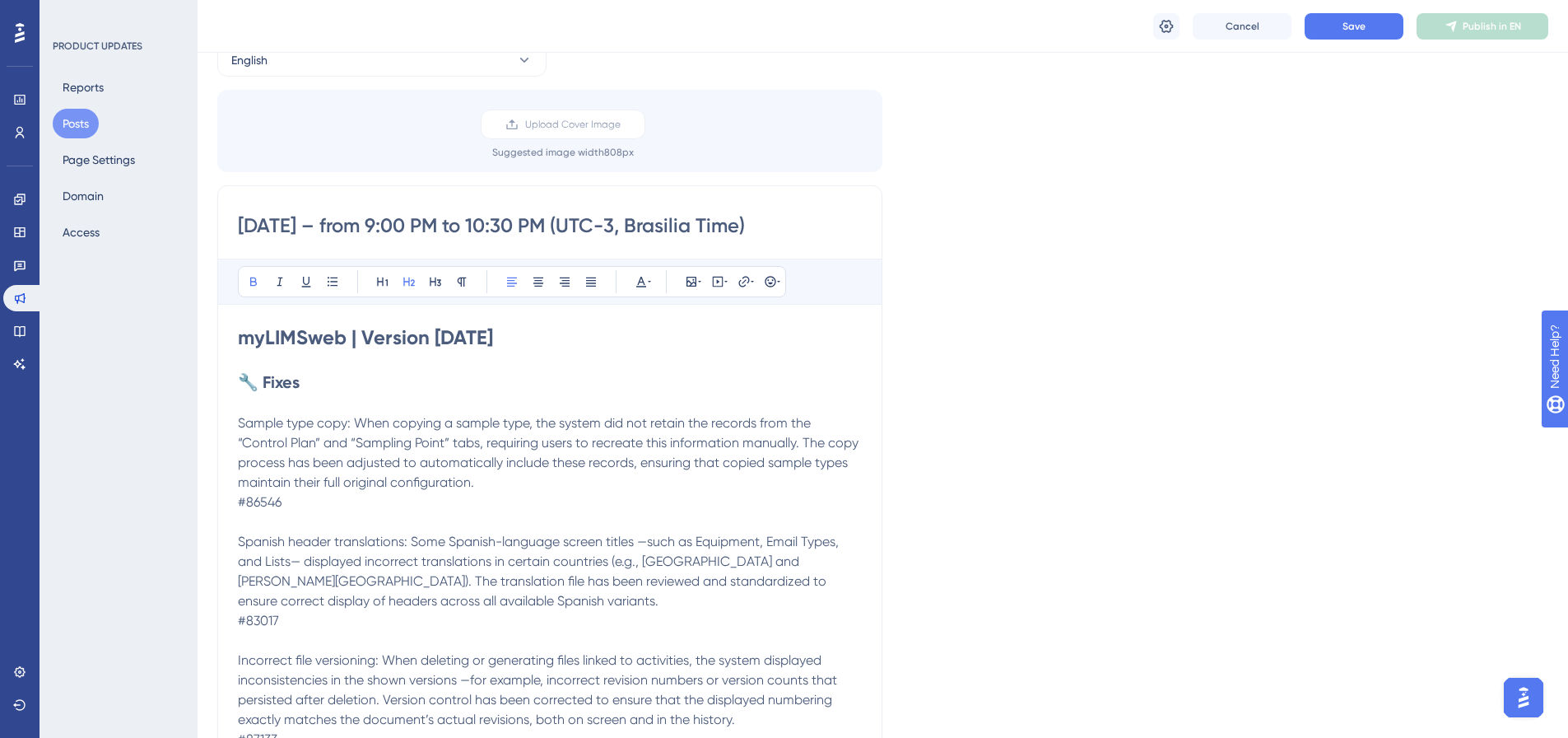
click at [350, 401] on p at bounding box center [550, 402] width 624 height 19
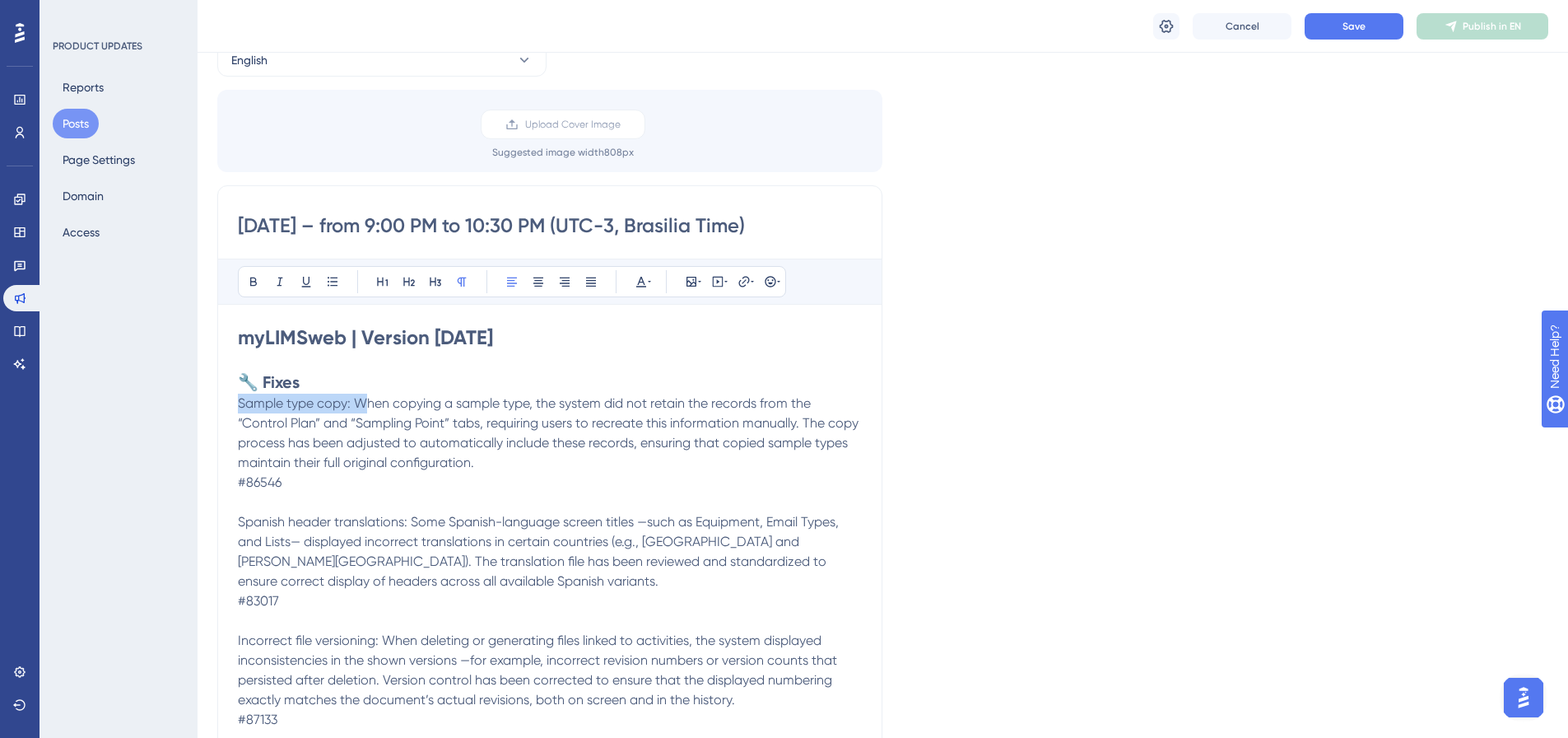
drag, startPoint x: 357, startPoint y: 402, endPoint x: 239, endPoint y: 404, distance: 118.0
click at [239, 404] on span "Sample type copy: When copying a sample type, the system did not retain the rec…" at bounding box center [550, 432] width 624 height 75
click at [247, 285] on icon at bounding box center [253, 282] width 13 height 13
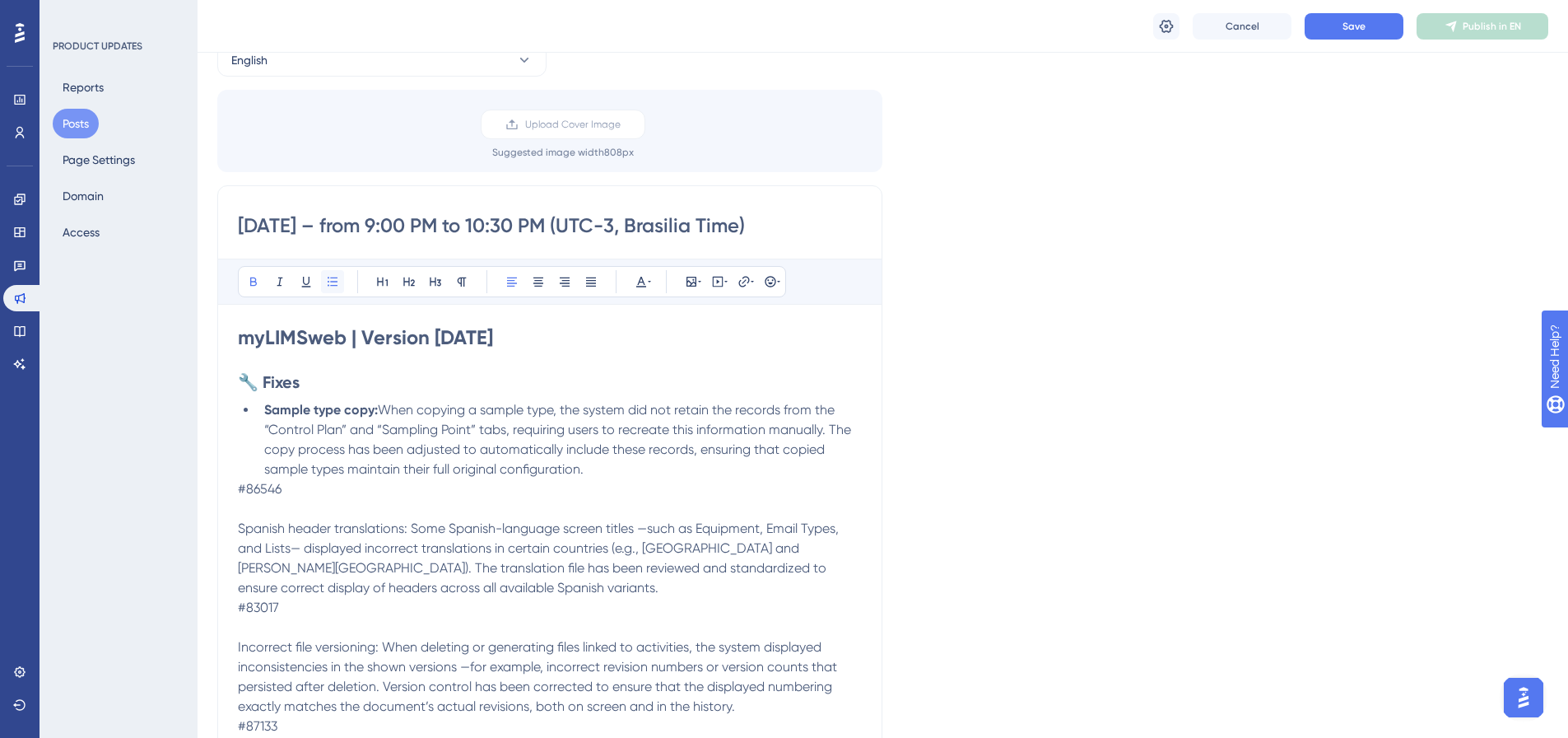
click at [335, 276] on icon at bounding box center [333, 282] width 13 height 13
click at [624, 473] on li "Sample type copy: When copying a sample type, the system did not retain the rec…" at bounding box center [560, 439] width 604 height 79
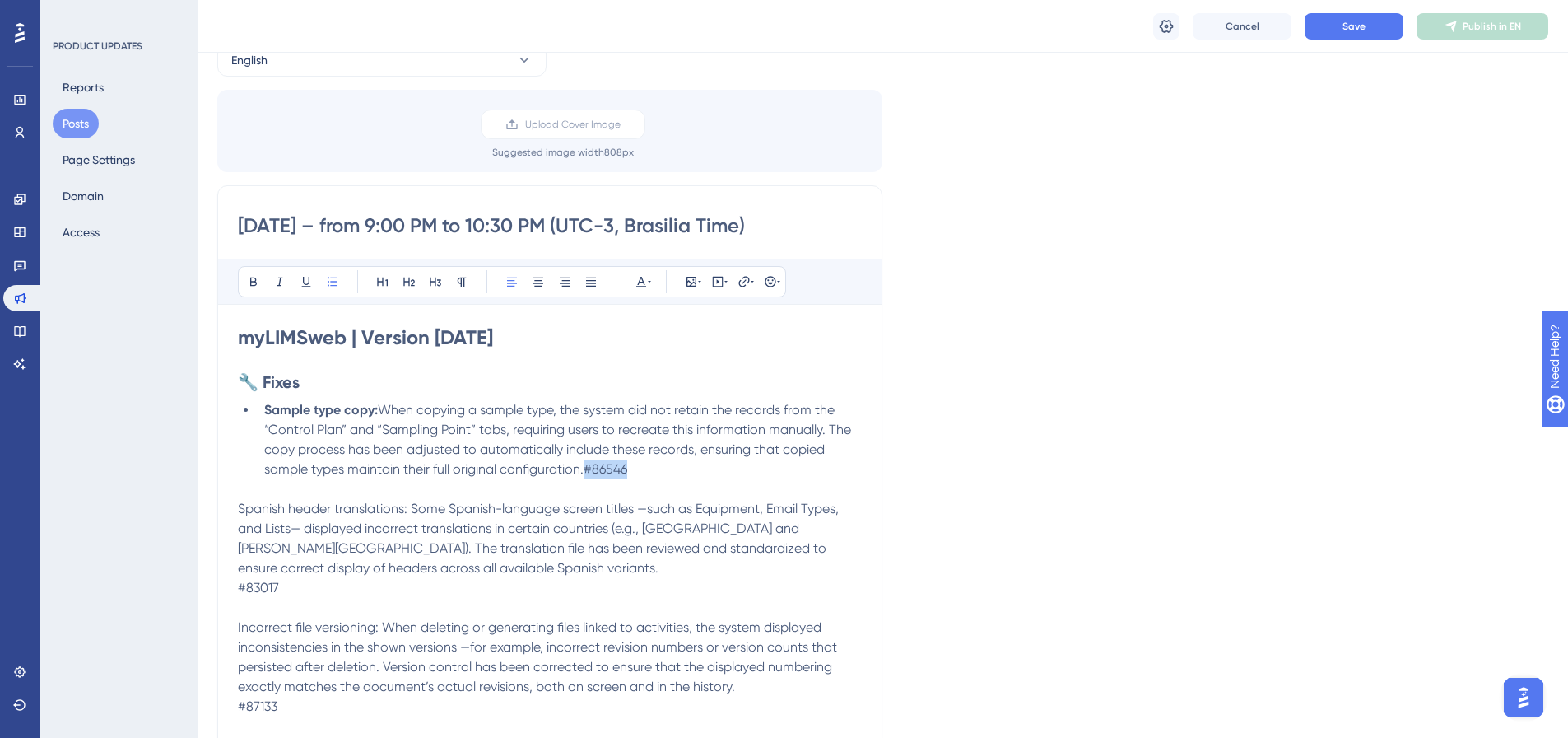
drag, startPoint x: 641, startPoint y: 472, endPoint x: 587, endPoint y: 468, distance: 54.1
click at [587, 468] on li "Sample type copy: When copying a sample type, the system did not retain the rec…" at bounding box center [560, 439] width 604 height 79
click at [636, 276] on icon at bounding box center [641, 282] width 13 height 13
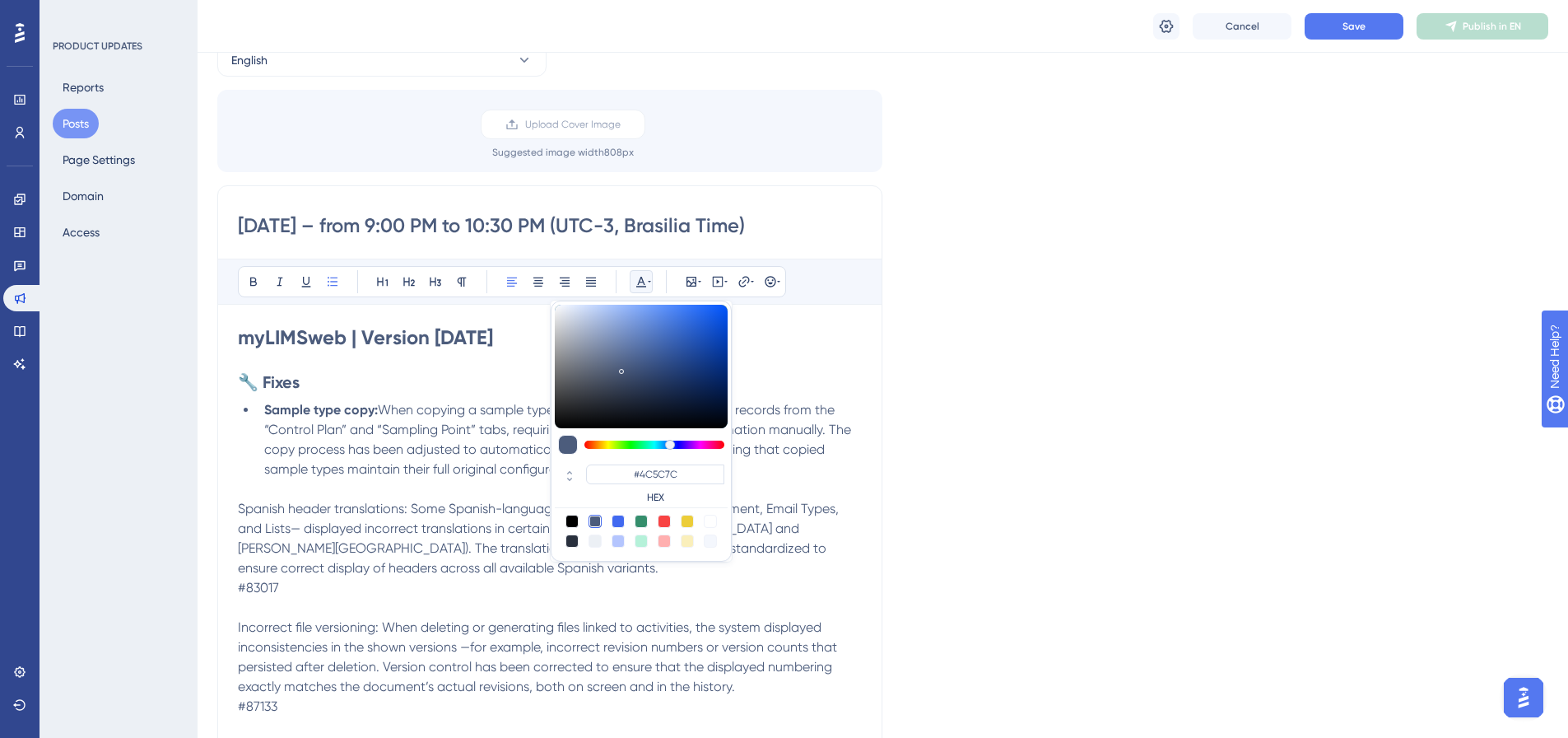
click at [714, 526] on div at bounding box center [710, 521] width 13 height 13
type input "#FFFFFF"
click at [450, 501] on span "Spanish header translations: Some Spanish-language screen titles —such as Equip…" at bounding box center [540, 538] width 604 height 75
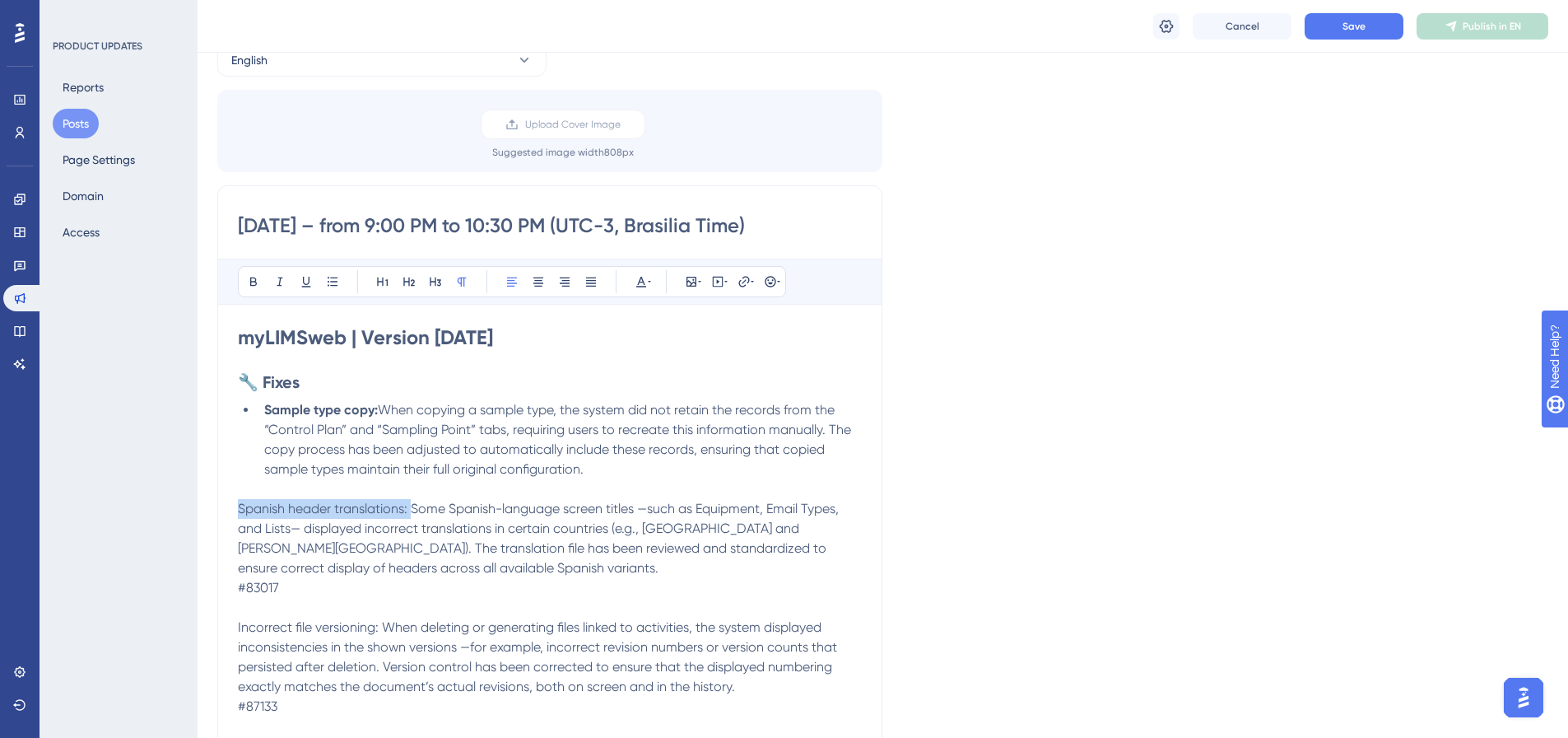
drag, startPoint x: 412, startPoint y: 511, endPoint x: 225, endPoint y: 503, distance: 187.2
click at [225, 503] on div "[DATE] – from 9:00 PM to 10:30 PM (UTC-3, Brasilia Time) Bold Italic Underline …" at bounding box center [550, 718] width 665 height 1065
click at [261, 281] on button at bounding box center [253, 281] width 23 height 23
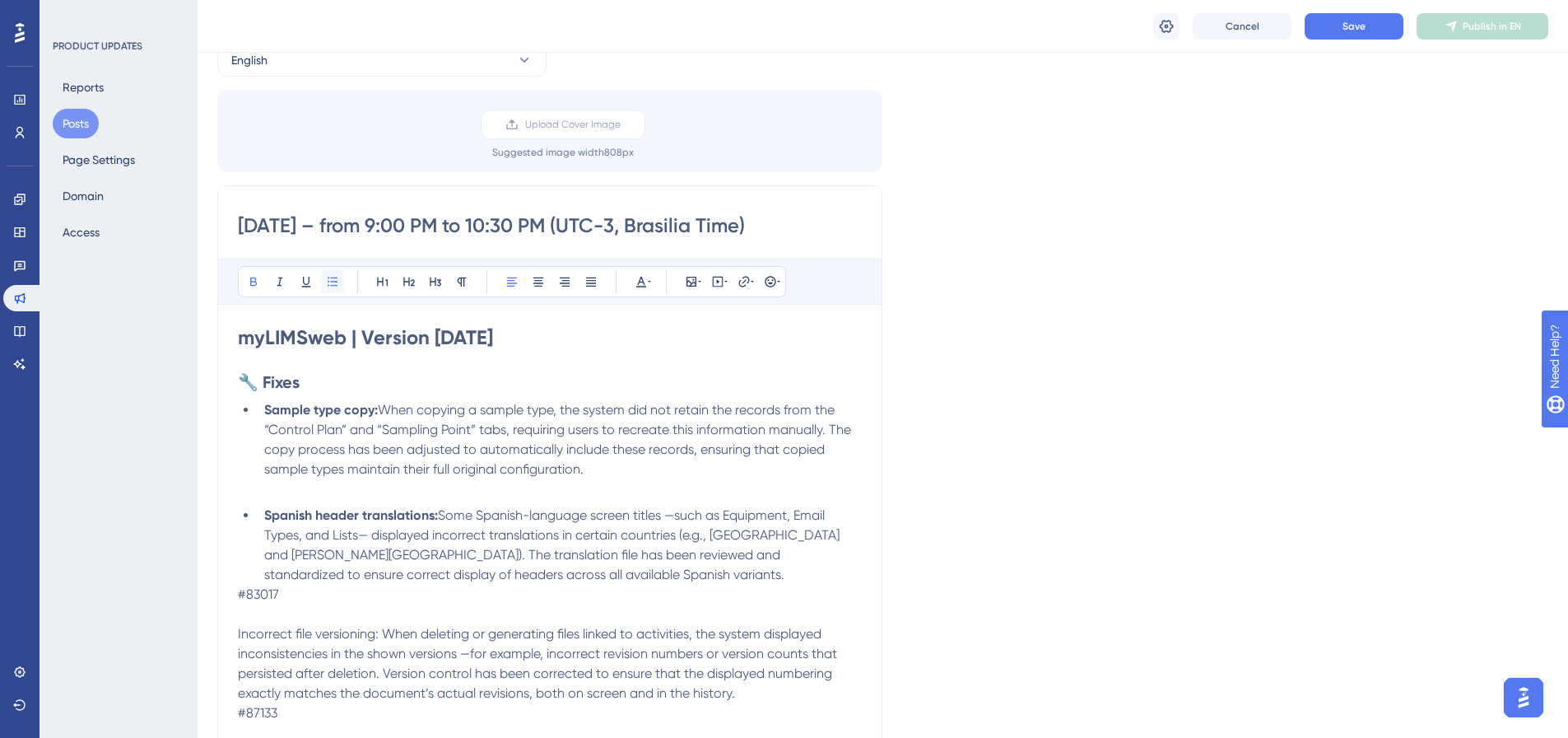
click at [332, 283] on icon at bounding box center [333, 282] width 13 height 13
click at [555, 567] on li "Spanish header translations: Some Spanish-language screen titles —such as Equip…" at bounding box center [560, 544] width 604 height 79
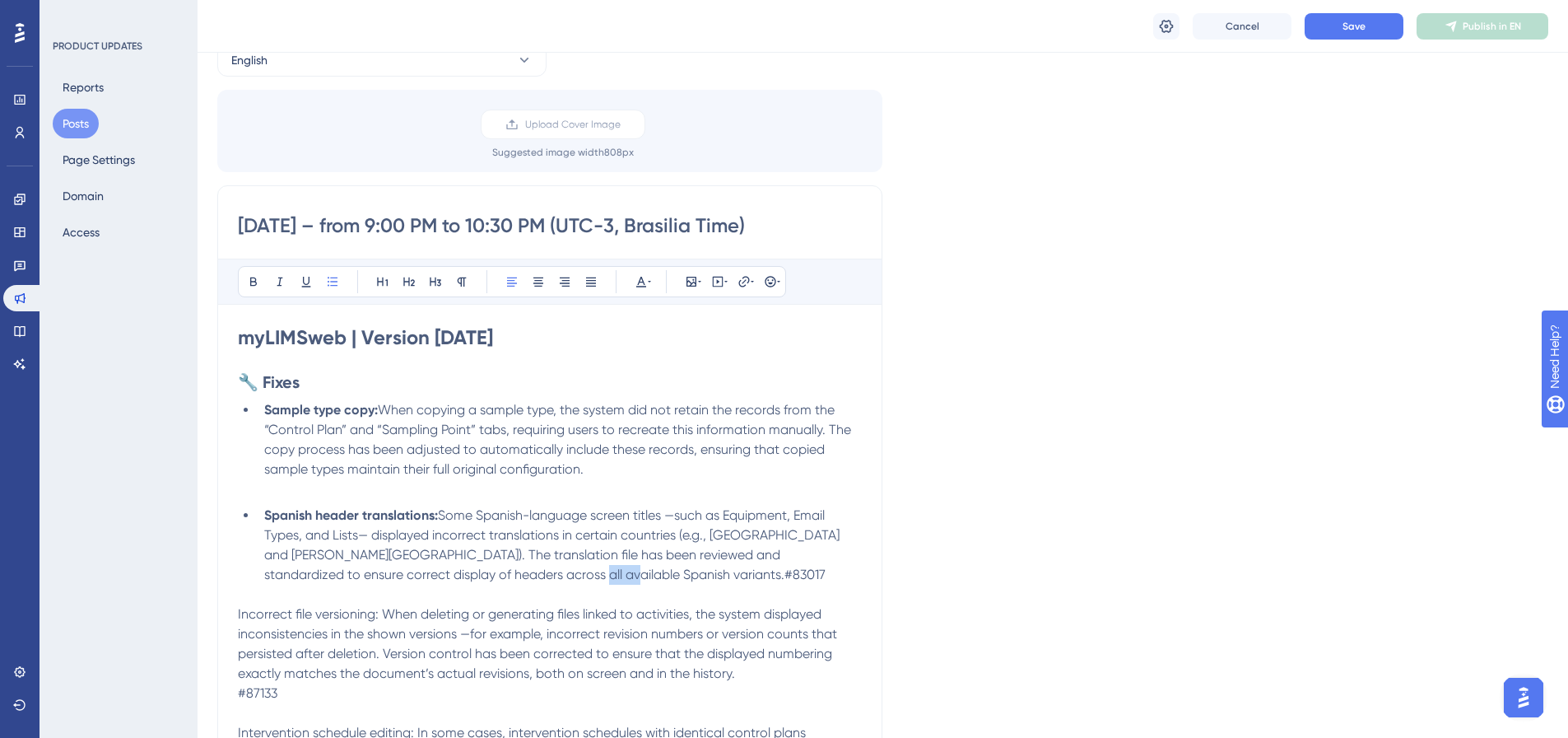
drag, startPoint x: 553, startPoint y: 566, endPoint x: 488, endPoint y: 575, distance: 65.6
click at [488, 575] on li "Spanish header translations: Some Spanish-language screen titles —such as Equip…" at bounding box center [560, 544] width 604 height 79
click at [644, 277] on icon at bounding box center [641, 282] width 13 height 13
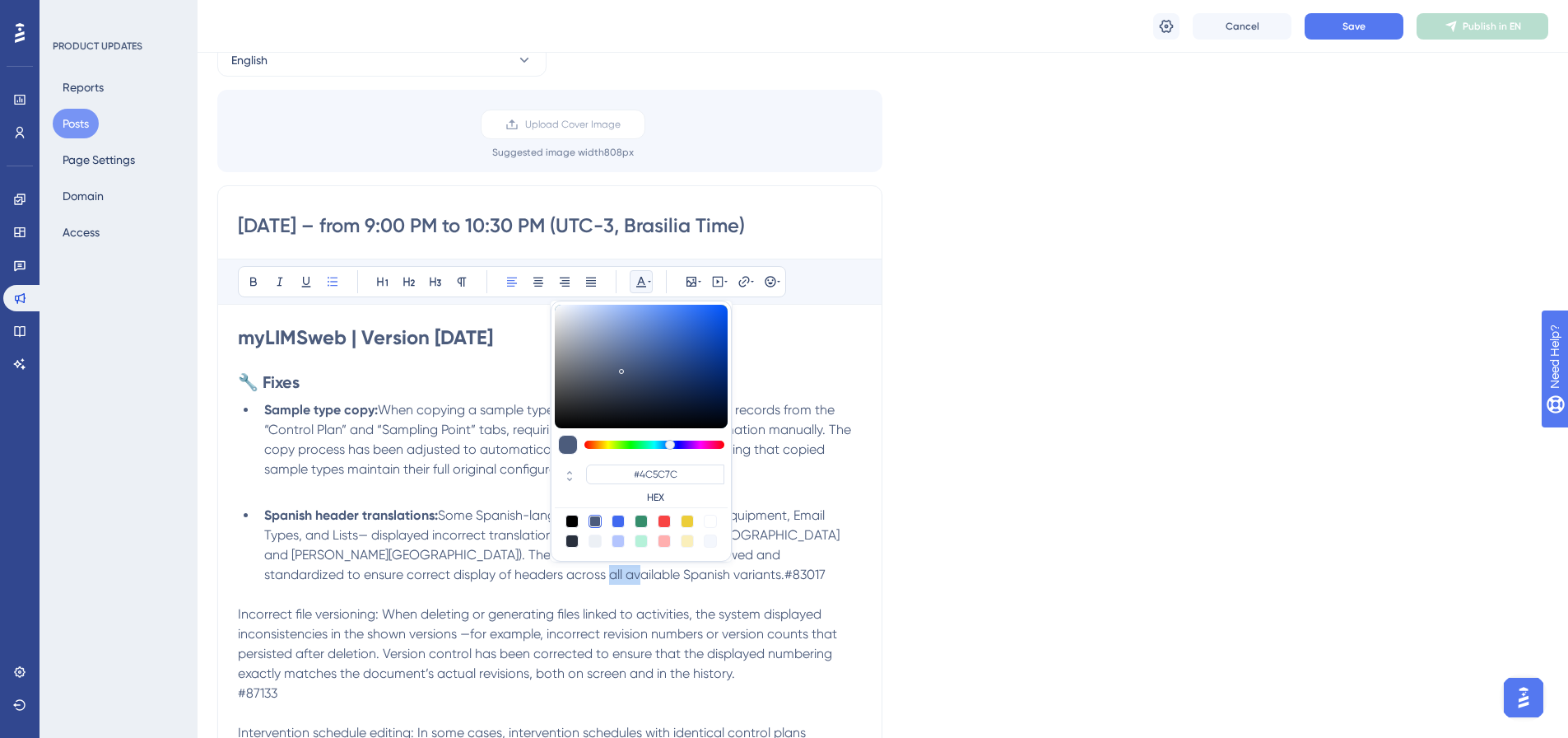
click at [709, 520] on div at bounding box center [710, 521] width 13 height 13
type input "#FFFFFF"
click at [543, 611] on span "Incorrect file versioning: When deleting or generating files linked to activiti…" at bounding box center [539, 643] width 602 height 75
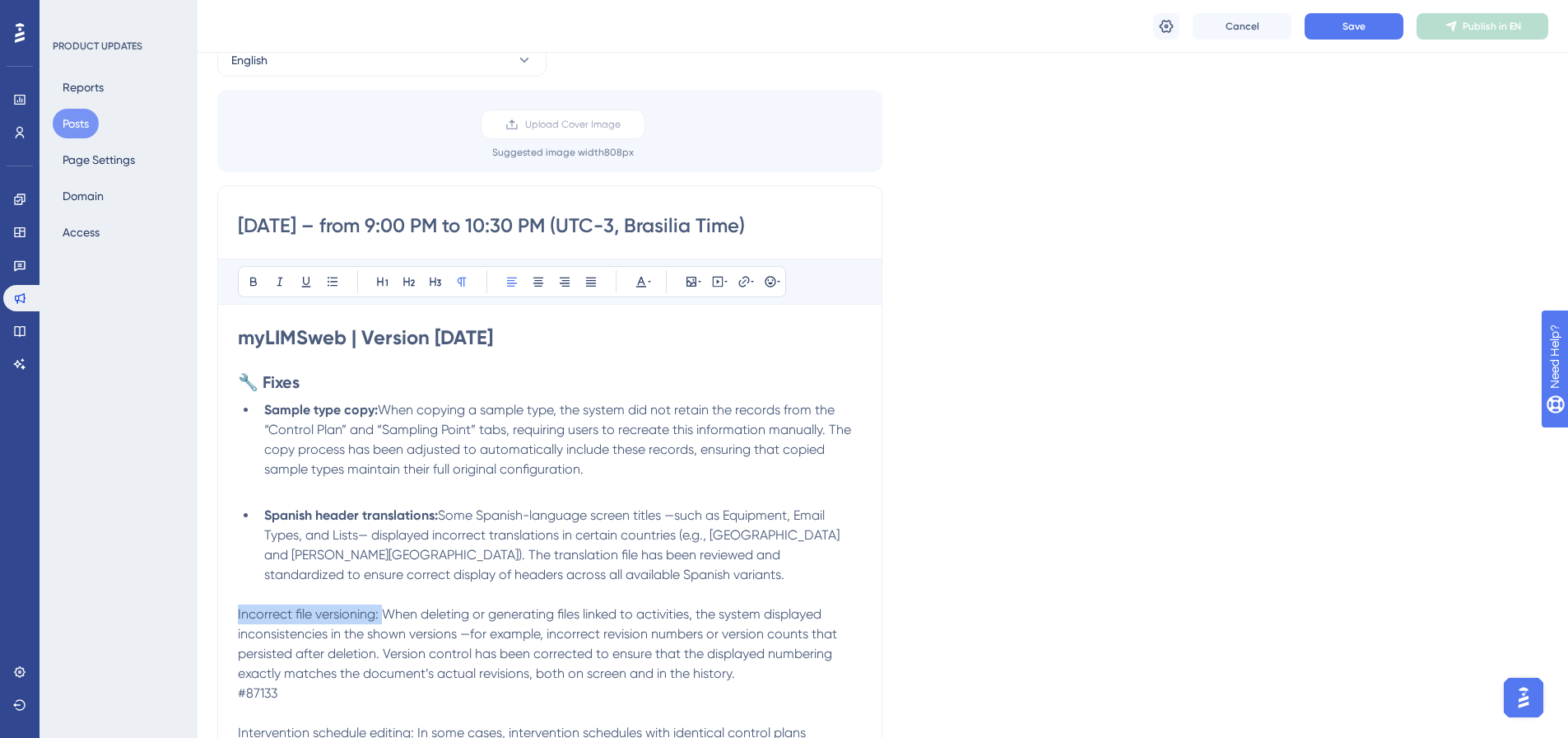
drag, startPoint x: 383, startPoint y: 614, endPoint x: 238, endPoint y: 609, distance: 145.1
click at [238, 609] on span "Incorrect file versioning: When deleting or generating files linked to activiti…" at bounding box center [539, 643] width 602 height 75
click at [259, 279] on icon at bounding box center [253, 282] width 13 height 13
click at [329, 280] on icon at bounding box center [333, 282] width 13 height 13
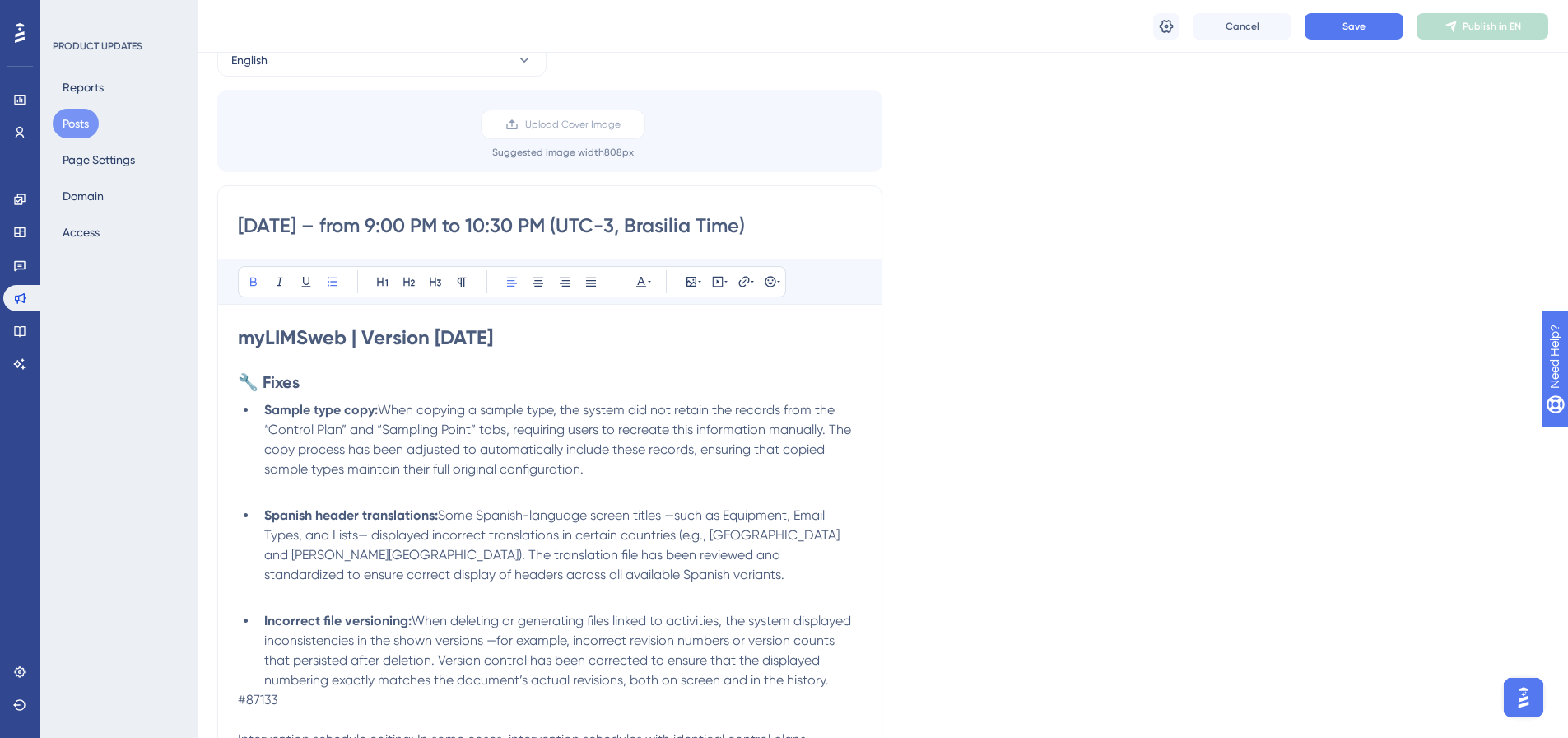
click at [841, 680] on li "Incorrect file versioning: When deleting or generating files linked to activiti…" at bounding box center [560, 650] width 604 height 79
drag, startPoint x: 346, startPoint y: 701, endPoint x: 313, endPoint y: 707, distance: 33.5
click at [310, 705] on li "Incorrect file versioning: When deleting or generating files linked to activiti…" at bounding box center [560, 660] width 604 height 99
click at [643, 283] on icon at bounding box center [640, 282] width 10 height 11
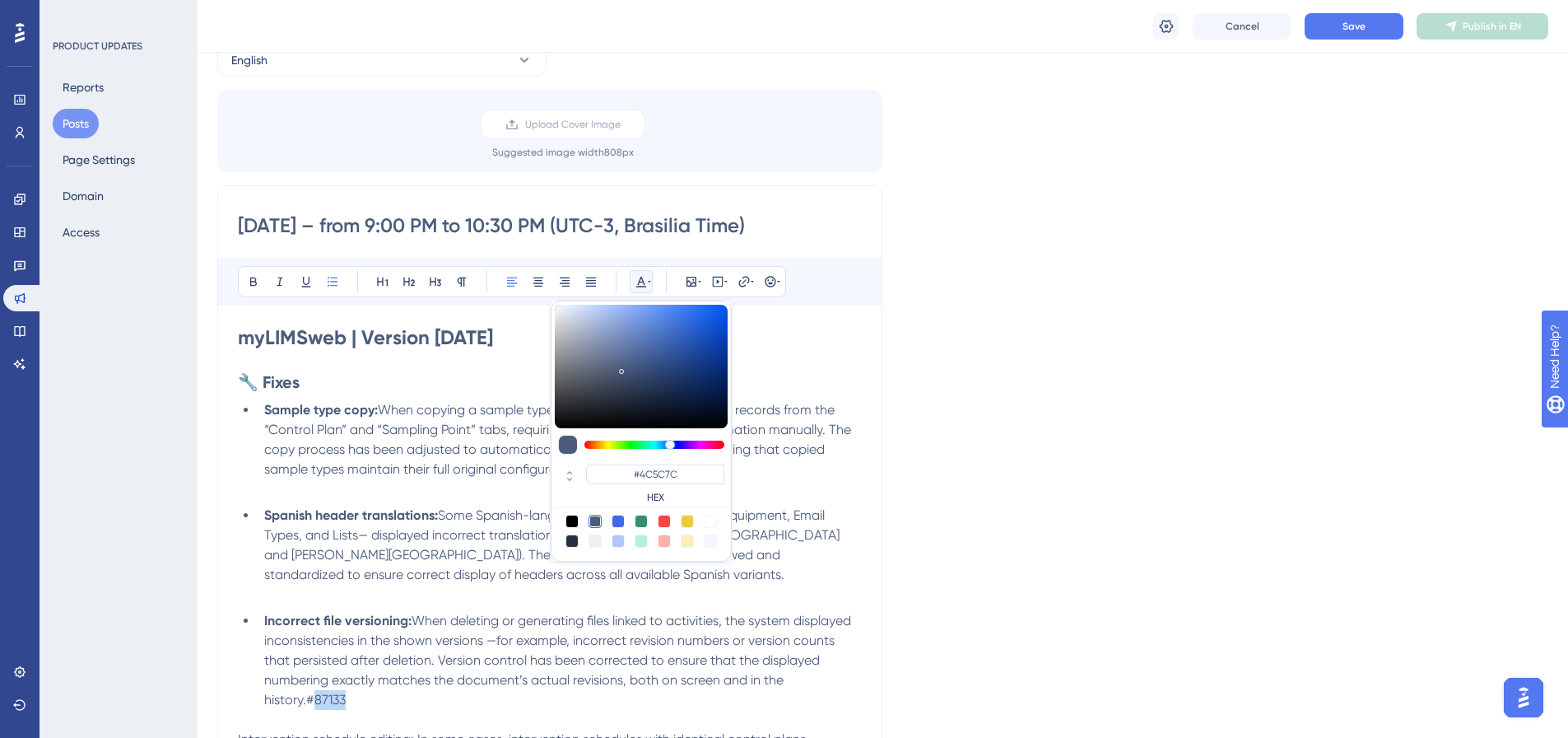
click at [710, 522] on div at bounding box center [710, 521] width 13 height 13
type input "#FFFFFF"
click at [529, 593] on p at bounding box center [550, 593] width 624 height 19
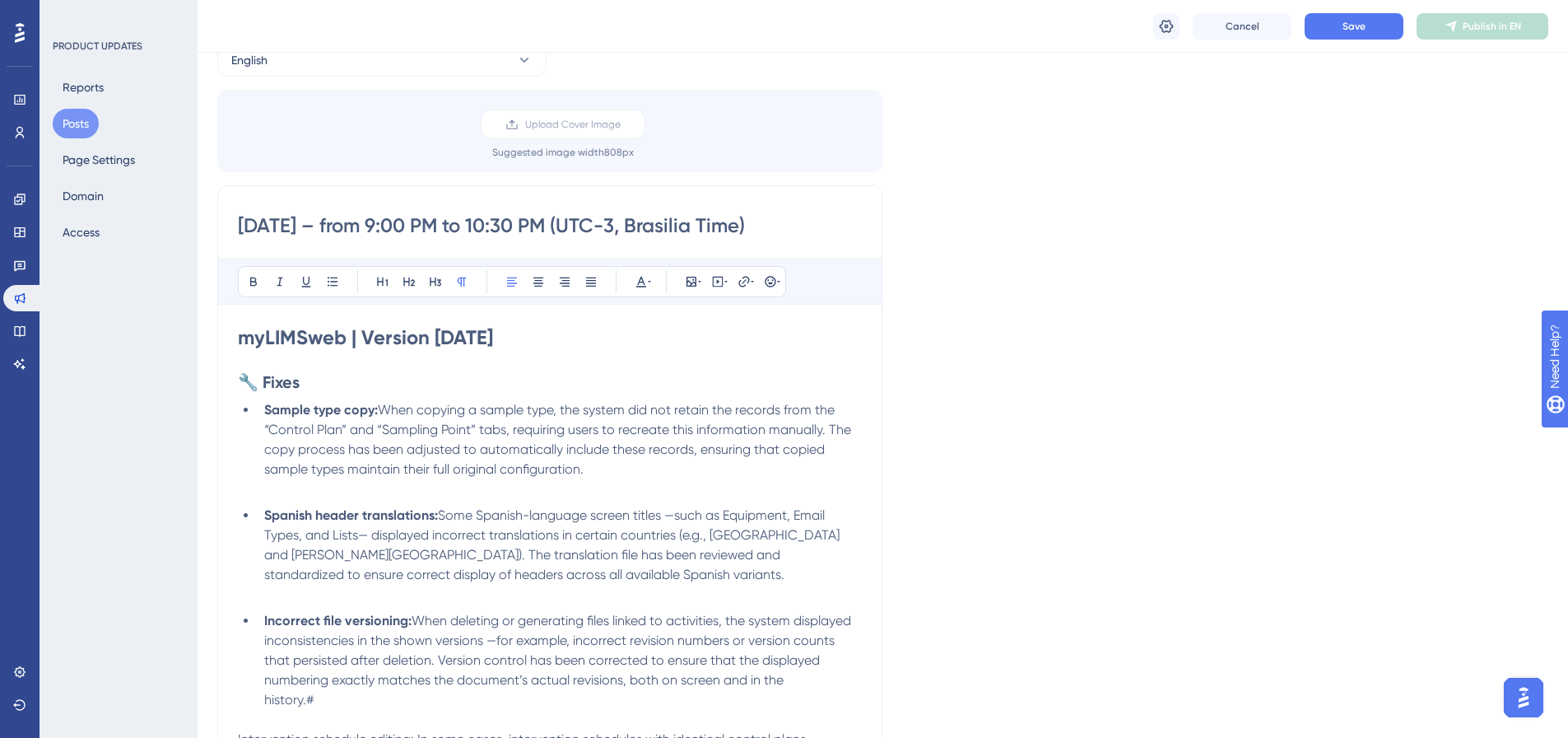
scroll to position [335, 0]
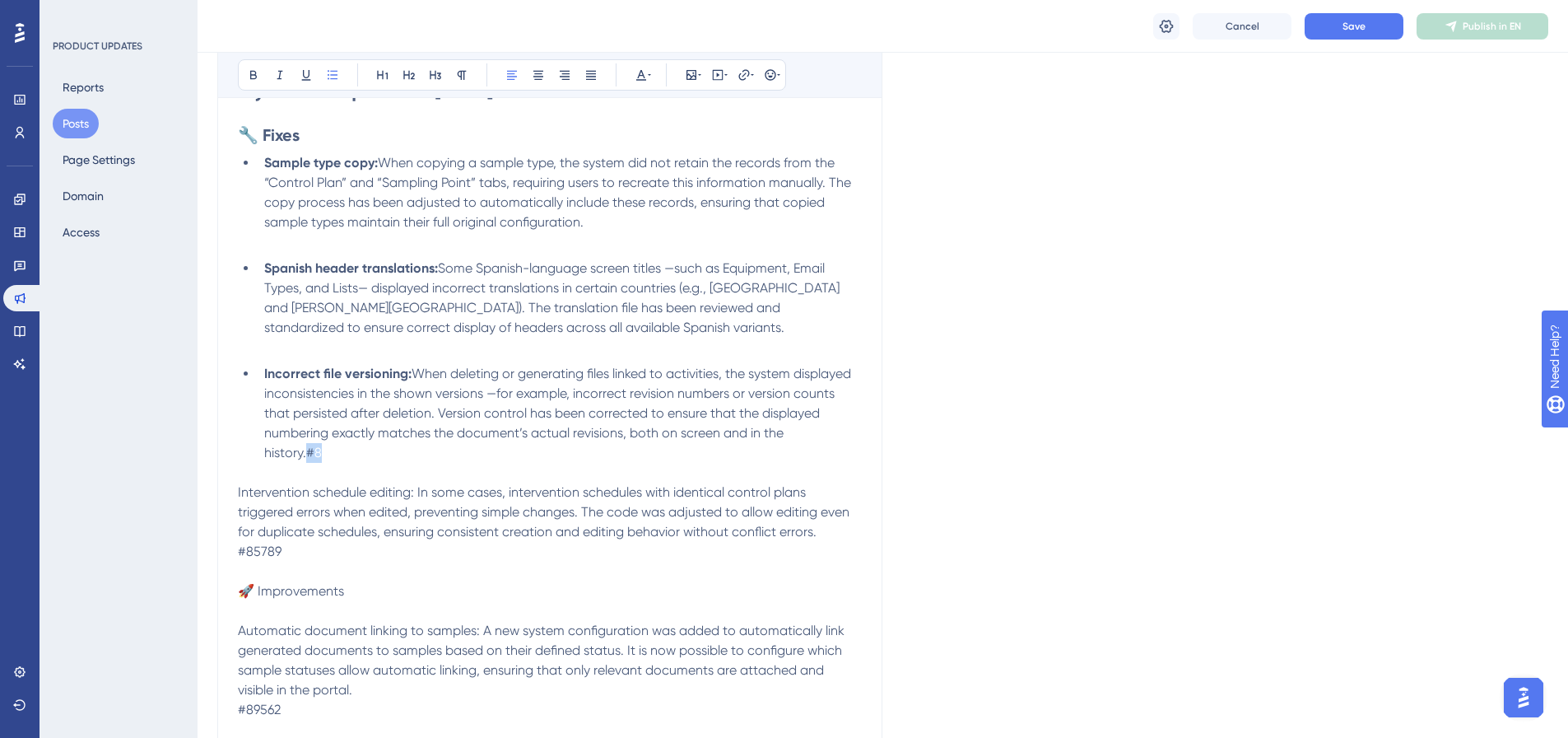
drag, startPoint x: 307, startPoint y: 452, endPoint x: 321, endPoint y: 452, distance: 14.0
click at [321, 452] on li "Incorrect file versioning: When deleting or generating files linked to activiti…" at bounding box center [560, 414] width 604 height 99
click at [638, 77] on icon at bounding box center [640, 75] width 10 height 11
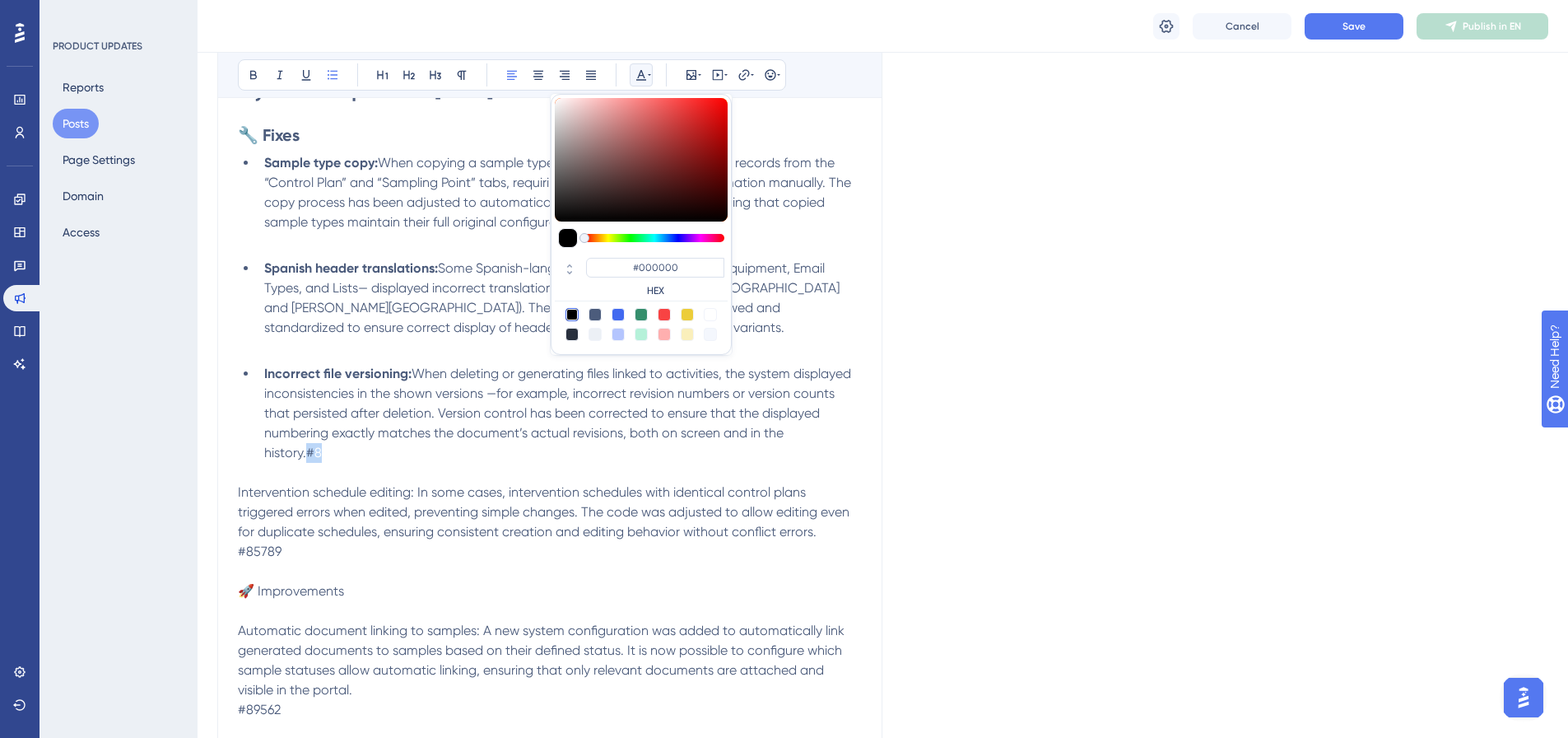
click at [710, 312] on div at bounding box center [710, 314] width 13 height 13
type input "#FFFFFF"
click at [510, 541] on p "Intervention schedule editing: In some cases, intervention schedules with ident…" at bounding box center [550, 512] width 624 height 59
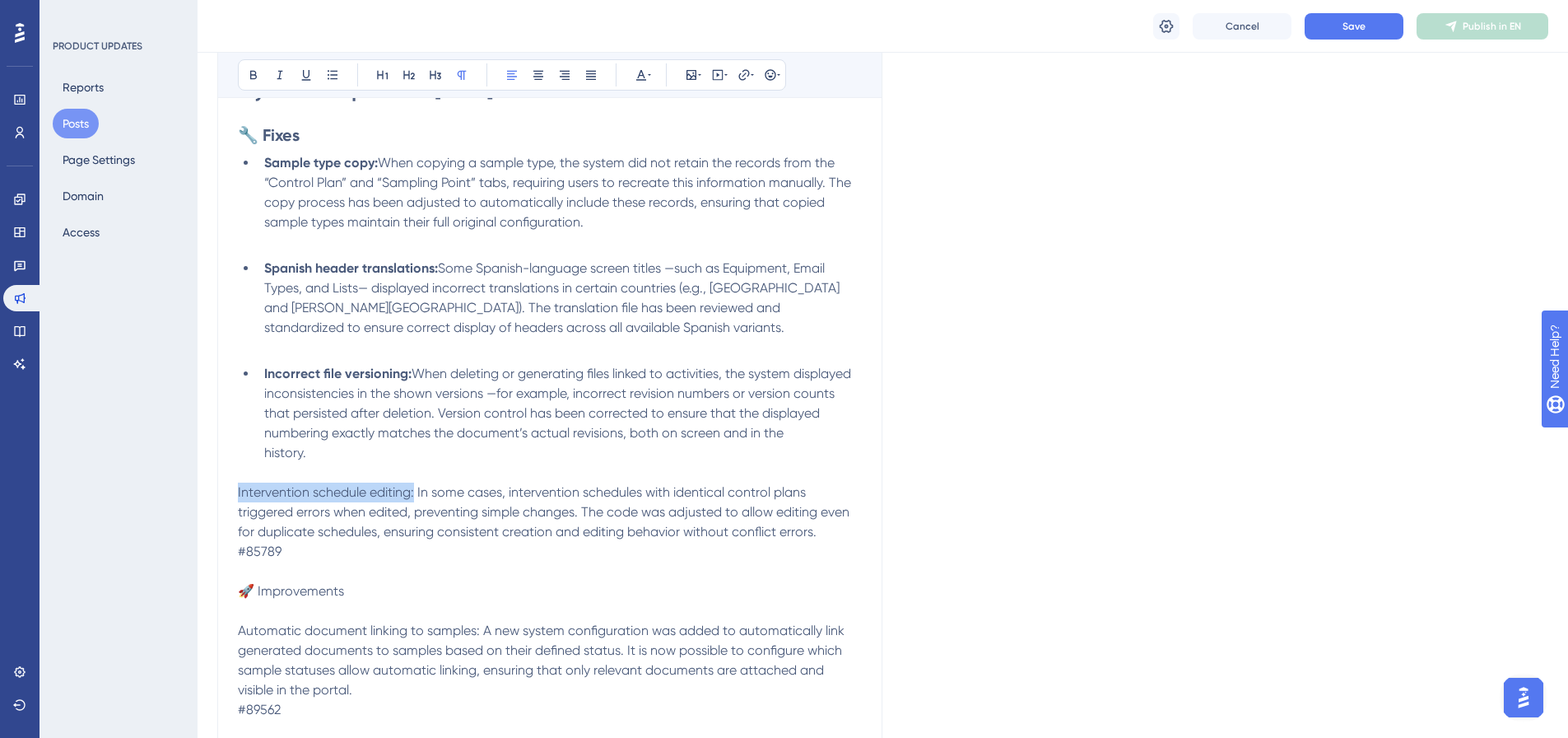
drag, startPoint x: 416, startPoint y: 489, endPoint x: 238, endPoint y: 492, distance: 178.0
click at [238, 492] on span "Intervention schedule editing: In some cases, intervention schedules with ident…" at bounding box center [545, 511] width 614 height 55
click at [253, 85] on button at bounding box center [253, 74] width 23 height 23
click at [327, 77] on icon at bounding box center [333, 75] width 13 height 13
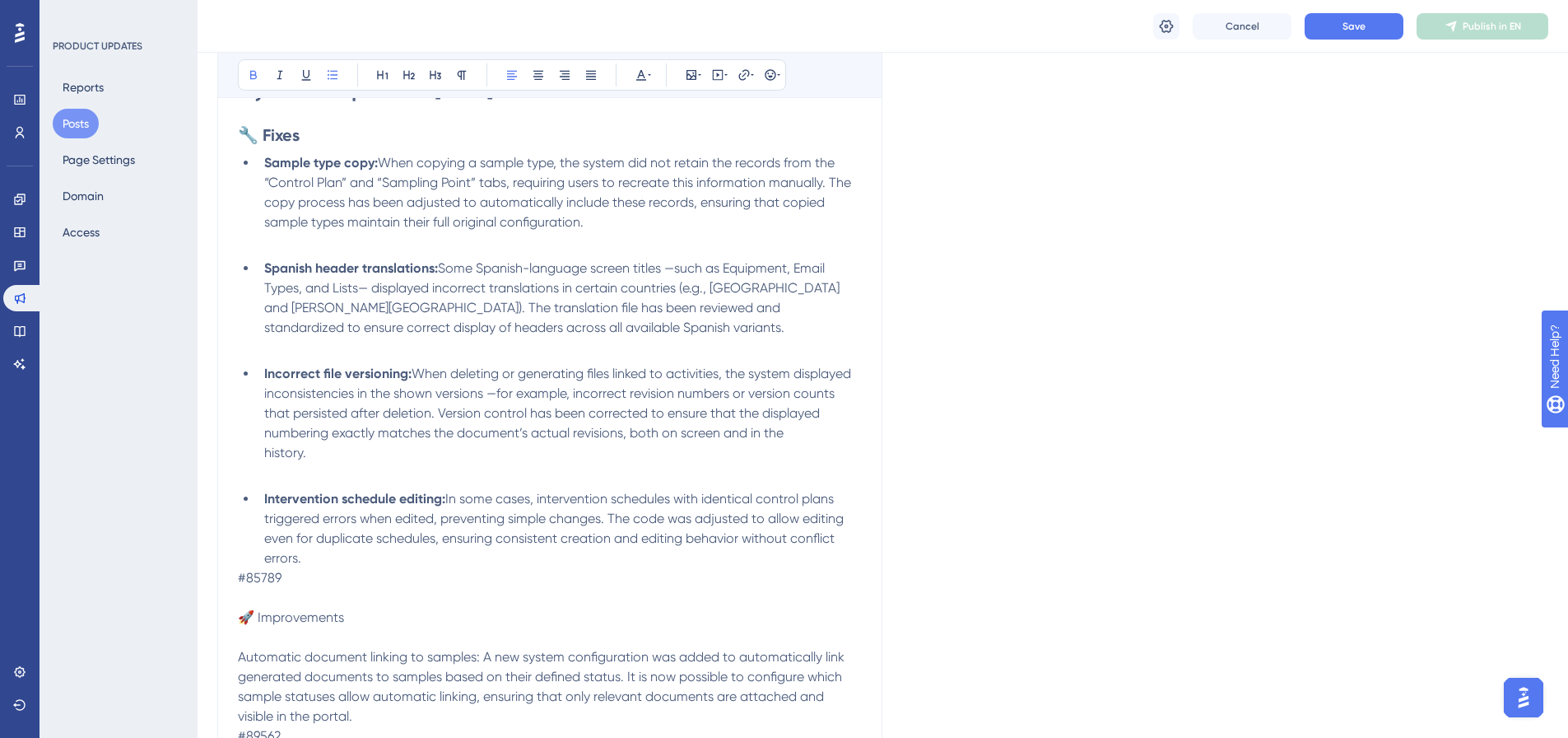
click at [556, 566] on li "Intervention schedule editing: In some cases, intervention schedules with ident…" at bounding box center [560, 528] width 604 height 79
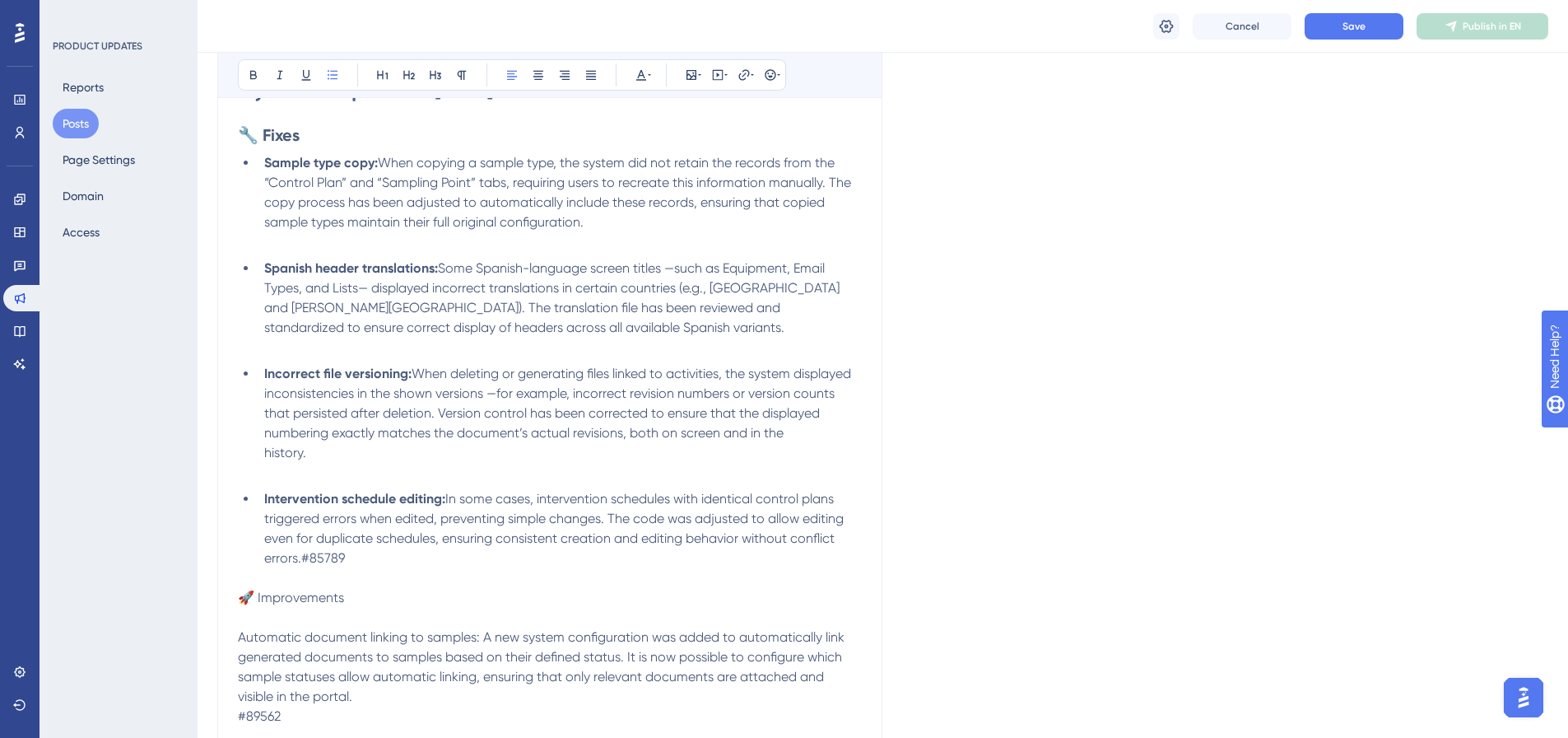
drag, startPoint x: 378, startPoint y: 558, endPoint x: 302, endPoint y: 550, distance: 76.4
click at [302, 550] on li "Intervention schedule editing: In some cases, intervention schedules with ident…" at bounding box center [560, 528] width 604 height 79
click at [258, 70] on icon at bounding box center [253, 75] width 13 height 13
click at [644, 70] on icon at bounding box center [641, 75] width 13 height 13
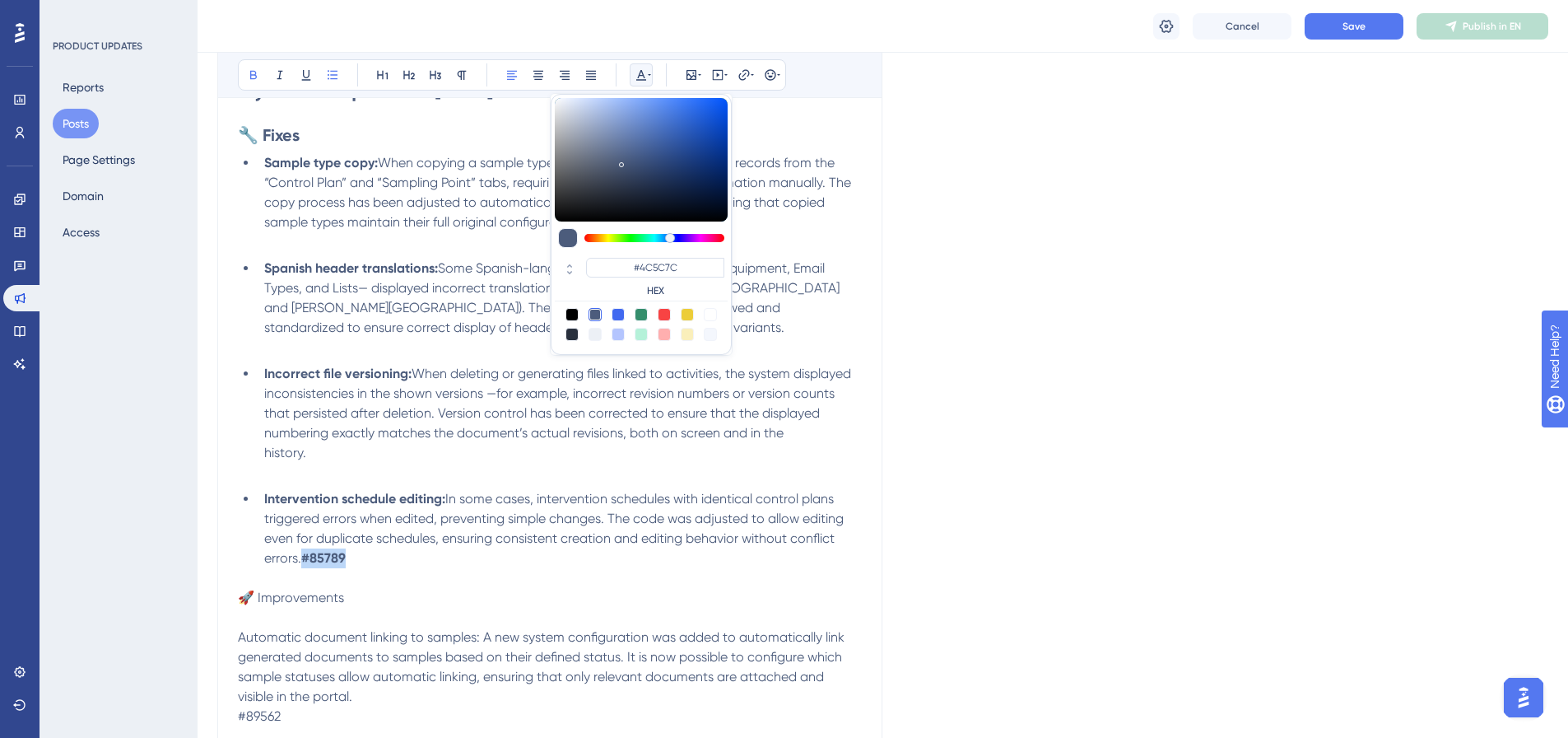
click at [714, 311] on div at bounding box center [710, 314] width 13 height 13
type input "#FFFFFF"
drag, startPoint x: 563, startPoint y: 548, endPoint x: 436, endPoint y: 592, distance: 134.4
click at [563, 549] on li "Intervention schedule editing: In some cases, intervention schedules with ident…" at bounding box center [560, 528] width 604 height 79
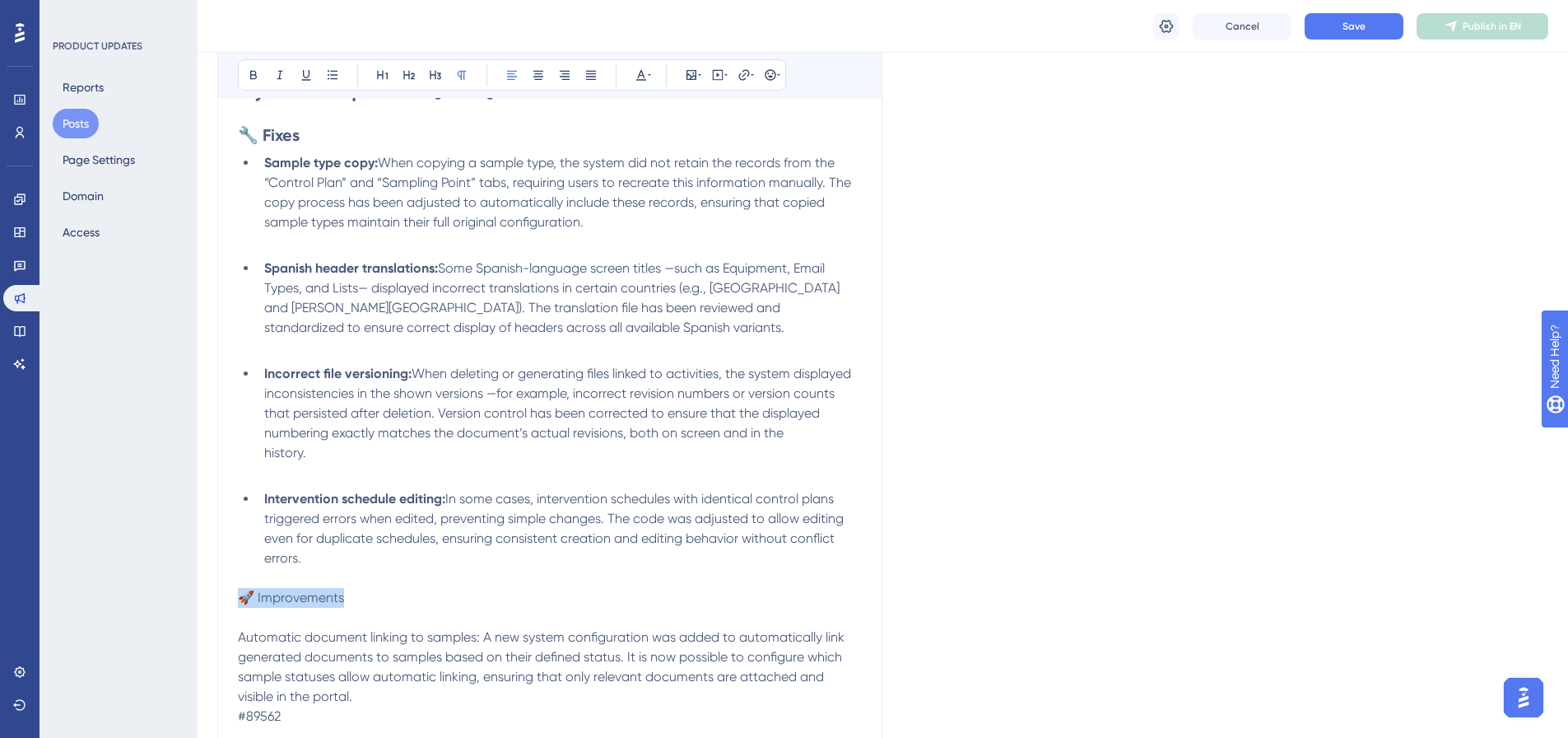
drag, startPoint x: 365, startPoint y: 603, endPoint x: 246, endPoint y: 594, distance: 119.3
click at [246, 594] on p "🚀 Improvements" at bounding box center [550, 597] width 624 height 19
click at [259, 65] on button at bounding box center [253, 74] width 23 height 23
click at [250, 79] on icon at bounding box center [253, 75] width 6 height 9
click at [255, 75] on icon at bounding box center [253, 75] width 6 height 9
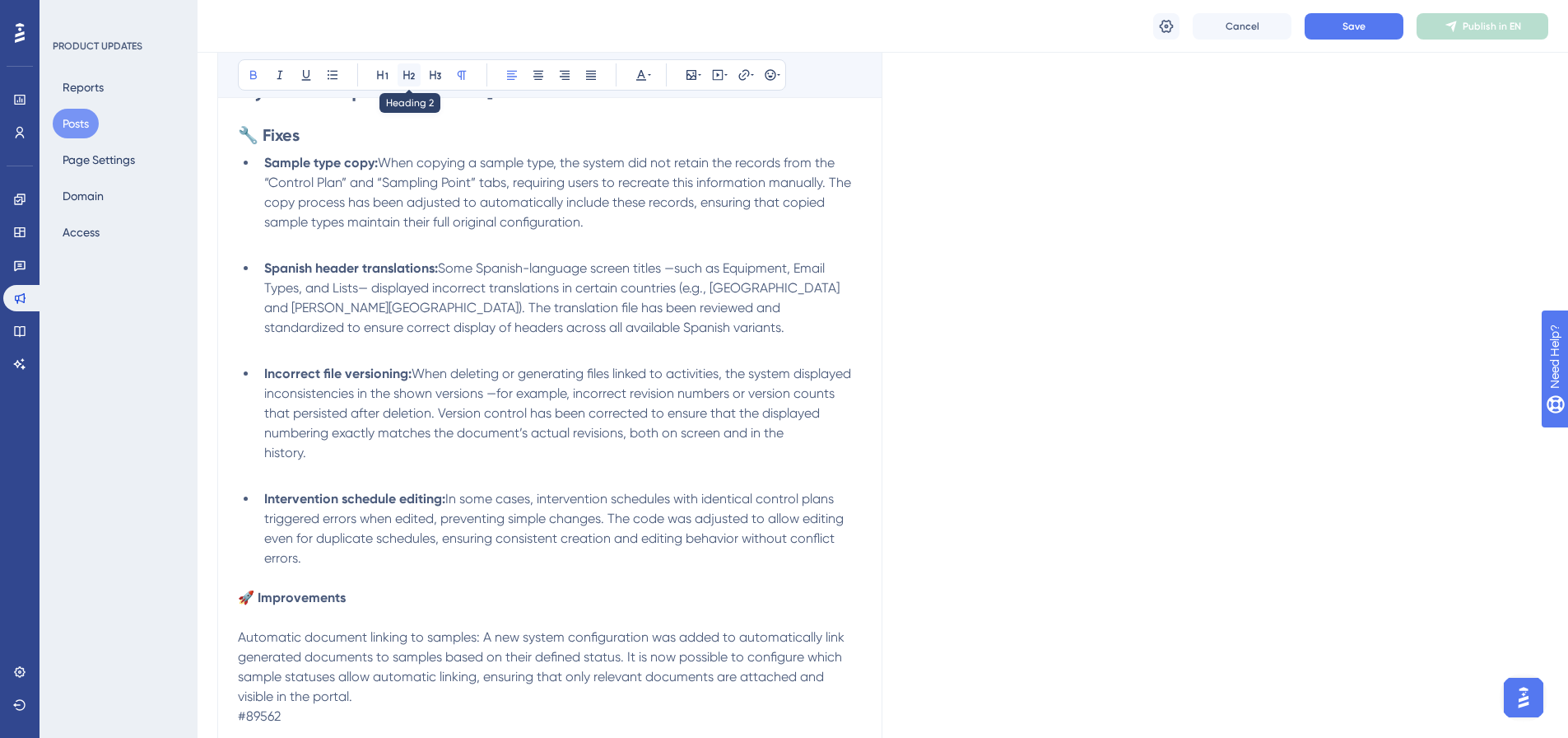
click at [407, 80] on icon at bounding box center [409, 75] width 13 height 13
click at [332, 619] on p at bounding box center [550, 620] width 624 height 19
drag, startPoint x: 480, startPoint y: 637, endPoint x: 227, endPoint y: 634, distance: 253.0
click at [227, 634] on div "[DATE] – from 9:00 PM to 10:30 PM (UTC-3, Brasilia Time) Bold Italic Underline …" at bounding box center [550, 472] width 665 height 1069
click at [248, 71] on icon at bounding box center [253, 75] width 13 height 13
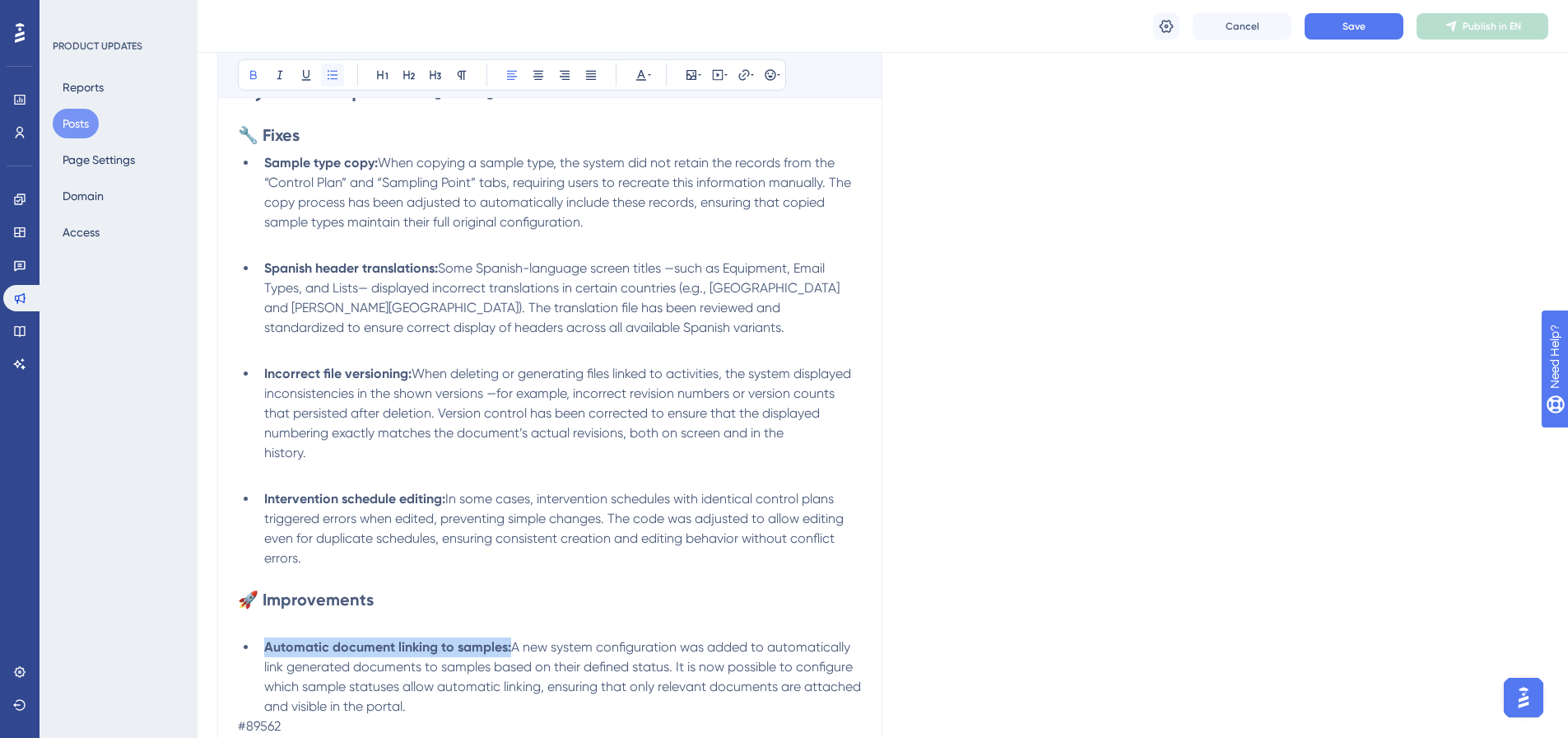
click at [334, 76] on icon at bounding box center [333, 75] width 13 height 13
click at [575, 698] on li "Automatic document linking to samples: A new system configuration was added to …" at bounding box center [560, 676] width 604 height 79
drag, startPoint x: 518, startPoint y: 705, endPoint x: 468, endPoint y: 708, distance: 50.1
click at [468, 708] on li "Automatic document linking to samples: A new system configuration was added to …" at bounding box center [560, 676] width 604 height 79
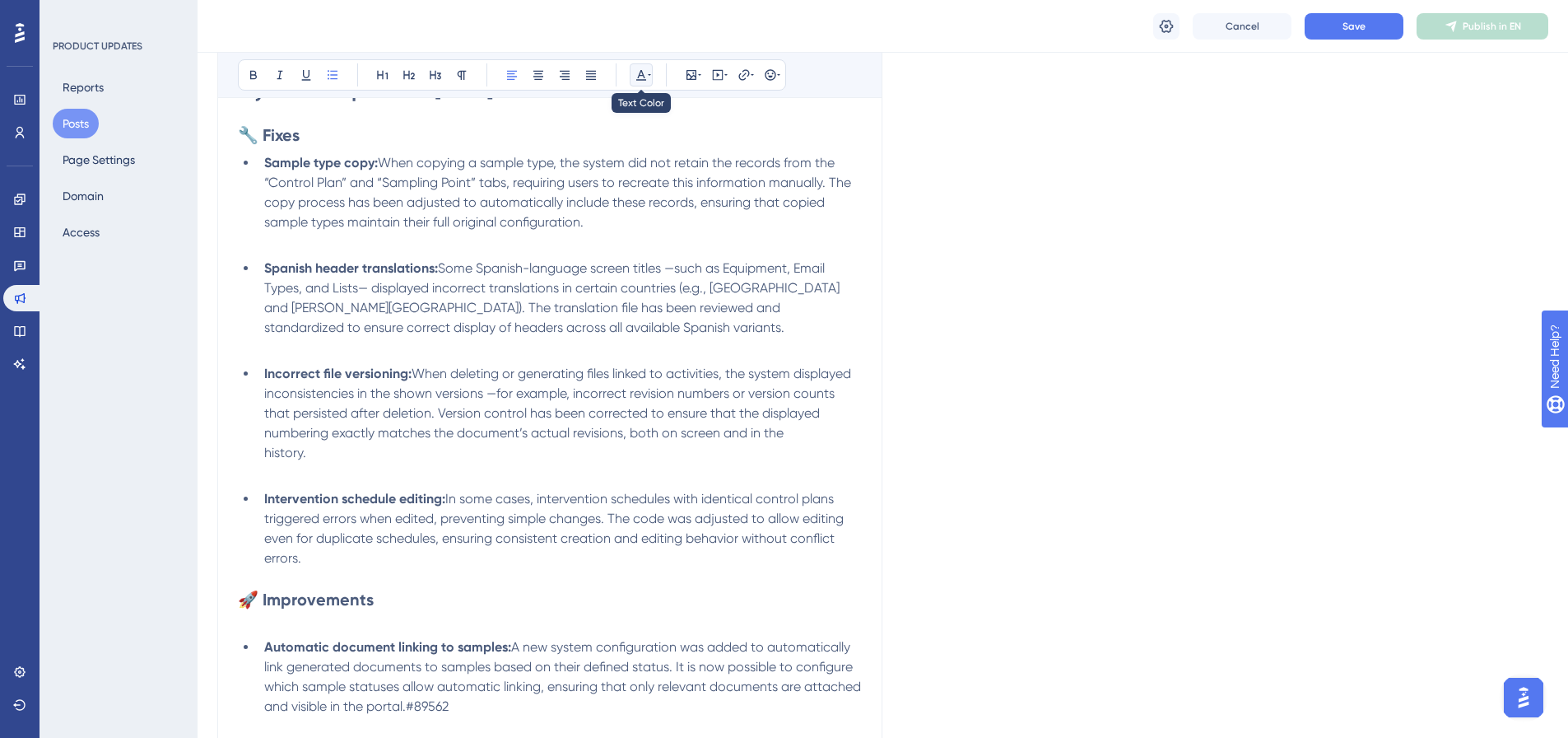
click at [636, 77] on icon at bounding box center [641, 75] width 13 height 13
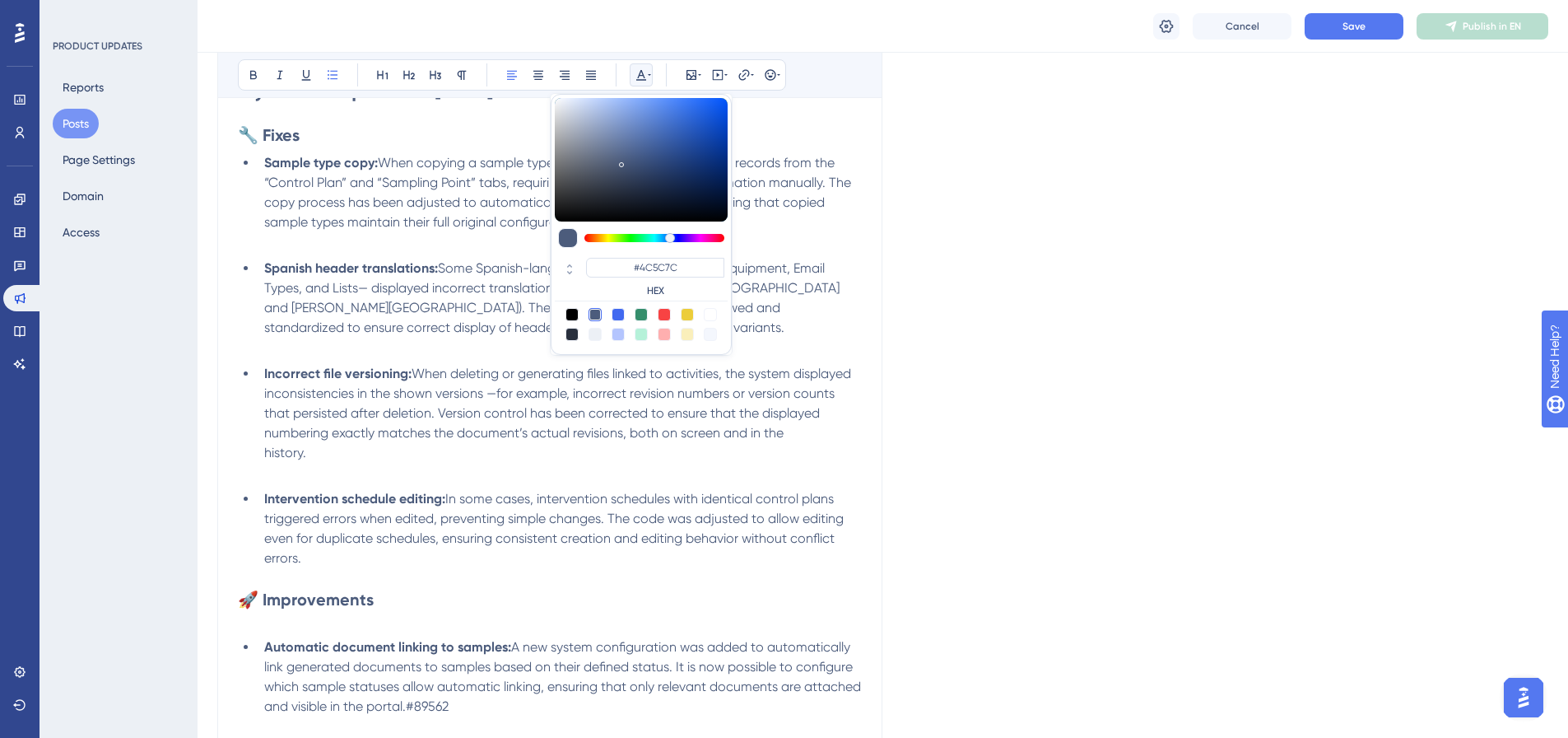
click at [713, 310] on div at bounding box center [710, 314] width 13 height 13
type input "#FFFFFF"
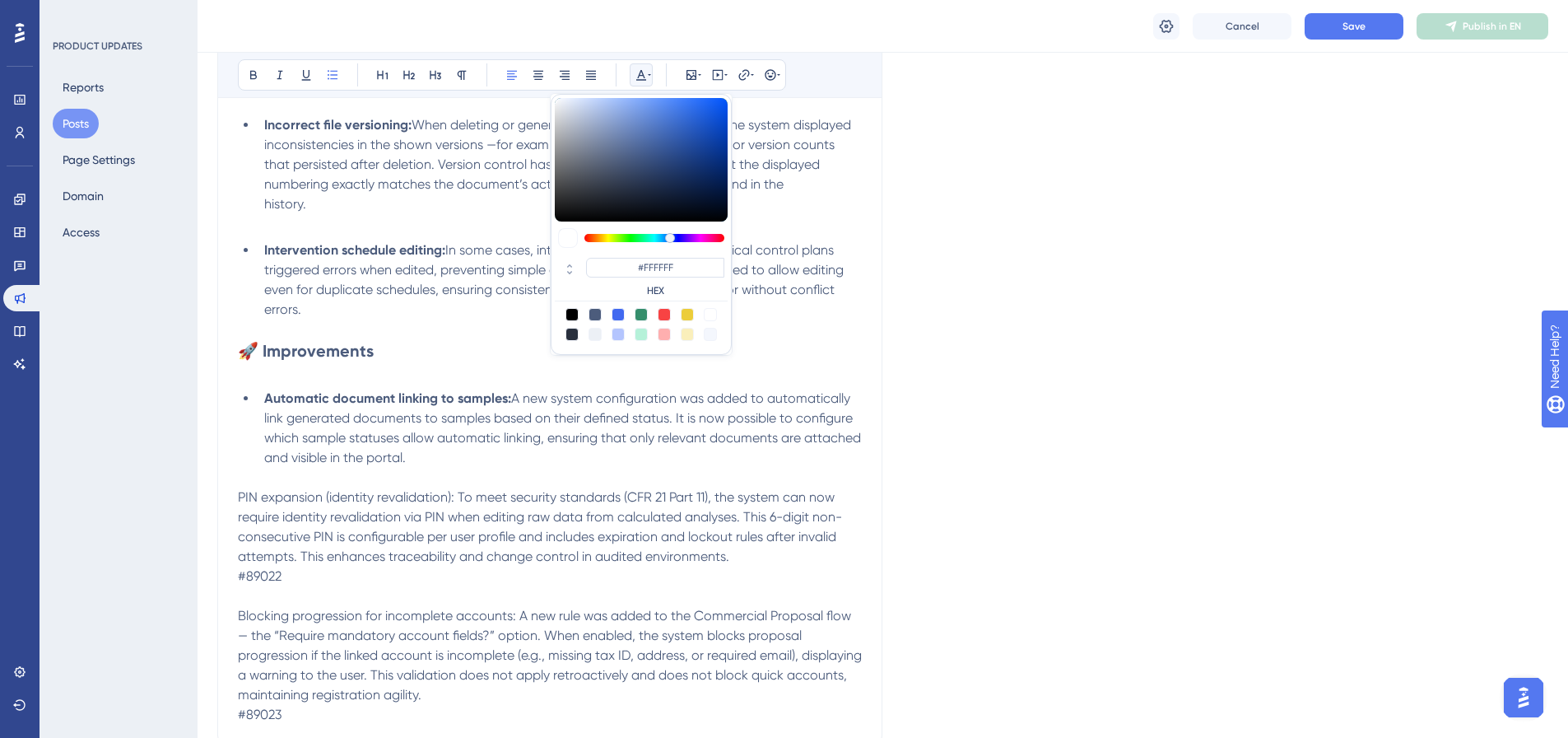
scroll to position [665, 0]
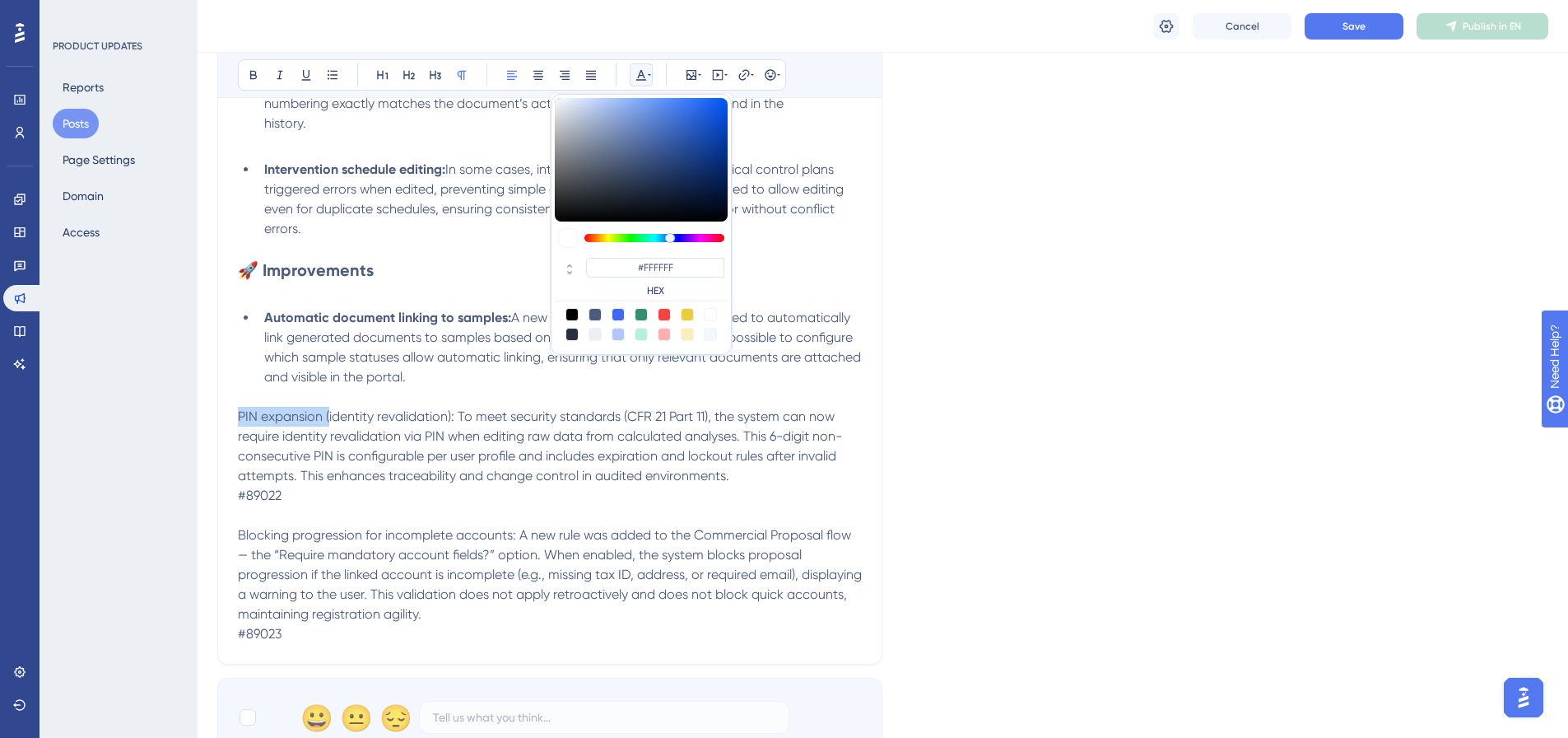
drag, startPoint x: 328, startPoint y: 413, endPoint x: 237, endPoint y: 415, distance: 91.0
click at [237, 415] on div "[DATE] – from 9:00 PM to 10:30 PM (UTC-3, Brasilia Time) Bold Italic Underline …" at bounding box center [550, 136] width 665 height 1055
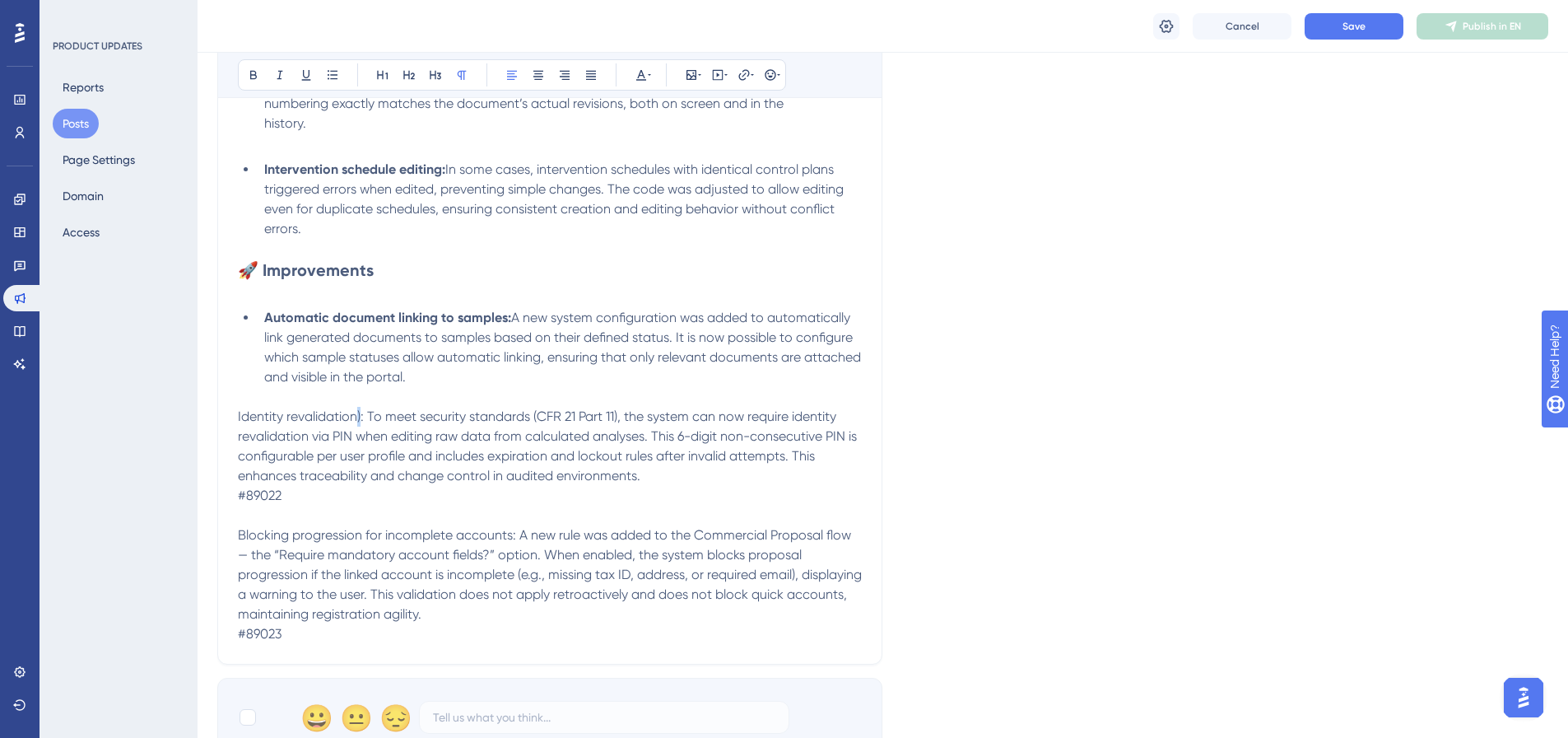
click at [357, 415] on span "Identity revalidation): To meet security standards (CFR 21 Part 11), the system…" at bounding box center [549, 445] width 622 height 75
drag, startPoint x: 236, startPoint y: 414, endPoint x: 268, endPoint y: 414, distance: 32.0
click at [268, 414] on div "[DATE] – from 9:00 PM to 10:30 PM (UTC-3, Brasilia Time) Bold Italic Underline …" at bounding box center [550, 136] width 665 height 1055
drag, startPoint x: 412, startPoint y: 415, endPoint x: 247, endPoint y: 407, distance: 165.2
click at [229, 415] on div "[DATE] – from 9:00 PM to 10:30 PM (UTC-3, Brasilia Time) Bold Italic Underline …" at bounding box center [550, 136] width 665 height 1055
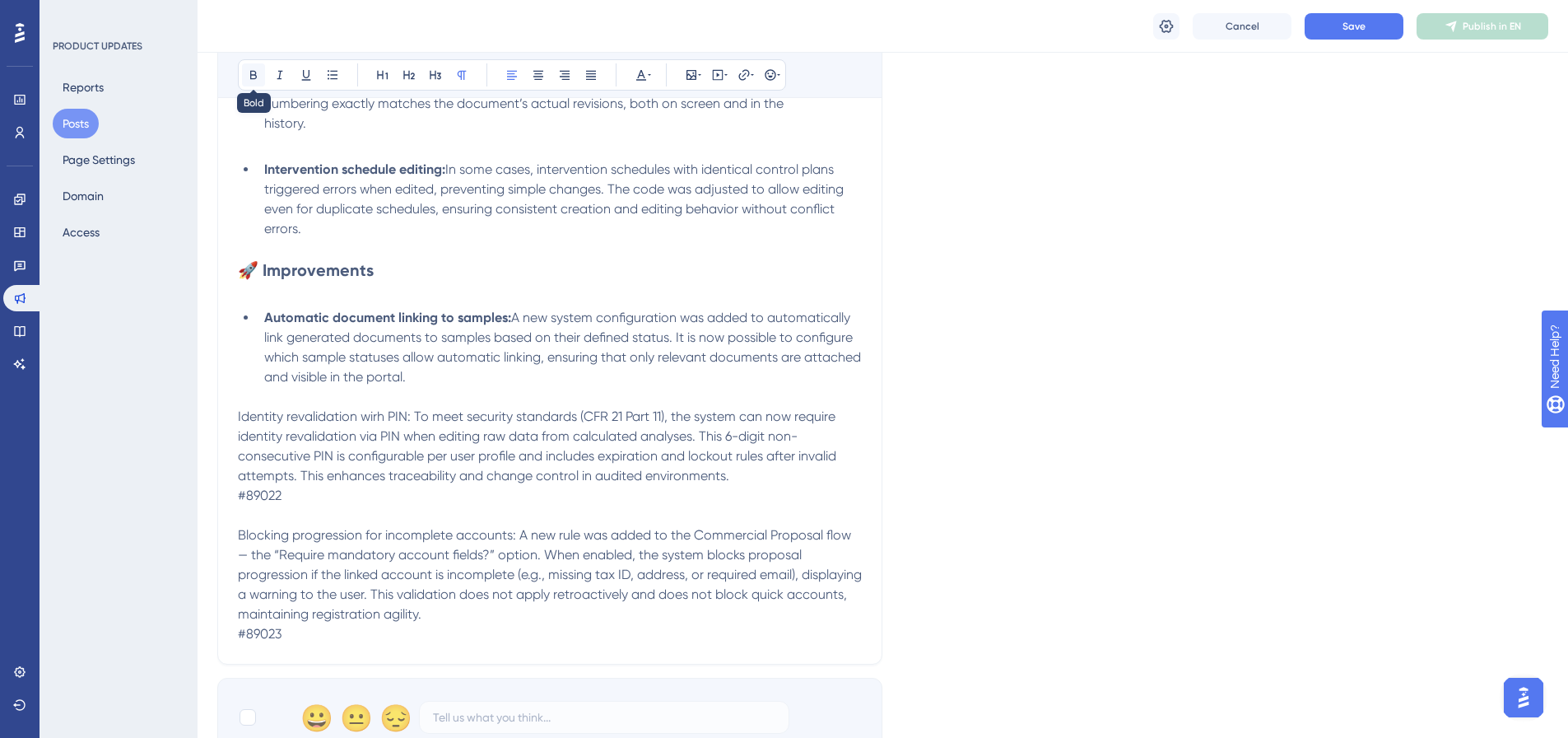
click at [247, 71] on icon at bounding box center [253, 75] width 13 height 13
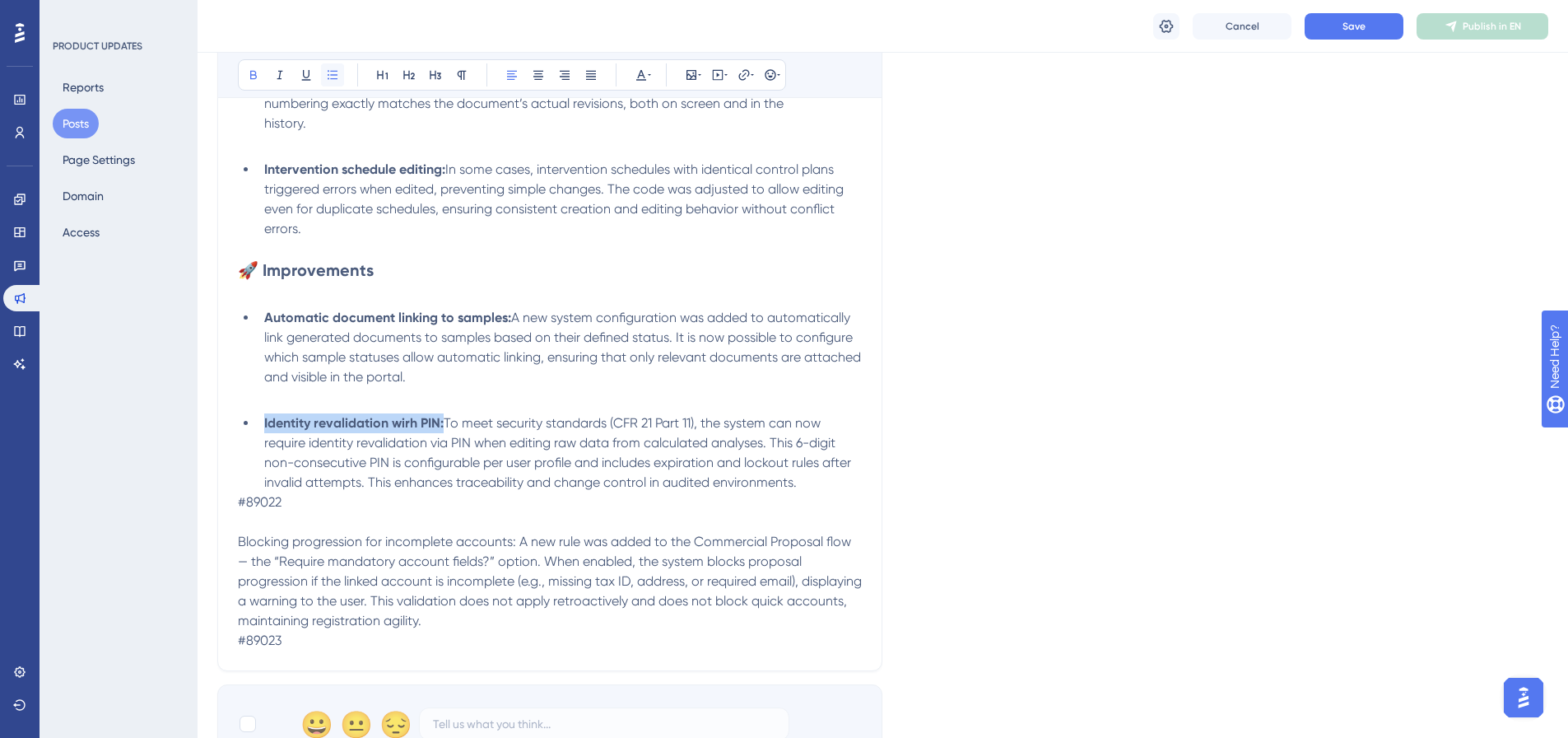
click at [334, 76] on icon at bounding box center [333, 75] width 13 height 13
click at [802, 481] on li "Identity revalidation wirh PIN: To meet security standards (CFR 21 Part 11), th…" at bounding box center [560, 452] width 604 height 79
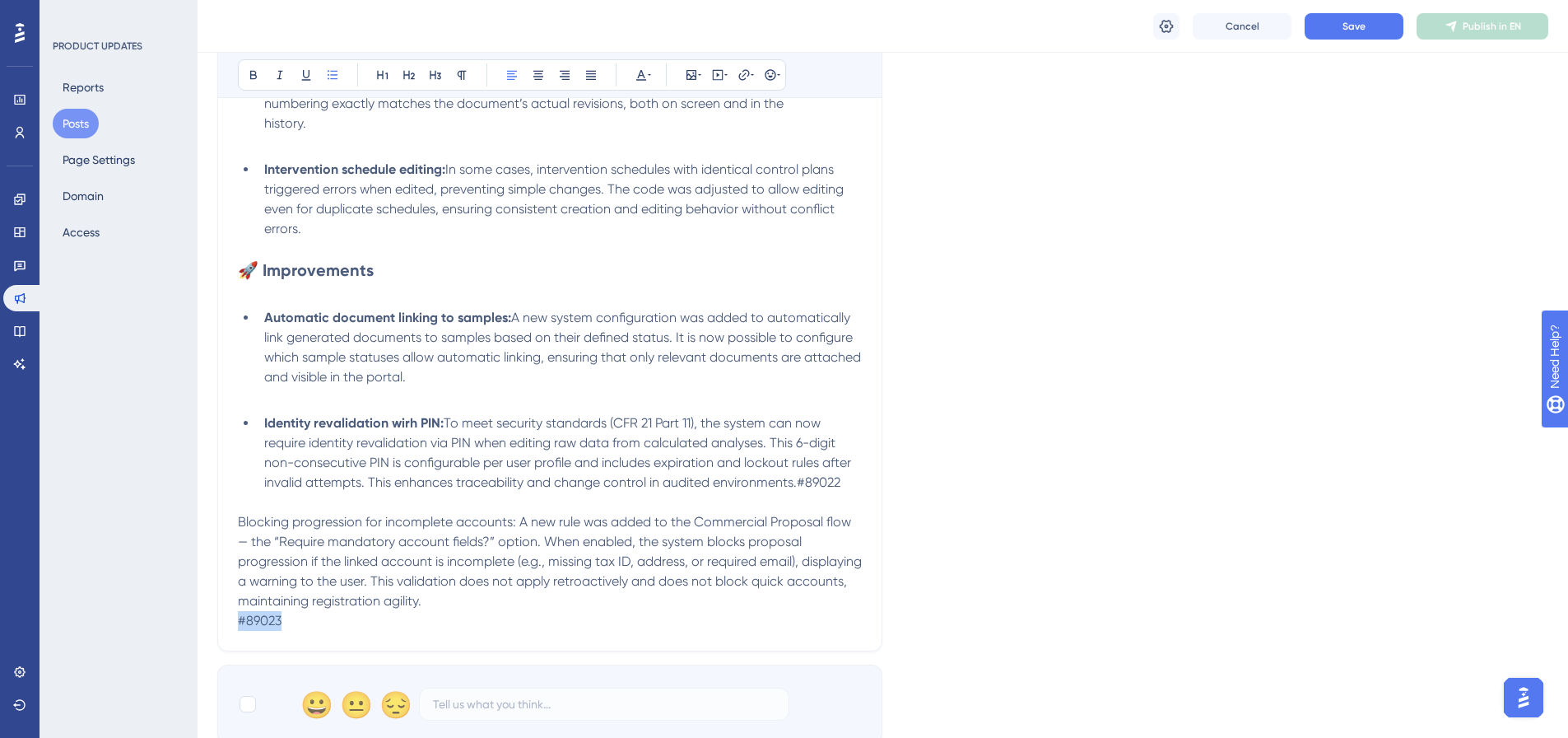
drag, startPoint x: 864, startPoint y: 479, endPoint x: 813, endPoint y: 481, distance: 51.0
click at [813, 481] on div "[DATE] – from 9:00 PM to 10:30 PM (UTC-3, Brasilia Time) Bold Italic Underline …" at bounding box center [550, 130] width 665 height 1042
drag, startPoint x: 799, startPoint y: 481, endPoint x: 848, endPoint y: 484, distance: 49.1
click at [848, 484] on li "Identity revalidation wirh PIN: To meet security standards (CFR 21 Part 11), th…" at bounding box center [560, 452] width 604 height 79
click at [646, 83] on button at bounding box center [640, 74] width 23 height 23
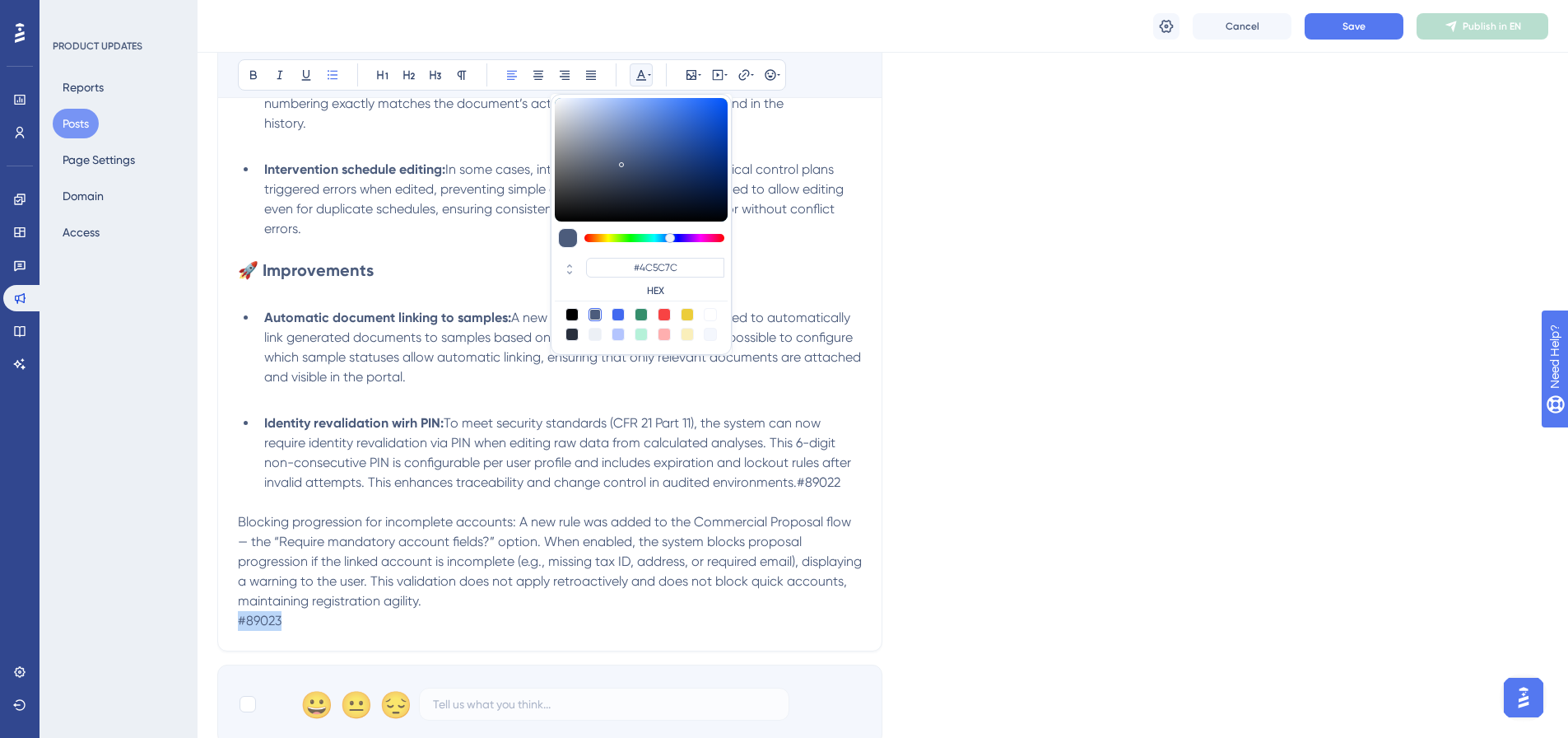
click at [710, 314] on div at bounding box center [710, 314] width 13 height 13
type input "#FFFFFF"
click at [698, 508] on p at bounding box center [550, 502] width 624 height 19
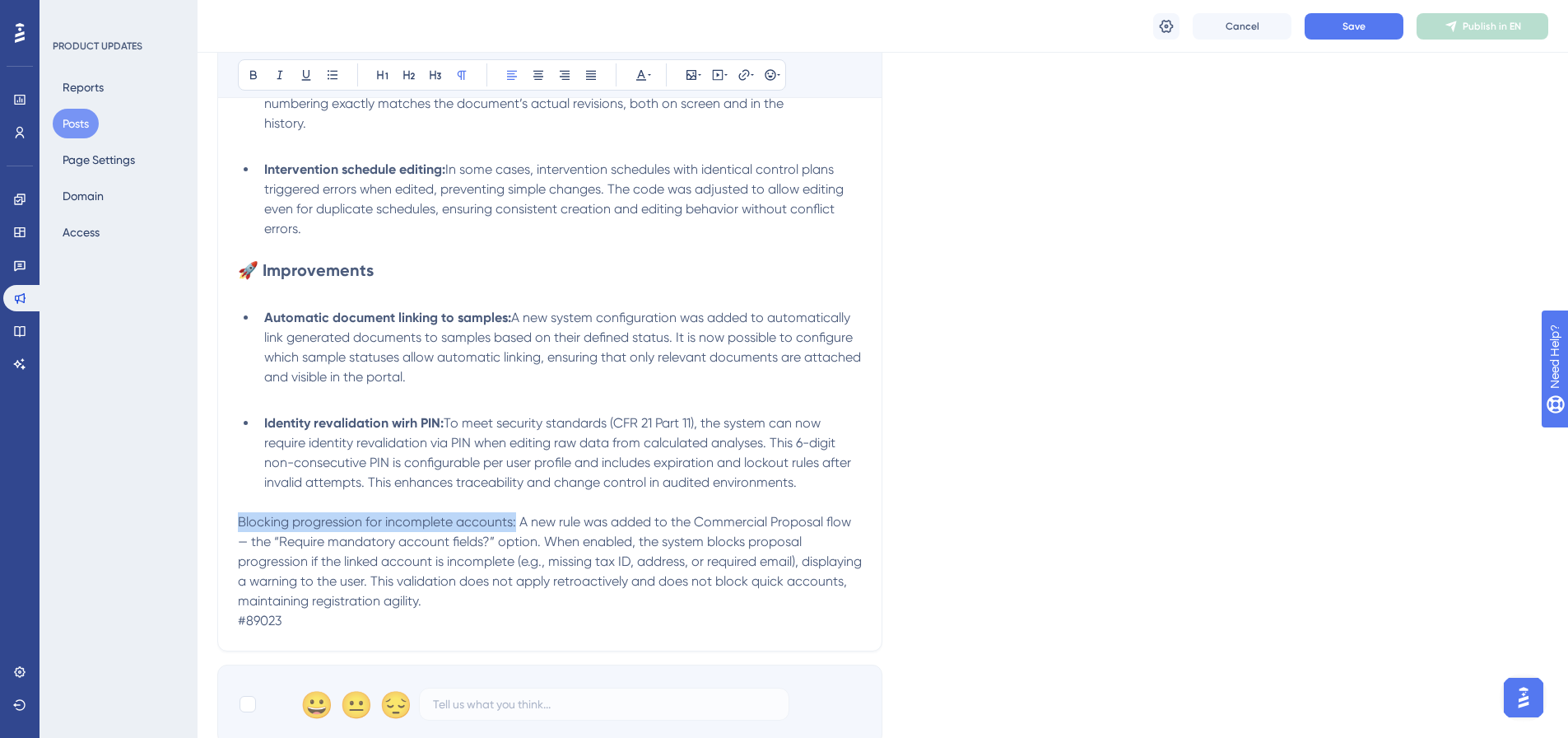
drag, startPoint x: 513, startPoint y: 523, endPoint x: 233, endPoint y: 521, distance: 280.0
click at [233, 521] on div "[DATE] – from 9:00 PM to 10:30 PM (UTC-3, Brasilia Time) Bold Italic Underline …" at bounding box center [550, 130] width 665 height 1042
click at [249, 75] on icon at bounding box center [253, 75] width 13 height 13
click at [335, 73] on icon at bounding box center [333, 75] width 13 height 13
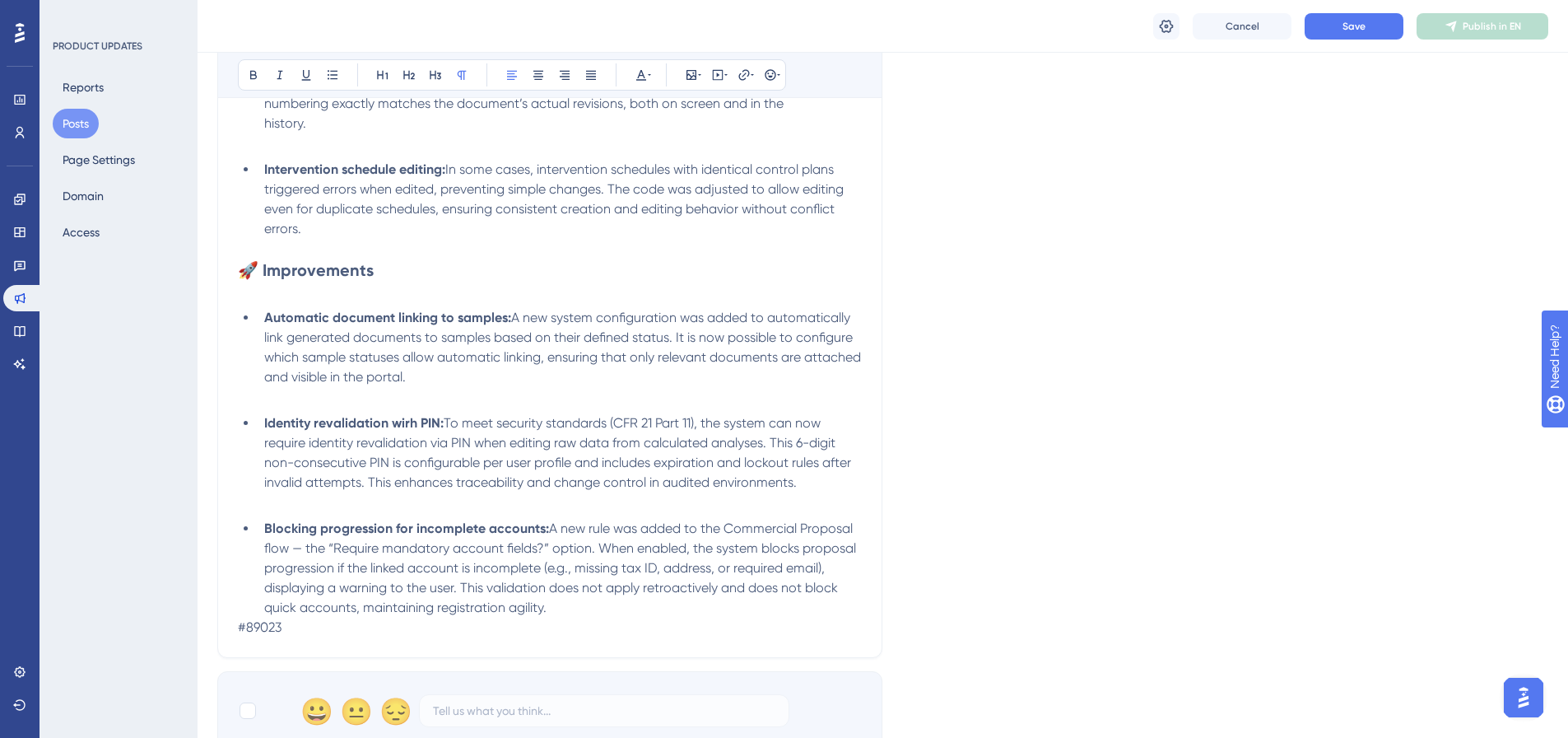
click at [597, 618] on p "#89023" at bounding box center [550, 627] width 624 height 19
click at [597, 611] on li "Blocking progression for incomplete accounts: A new rule was added to the Comme…" at bounding box center [560, 567] width 604 height 99
drag, startPoint x: 604, startPoint y: 604, endPoint x: 549, endPoint y: 605, distance: 55.0
click at [549, 605] on li "Blocking progression for incomplete accounts: A new rule was added to the Comme…" at bounding box center [560, 567] width 604 height 99
click at [648, 82] on button at bounding box center [640, 74] width 23 height 23
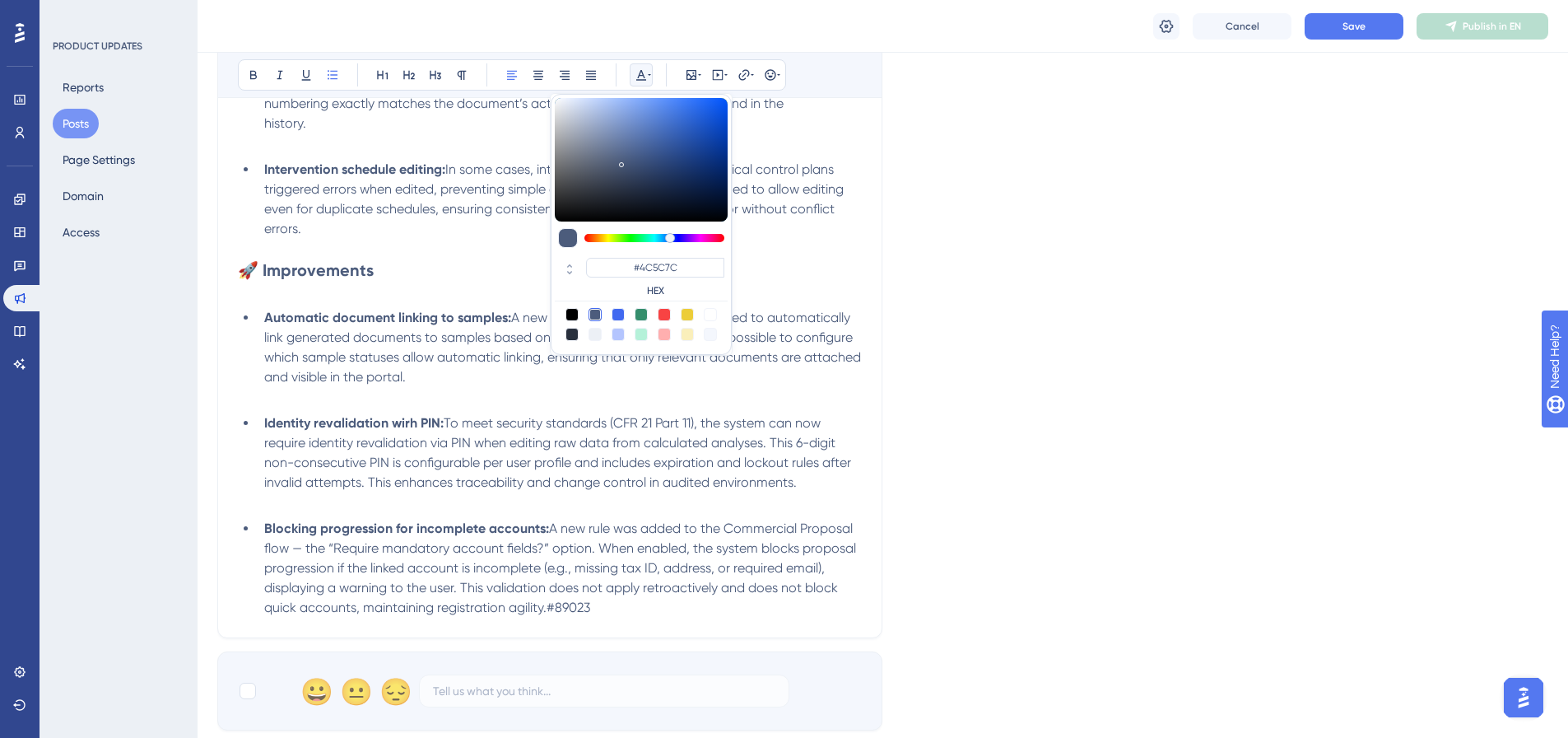
click at [709, 317] on div at bounding box center [710, 314] width 13 height 13
type input "#FFFFFF"
click at [646, 593] on span "A new rule was added to the Commercial Proposal flow — the “Require mandatory a…" at bounding box center [562, 567] width 595 height 95
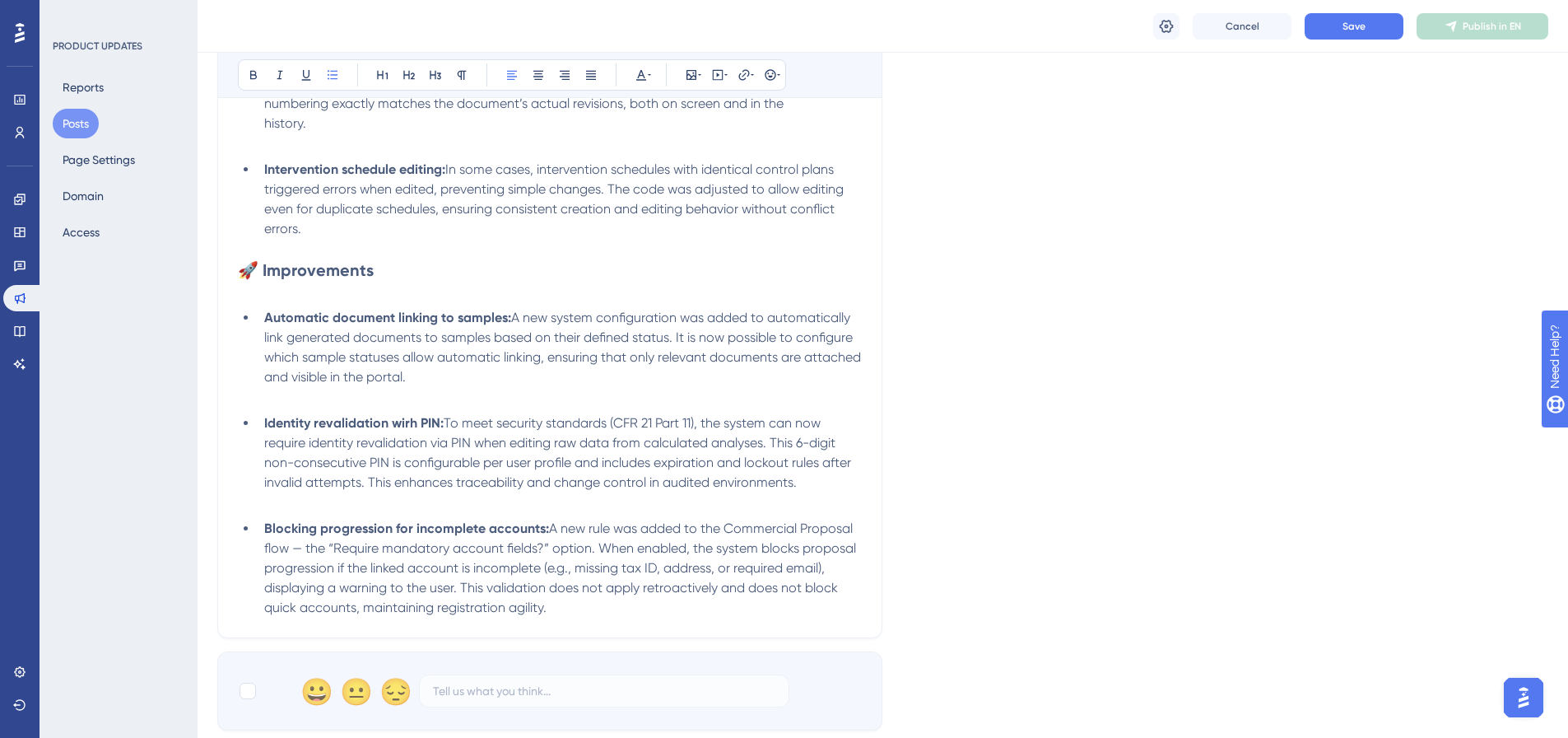
click at [341, 295] on p at bounding box center [550, 291] width 624 height 19
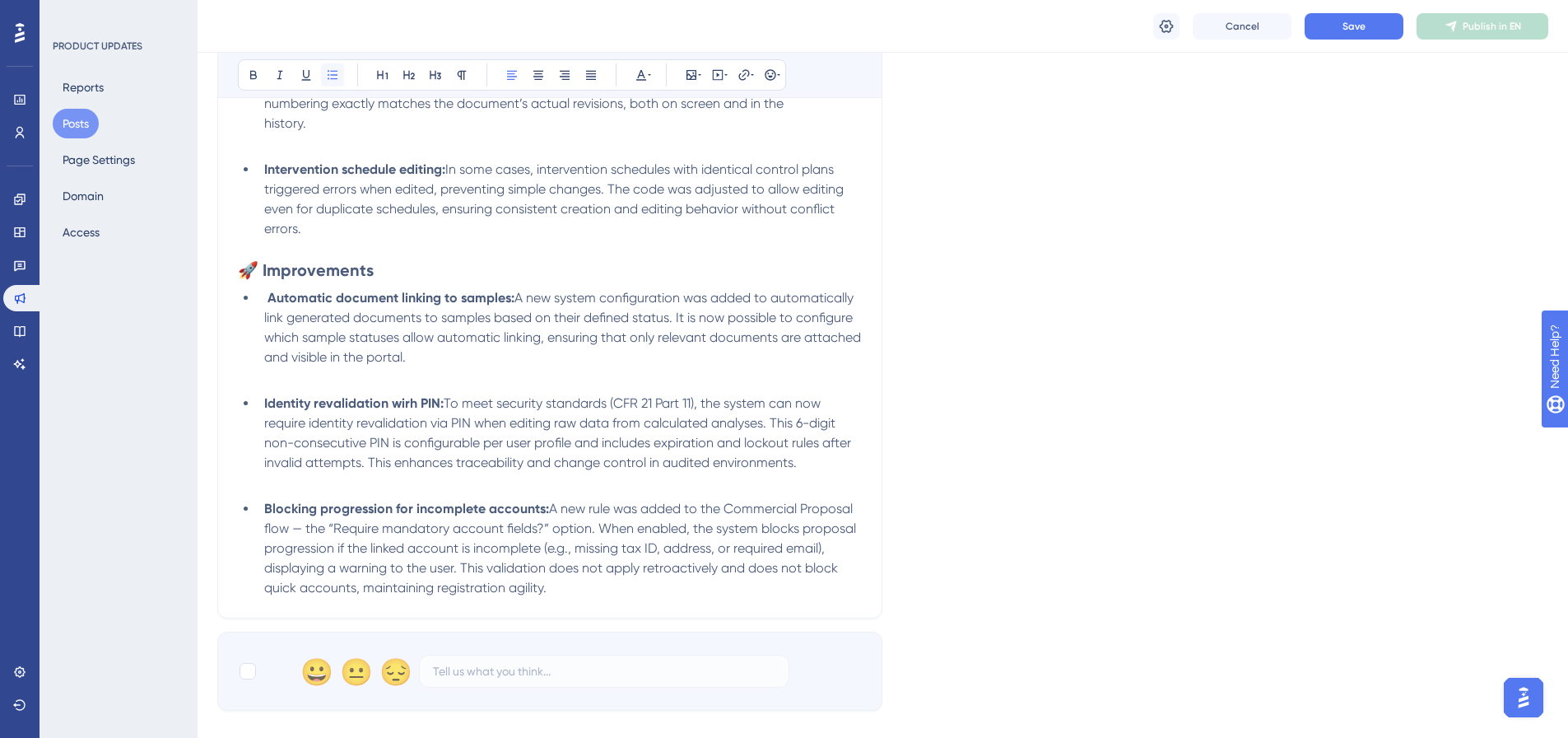
click at [340, 70] on button at bounding box center [332, 74] width 23 height 23
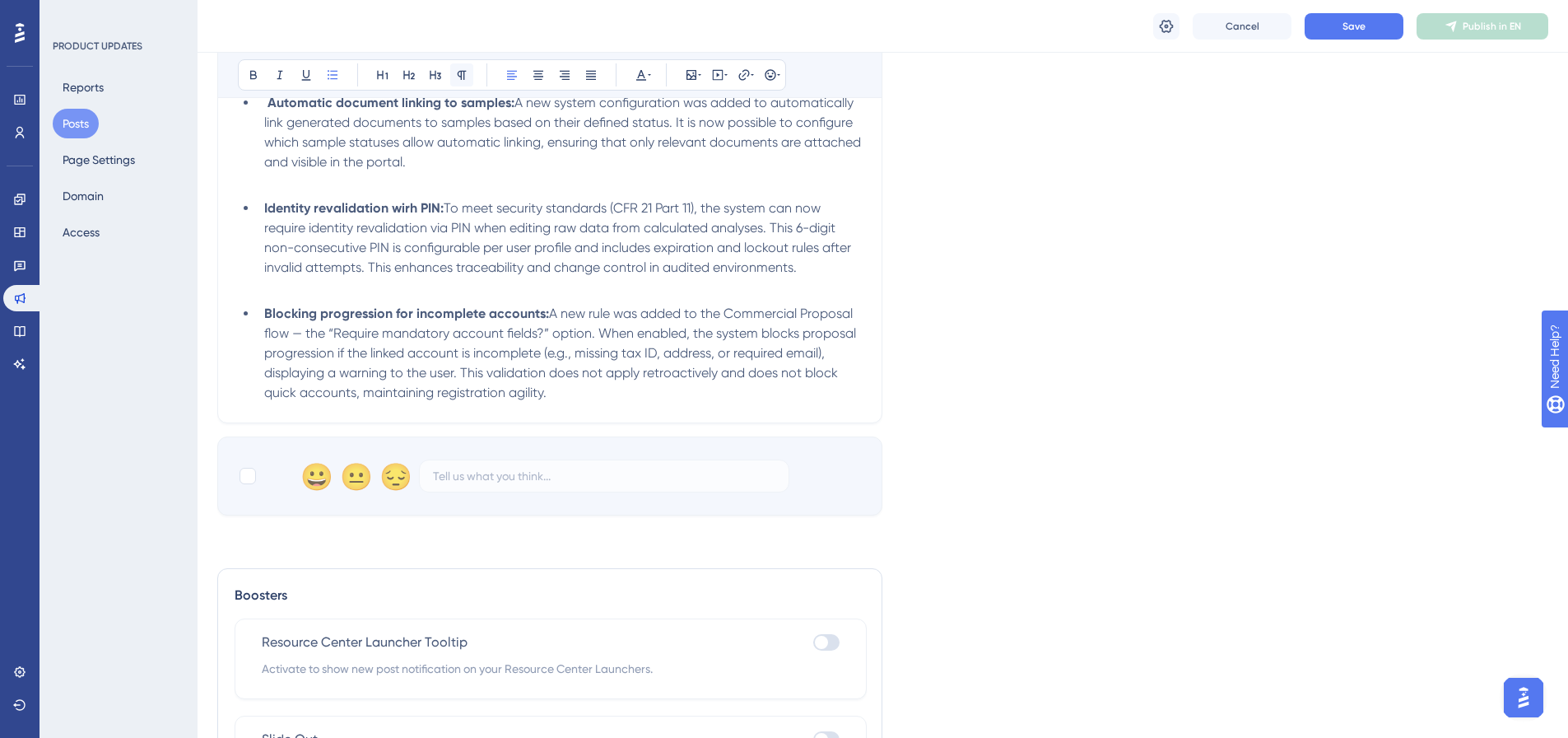
scroll to position [911, 0]
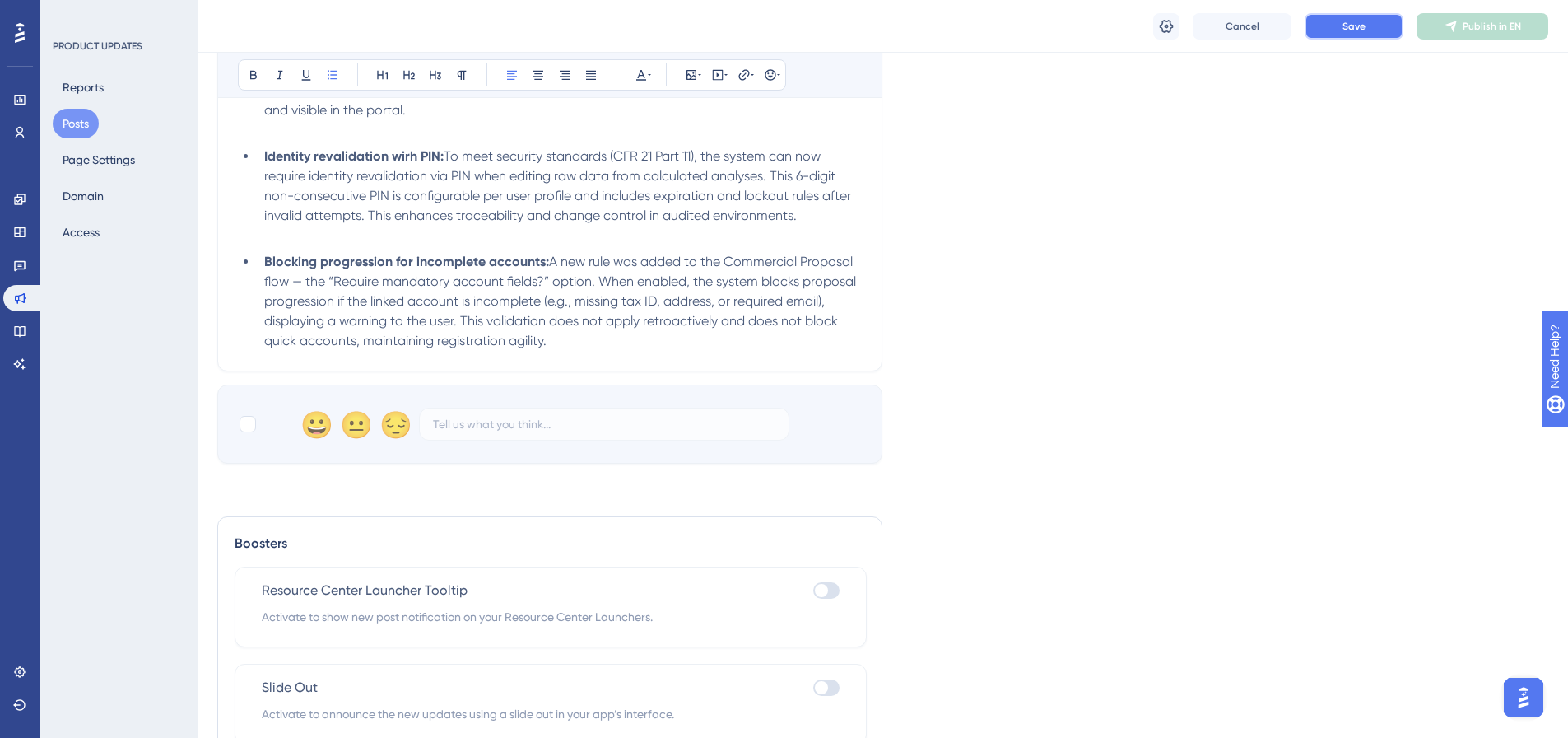
click at [1337, 34] on button "Save" at bounding box center [1353, 26] width 99 height 26
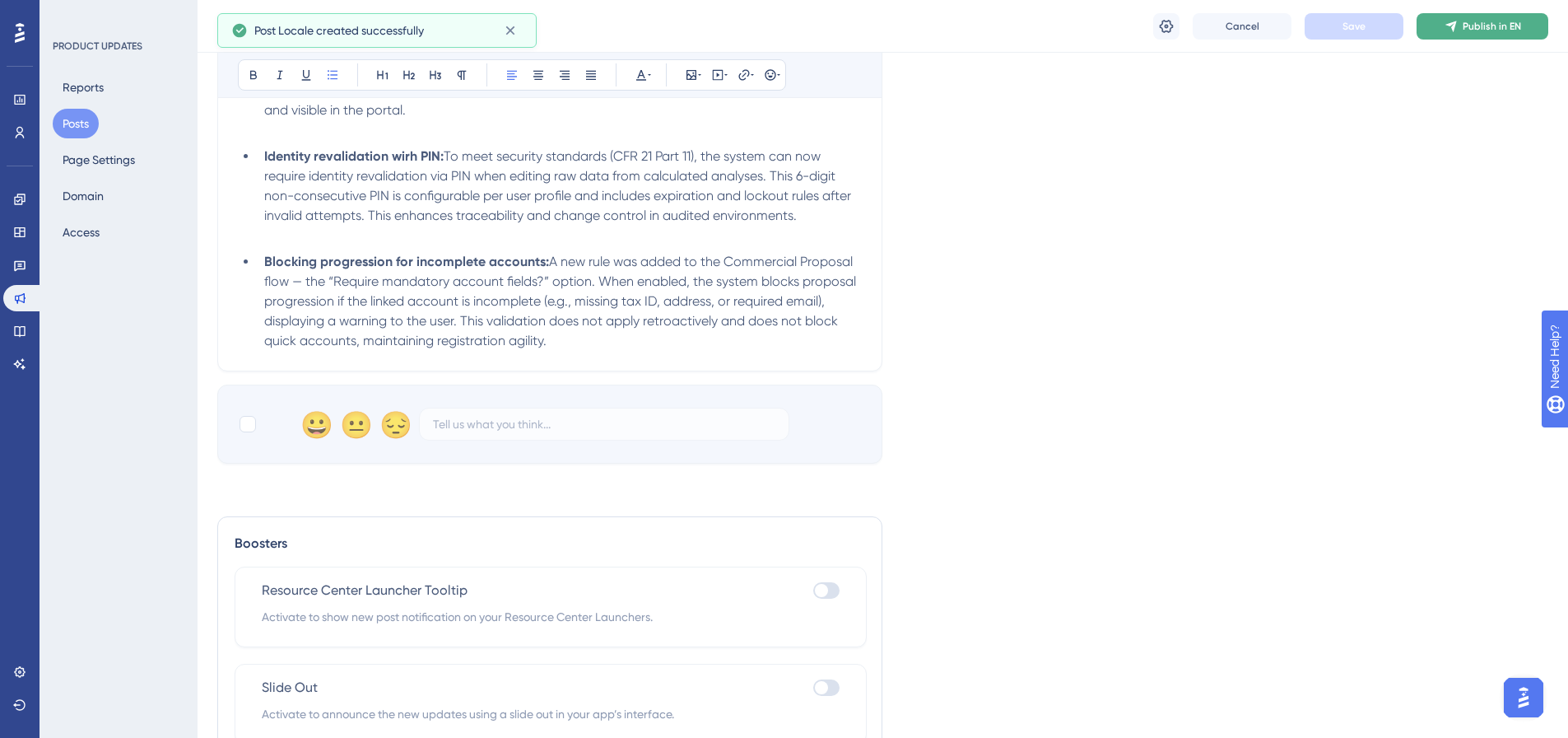
click at [1443, 24] on button "Publish in EN" at bounding box center [1482, 26] width 132 height 26
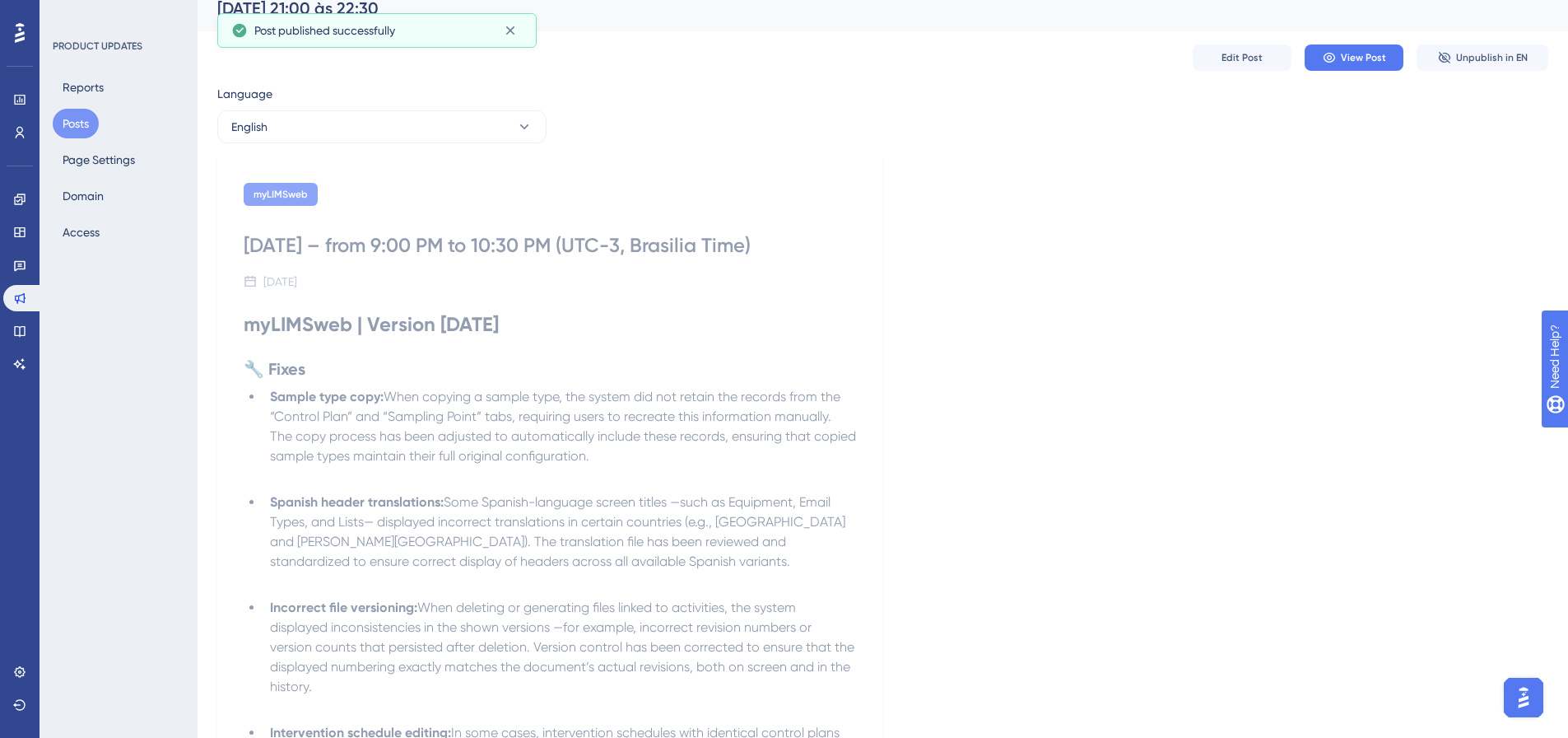
scroll to position [0, 0]
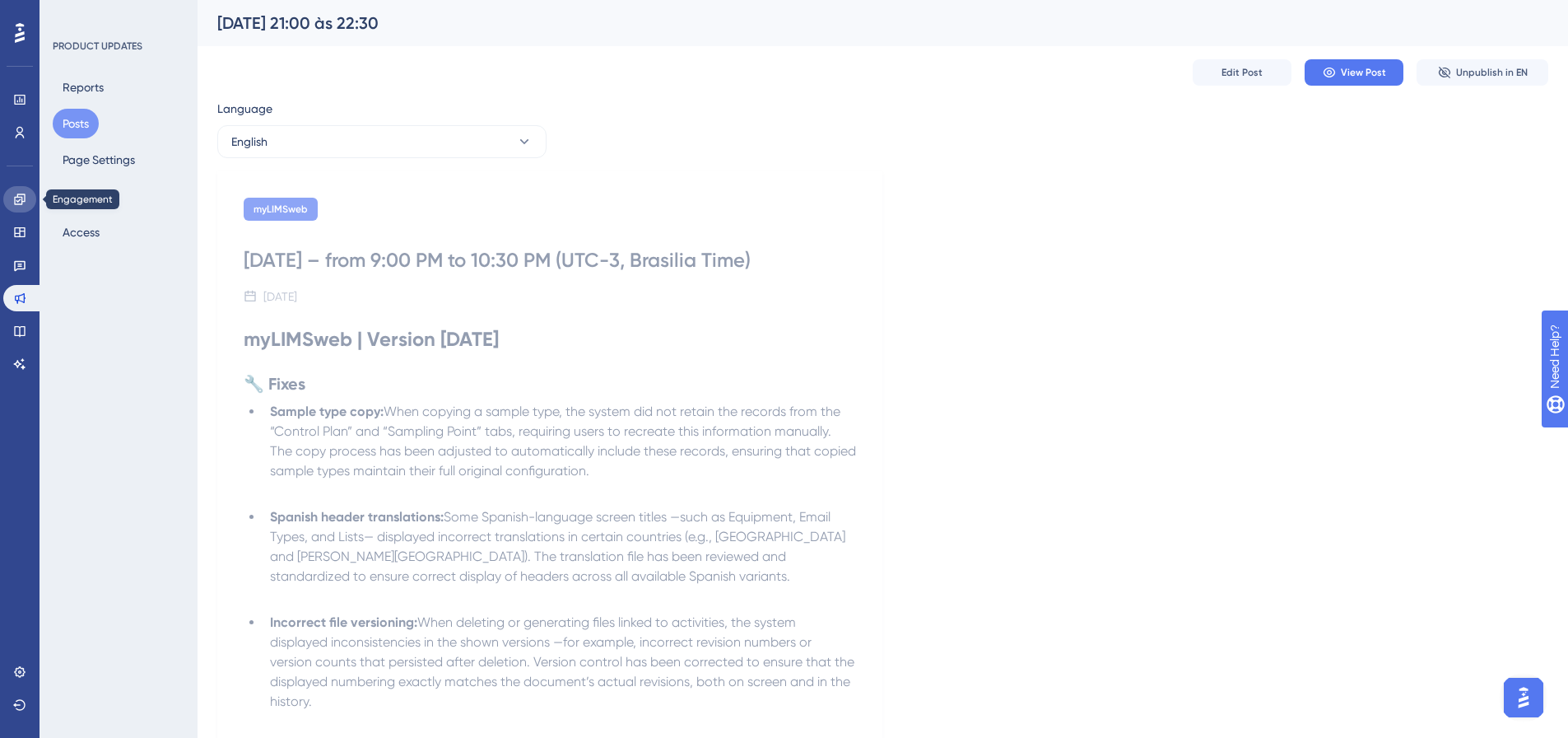
click at [32, 210] on link at bounding box center [20, 199] width 33 height 26
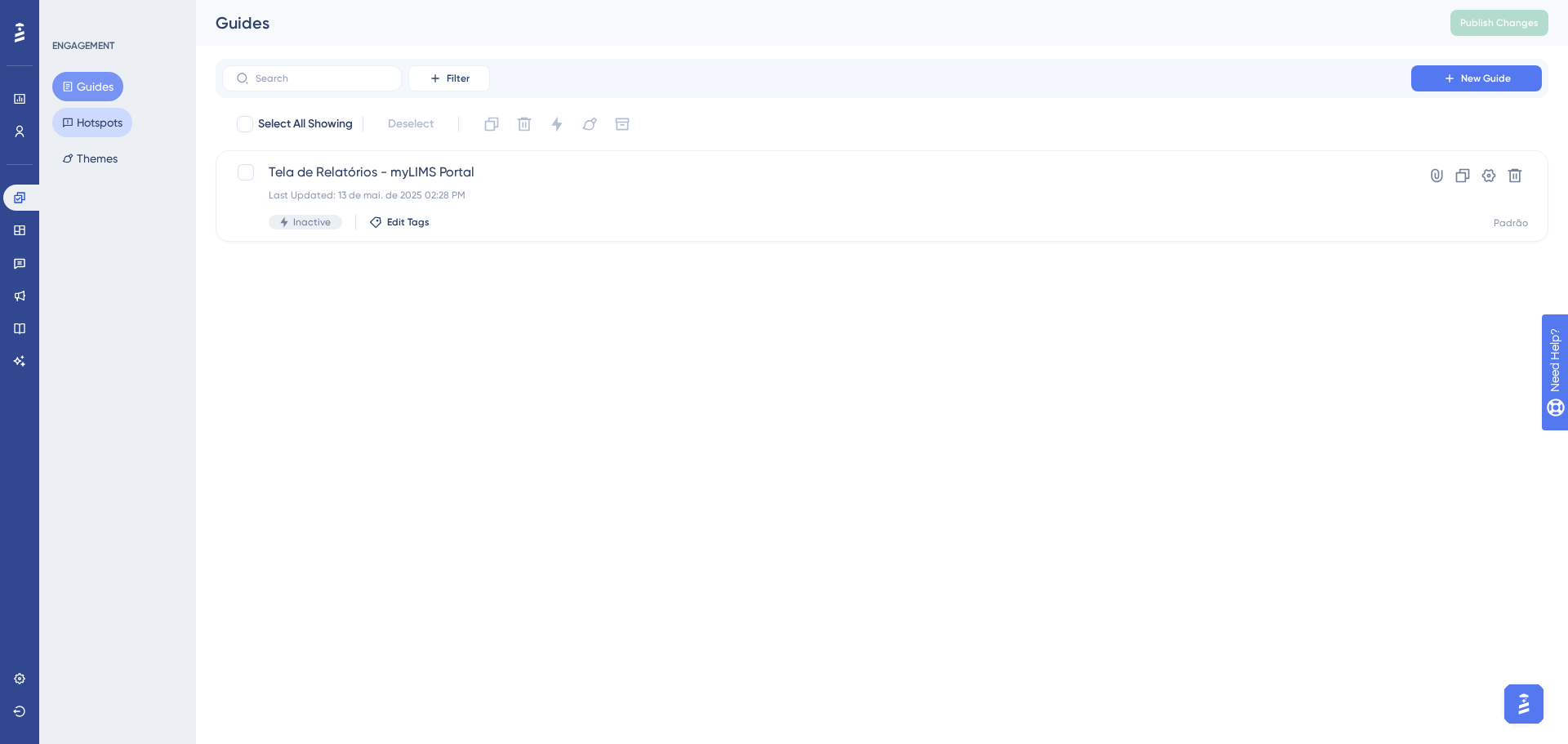
click at [74, 113] on button "Hotspots" at bounding box center [92, 122] width 80 height 29
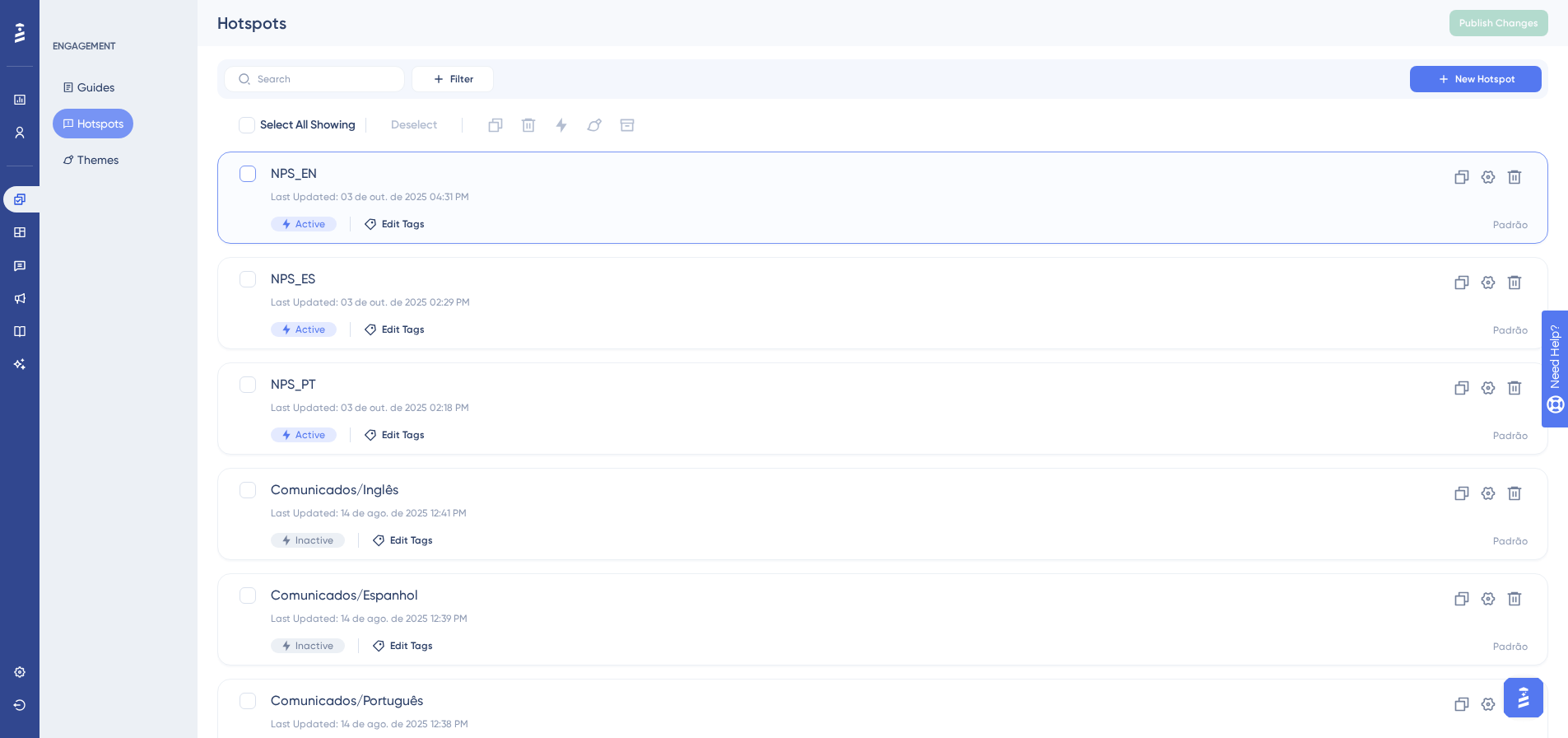
click at [253, 177] on div at bounding box center [247, 173] width 17 height 17
checkbox input "true"
click at [246, 280] on div at bounding box center [247, 279] width 17 height 17
checkbox input "true"
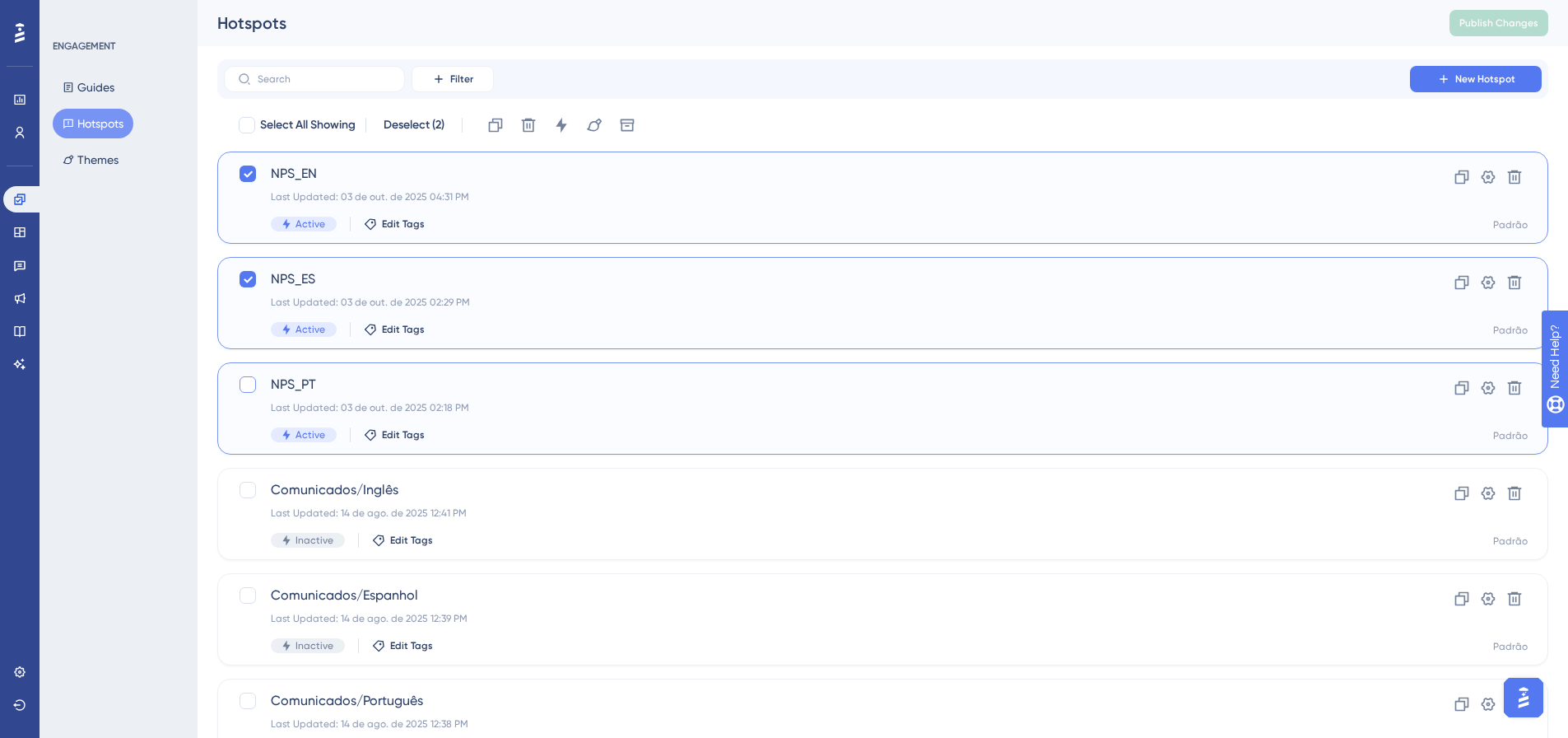
click at [247, 385] on div at bounding box center [247, 385] width 17 height 17
checkbox input "true"
click at [558, 124] on icon at bounding box center [562, 125] width 17 height 17
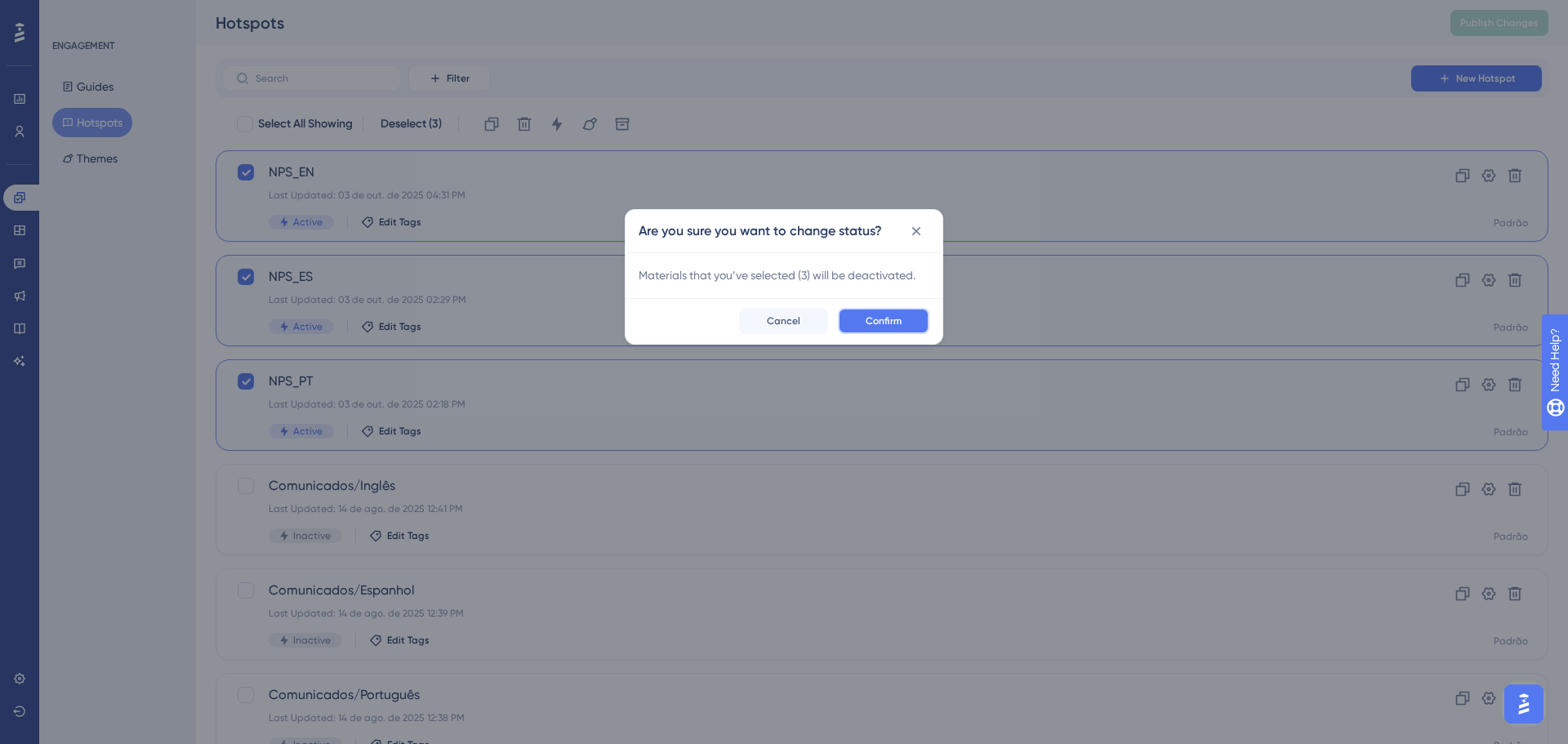
click at [871, 320] on span "Confirm" at bounding box center [883, 321] width 36 height 13
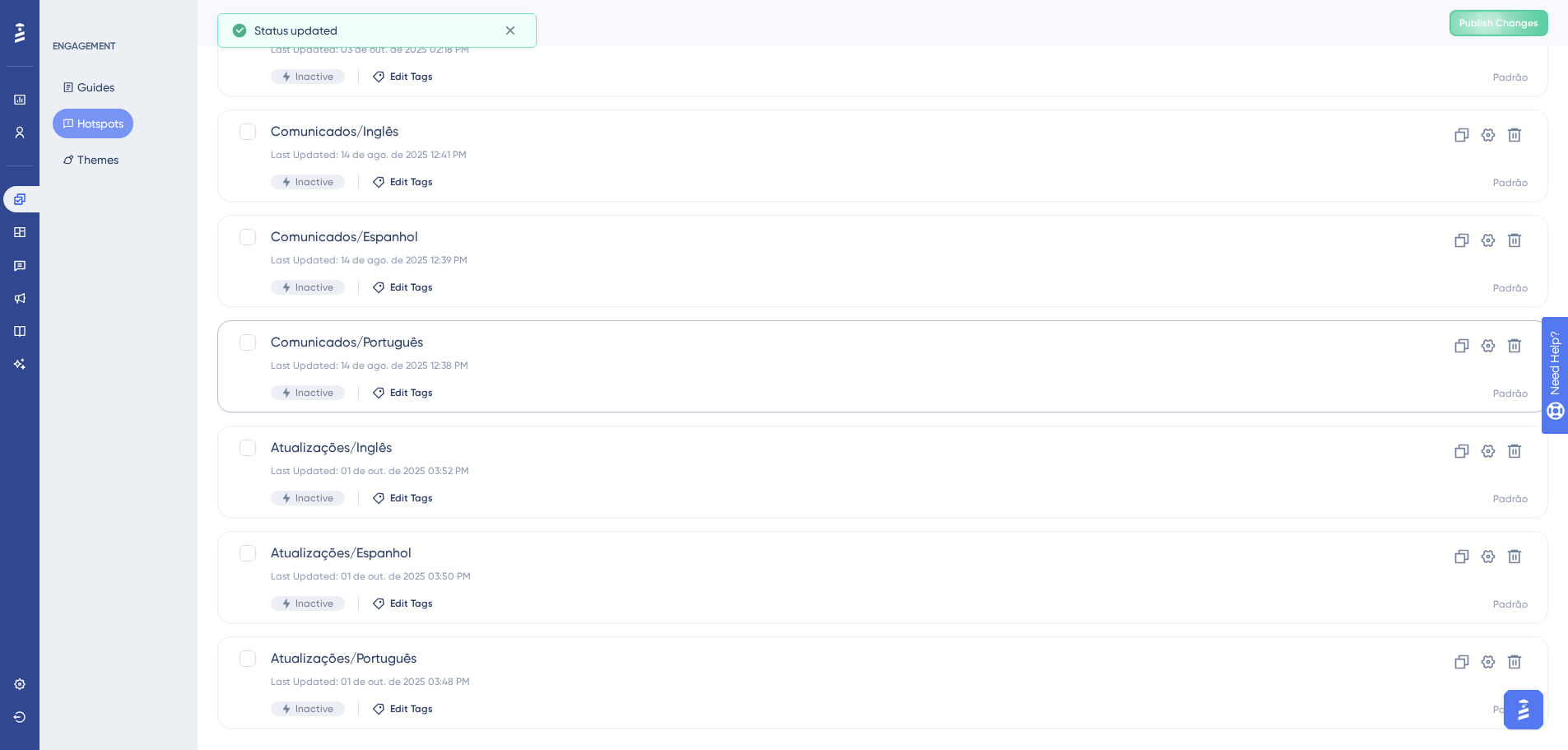
scroll to position [389, 0]
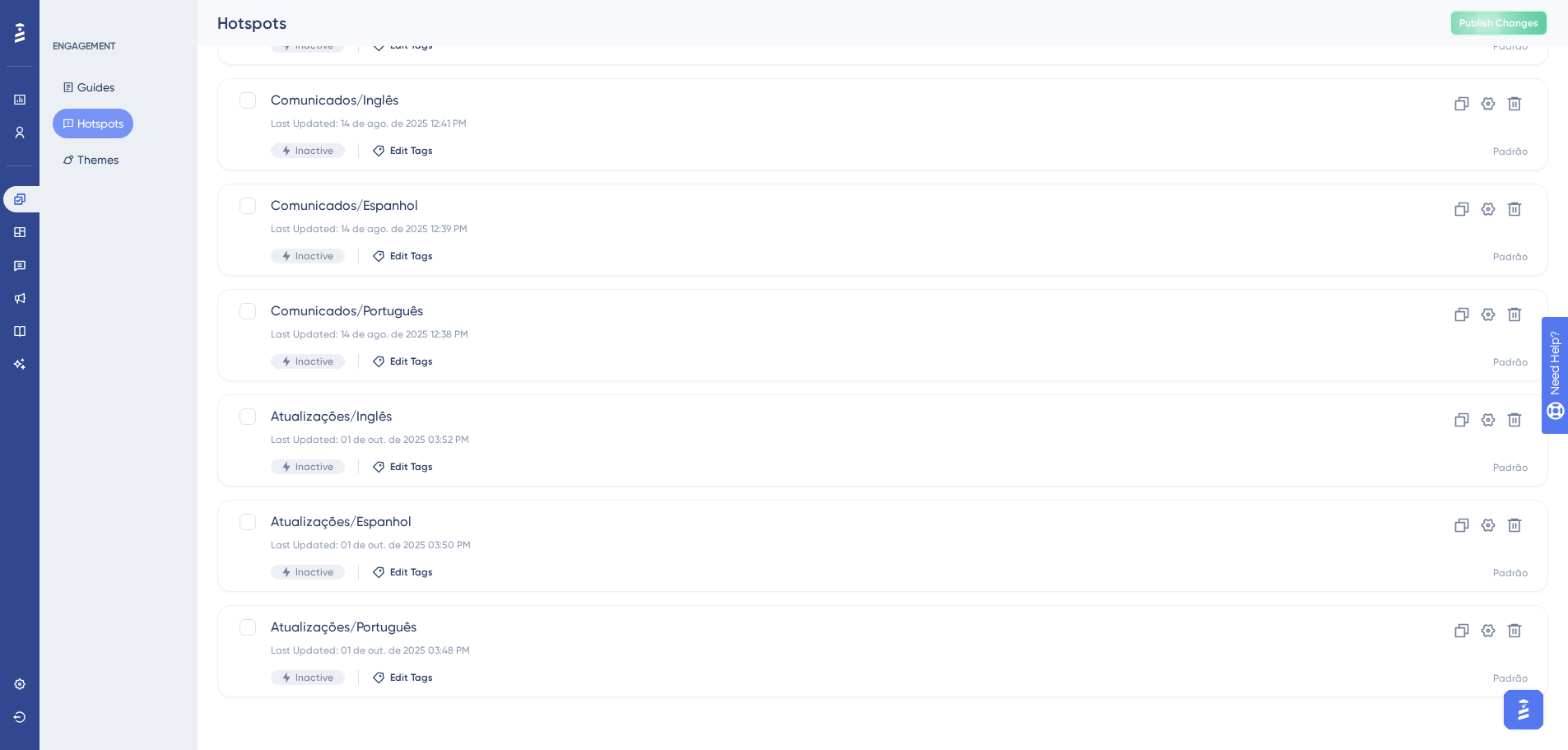
click at [1485, 26] on span "Publish Changes" at bounding box center [1498, 23] width 79 height 13
click at [366, 647] on div "Last Updated: 01 de out. de 2025 03:48 PM" at bounding box center [816, 650] width 1092 height 13
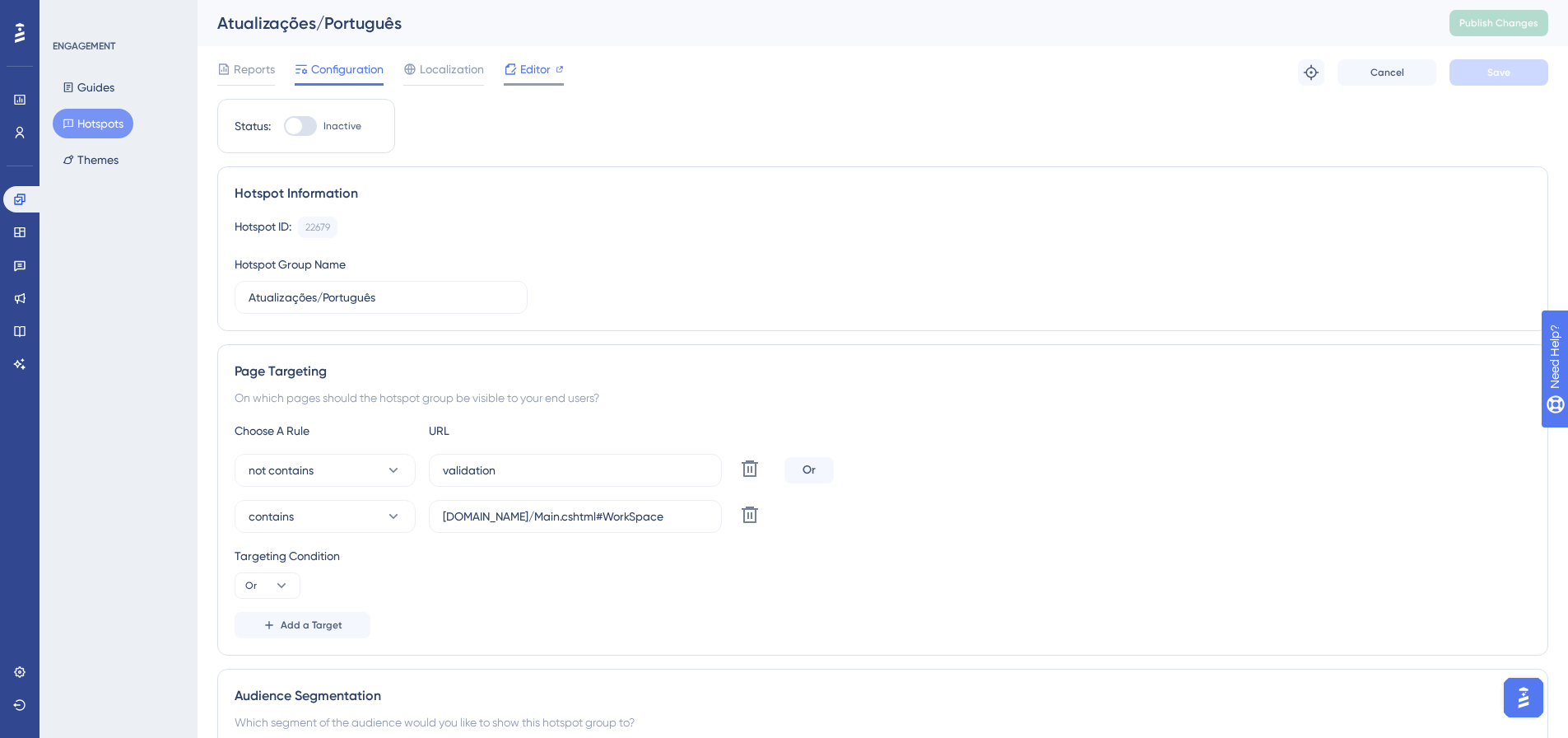
click at [527, 73] on span "Editor" at bounding box center [535, 69] width 31 height 19
click at [1484, 29] on span "Publish Changes" at bounding box center [1498, 23] width 79 height 13
click at [69, 120] on icon at bounding box center [68, 124] width 10 height 9
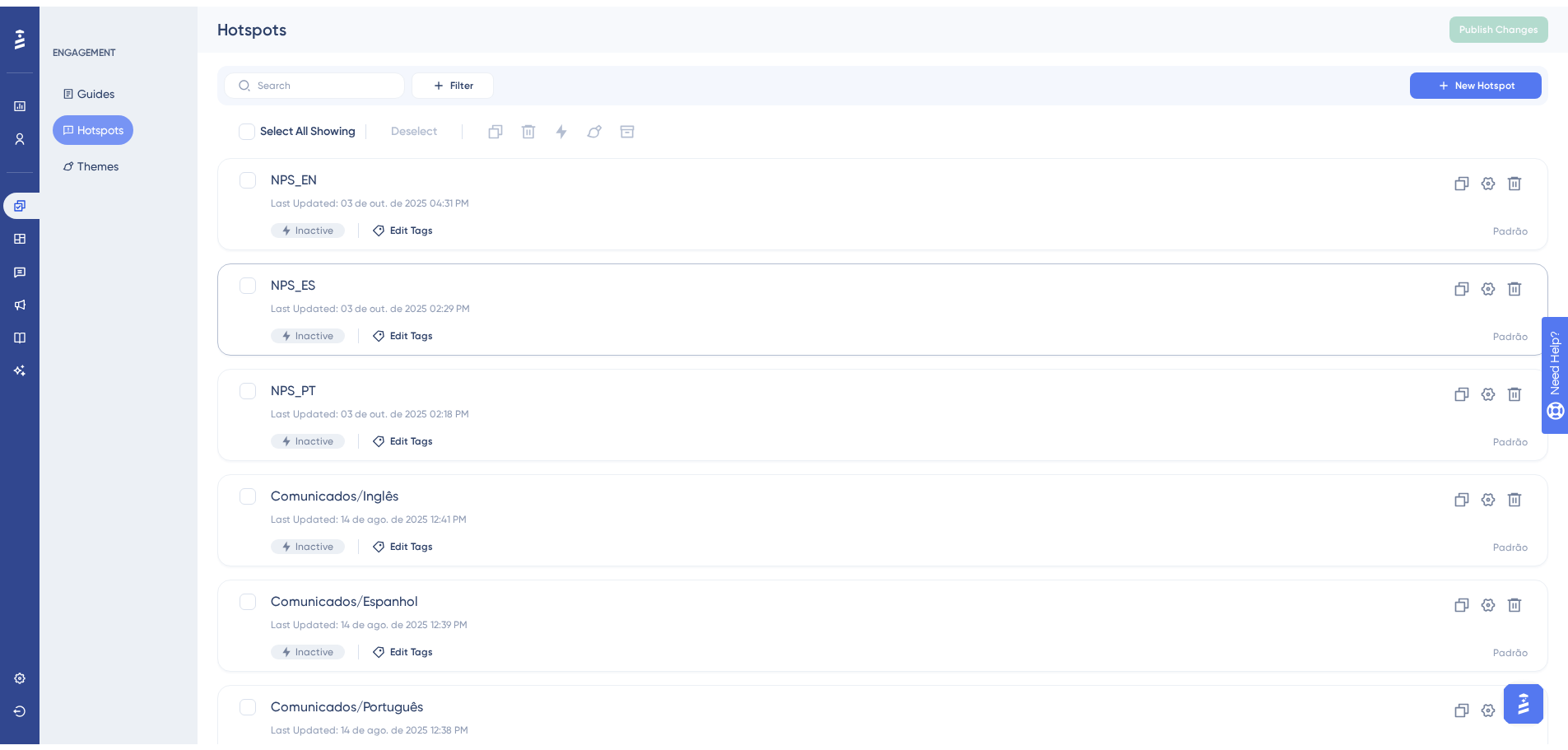
scroll to position [389, 0]
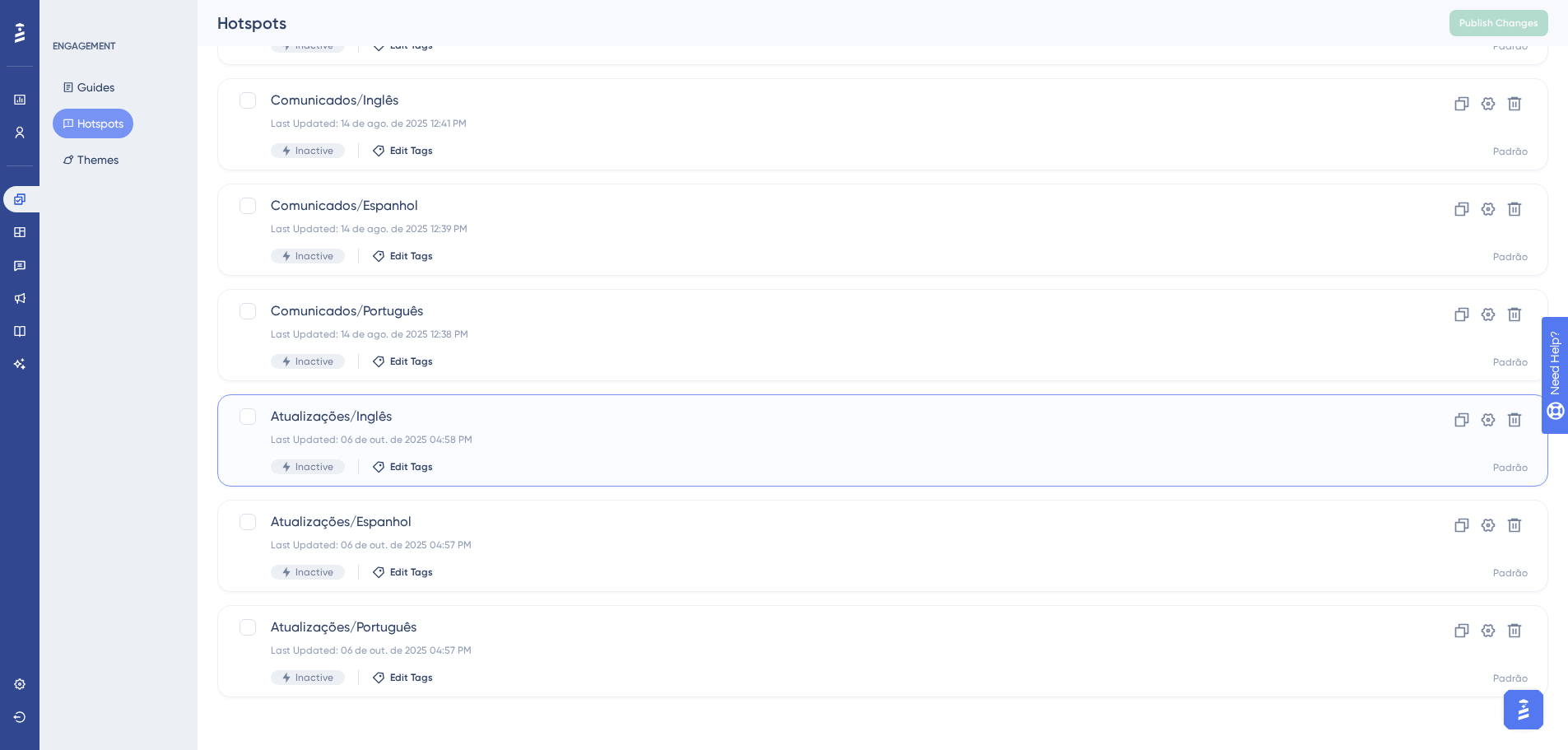
drag, startPoint x: 247, startPoint y: 415, endPoint x: 253, endPoint y: 430, distance: 16.2
click at [248, 415] on div at bounding box center [247, 416] width 17 height 17
checkbox input "true"
drag, startPoint x: 249, startPoint y: 520, endPoint x: 247, endPoint y: 559, distance: 39.1
click at [249, 521] on div at bounding box center [247, 522] width 17 height 17
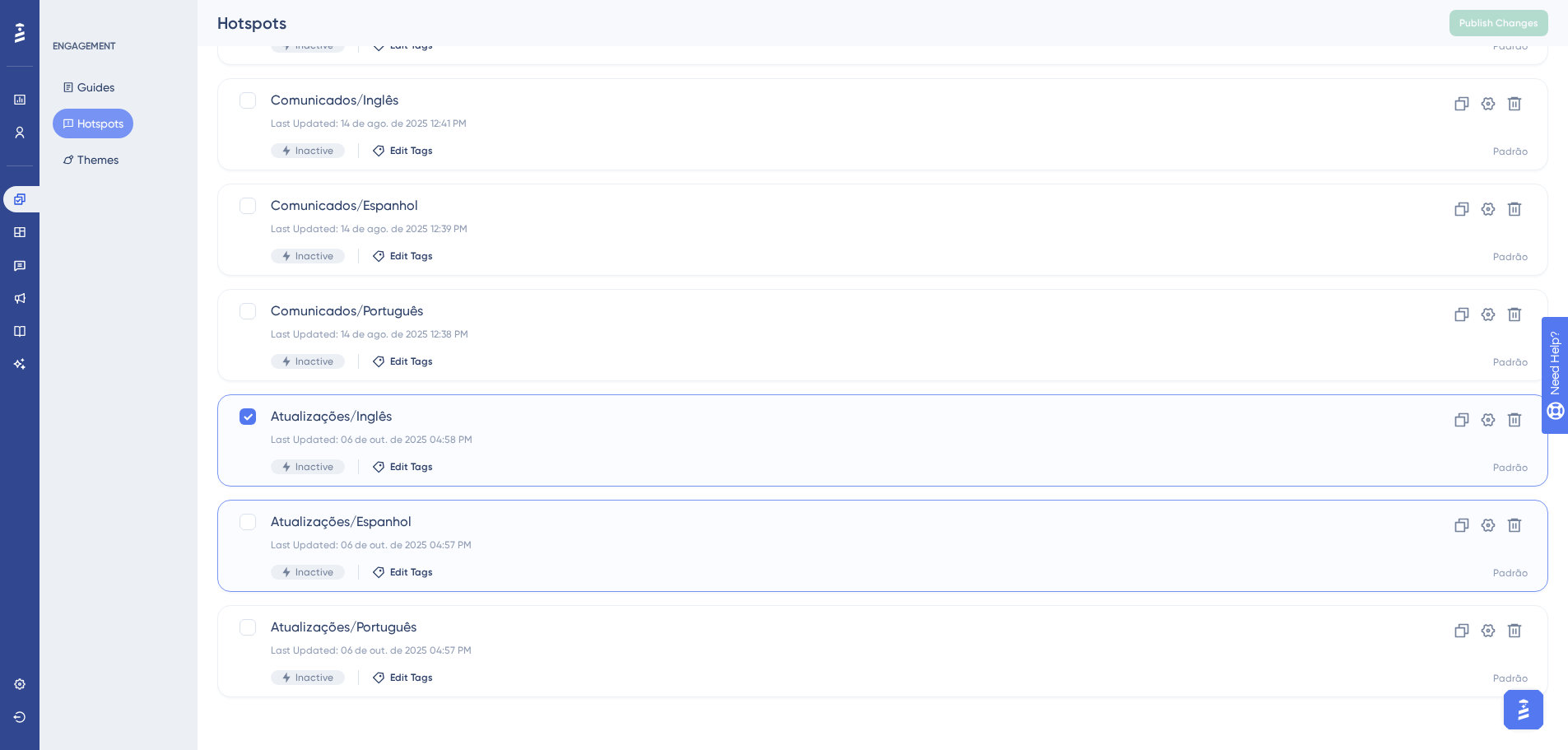
checkbox input "true"
click at [250, 633] on div at bounding box center [247, 628] width 17 height 17
checkbox input "true"
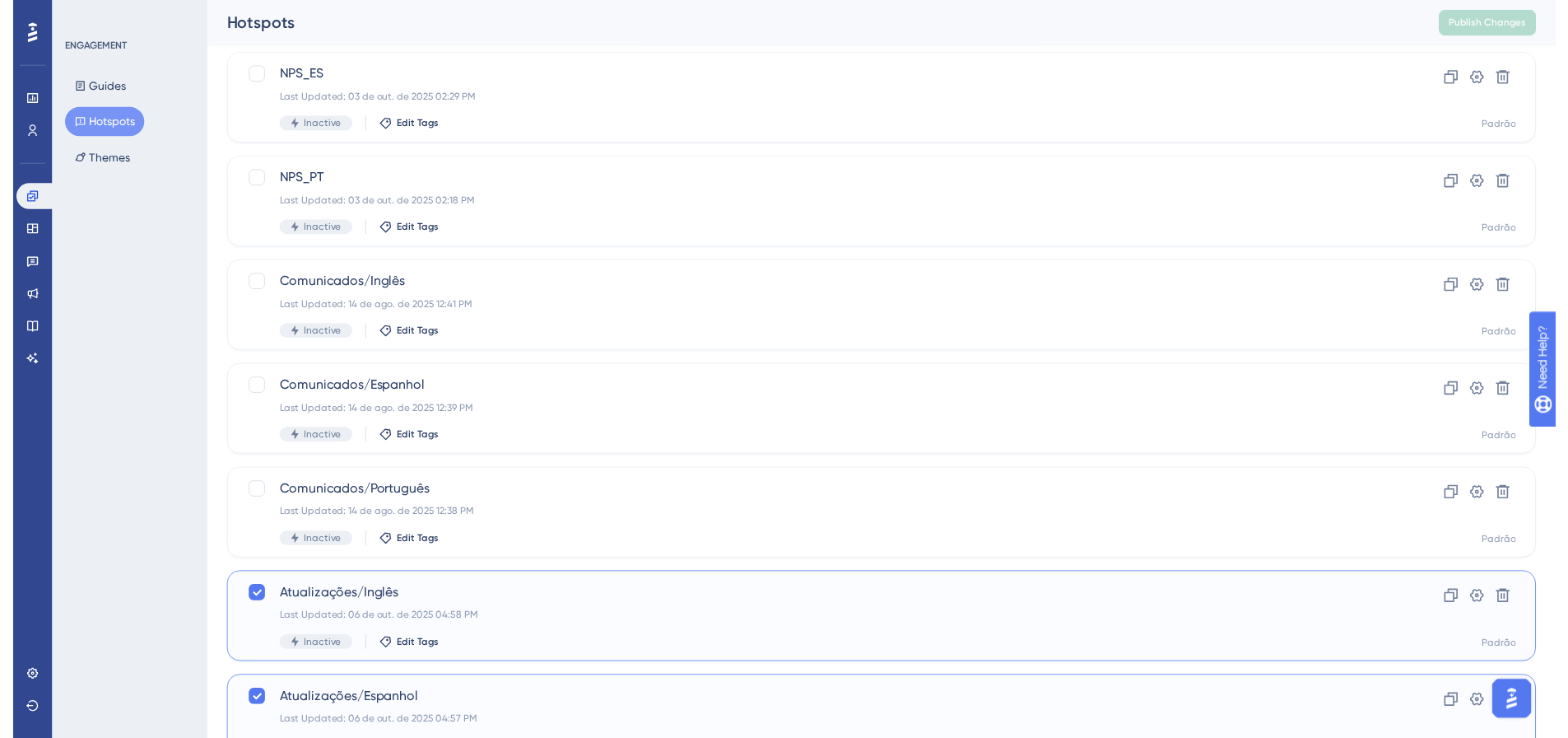
scroll to position [0, 0]
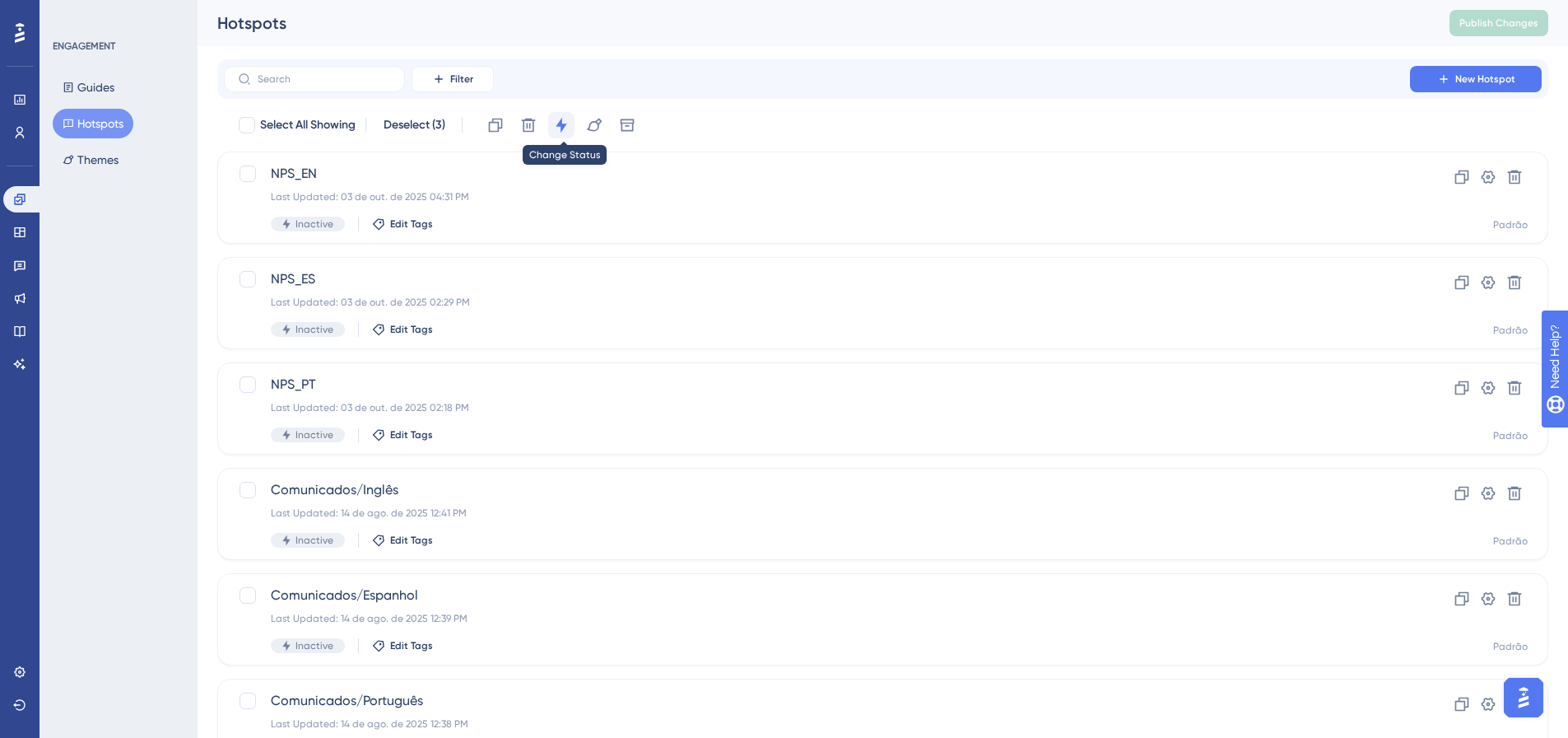
click at [567, 121] on icon at bounding box center [562, 125] width 17 height 17
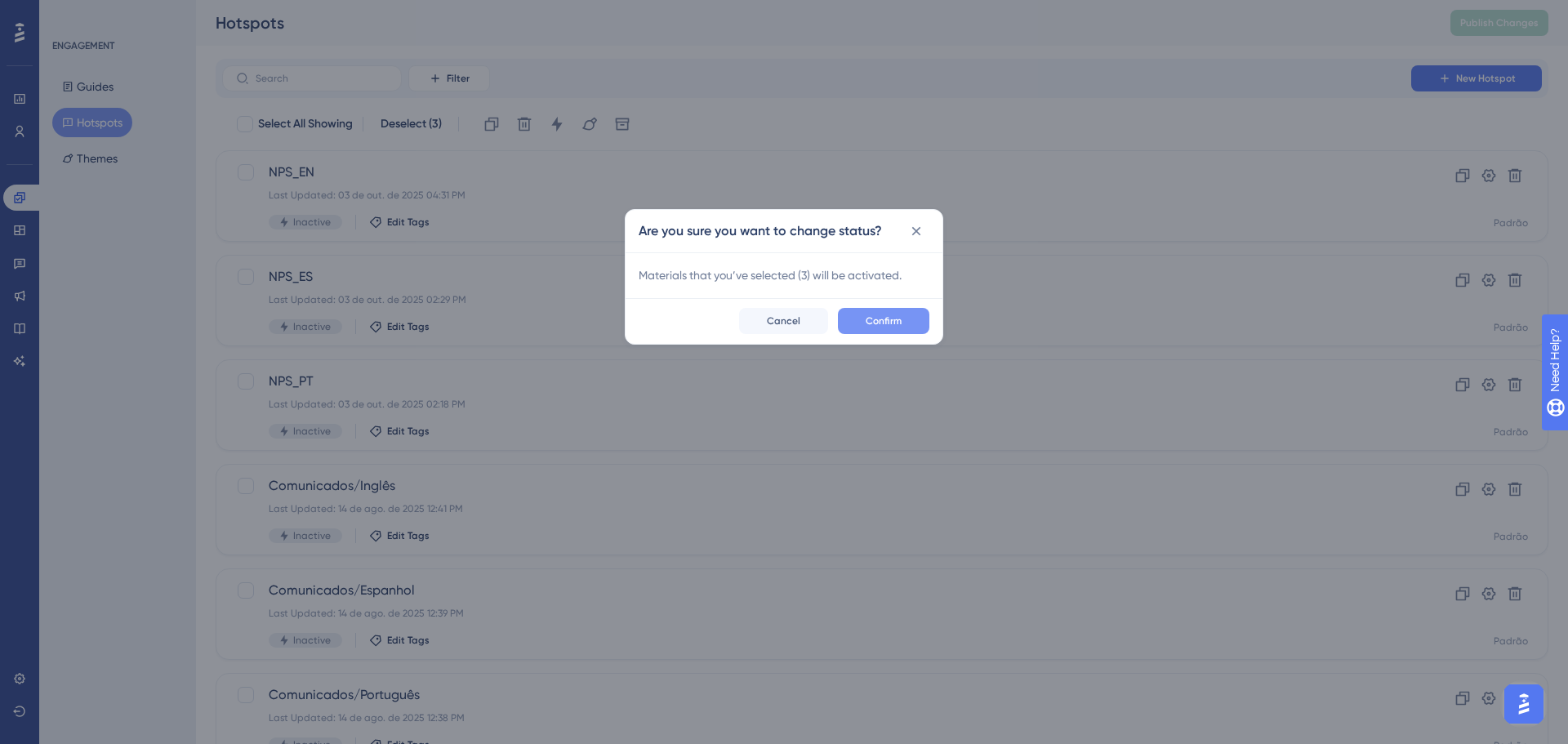
click at [905, 326] on button "Confirm" at bounding box center [883, 321] width 91 height 26
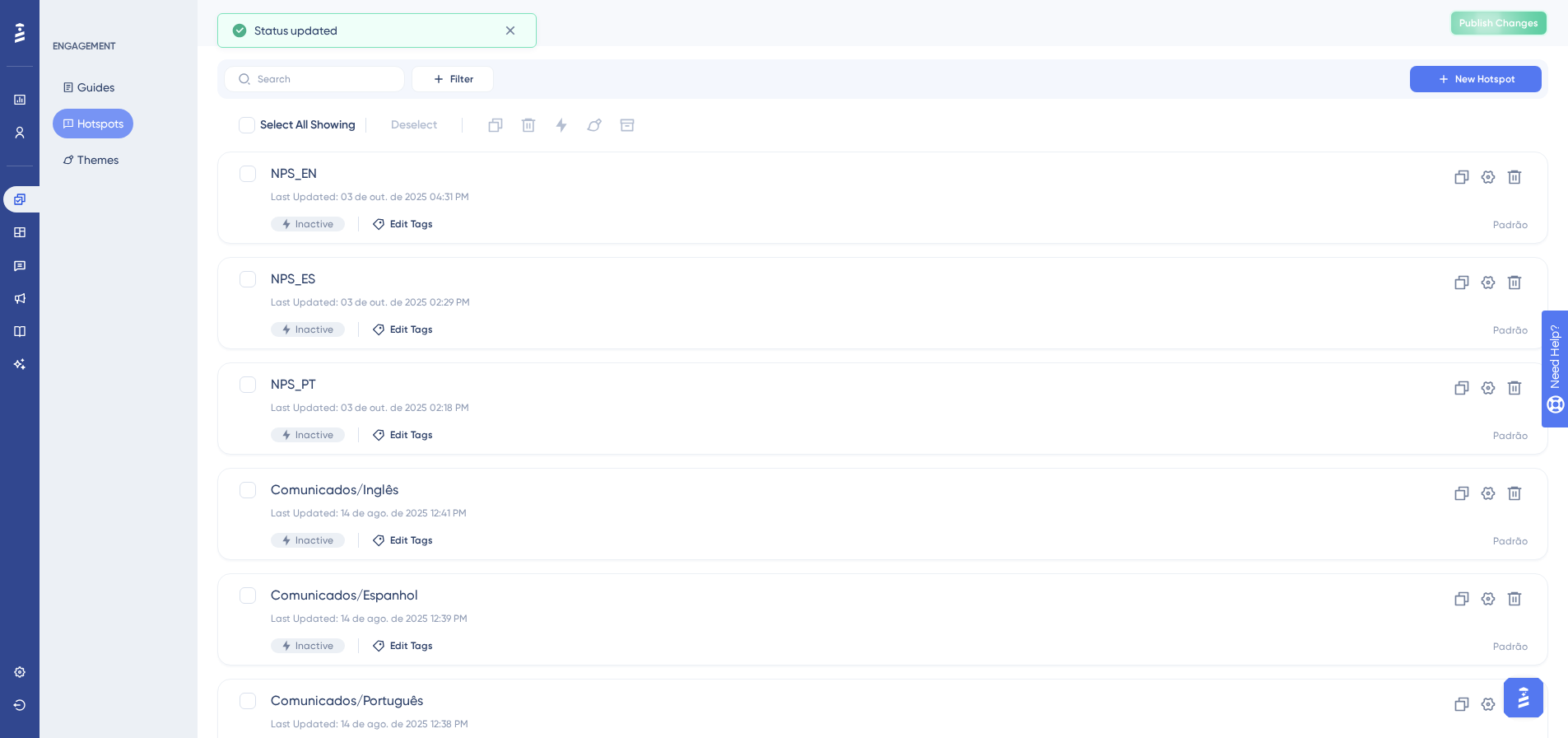
click at [1505, 22] on span "Publish Changes" at bounding box center [1498, 23] width 79 height 13
click at [152, 287] on div "ENGAGEMENT Guides Hotspots Themes" at bounding box center [119, 369] width 158 height 738
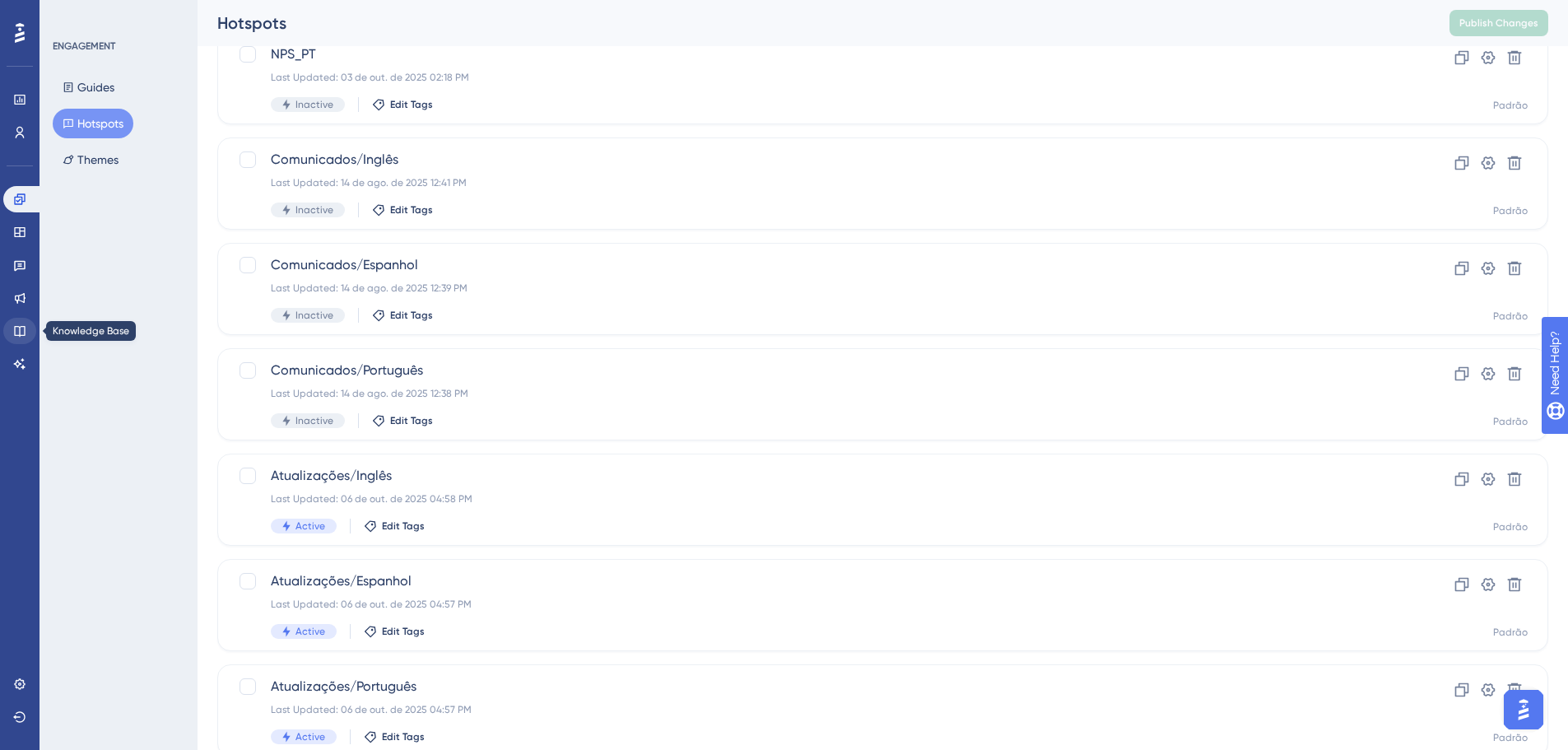
scroll to position [389, 0]
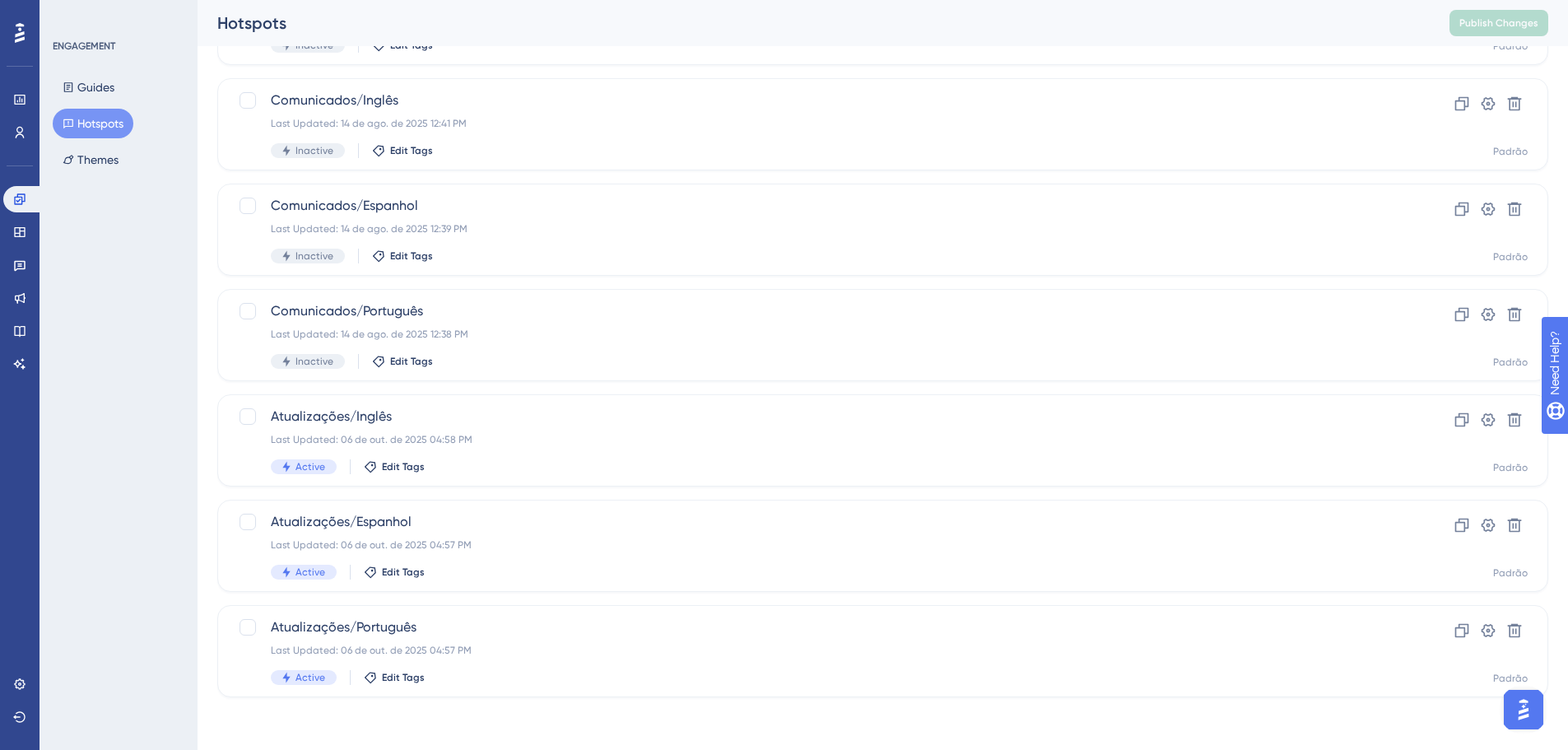
click at [181, 350] on div "ENGAGEMENT Guides Hotspots Themes" at bounding box center [119, 375] width 158 height 750
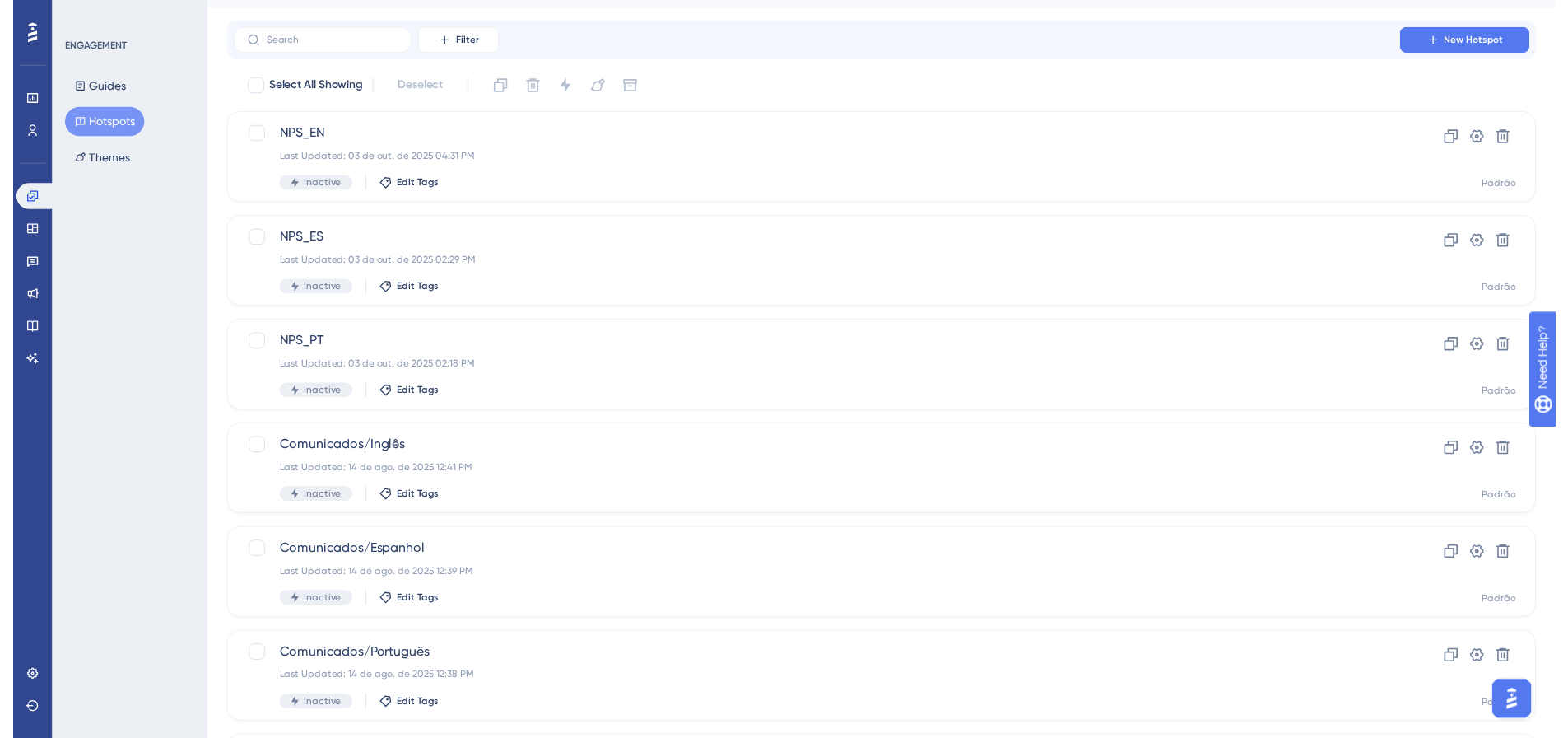
scroll to position [0, 0]
